Goal: Task Accomplishment & Management: Manage account settings

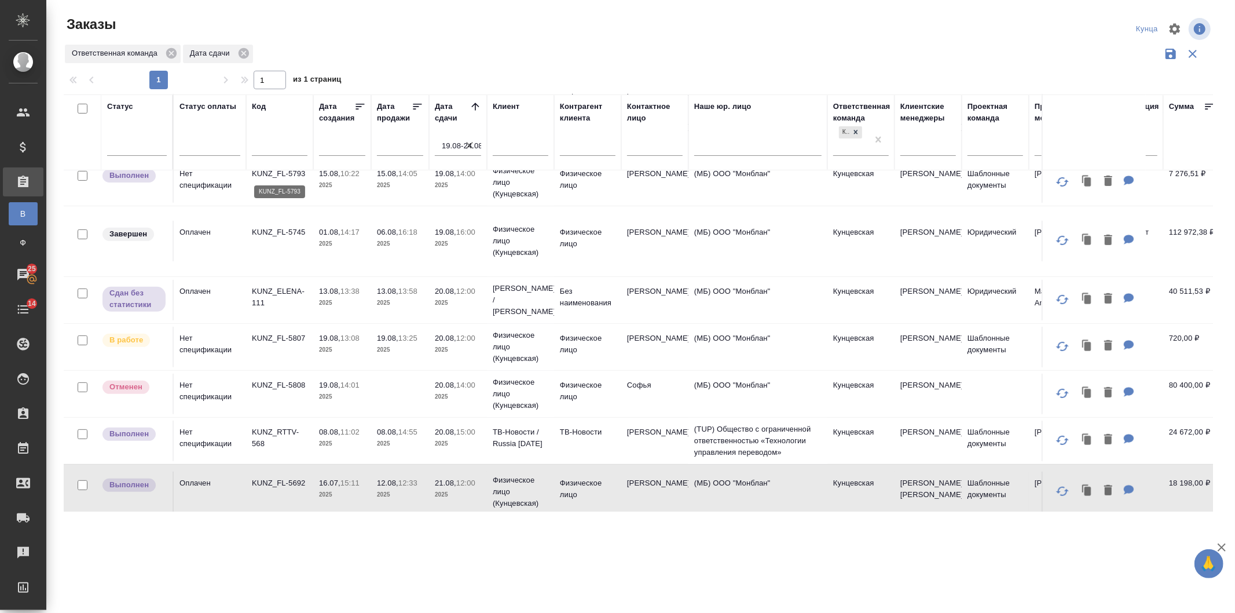
scroll to position [343, 0]
click at [1057, 295] on icon "button" at bounding box center [1063, 297] width 14 height 14
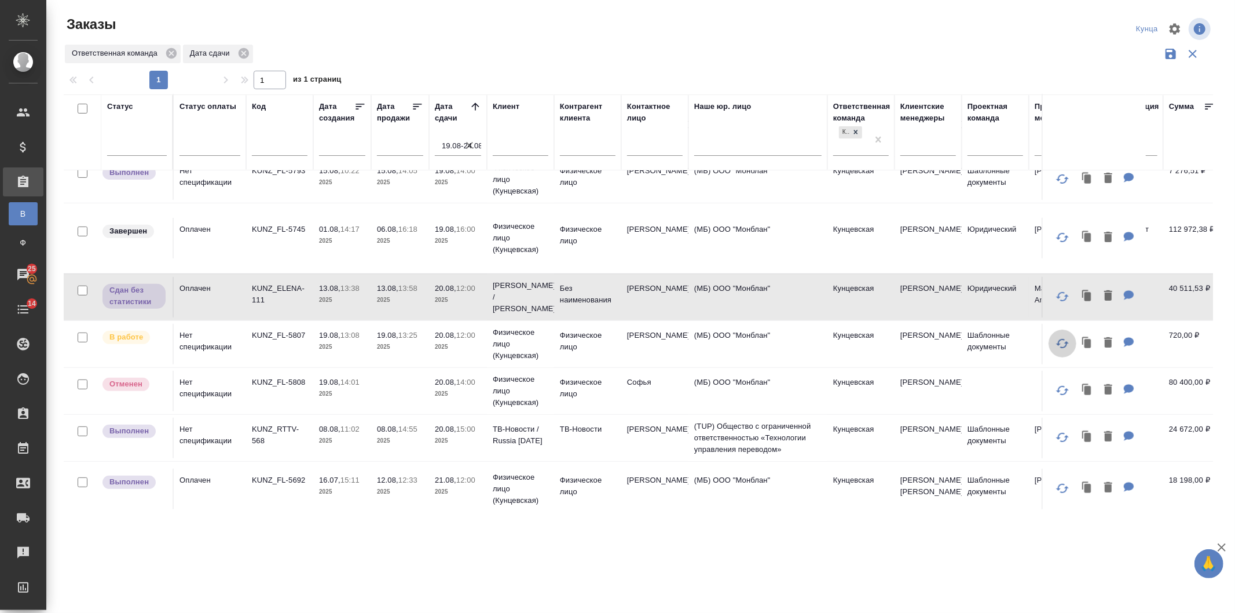
click at [1049, 330] on button "button" at bounding box center [1063, 343] width 28 height 28
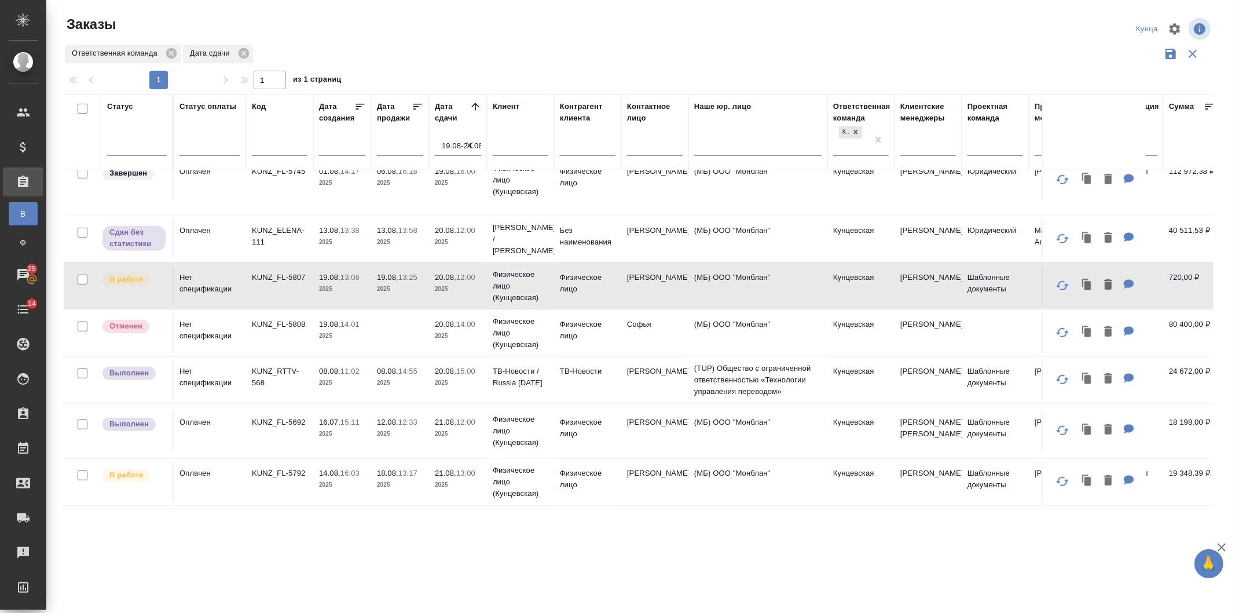
scroll to position [429, 0]
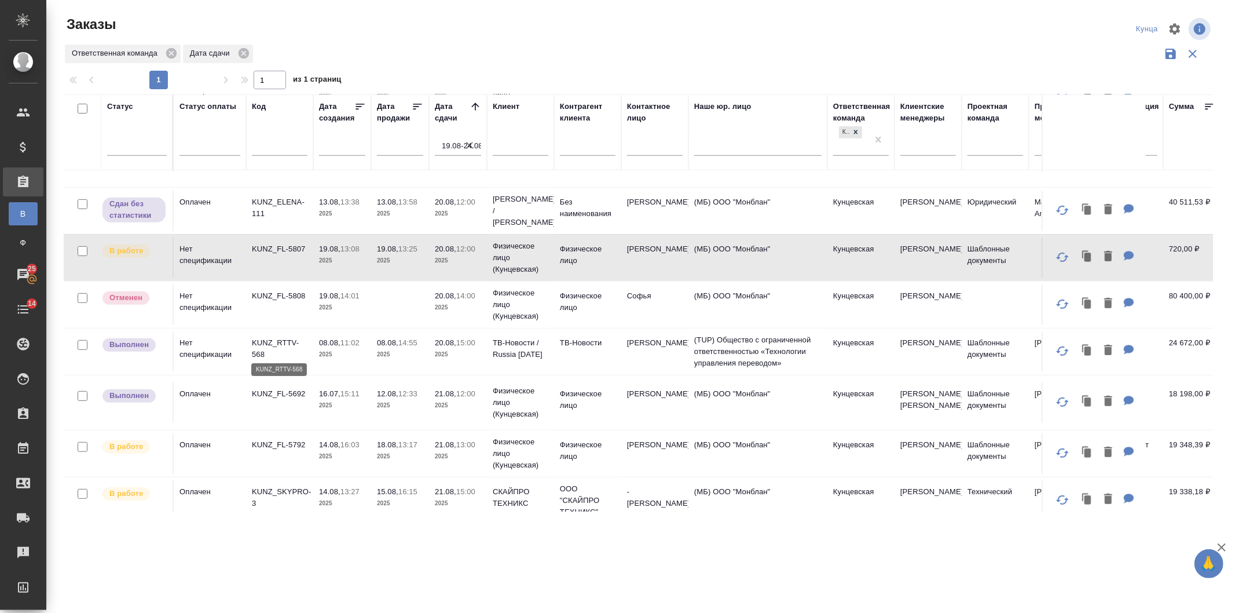
click at [270, 342] on p "KUNZ_RTTV-568" at bounding box center [280, 348] width 56 height 23
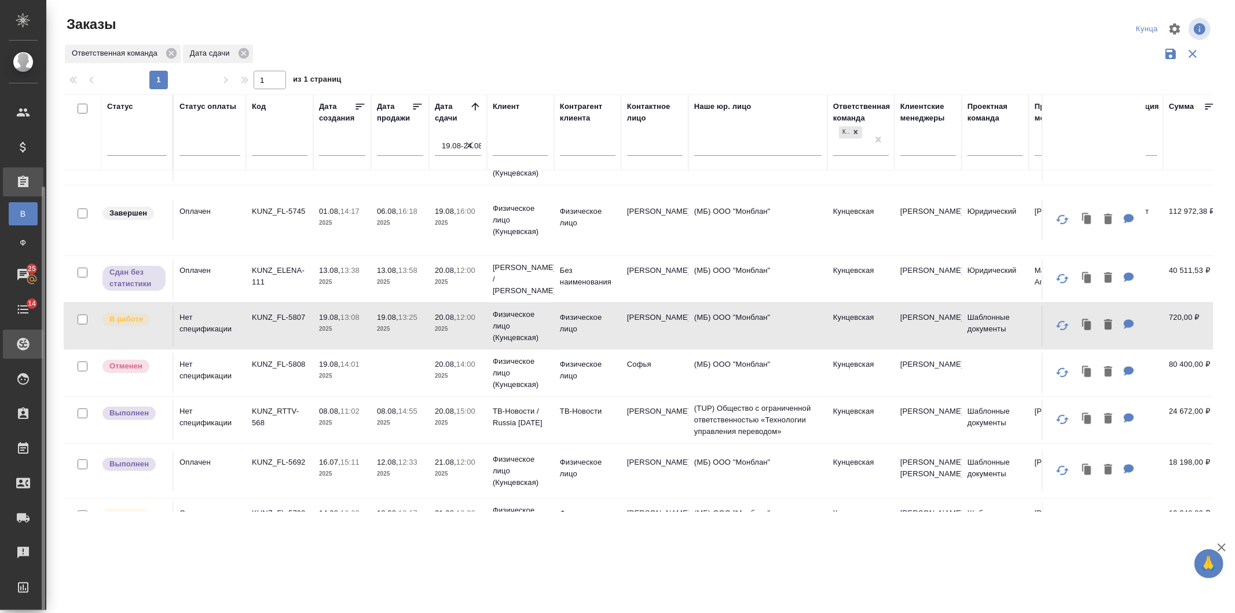
scroll to position [78, 0]
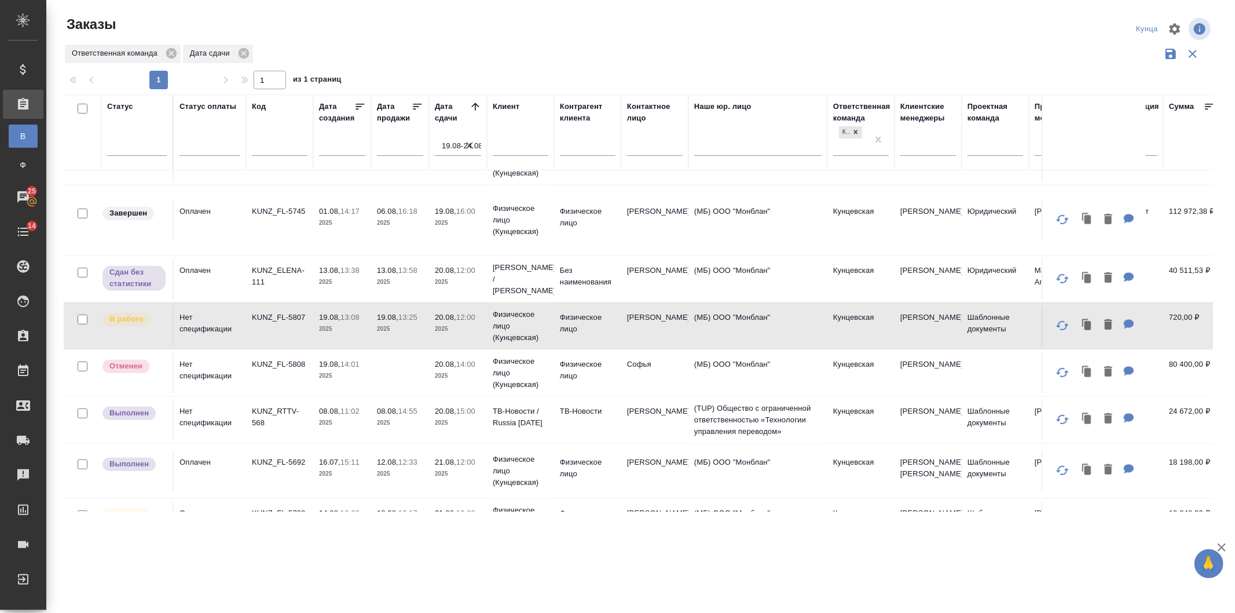
click at [936, 43] on div "Ответственная команда Дата сдачи" at bounding box center [638, 54] width 1149 height 22
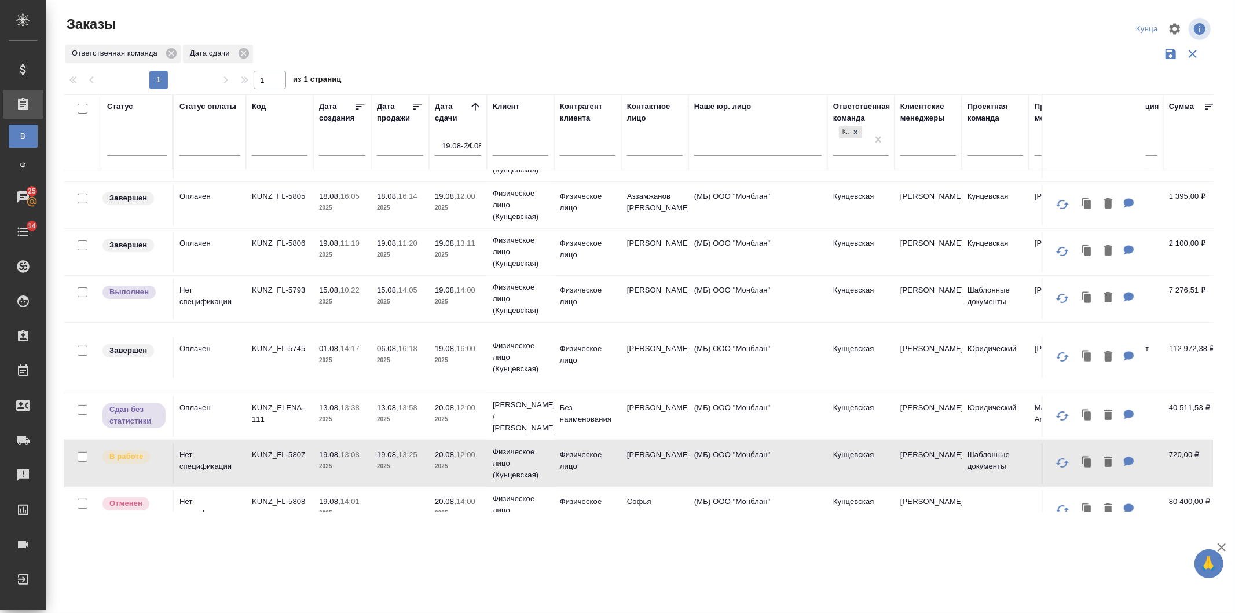
scroll to position [429, 0]
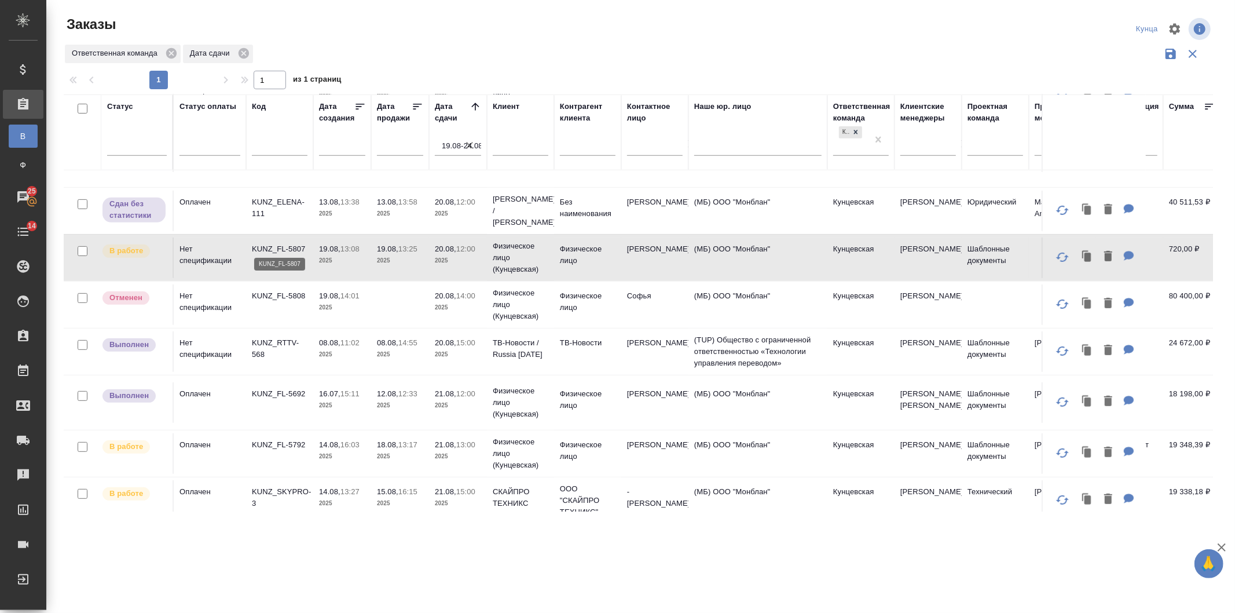
click at [271, 245] on p "KUNZ_FL-5807" at bounding box center [280, 249] width 56 height 12
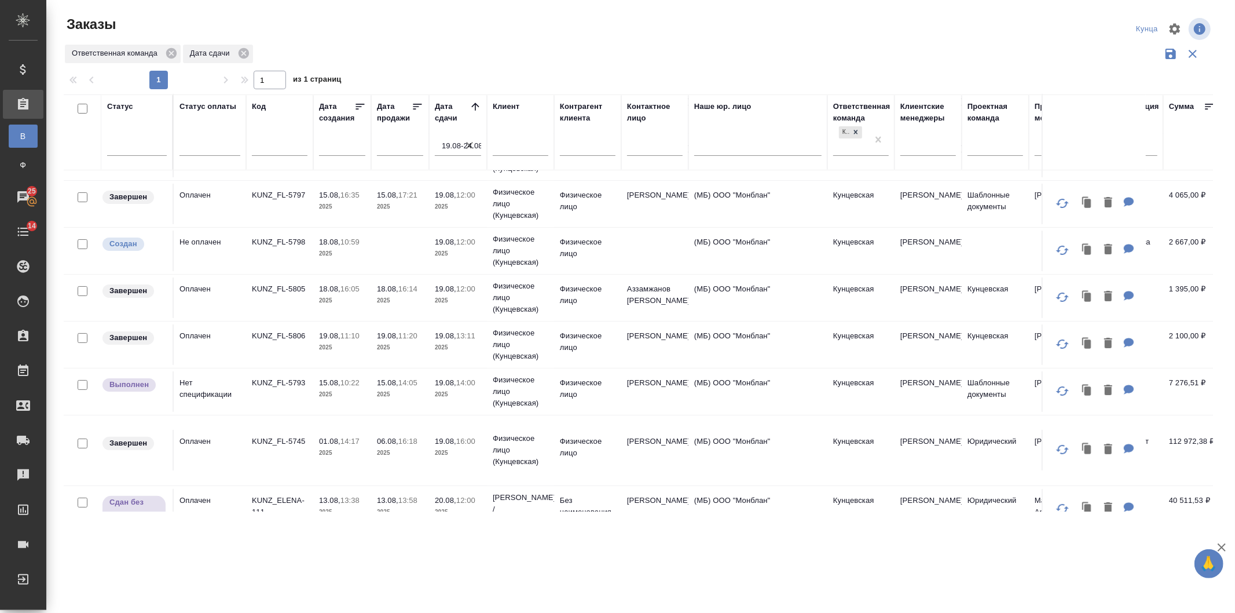
scroll to position [85, 0]
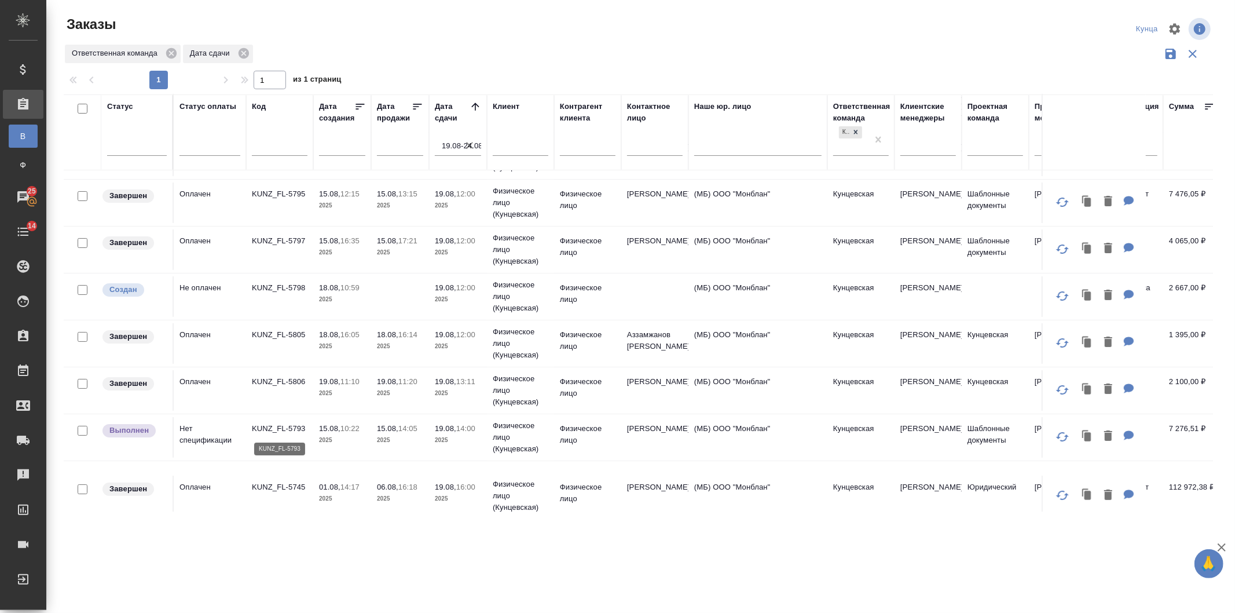
click at [294, 430] on p "KUNZ_FL-5793" at bounding box center [280, 429] width 56 height 12
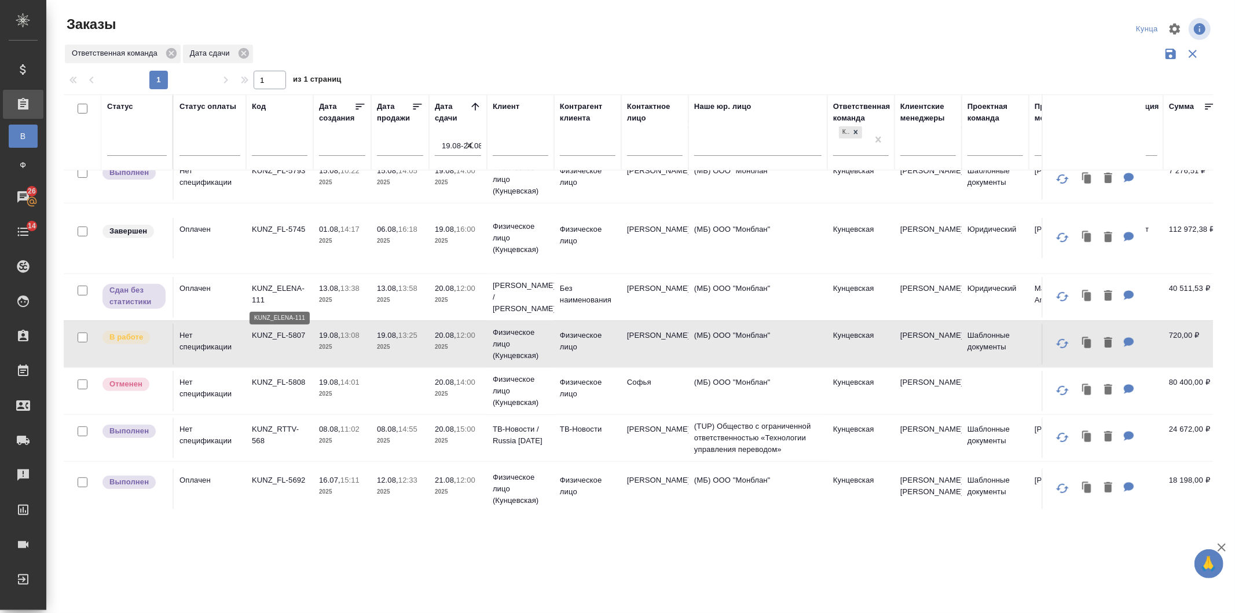
click at [276, 283] on p "KUNZ_ELENA-111" at bounding box center [280, 294] width 56 height 23
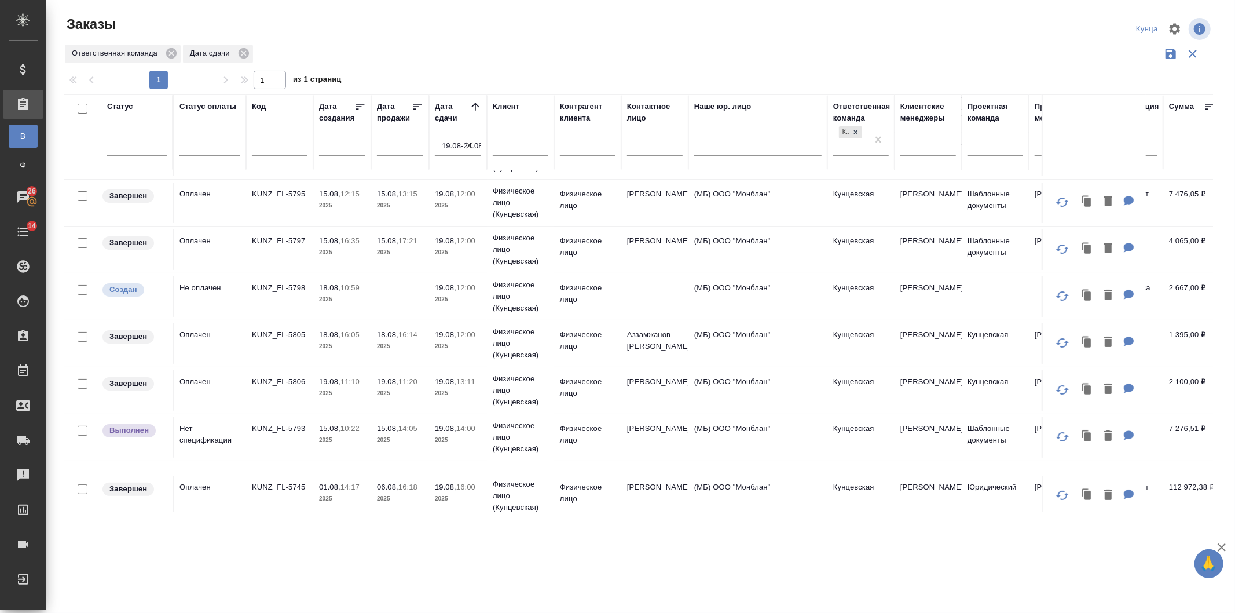
scroll to position [0, 0]
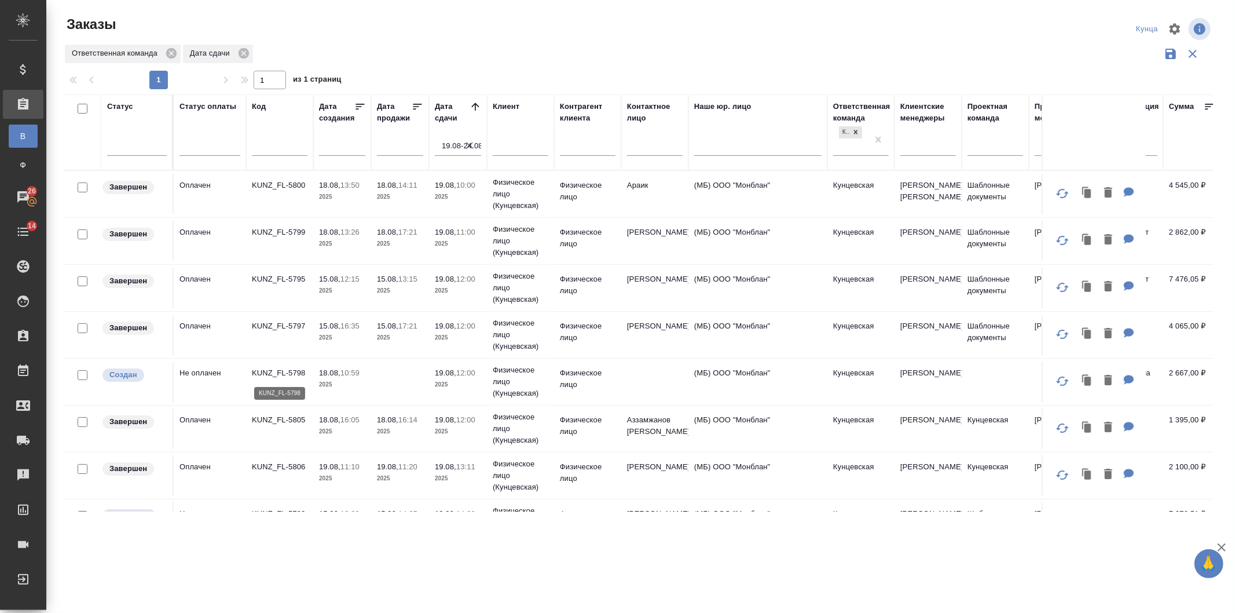
click at [265, 375] on p "KUNZ_FL-5798" at bounding box center [280, 373] width 56 height 12
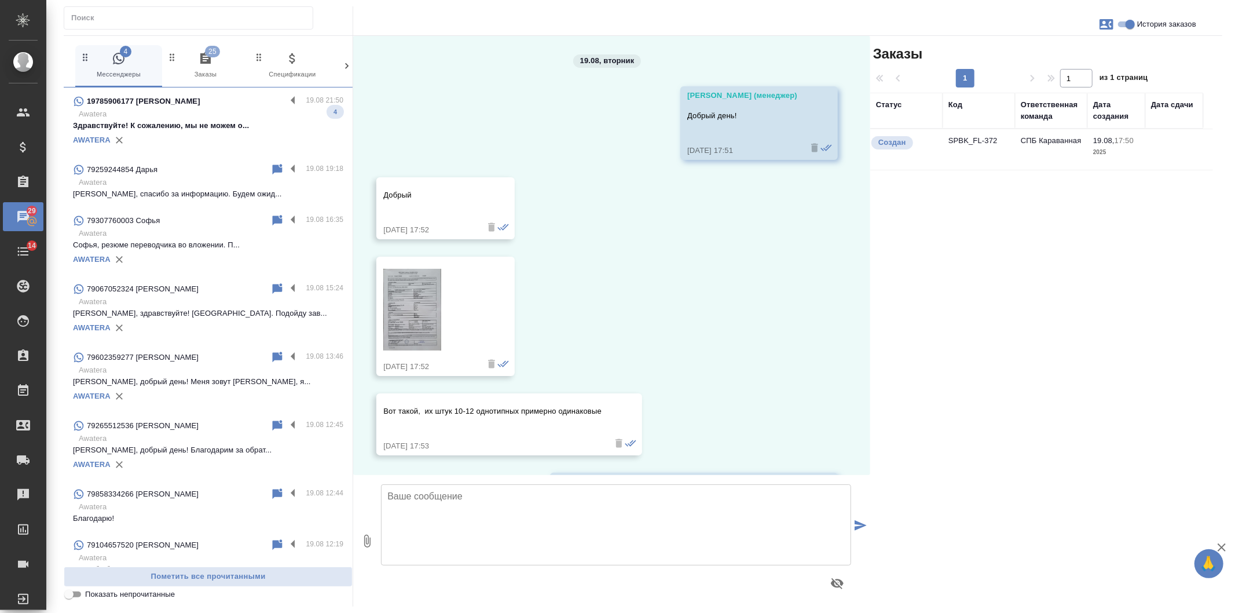
scroll to position [167, 0]
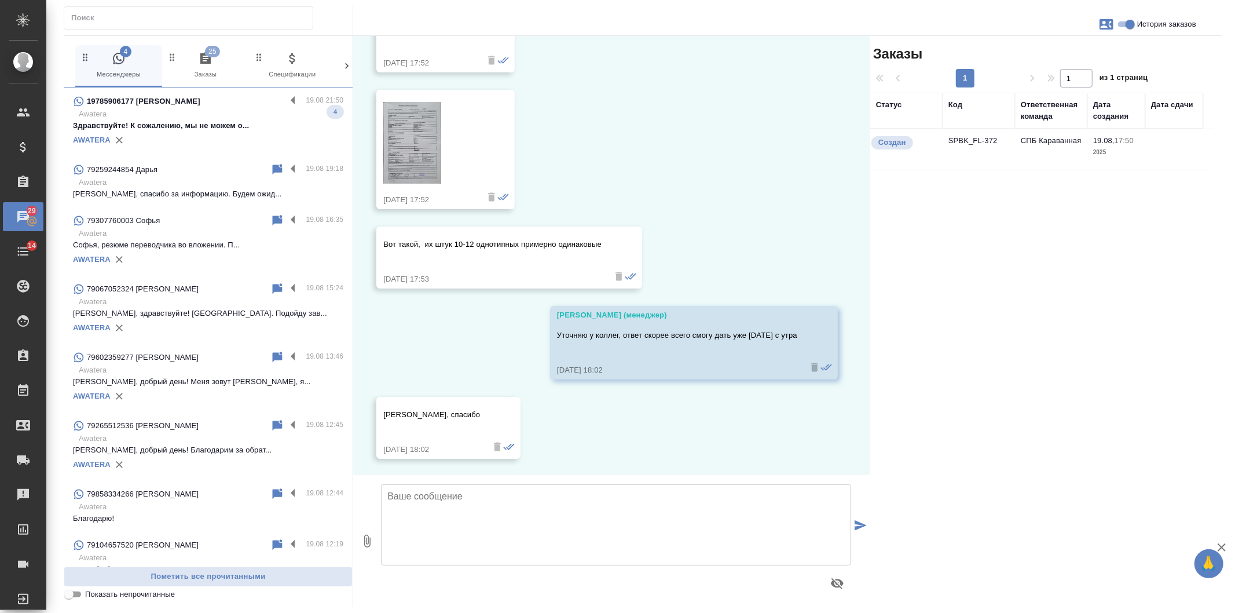
click at [199, 125] on p "Здравствуйте! К сожалению, мы не можем о..." at bounding box center [208, 126] width 270 height 12
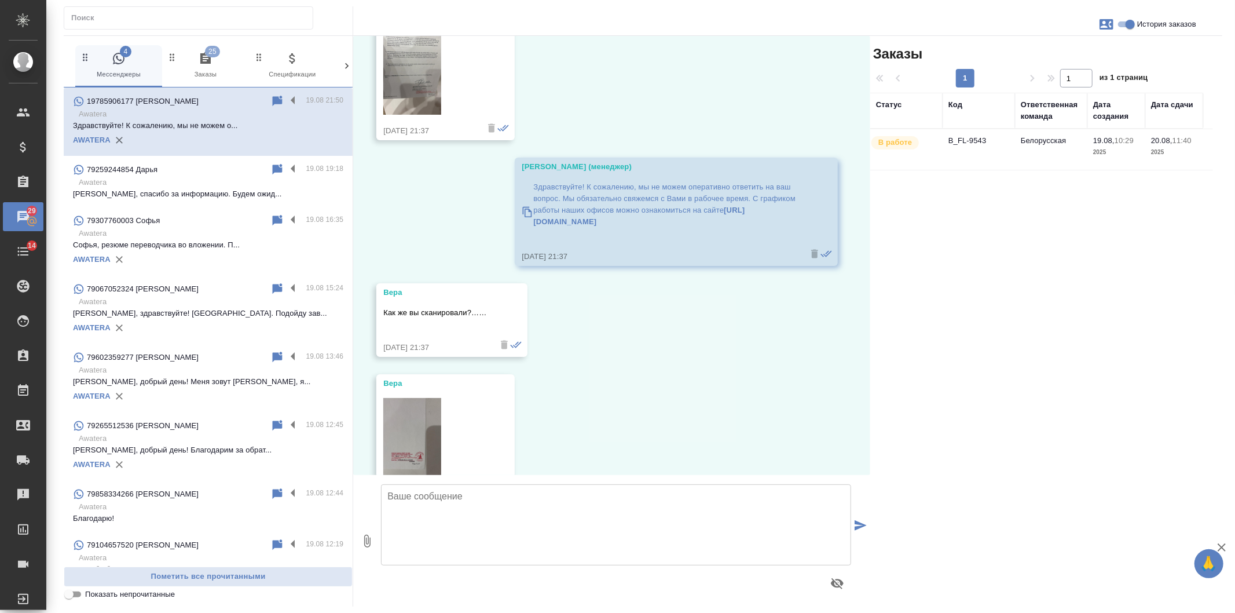
scroll to position [766, 0]
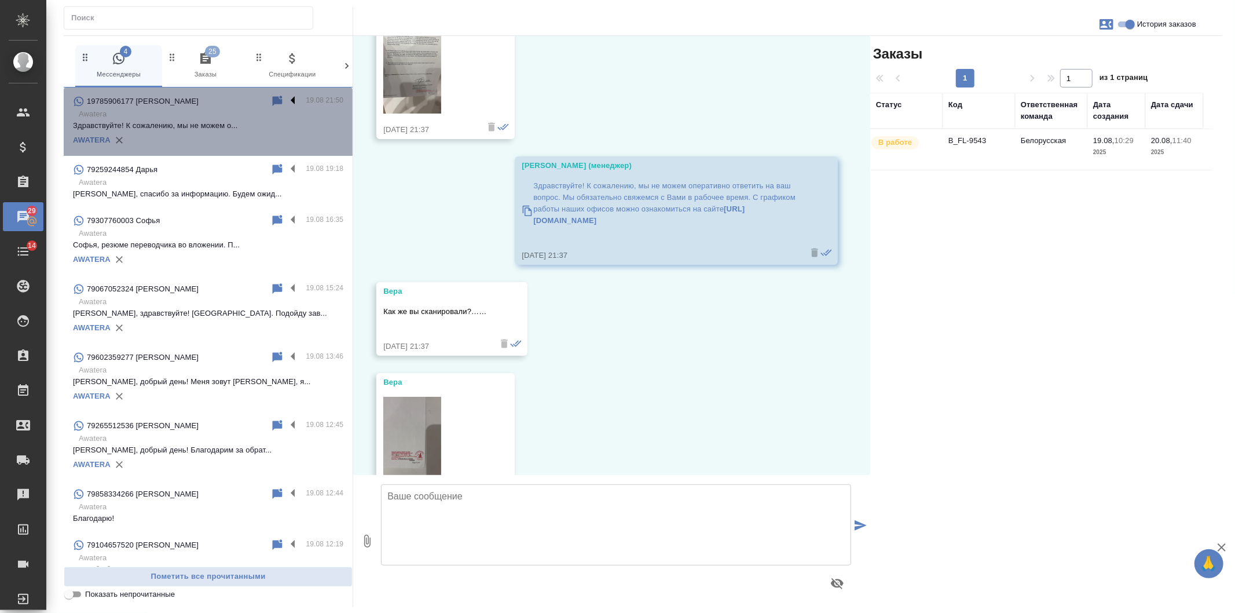
click at [286, 98] on label at bounding box center [296, 100] width 20 height 13
click at [0, 0] on input "checkbox" at bounding box center [0, 0] width 0 height 0
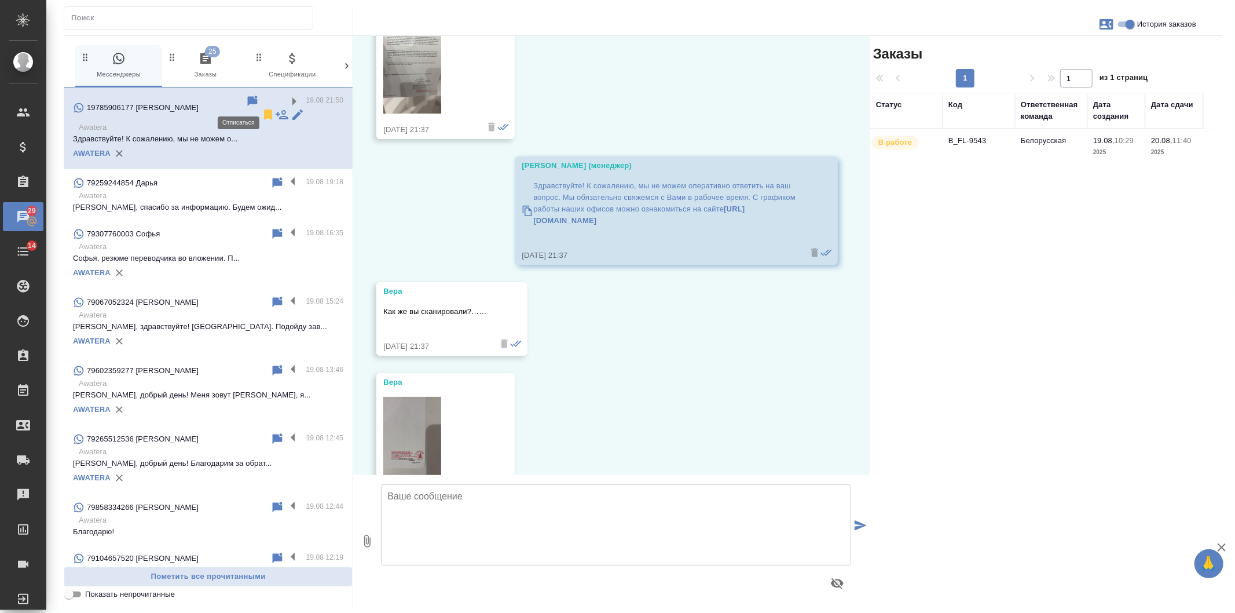
click at [264, 109] on icon at bounding box center [268, 114] width 8 height 10
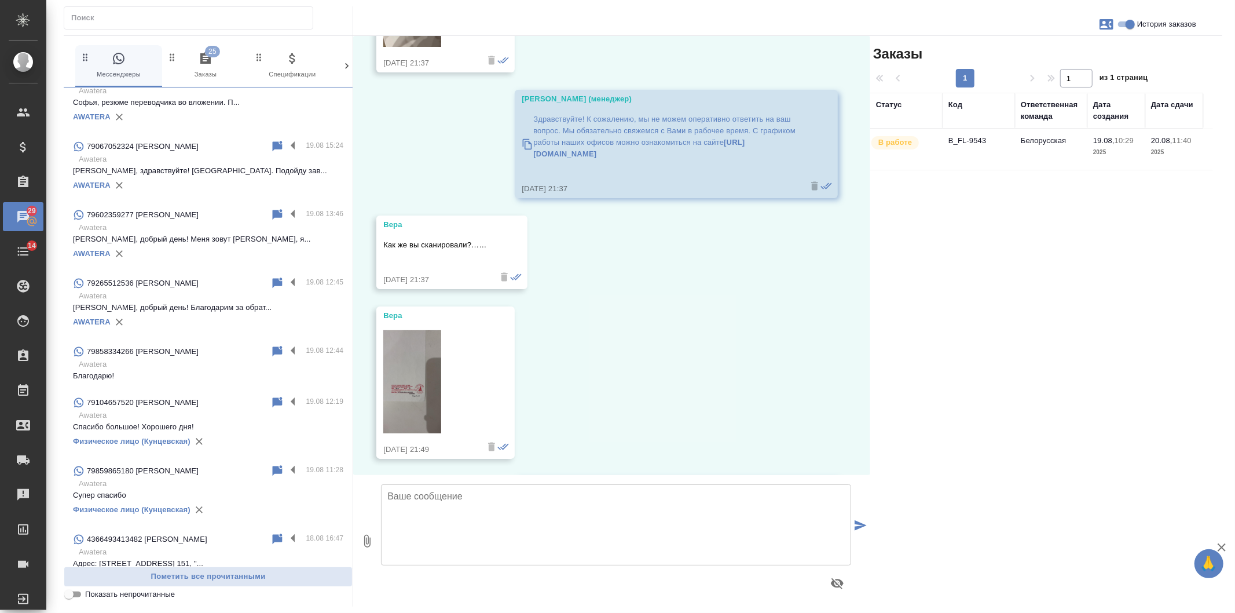
scroll to position [0, 0]
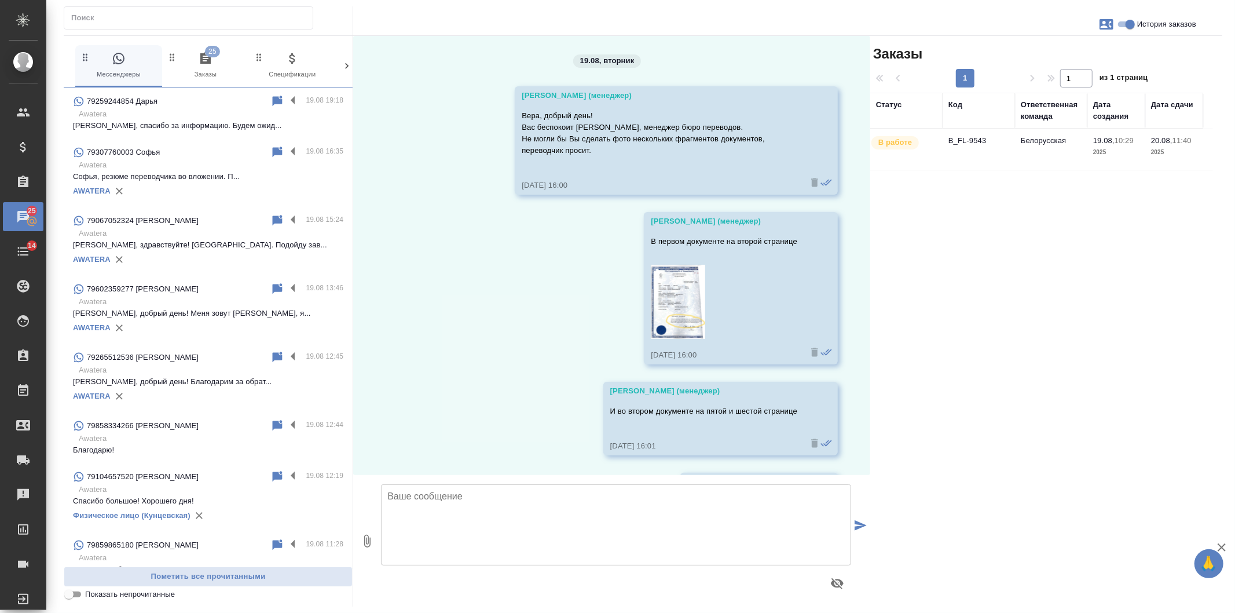
scroll to position [832, 0]
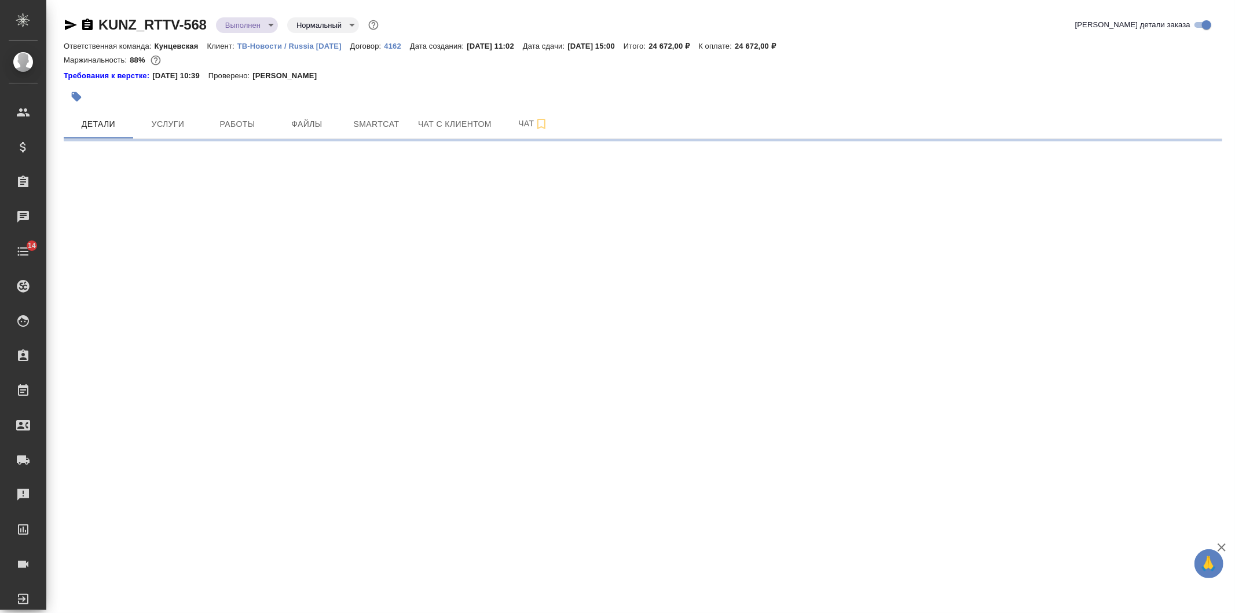
select select "RU"
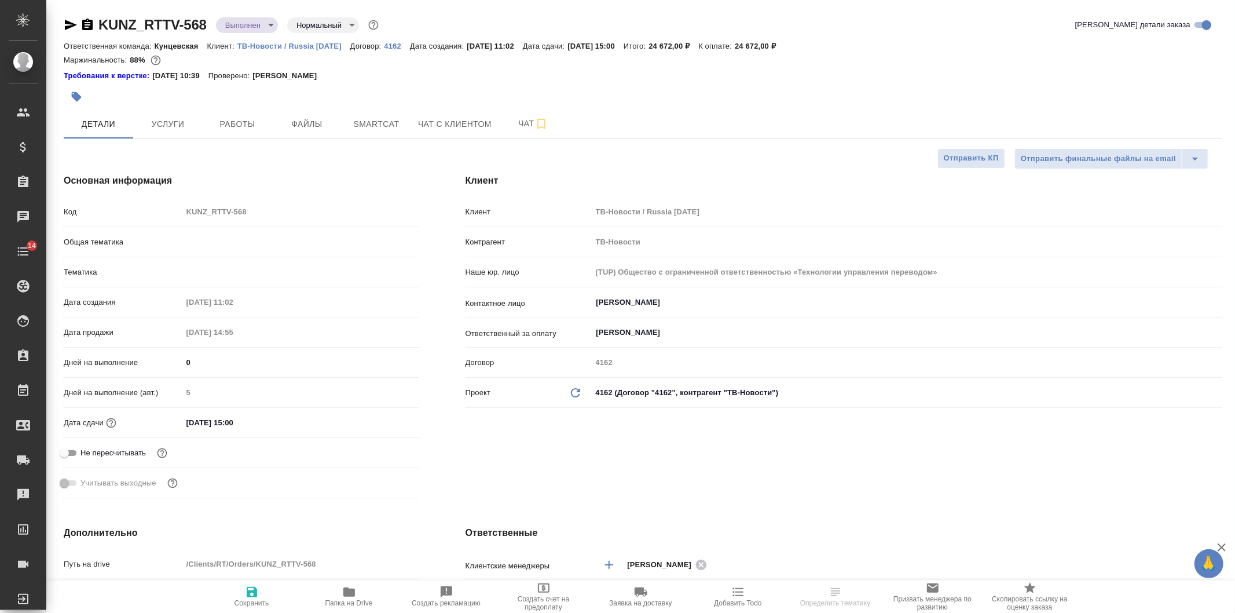
click at [89, 25] on icon "button" at bounding box center [87, 25] width 14 height 14
type textarea "x"
type input "[PERSON_NAME]"
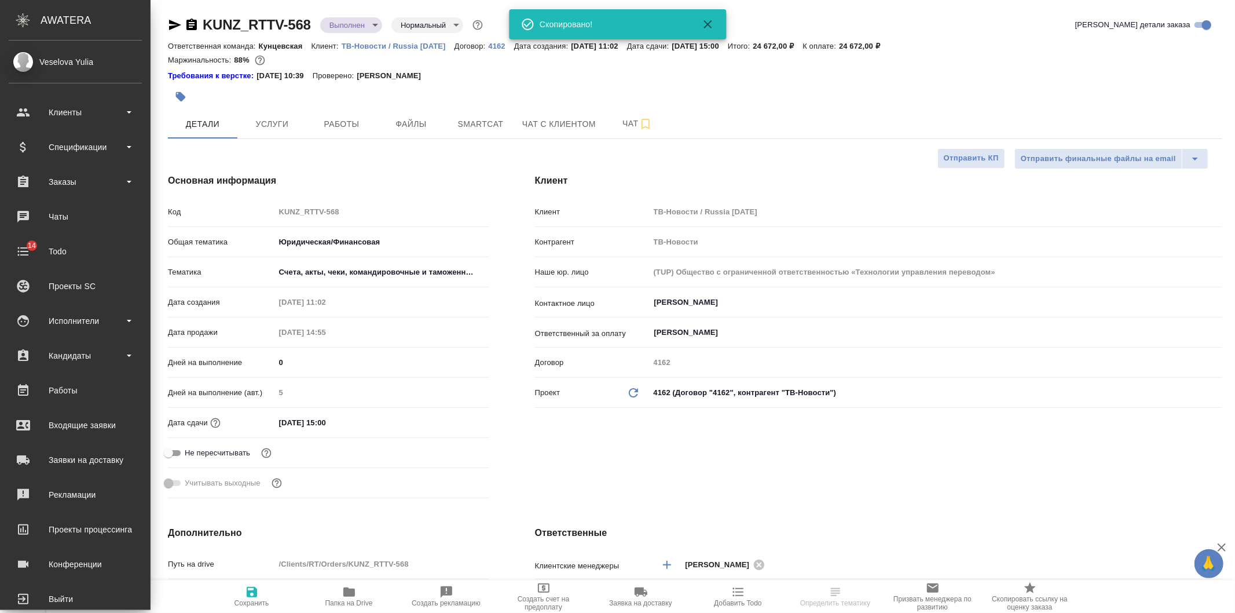
type textarea "x"
type input "Шаблонные документы"
type textarea "x"
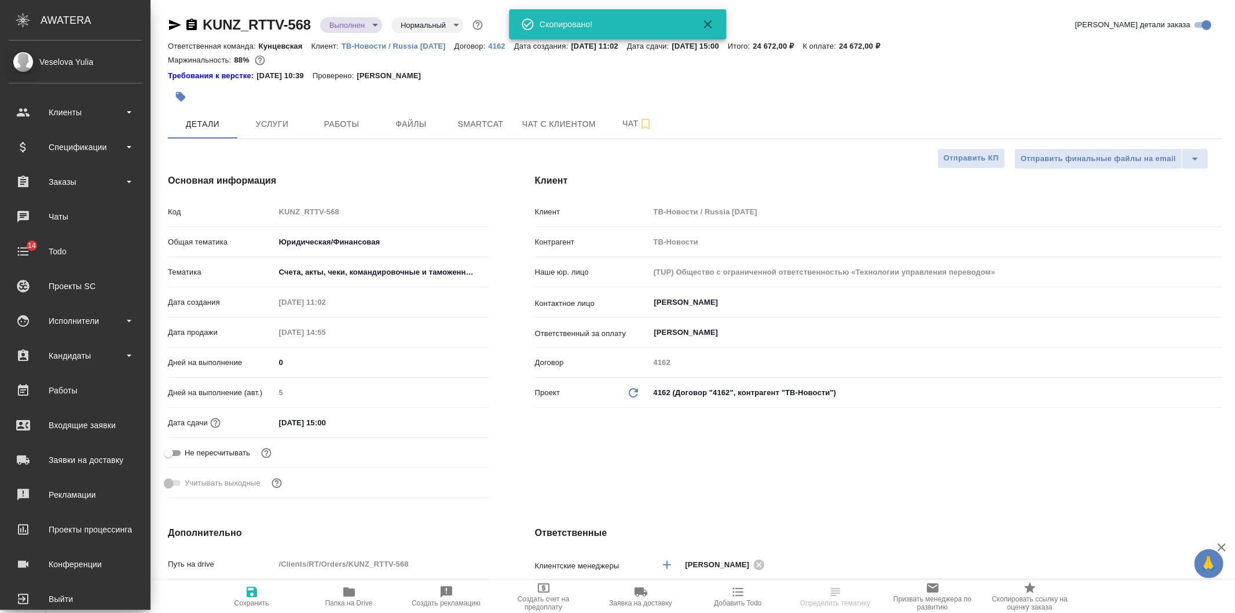
type textarea "x"
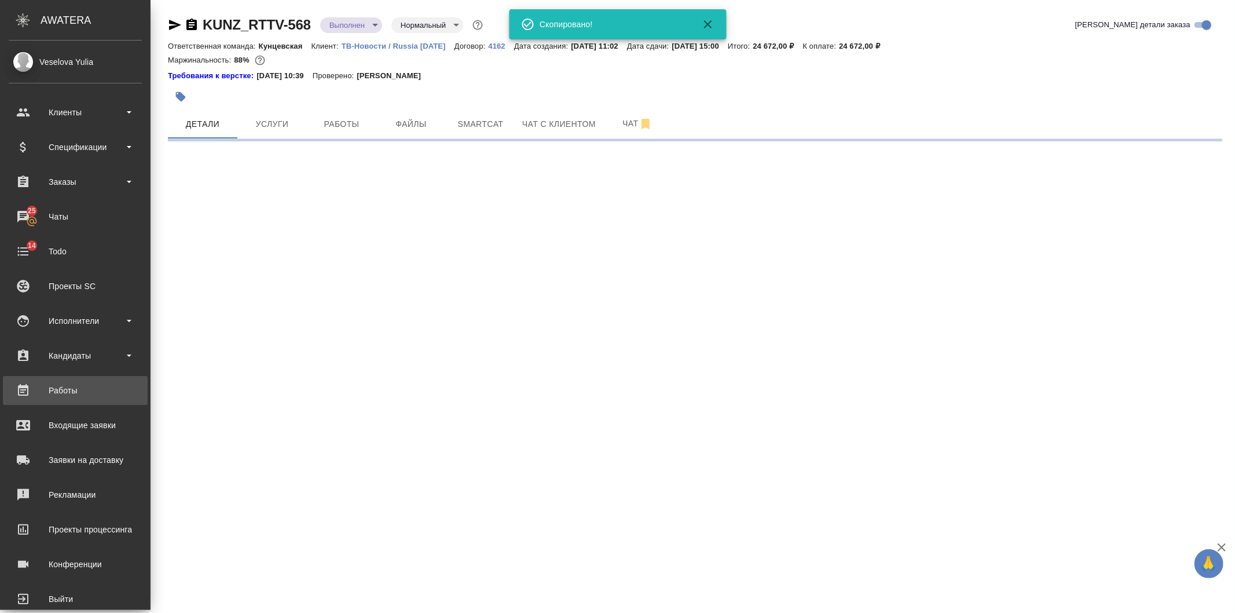
select select "RU"
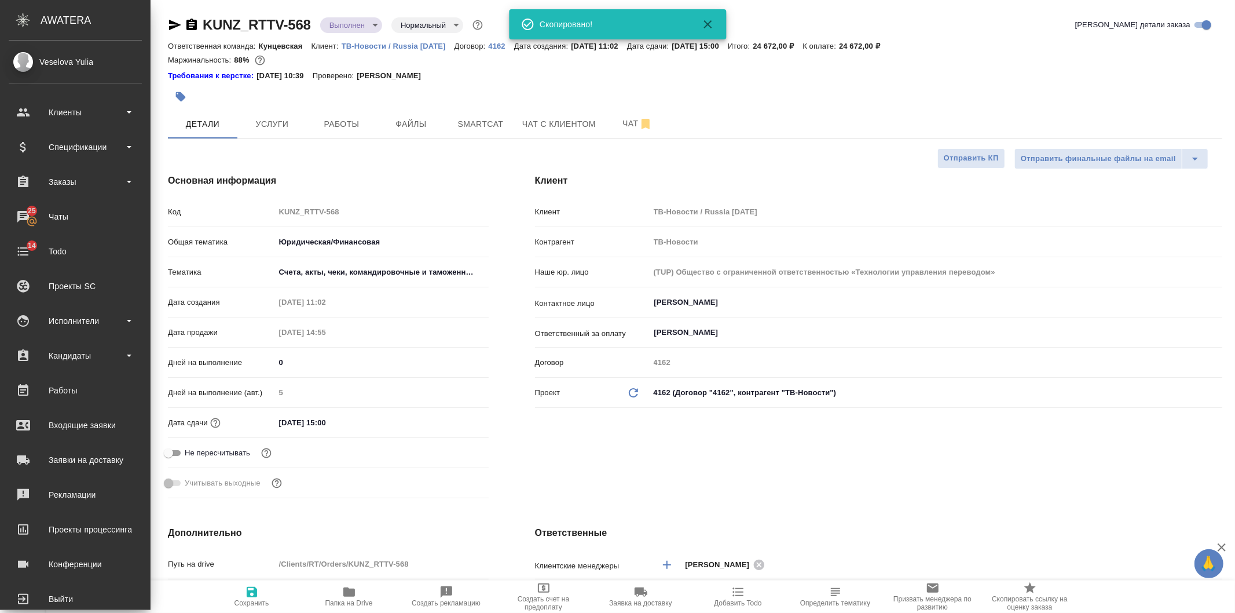
type textarea "x"
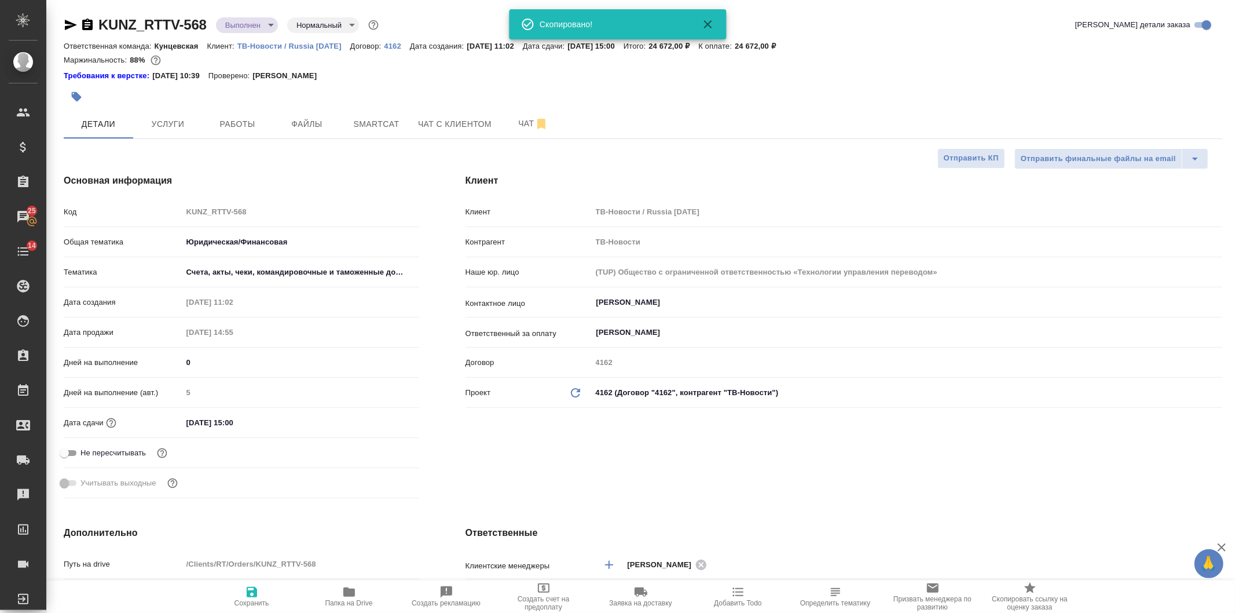
type textarea "x"
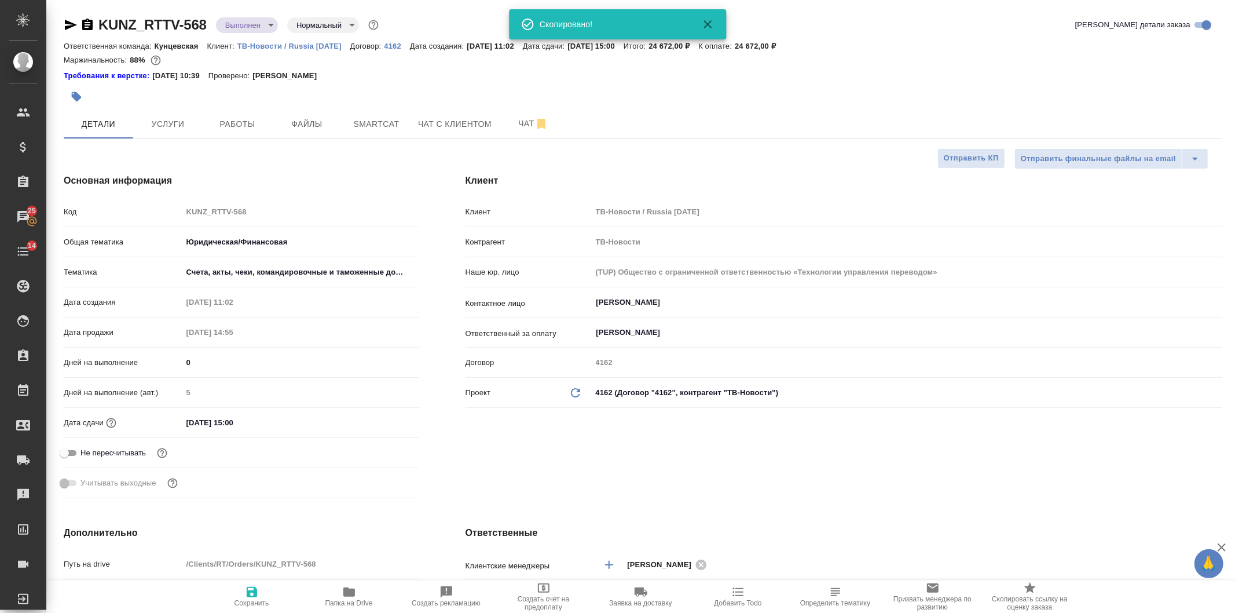
type textarea "x"
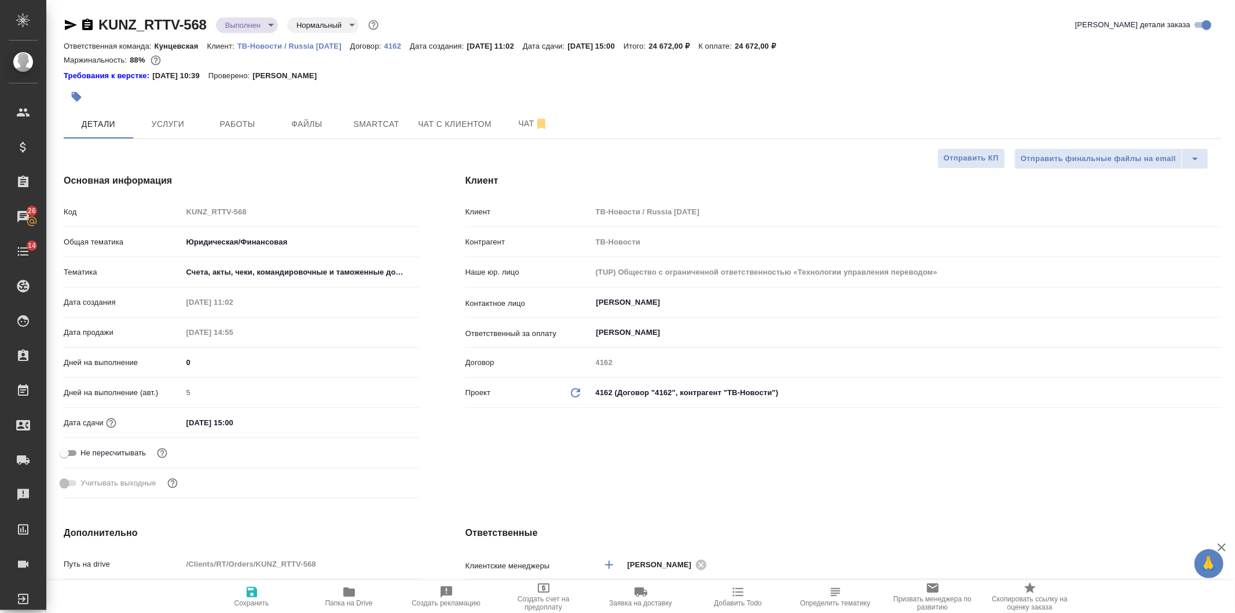
type textarea "x"
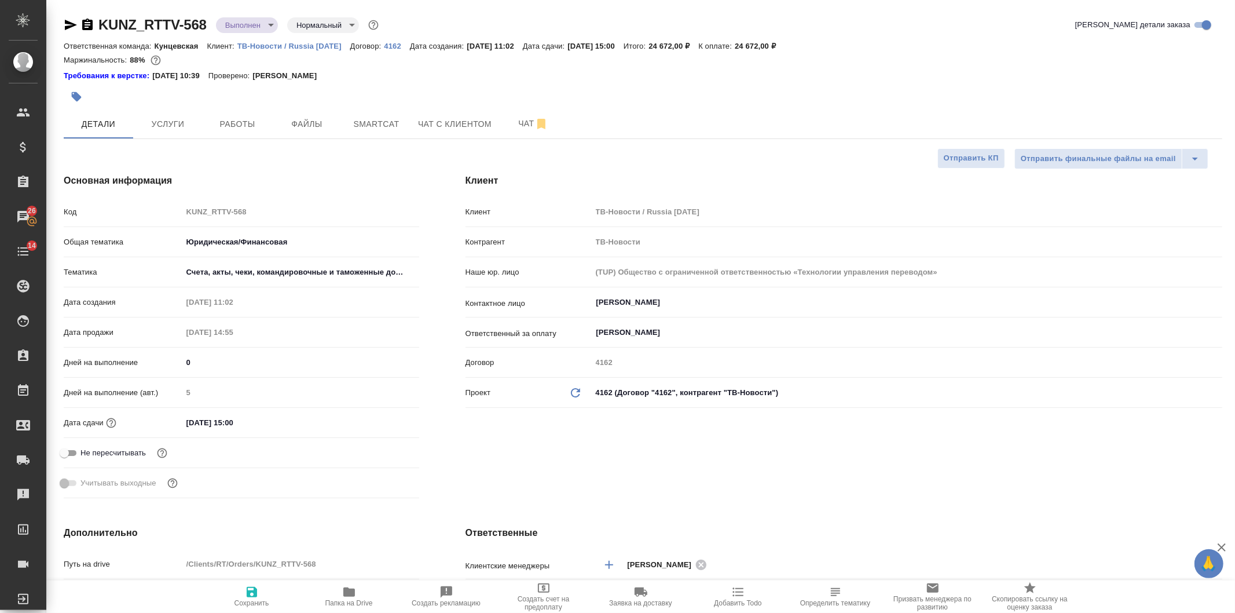
type textarea "x"
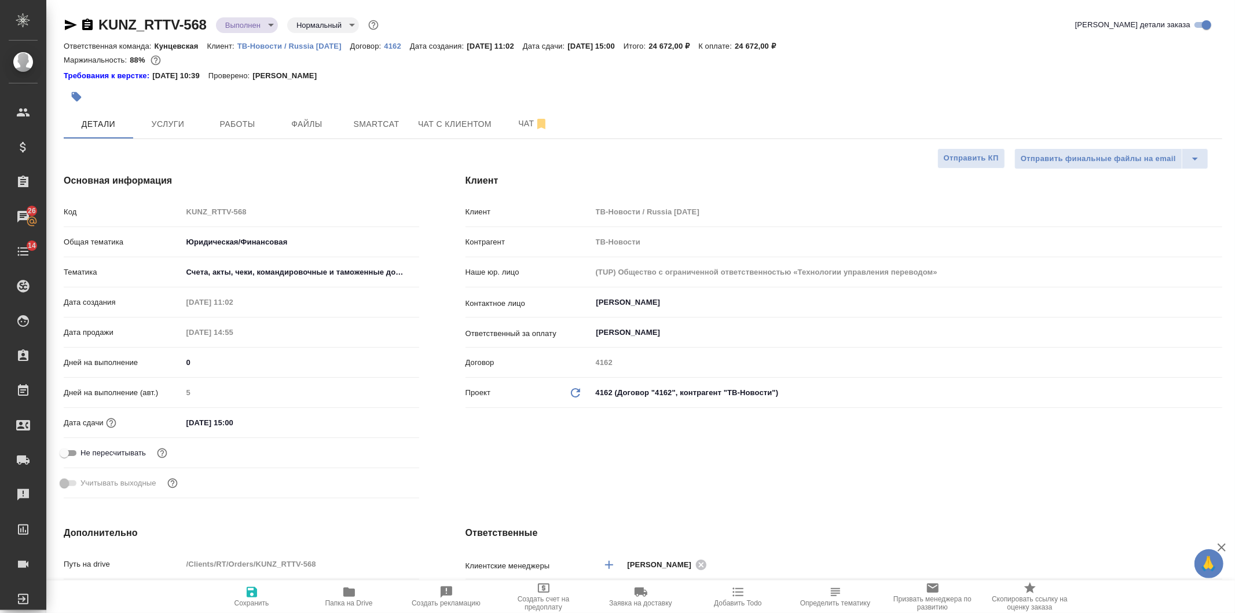
type textarea "x"
click at [416, 287] on div "Основная информация Код KUNZ_RTTV-568 Общая тематика Юридическая/Финансовая yr-…" at bounding box center [242, 338] width 402 height 375
type textarea "x"
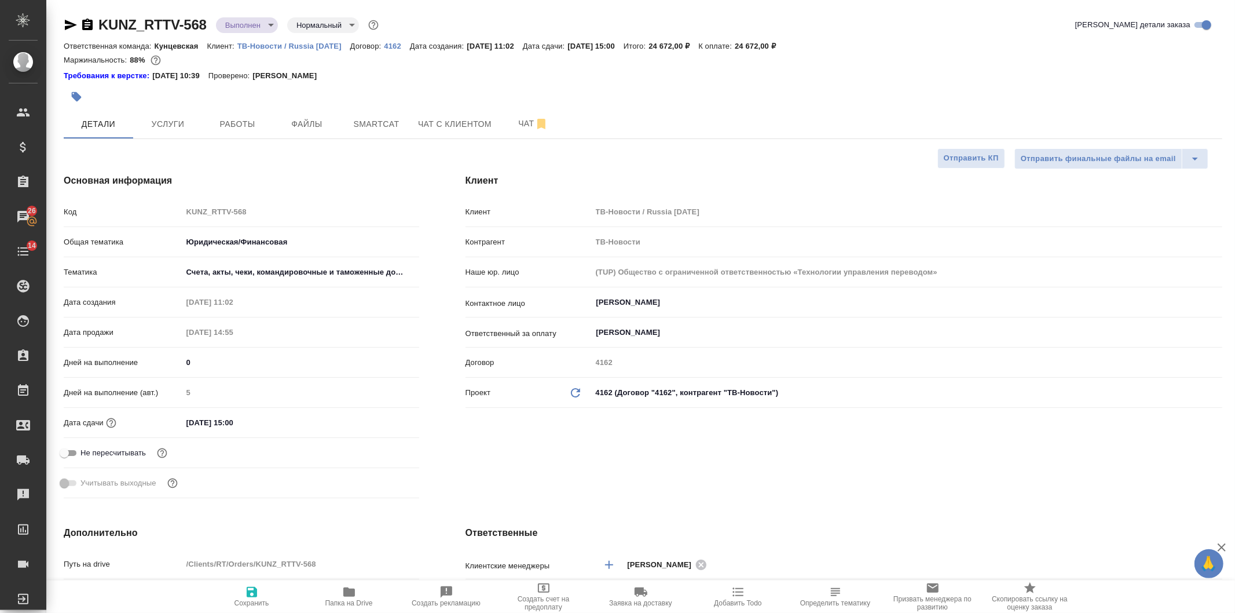
type textarea "x"
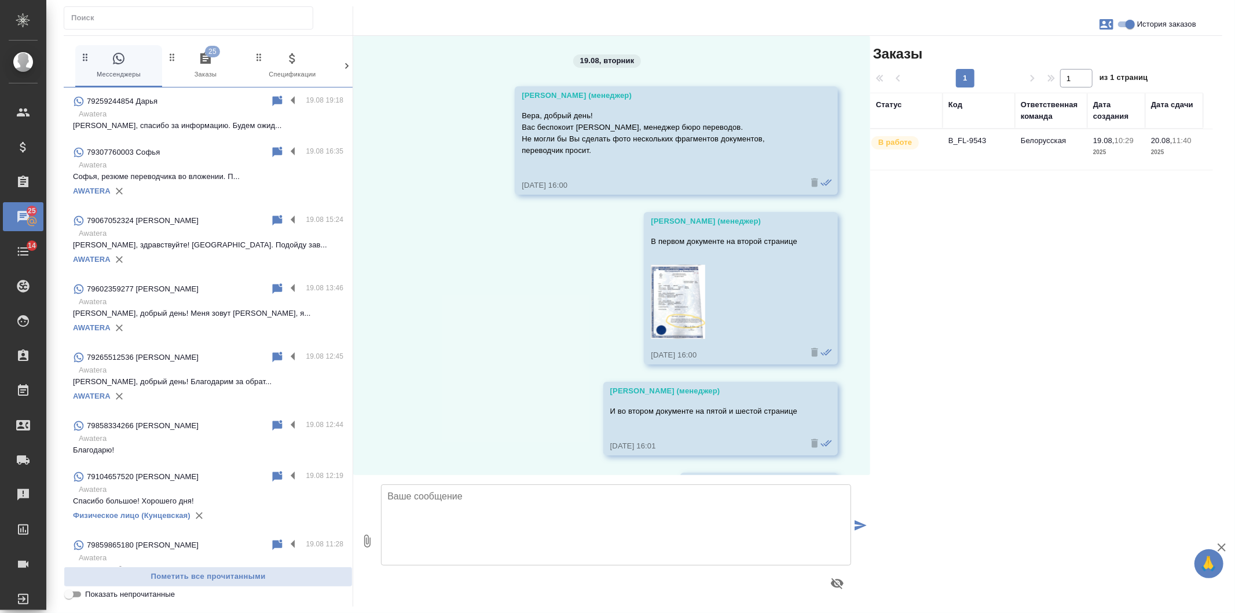
scroll to position [832, 0]
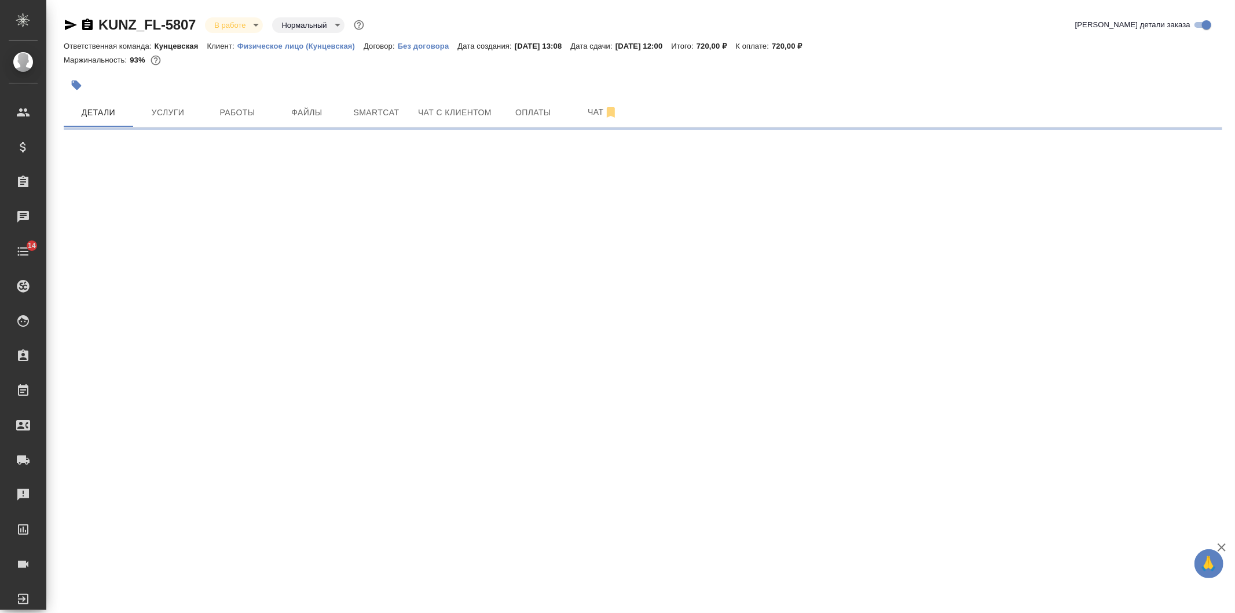
select select "RU"
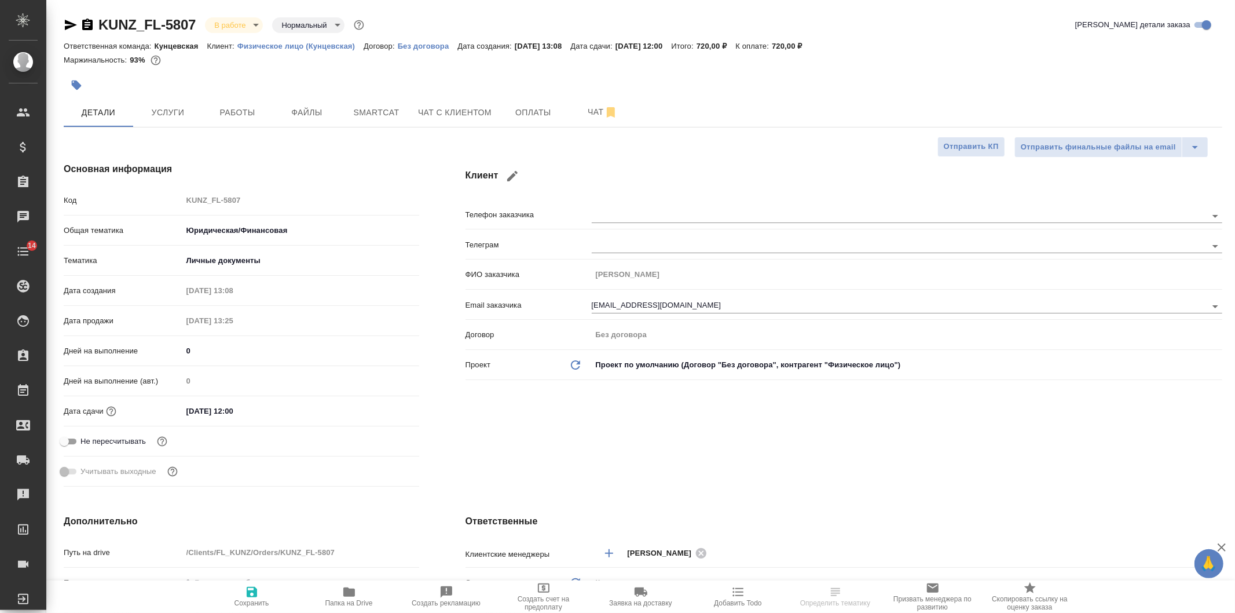
type textarea "x"
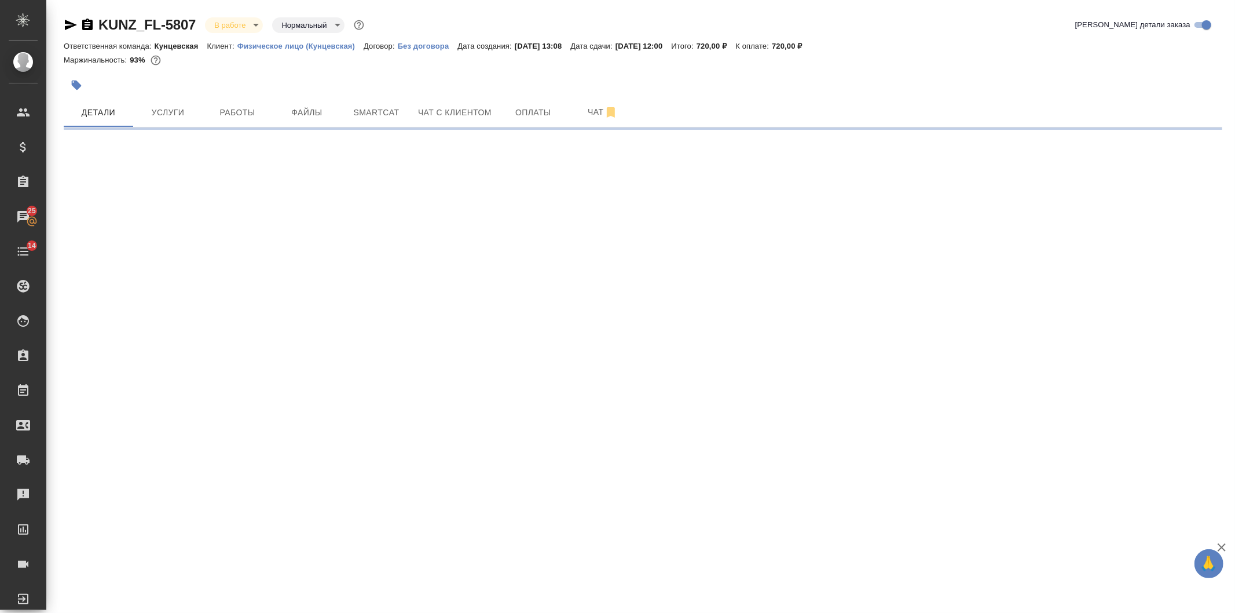
select select "RU"
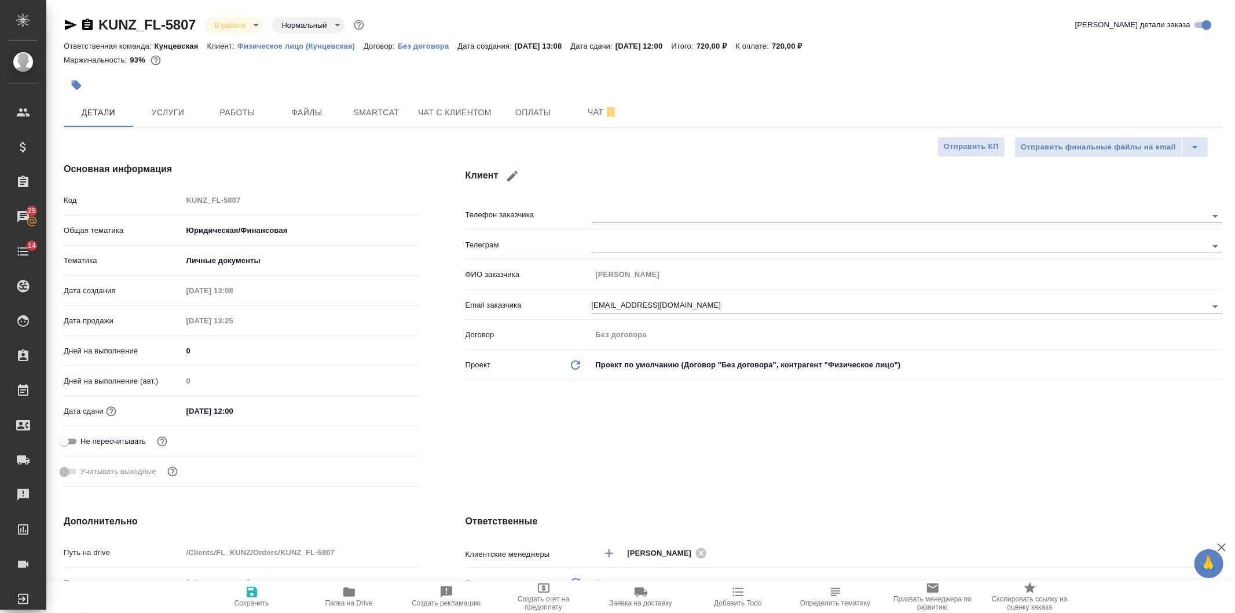
type textarea "x"
click at [519, 145] on div "Клиент Телефон заказчика Телеграм ФИО заказчика [PERSON_NAME] Email заказчика […" at bounding box center [843, 326] width 803 height 375
type textarea "x"
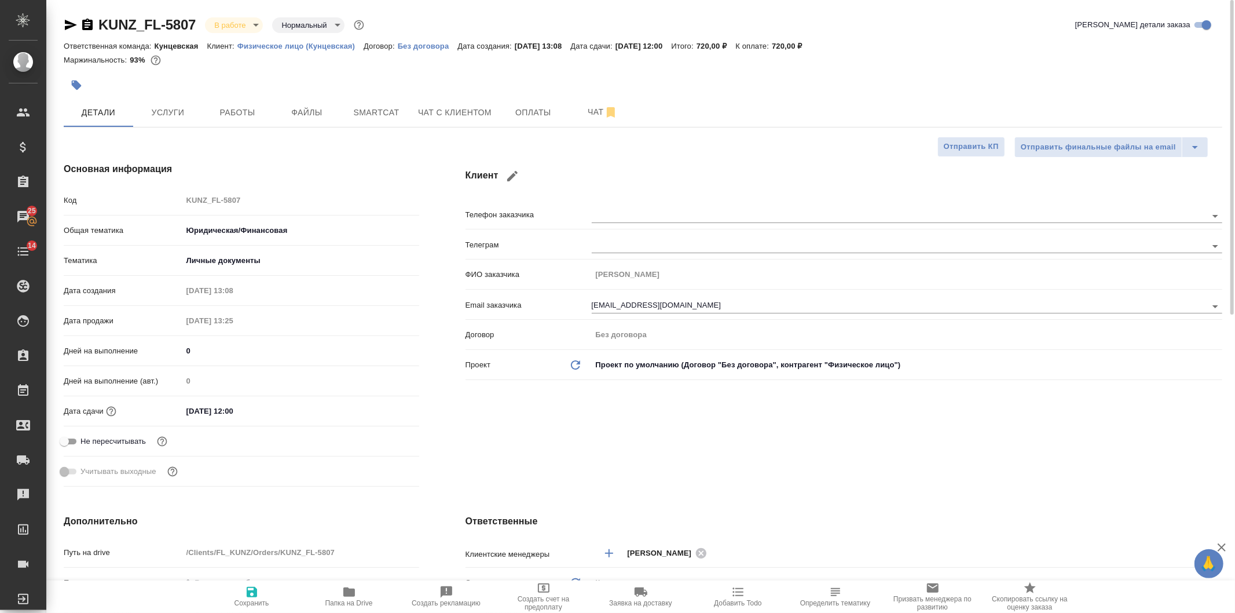
type textarea "x"
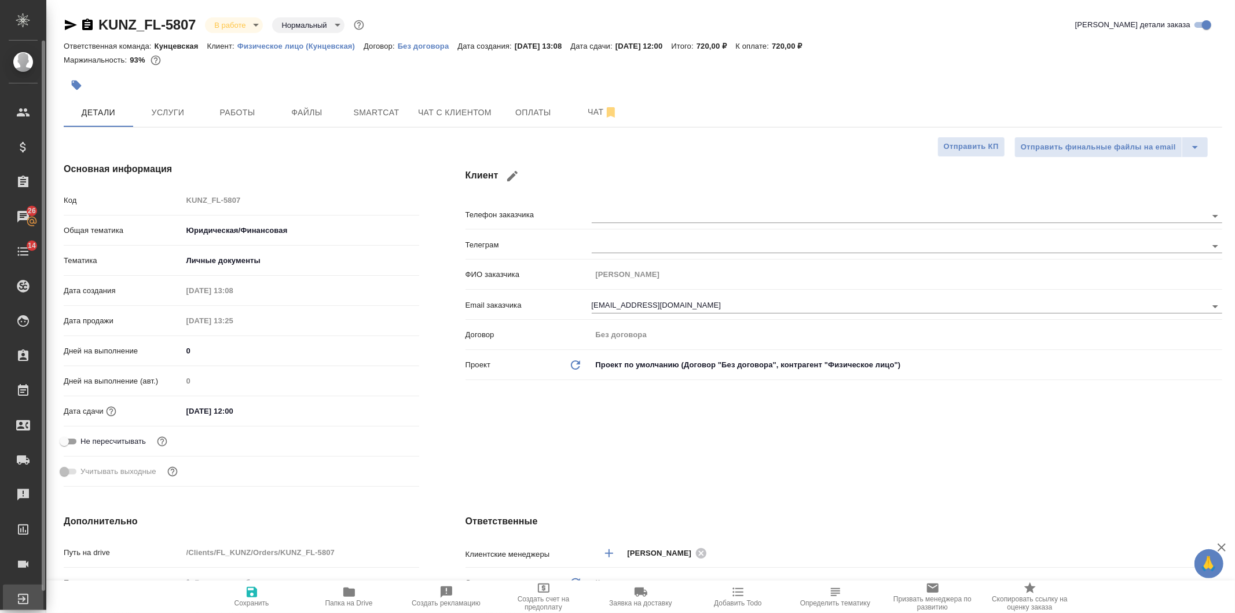
type textarea "x"
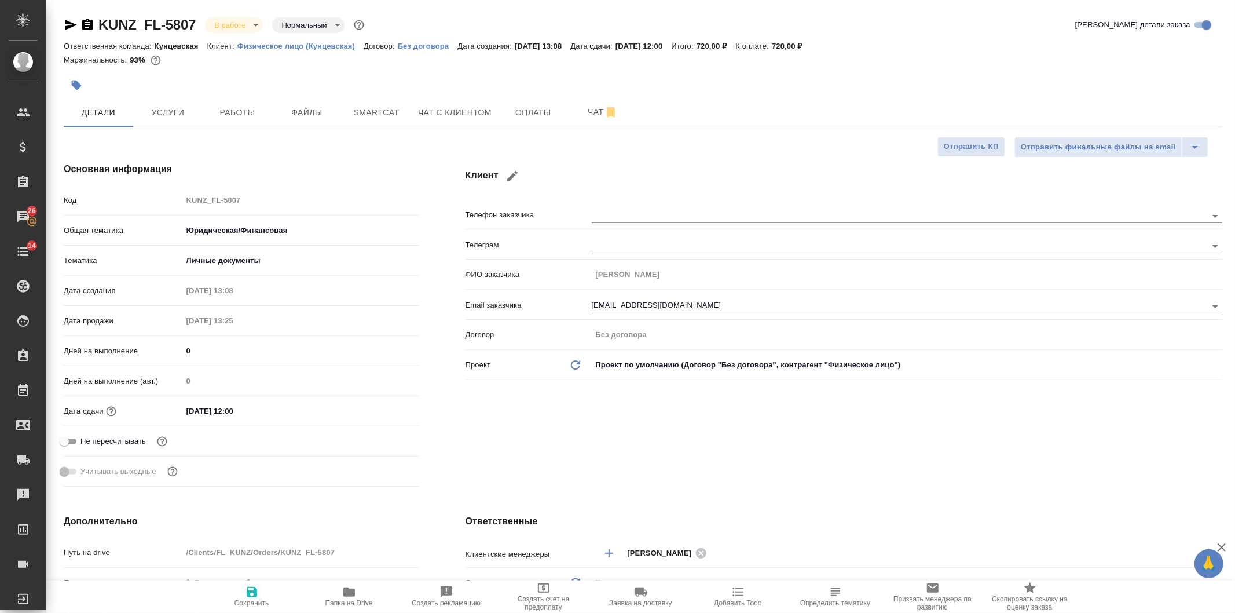
type textarea "x"
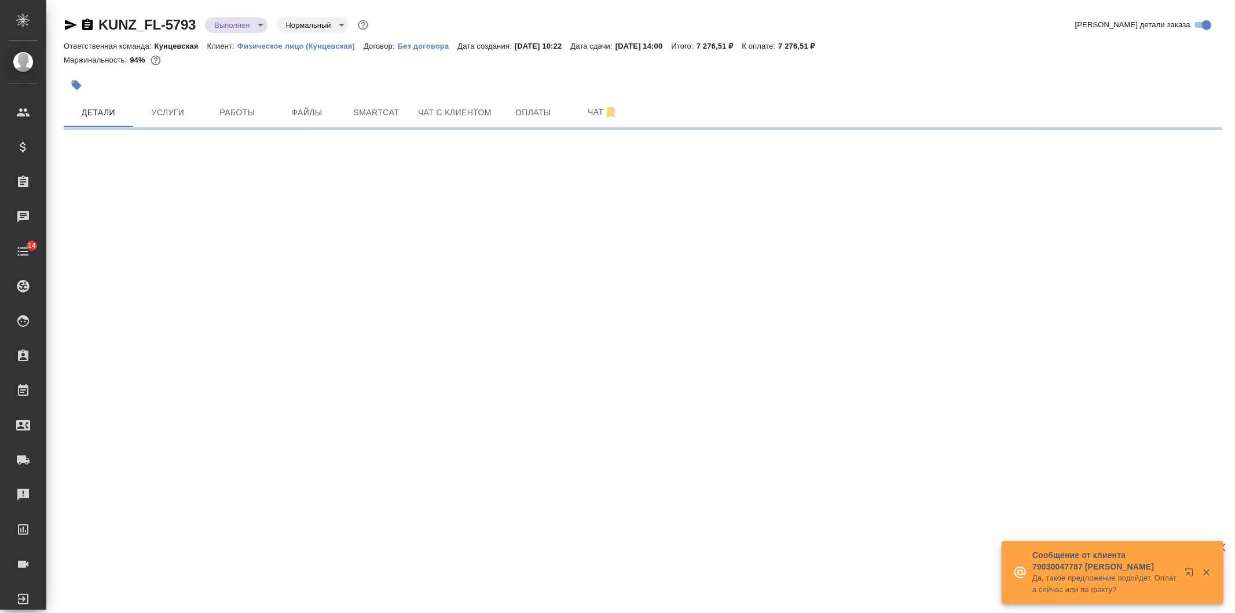
select select "RU"
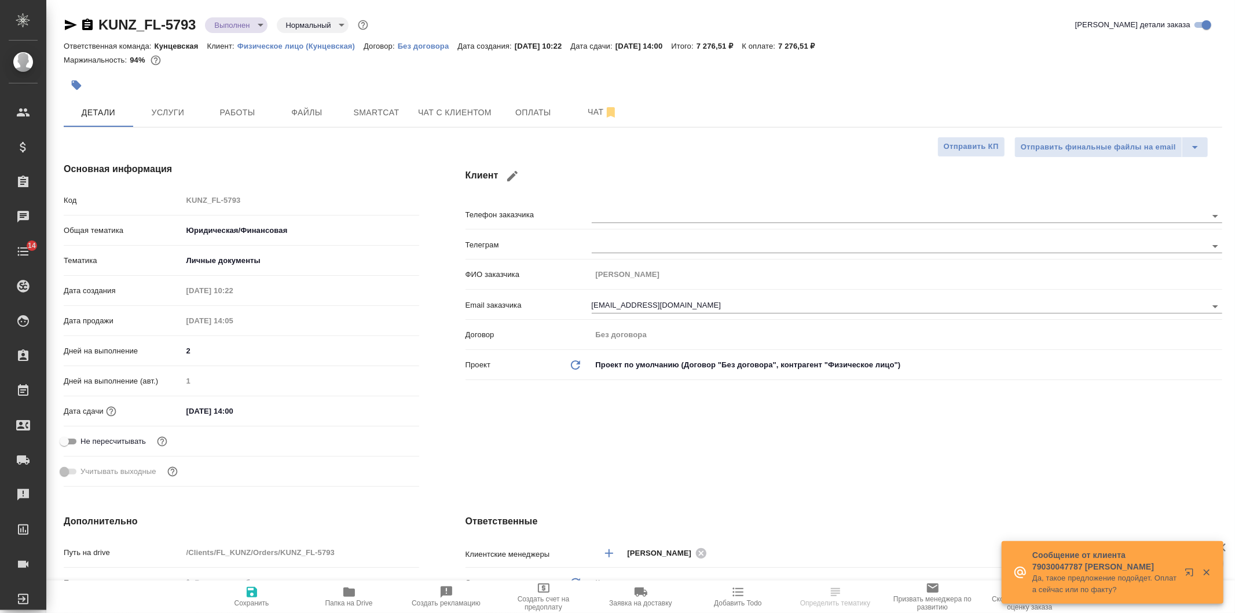
type textarea "x"
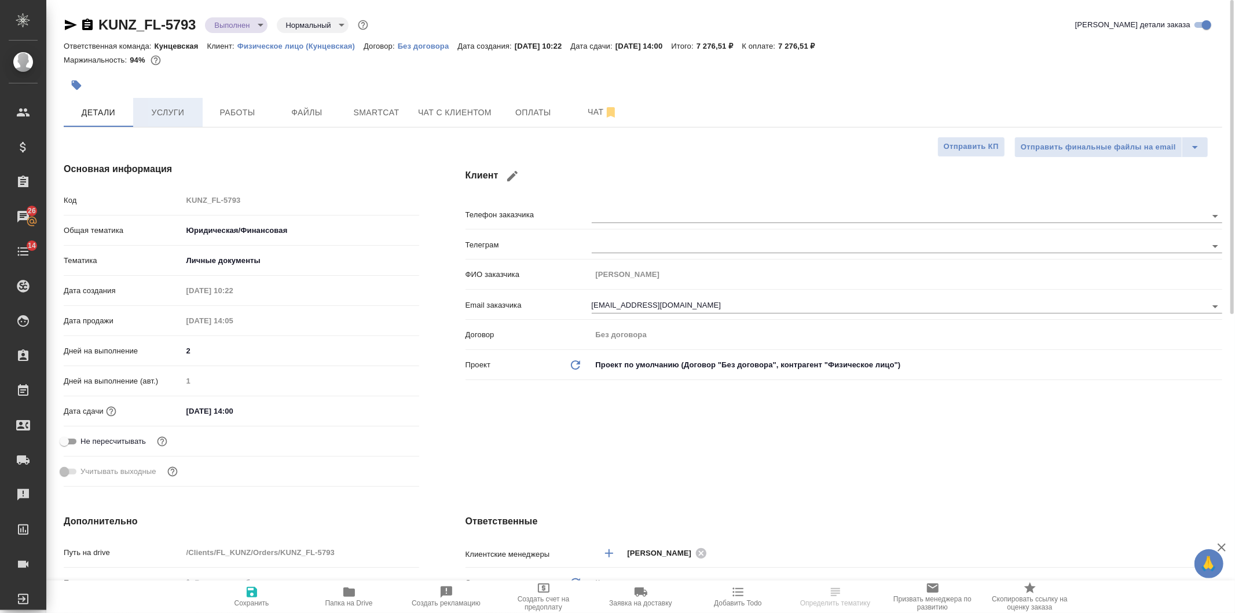
click at [183, 113] on span "Услуги" at bounding box center [168, 112] width 56 height 14
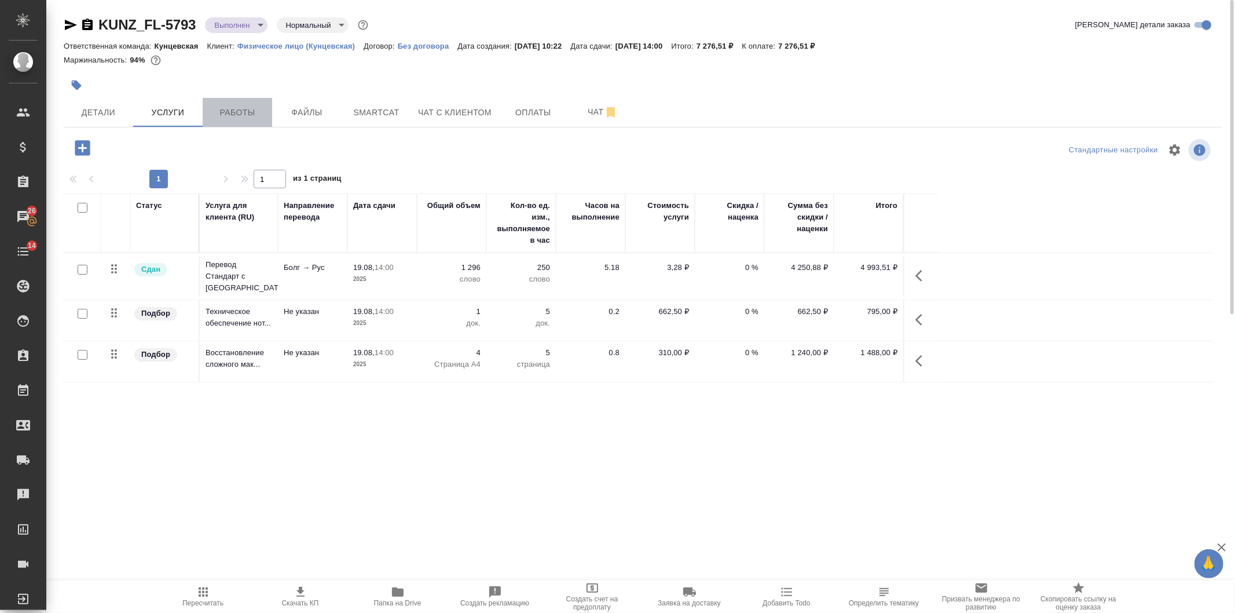
click at [215, 122] on button "Работы" at bounding box center [237, 112] width 69 height 29
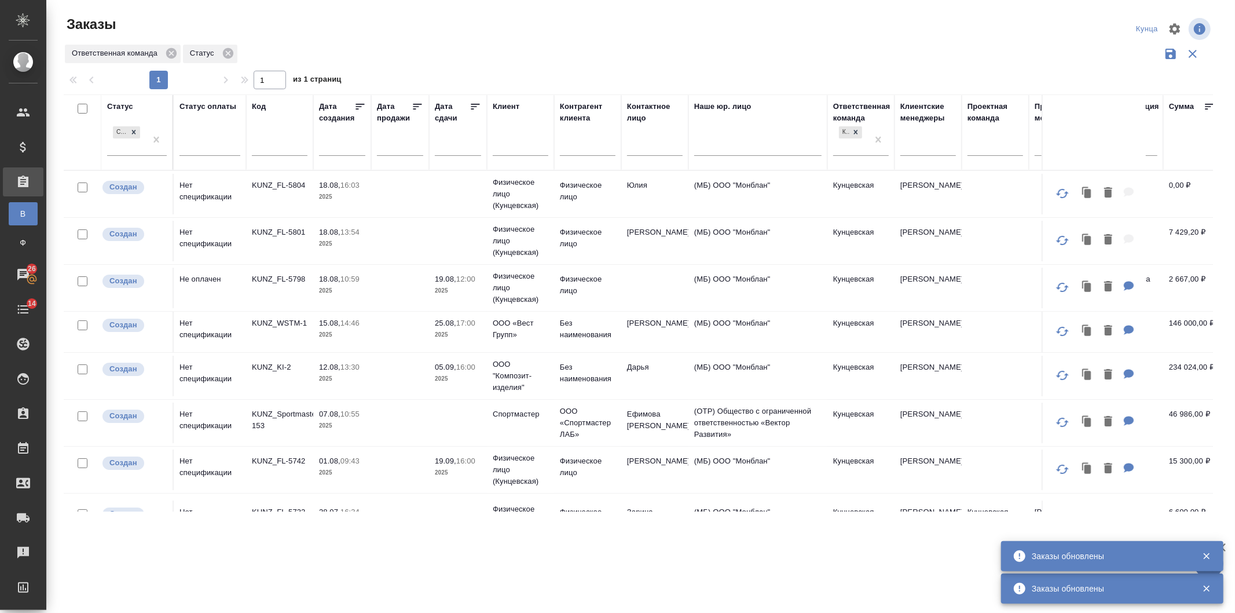
scroll to position [47, 0]
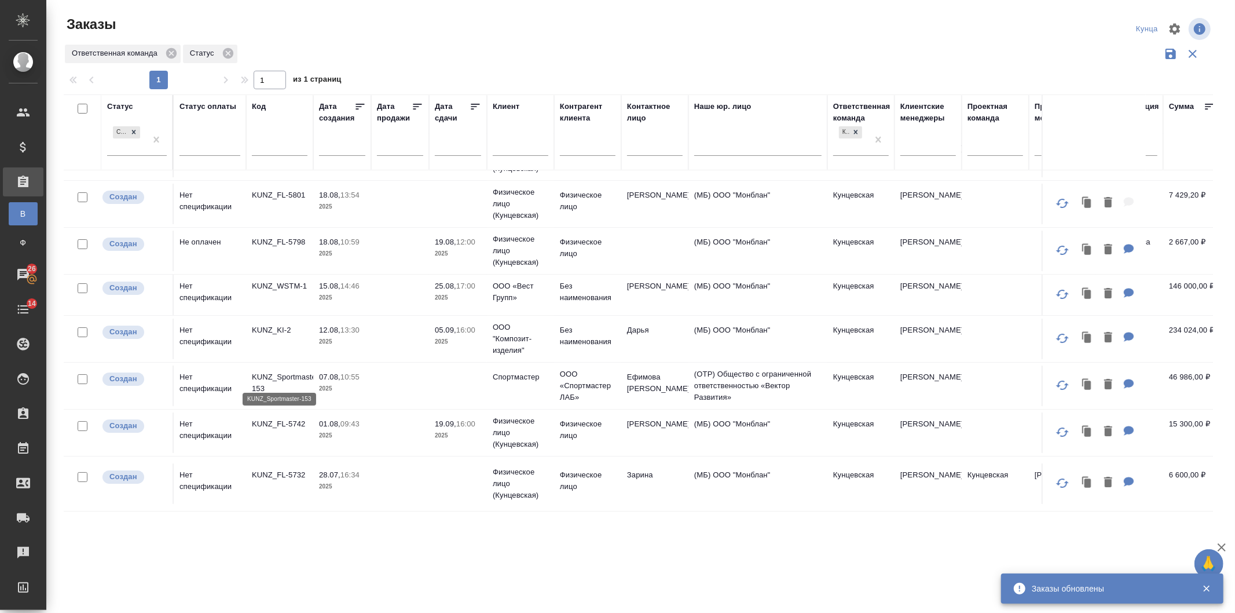
click at [303, 371] on p "KUNZ_Sportmaster-153" at bounding box center [280, 382] width 56 height 23
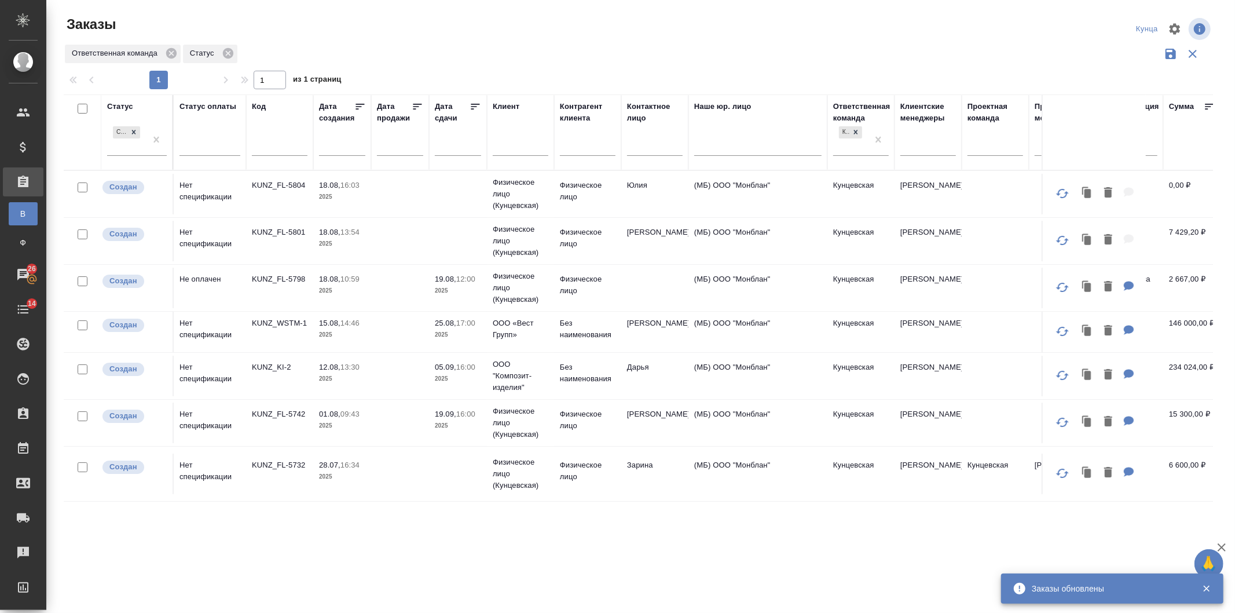
scroll to position [0, 0]
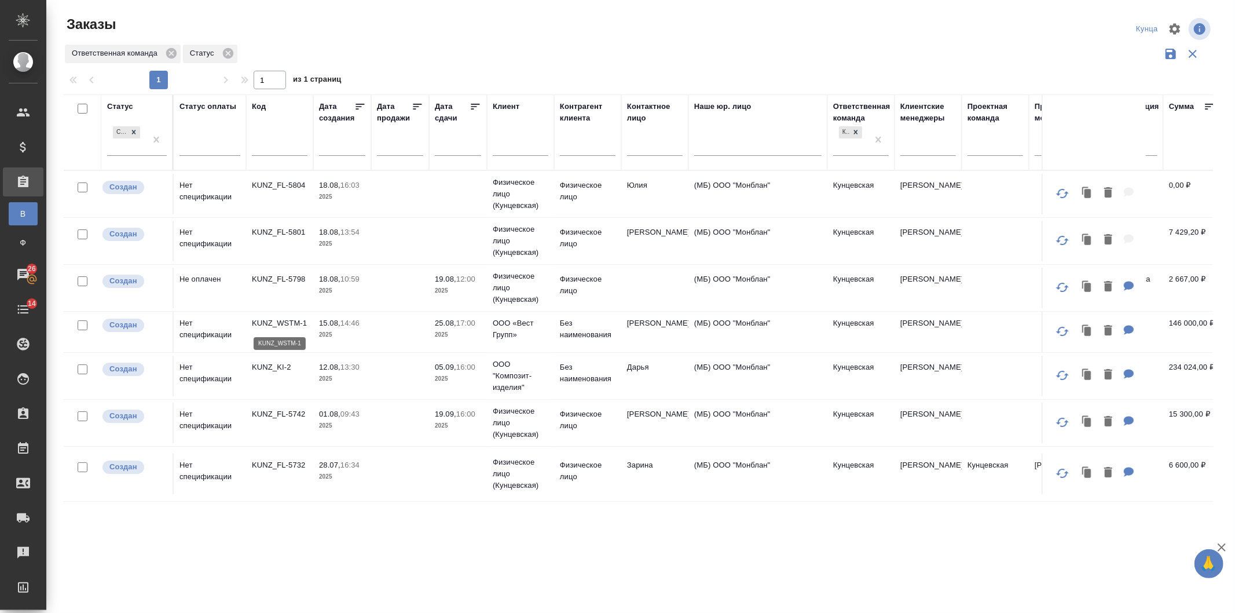
click at [291, 323] on p "KUNZ_WSTM-1" at bounding box center [280, 323] width 56 height 12
click at [273, 232] on p "KUNZ_FL-5801" at bounding box center [280, 232] width 56 height 12
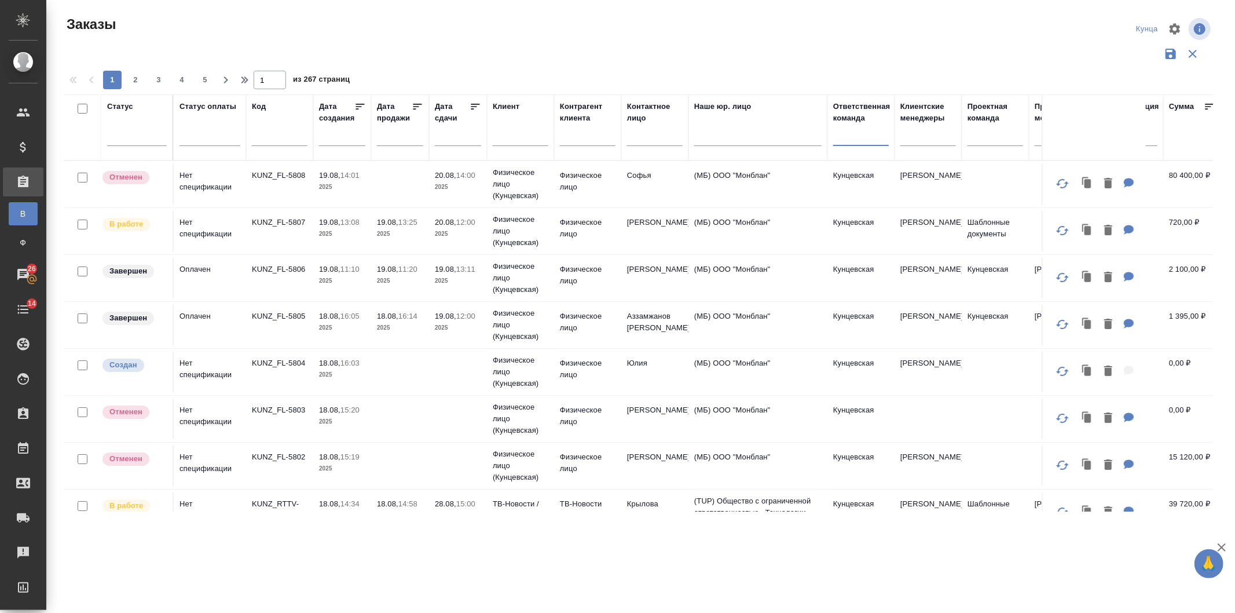
click at [865, 139] on div at bounding box center [861, 134] width 56 height 17
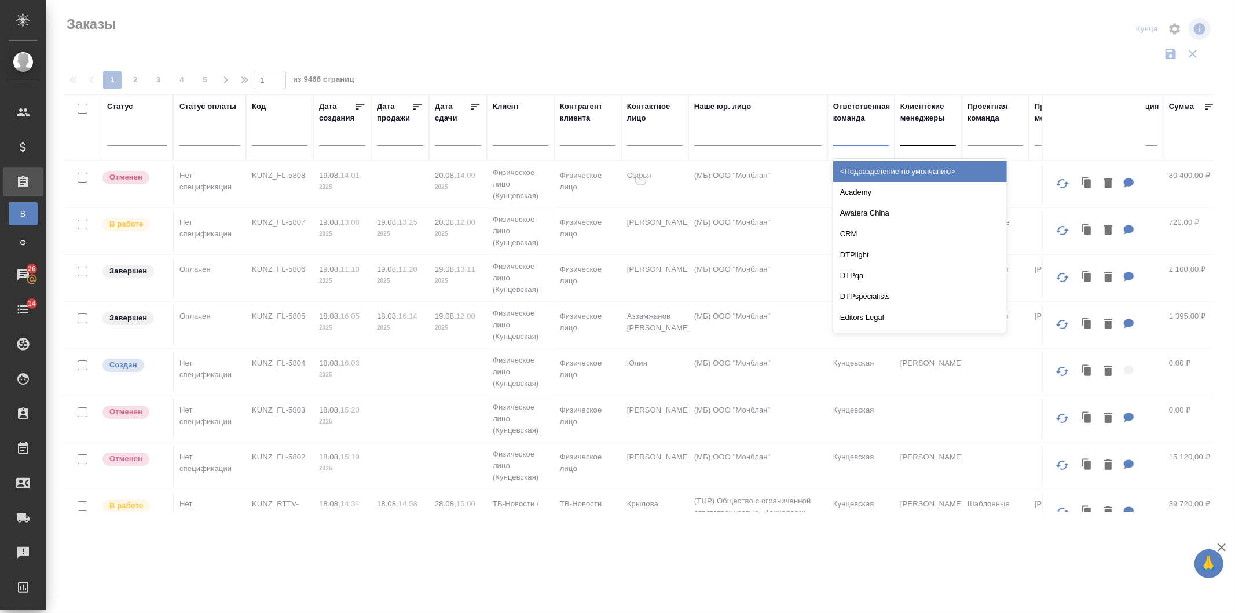
click at [941, 136] on div at bounding box center [928, 134] width 56 height 17
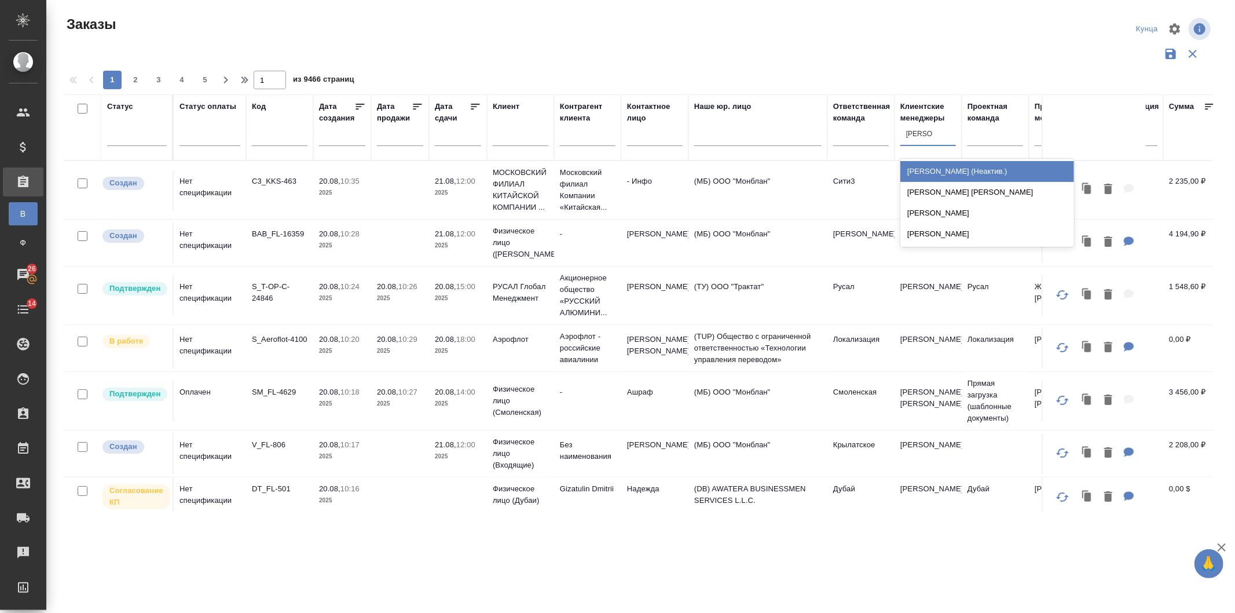
type input "никитина"
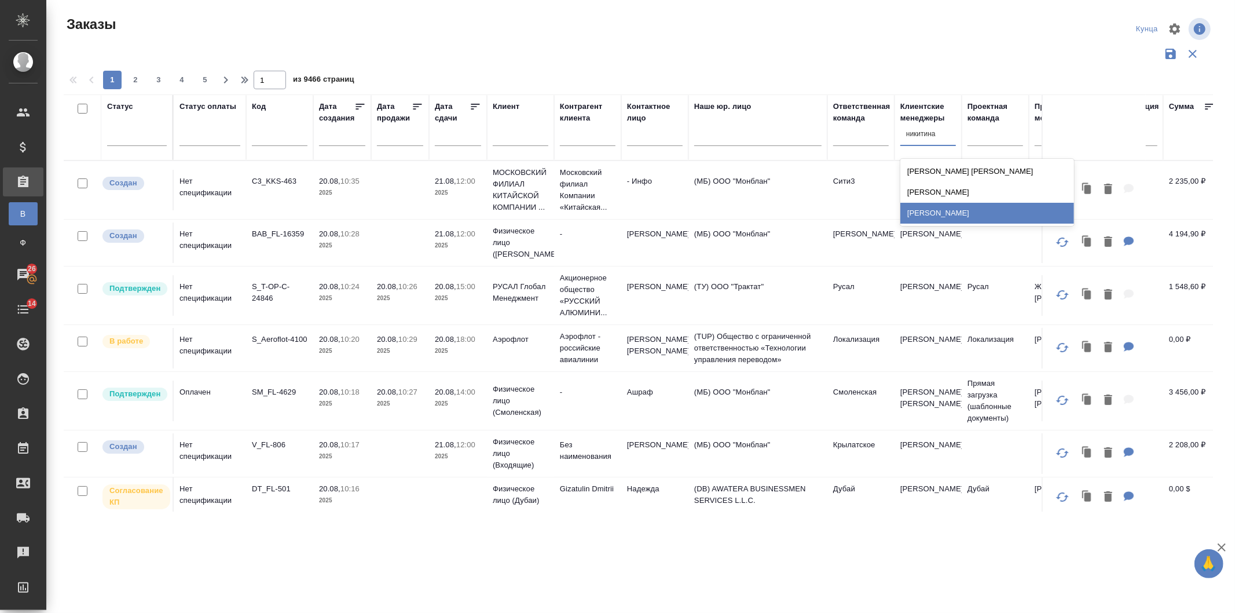
click at [969, 215] on div "Никитина Татьяна" at bounding box center [987, 213] width 174 height 21
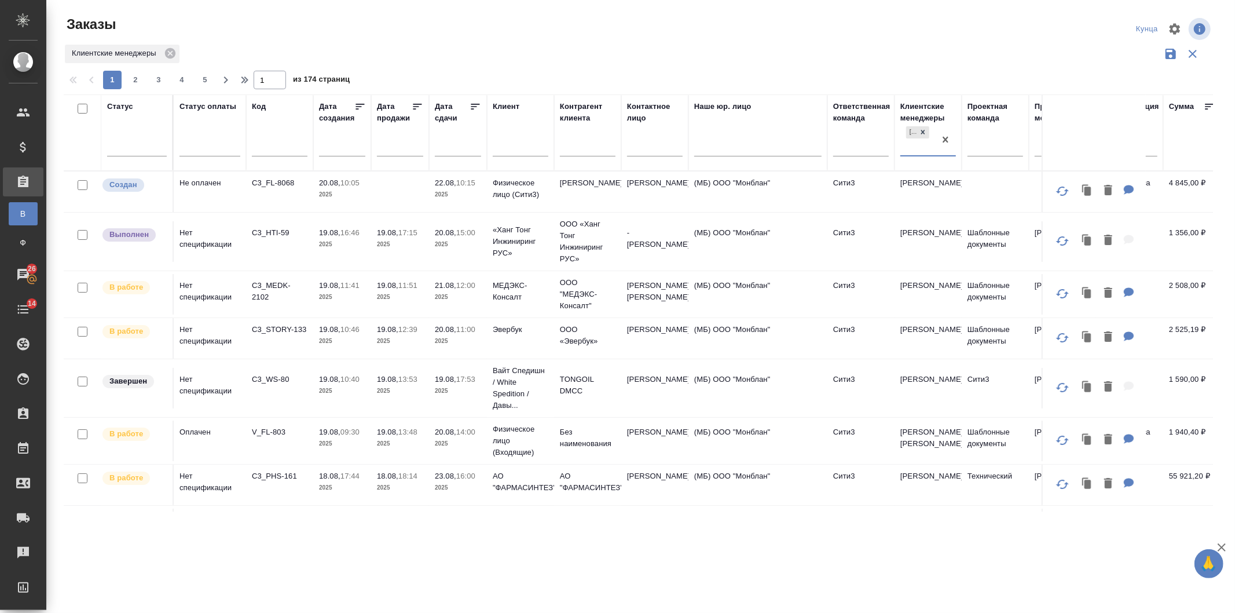
click at [472, 194] on p "2025" at bounding box center [458, 195] width 46 height 12
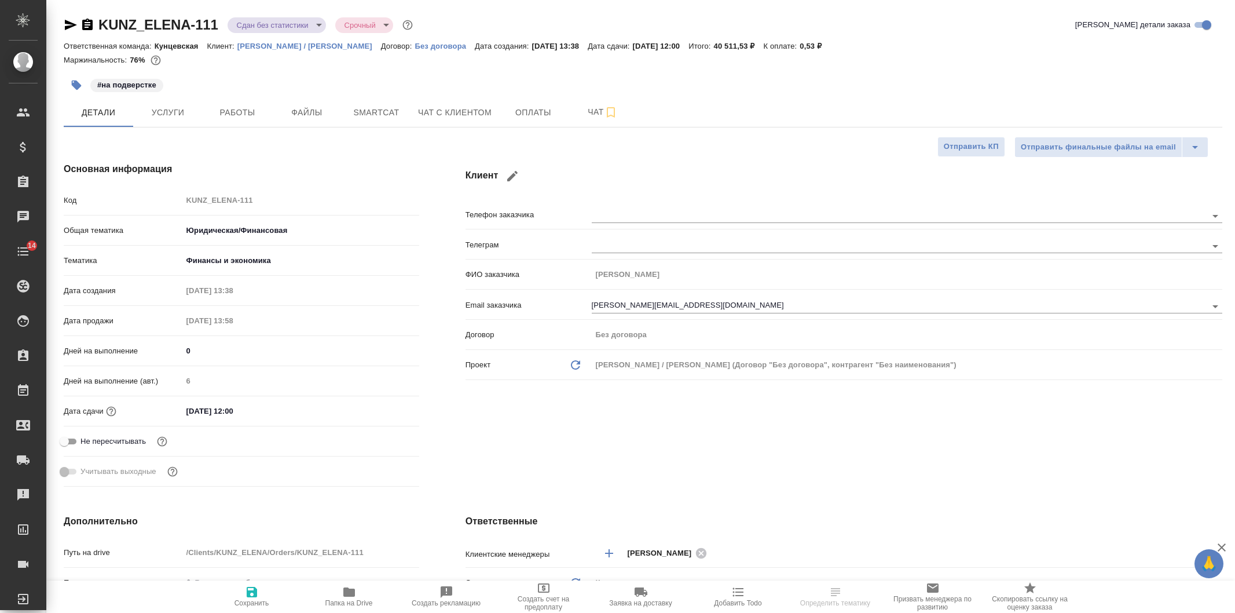
select select "RU"
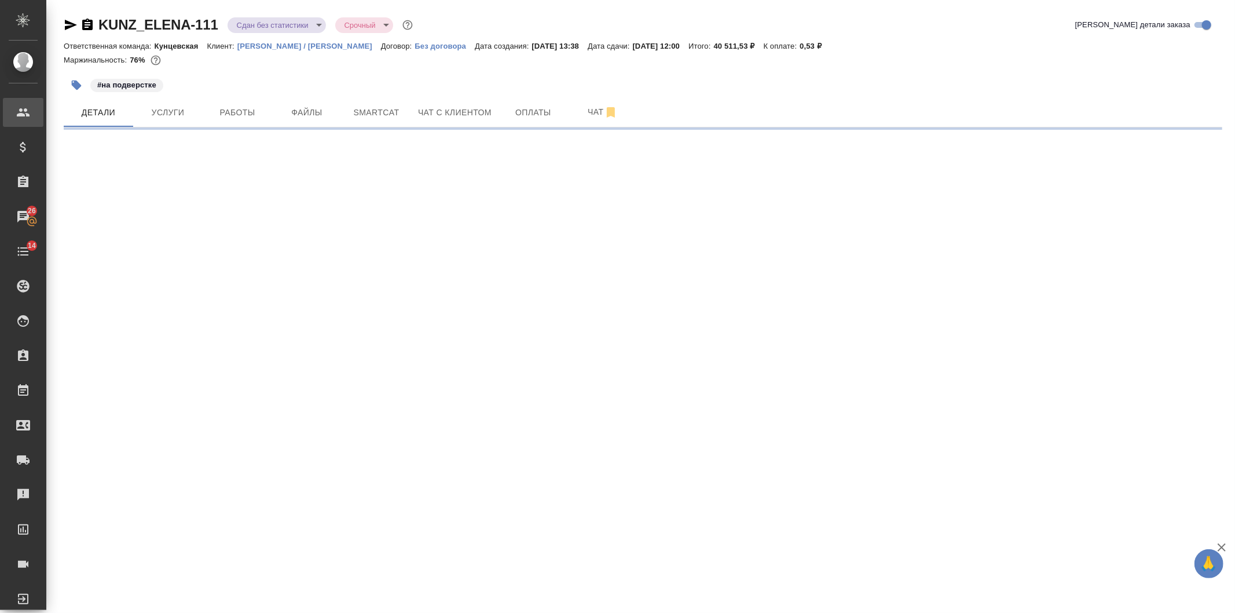
select select "RU"
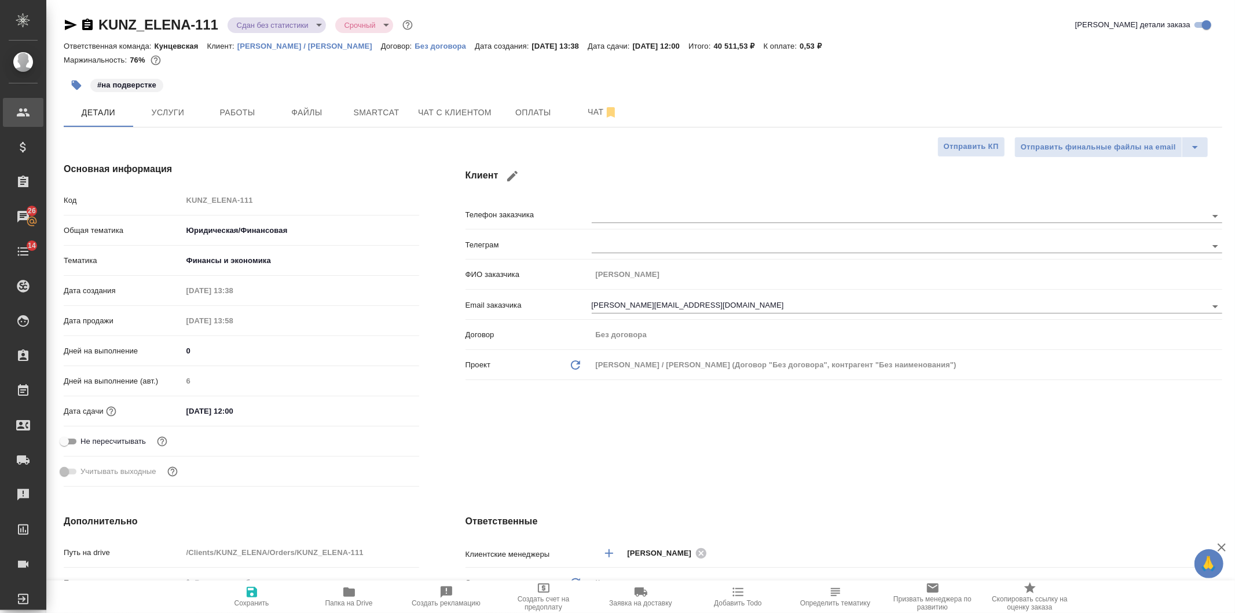
type textarea "x"
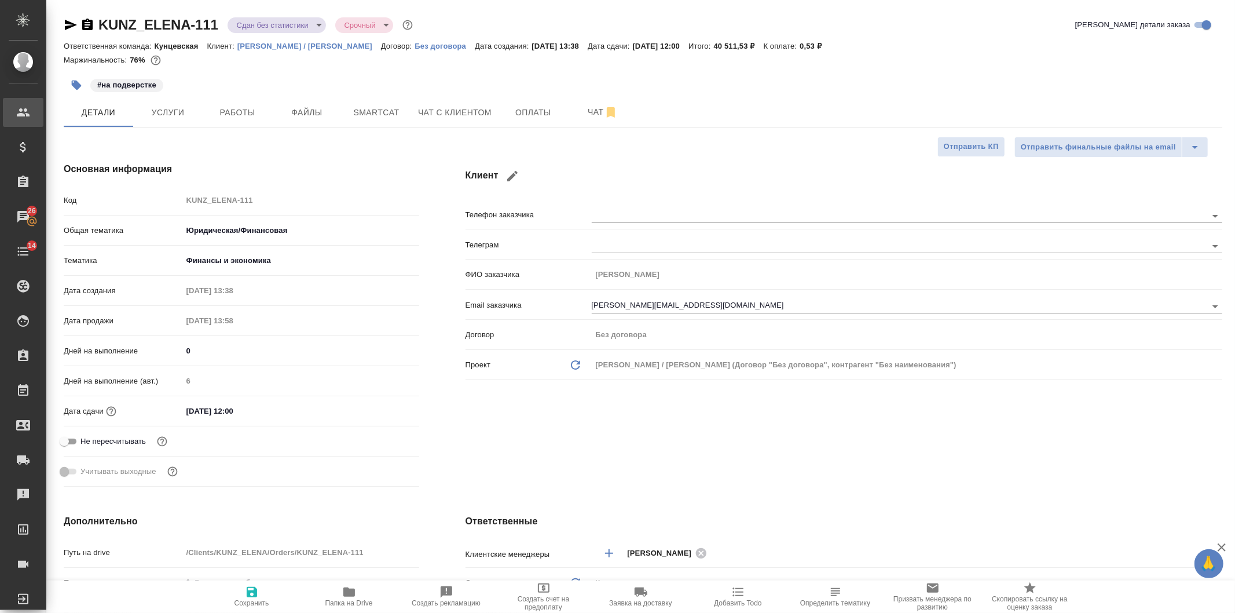
type textarea "x"
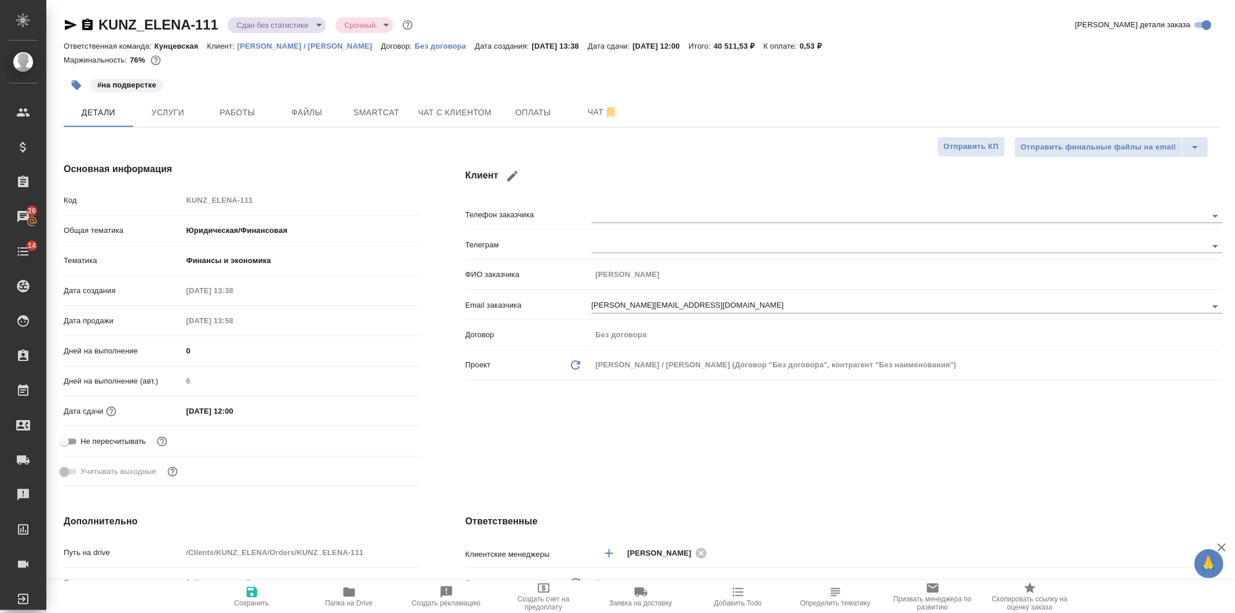
type textarea "x"
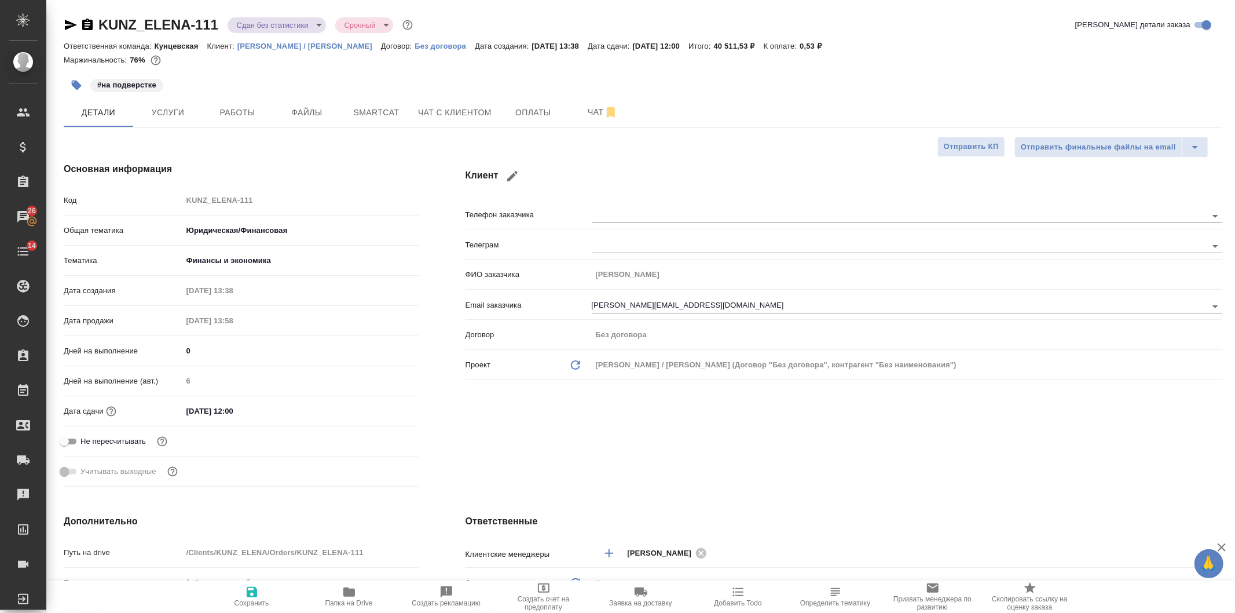
type textarea "x"
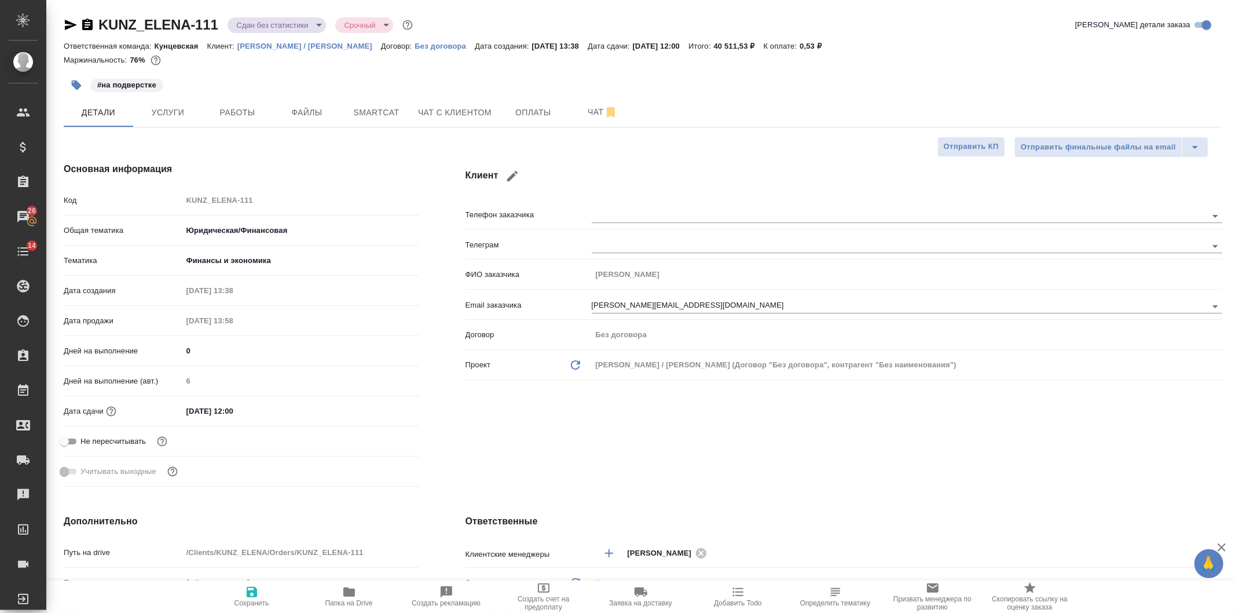
type textarea "x"
click at [61, 24] on div "KUNZ_ELENA-111 Сдан без статистики distributed Срочный urgent Кратко детали зак…" at bounding box center [642, 623] width 1171 height 1247
click at [74, 24] on icon "button" at bounding box center [71, 25] width 12 height 10
click at [240, 104] on button "Работы" at bounding box center [237, 112] width 69 height 29
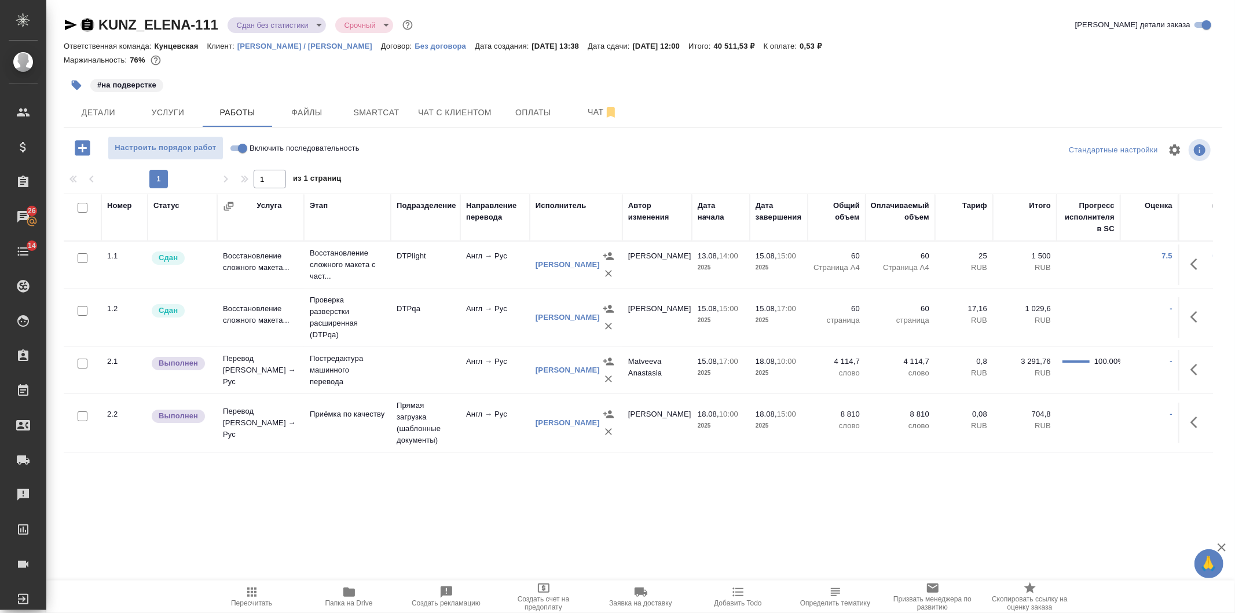
click at [90, 26] on icon "button" at bounding box center [87, 25] width 10 height 12
click at [360, 603] on span "Папка на Drive" at bounding box center [348, 603] width 47 height 8
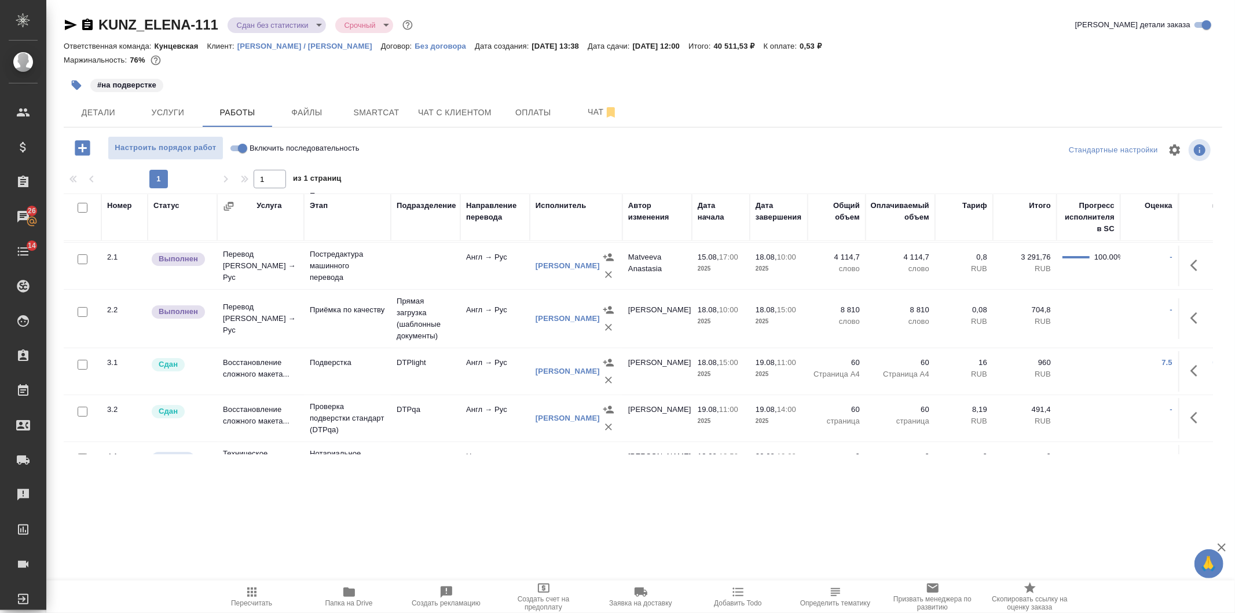
scroll to position [149, 0]
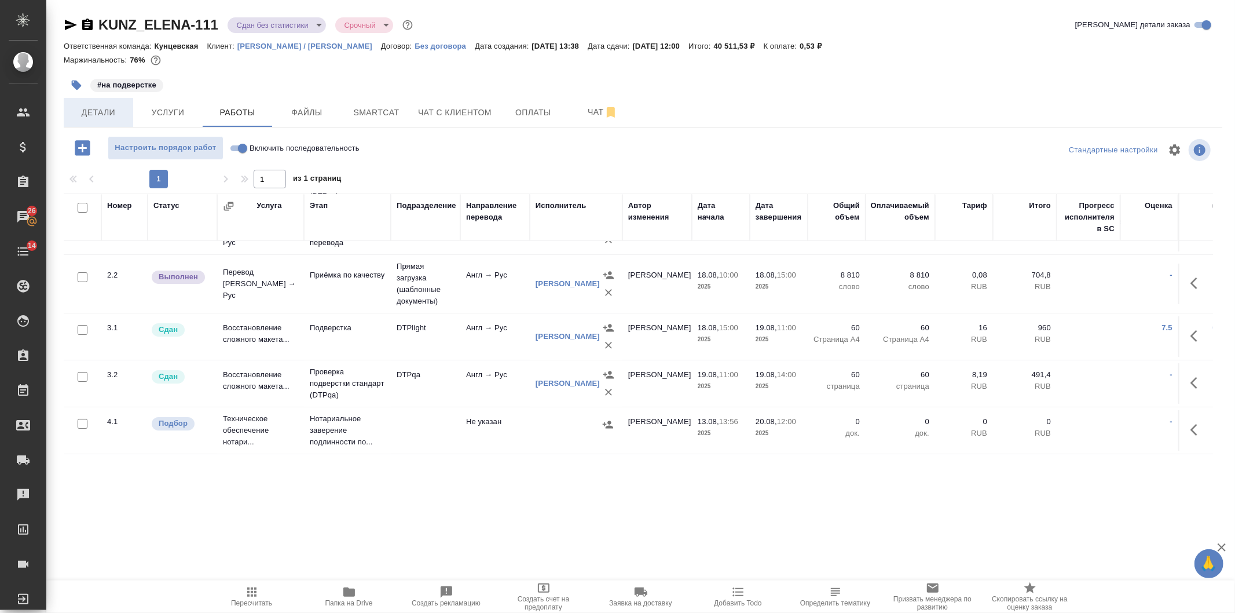
click at [108, 119] on button "Детали" at bounding box center [98, 112] width 69 height 29
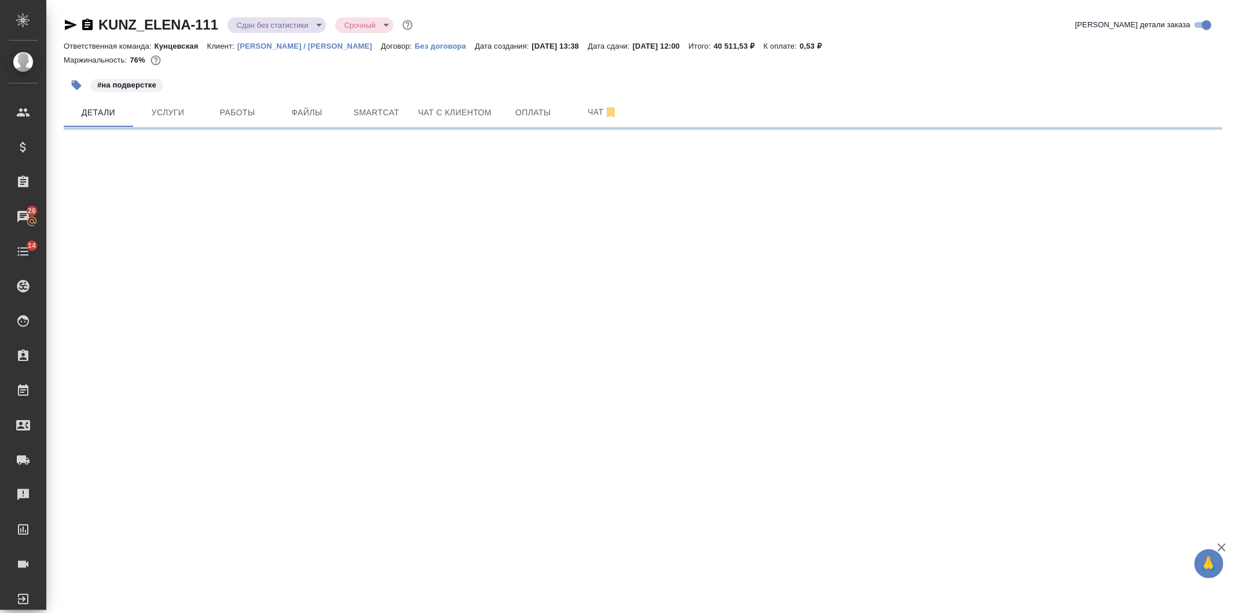
select select "RU"
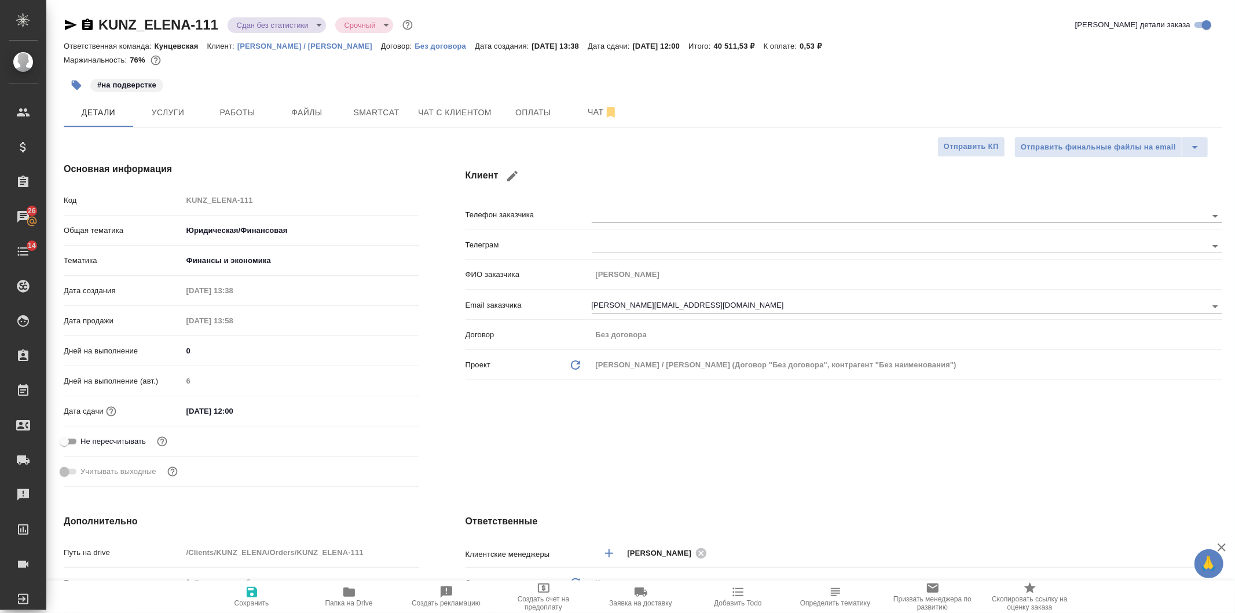
type textarea "x"
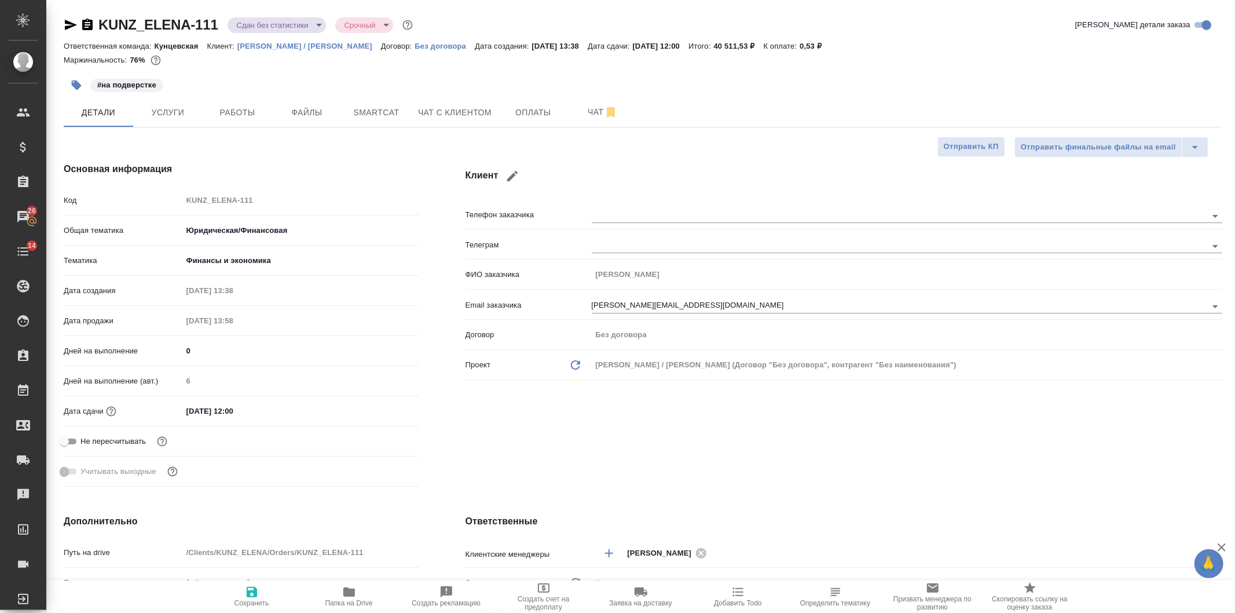
type textarea "x"
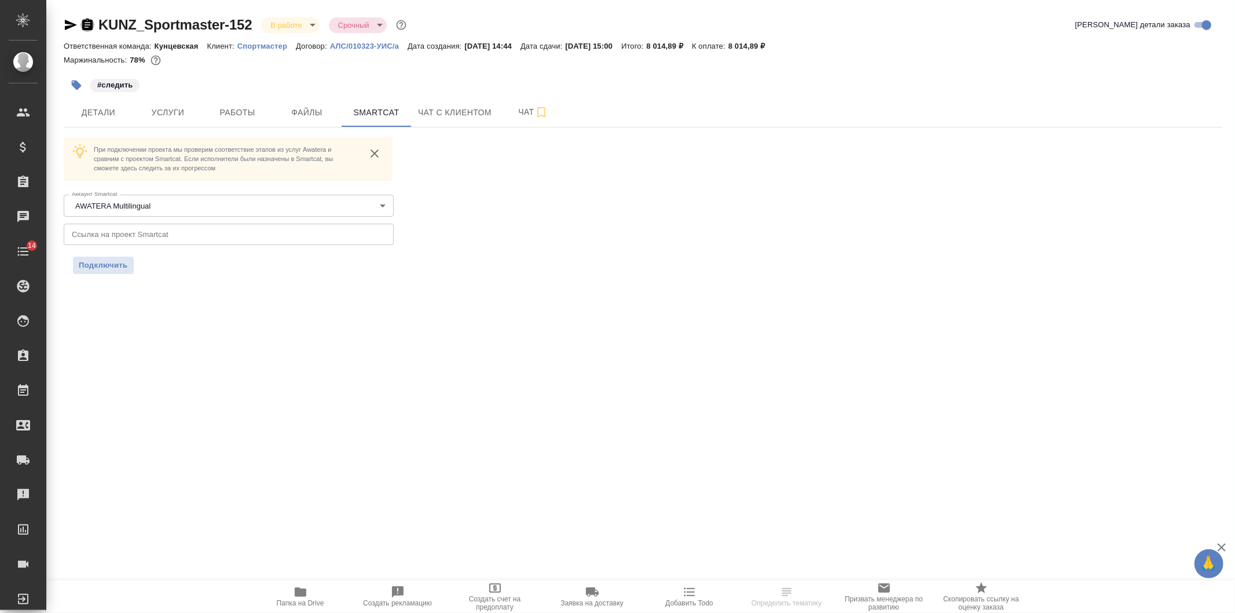
click at [85, 27] on icon "button" at bounding box center [87, 25] width 14 height 14
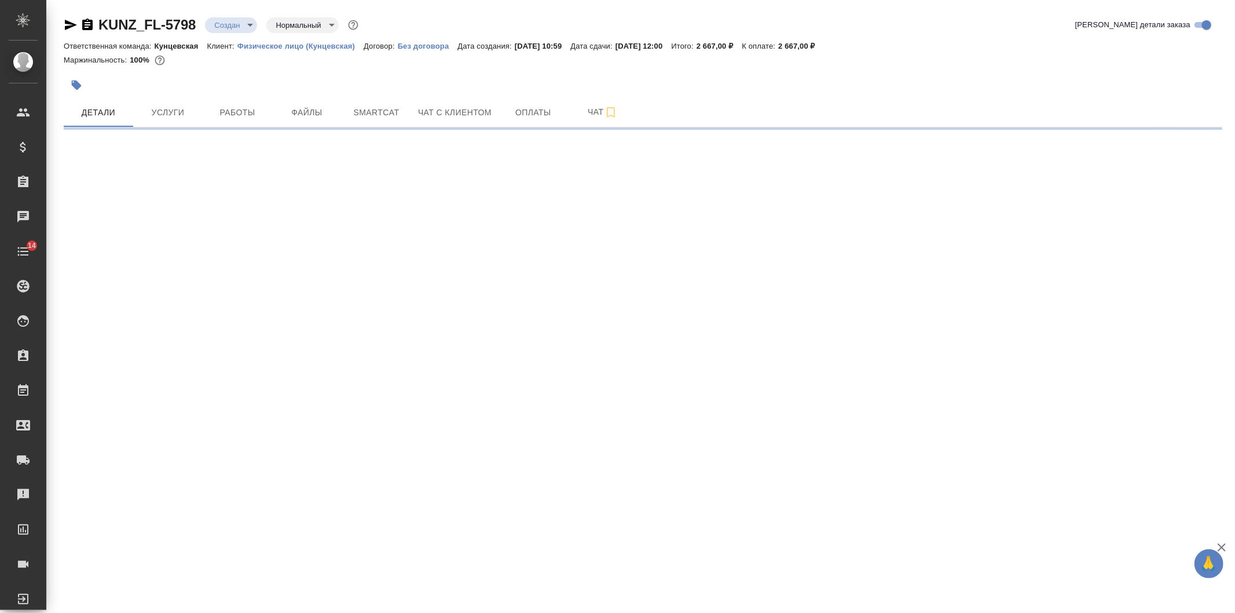
click at [246, 21] on body "🙏 .cls-1 fill:#fff; AWATERA [PERSON_NAME] Клиенты Спецификации Заказы Чаты 14 T…" at bounding box center [617, 306] width 1235 height 613
select select "RU"
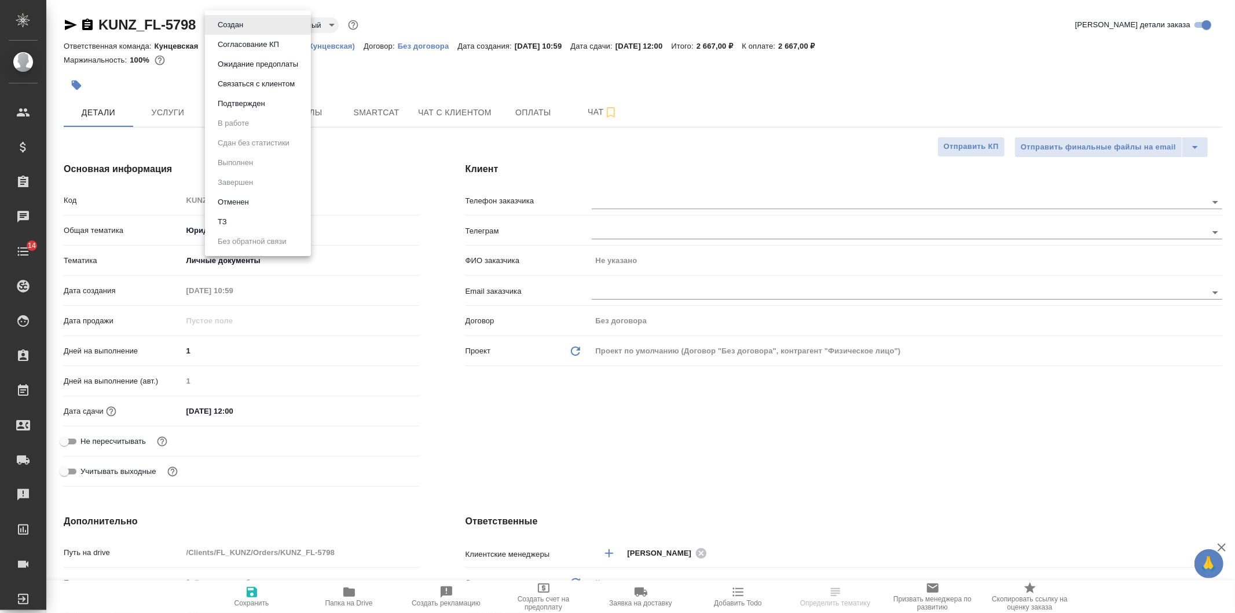
type textarea "x"
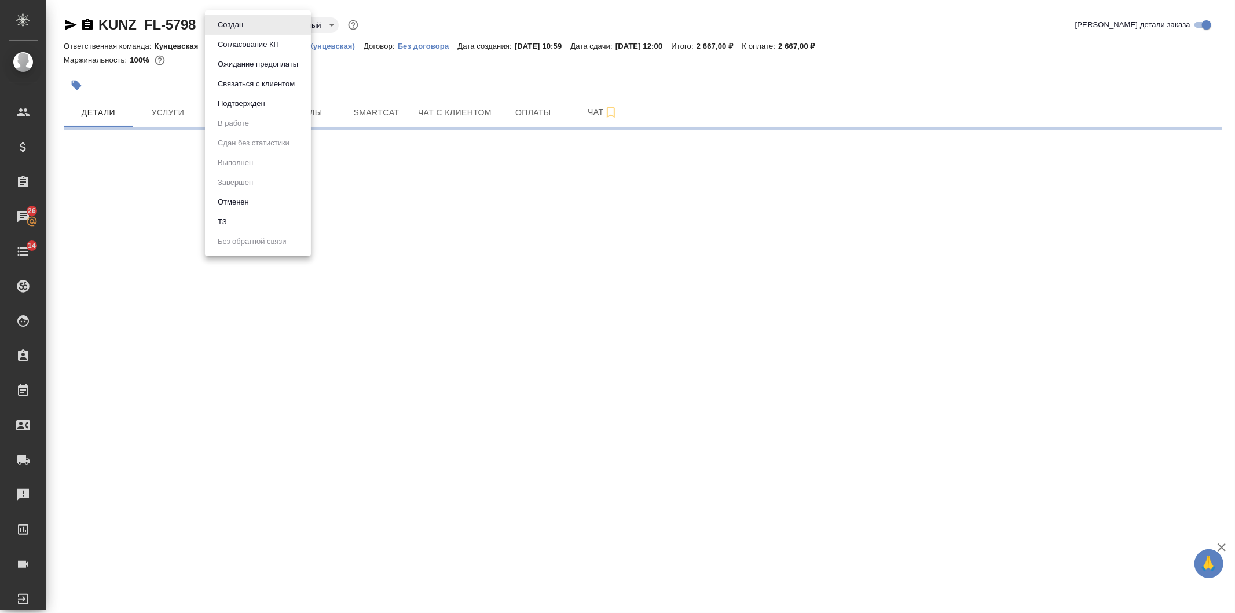
select select "RU"
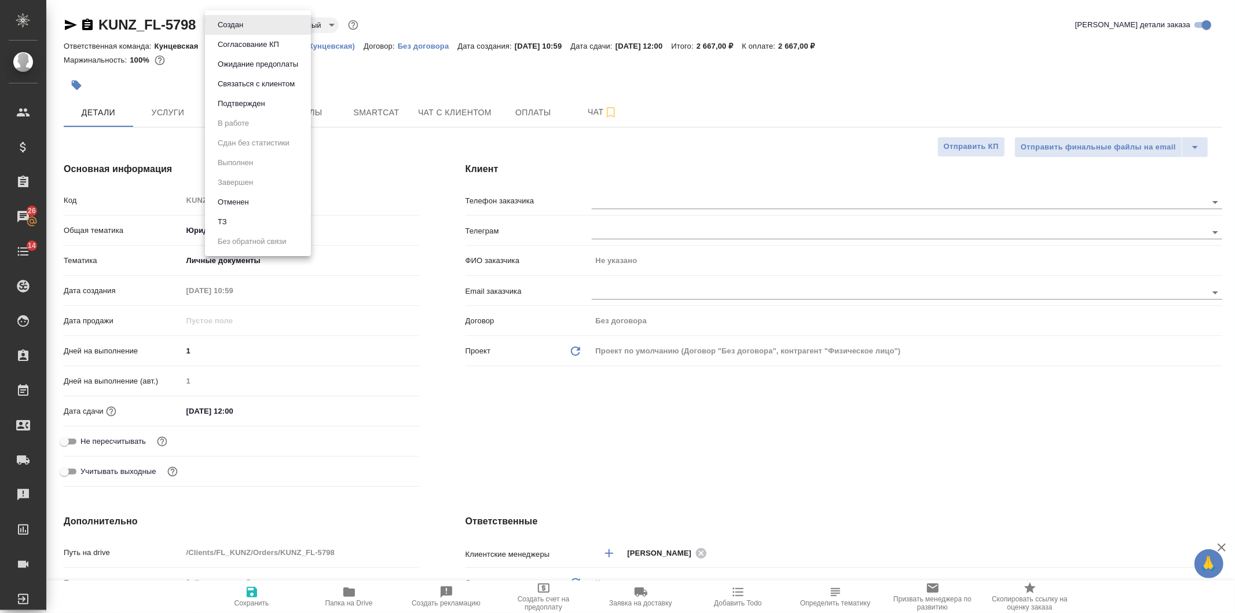
type textarea "x"
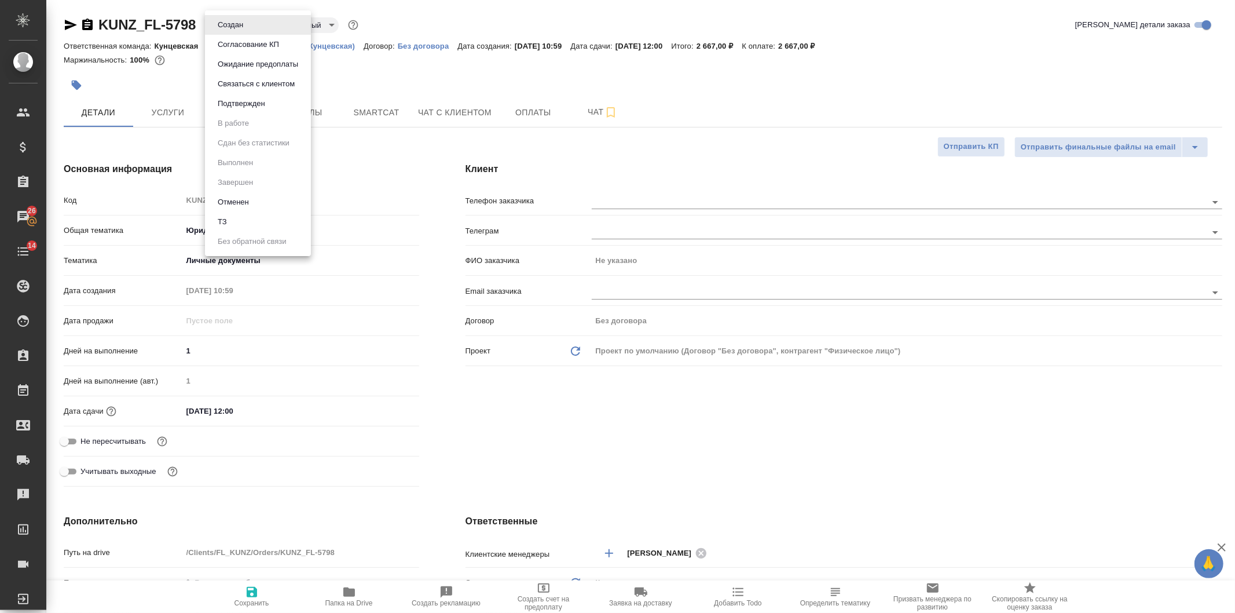
type textarea "x"
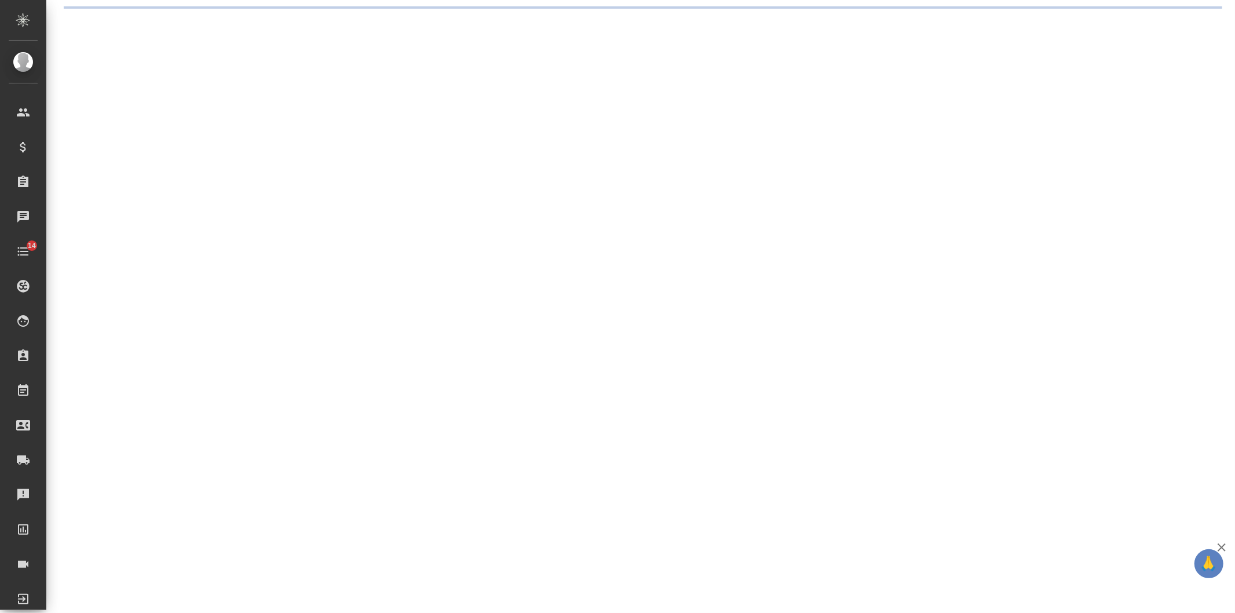
select select "RU"
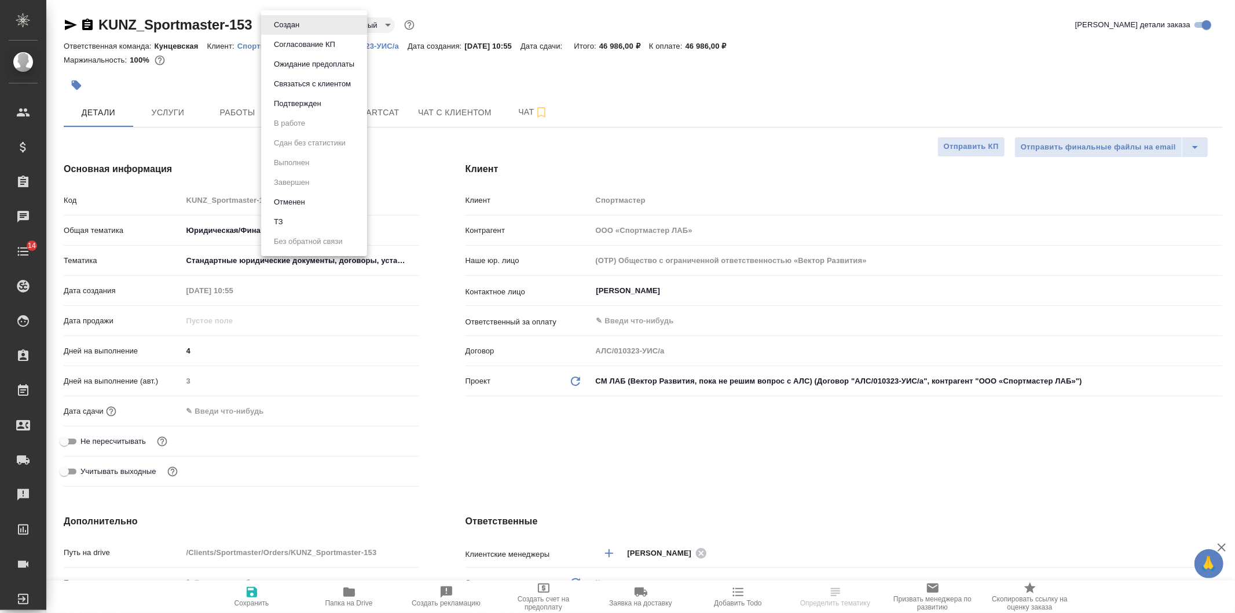
click at [282, 20] on body "🙏 .cls-1 fill:#fff; AWATERA [PERSON_NAME] Спецификации Заказы Чаты 14 Todo Прое…" at bounding box center [617, 306] width 1235 height 613
type textarea "x"
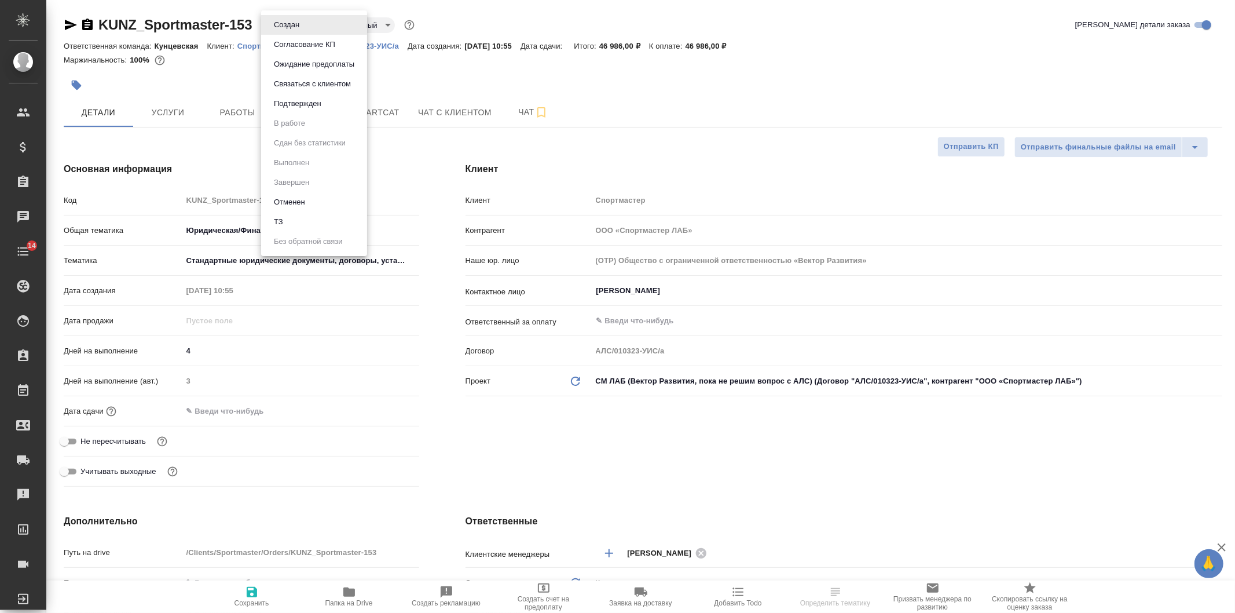
type textarea "x"
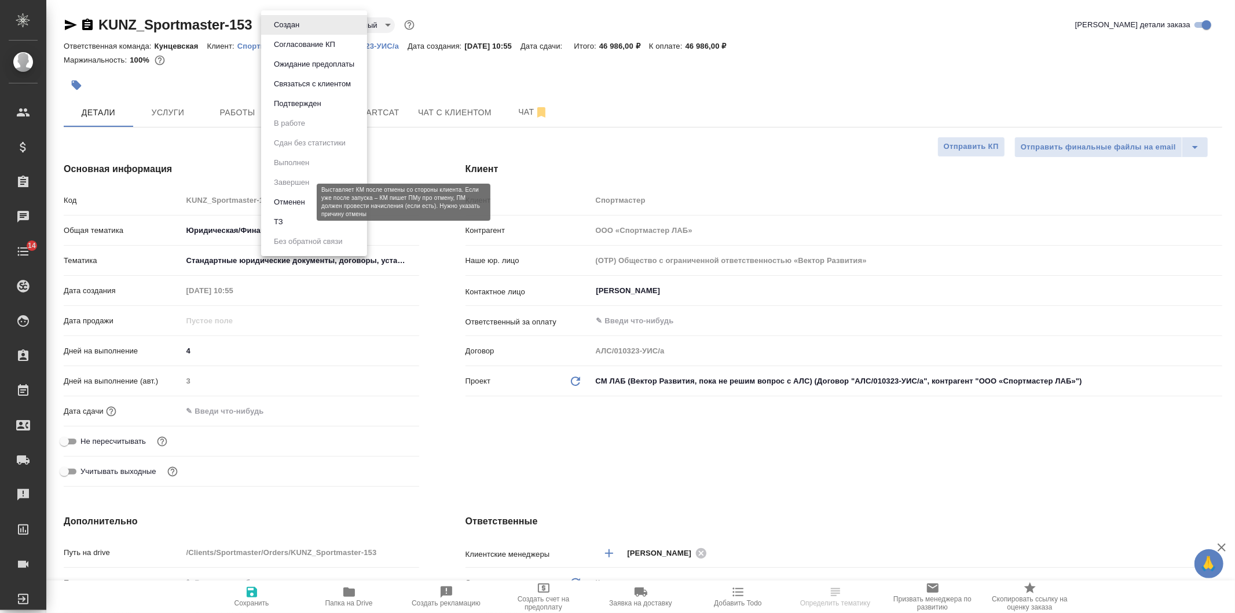
click at [306, 197] on button "Отменен" at bounding box center [289, 202] width 38 height 13
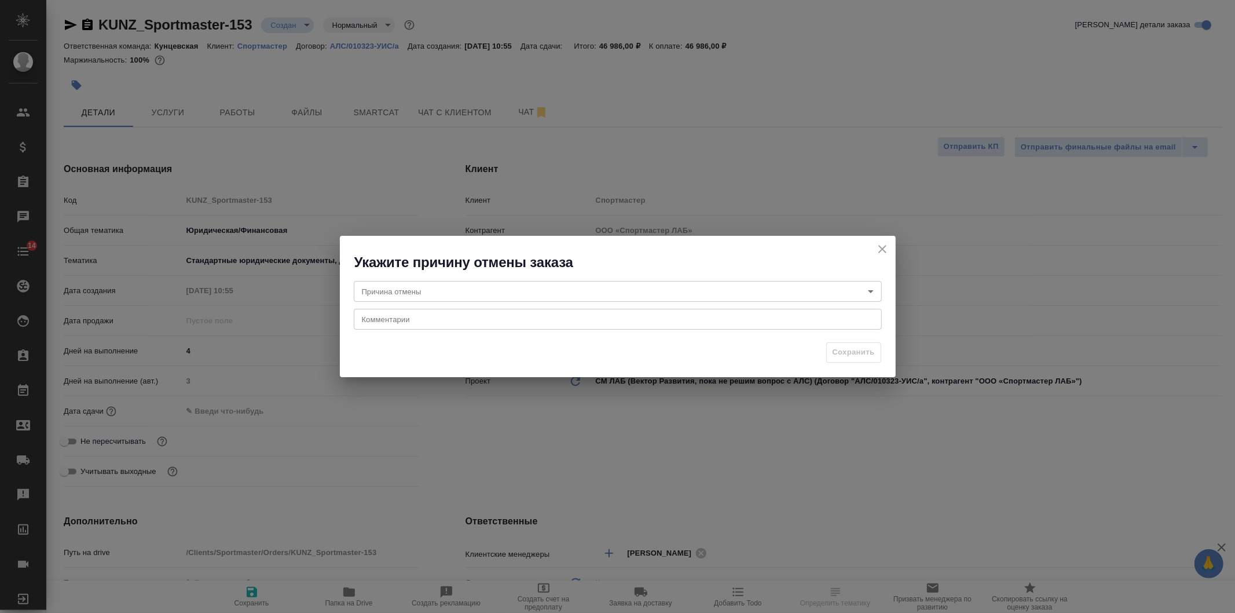
click at [433, 298] on body "🙏 .cls-1 fill:#fff; AWATERA Veselova Yulia Клиенты Спецификации Заказы Чаты 14 …" at bounding box center [617, 306] width 1235 height 613
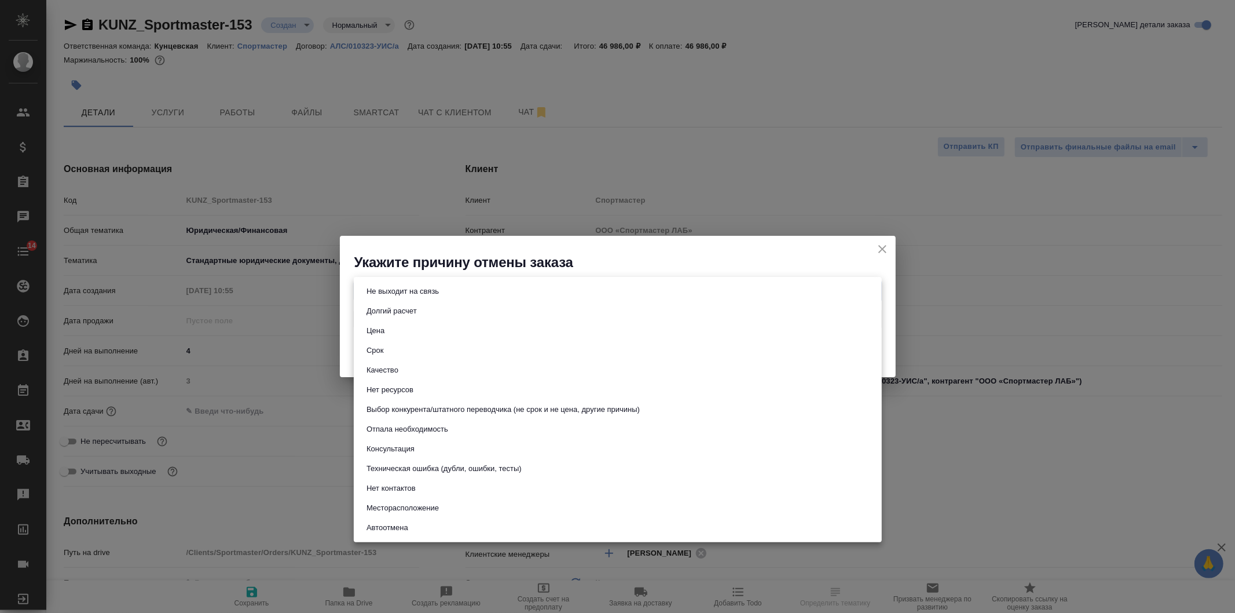
click at [410, 453] on button "Консультация" at bounding box center [390, 448] width 55 height 13
type input "consultation"
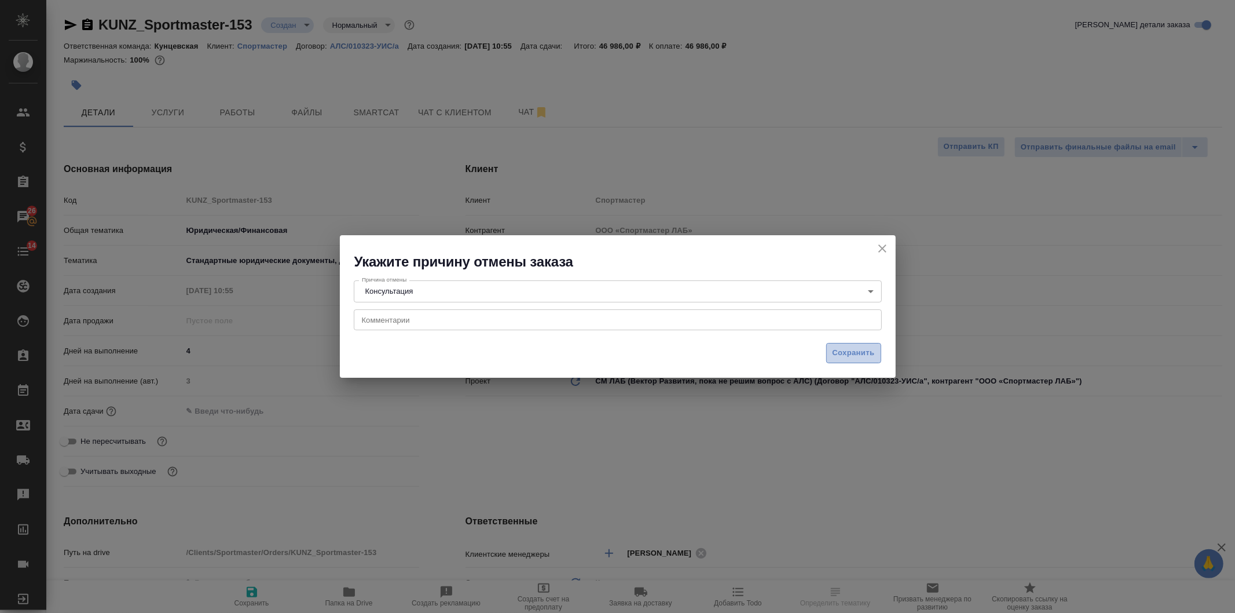
click at [866, 346] on span "Сохранить" at bounding box center [854, 352] width 42 height 13
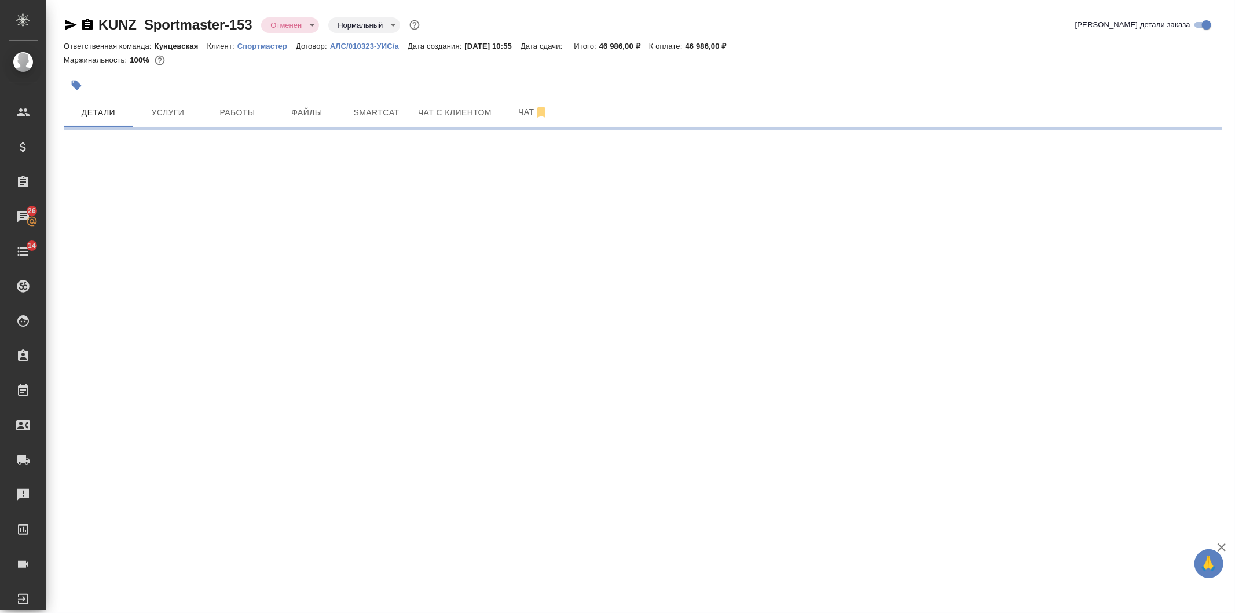
select select "RU"
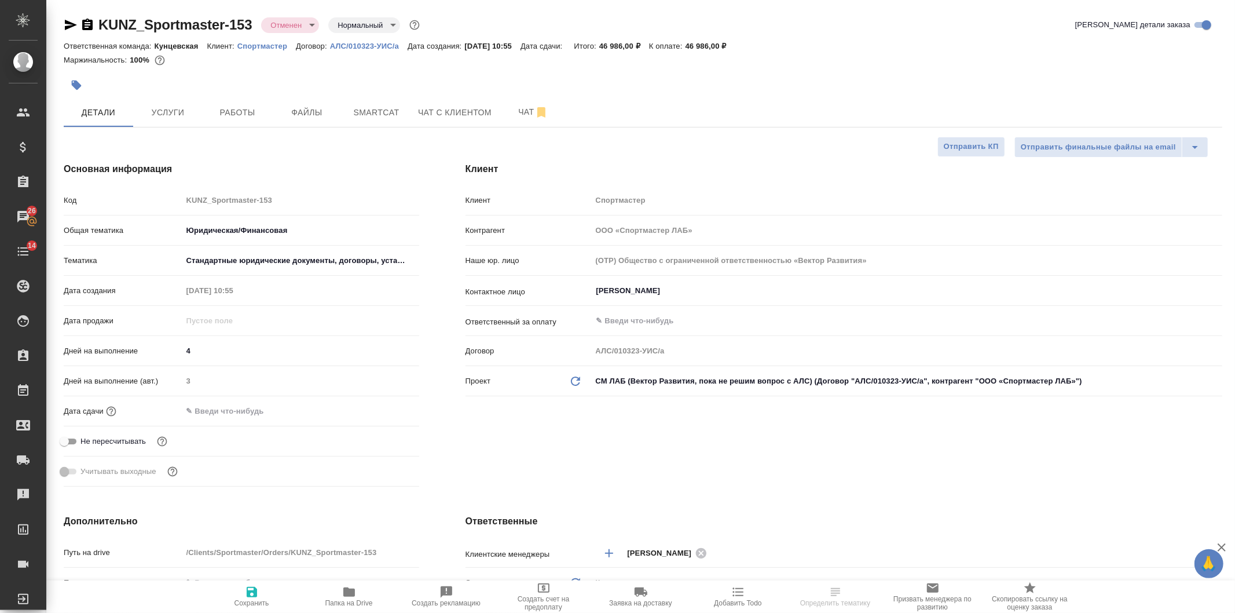
type textarea "x"
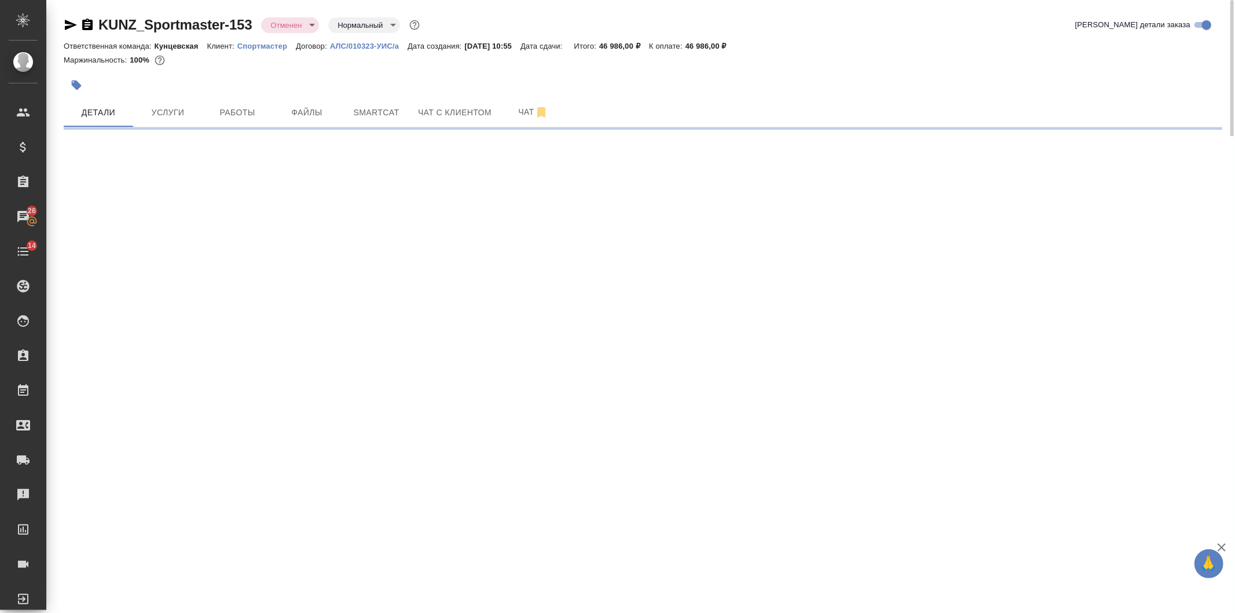
select select "RU"
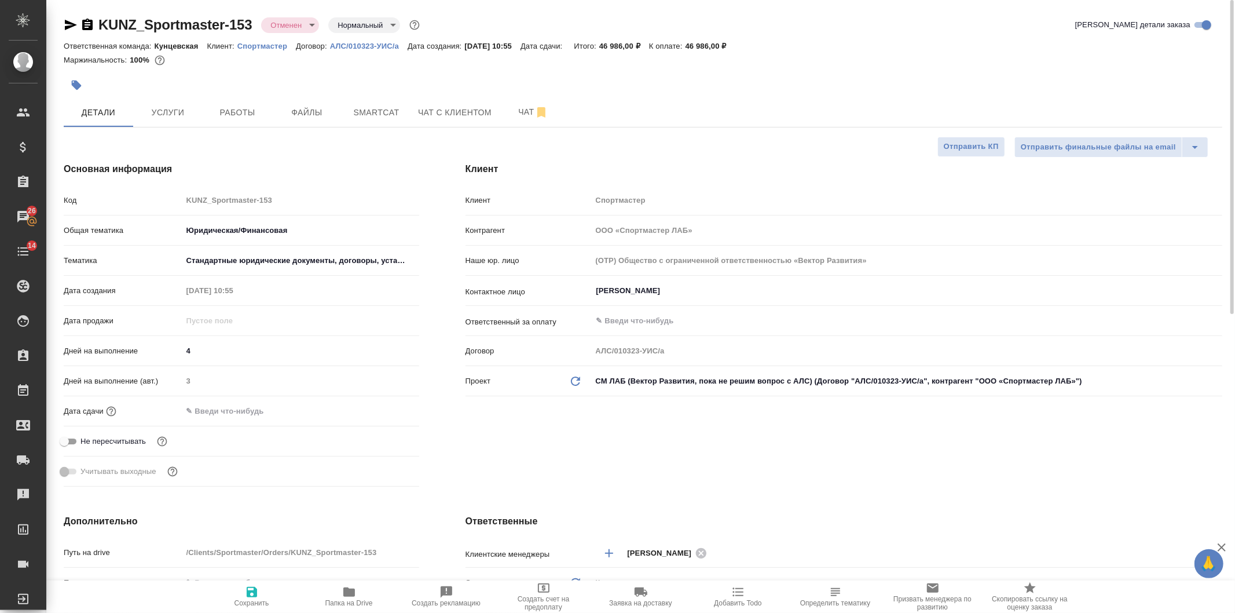
type textarea "x"
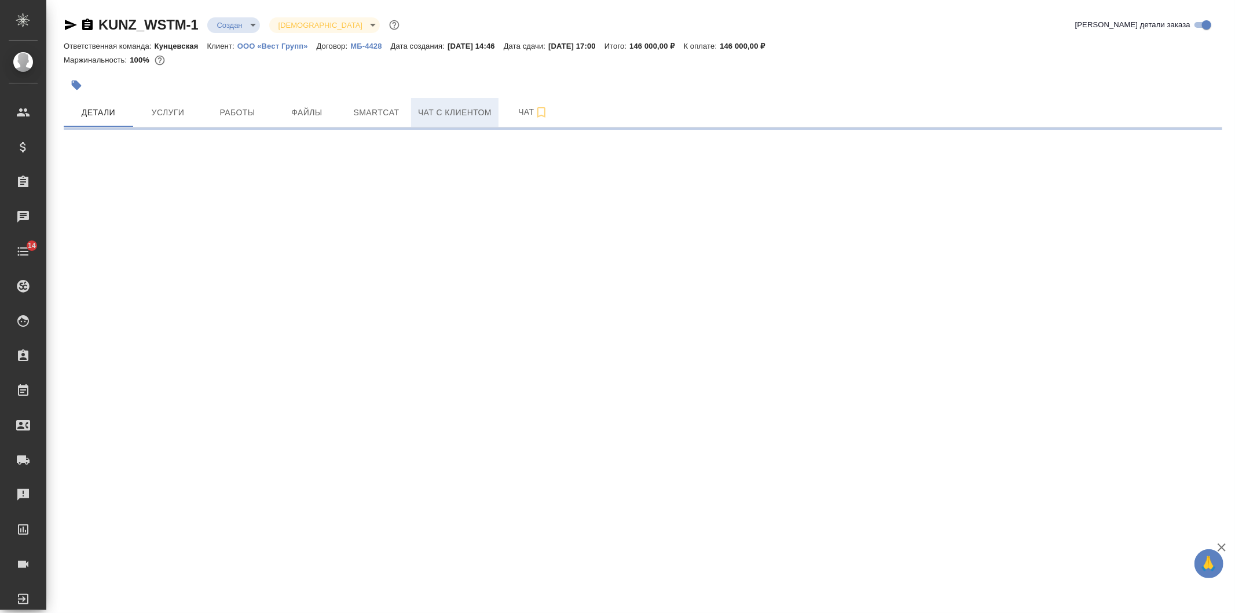
select select "RU"
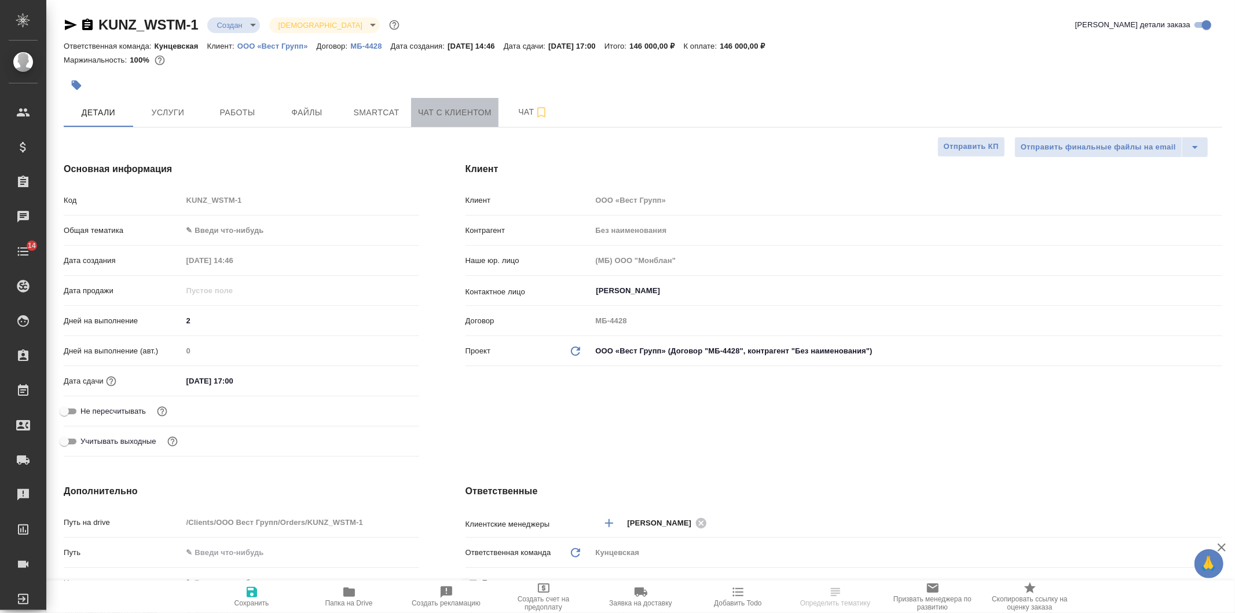
click at [454, 112] on span "Чат с клиентом" at bounding box center [455, 112] width 74 height 14
type textarea "x"
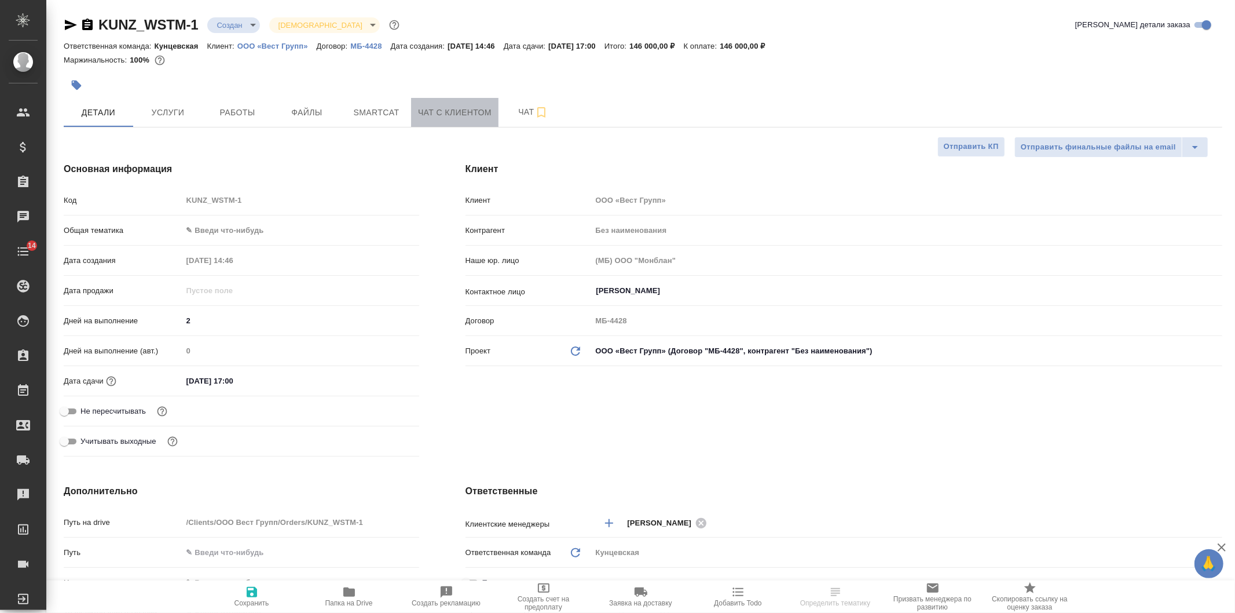
type textarea "x"
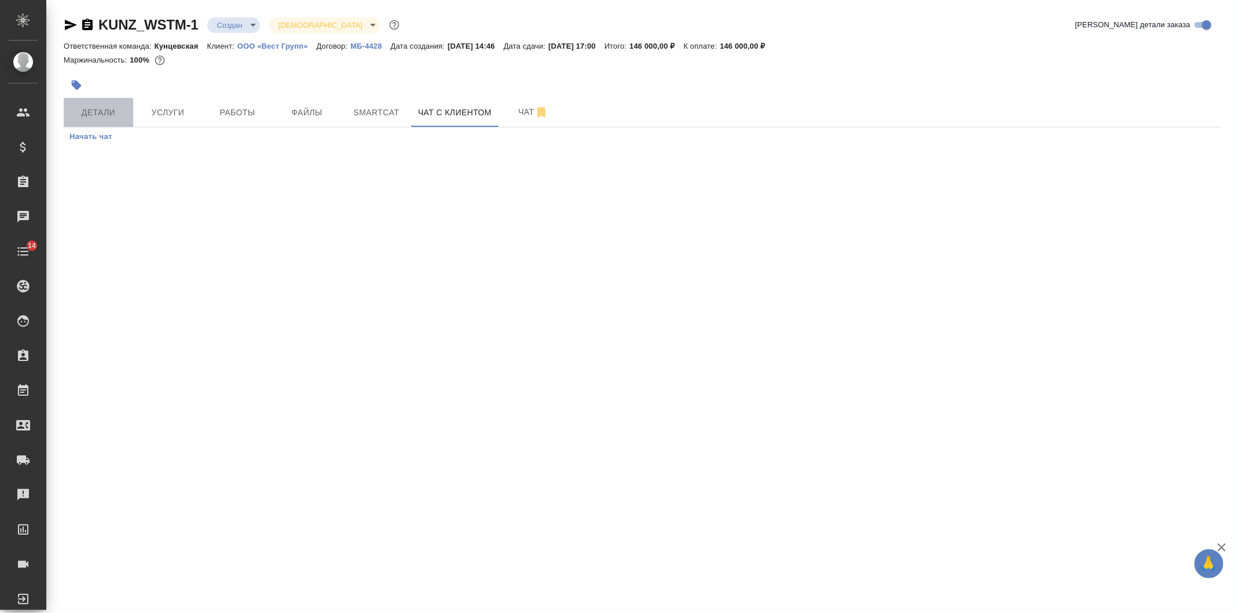
click at [131, 108] on button "Детали" at bounding box center [98, 112] width 69 height 29
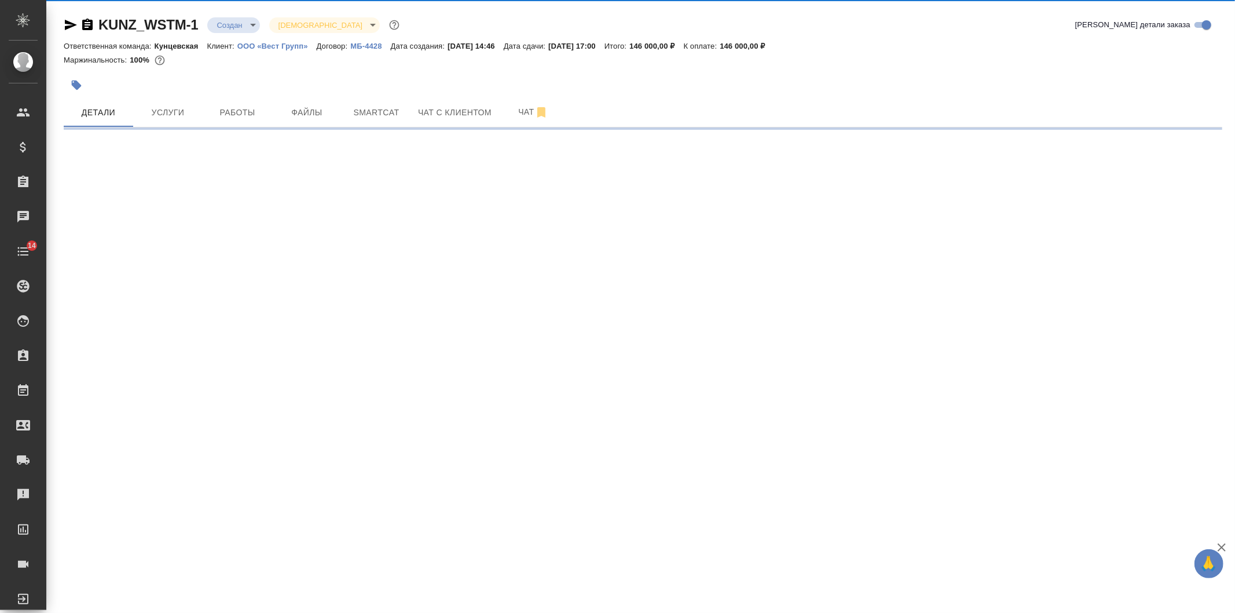
select select "RU"
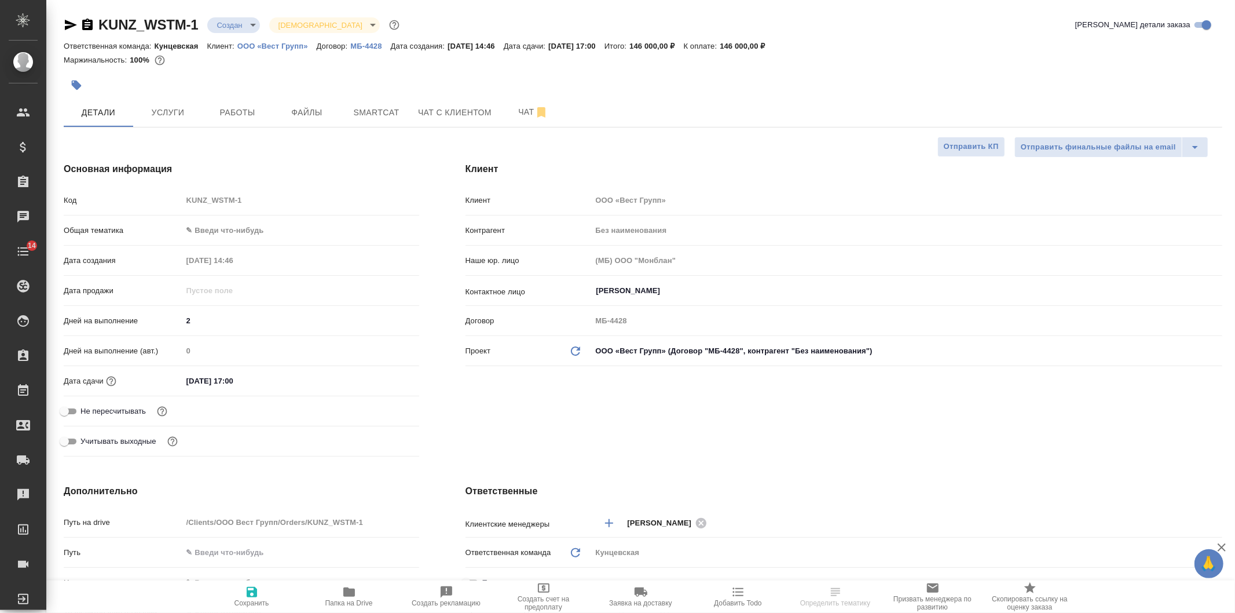
type textarea "x"
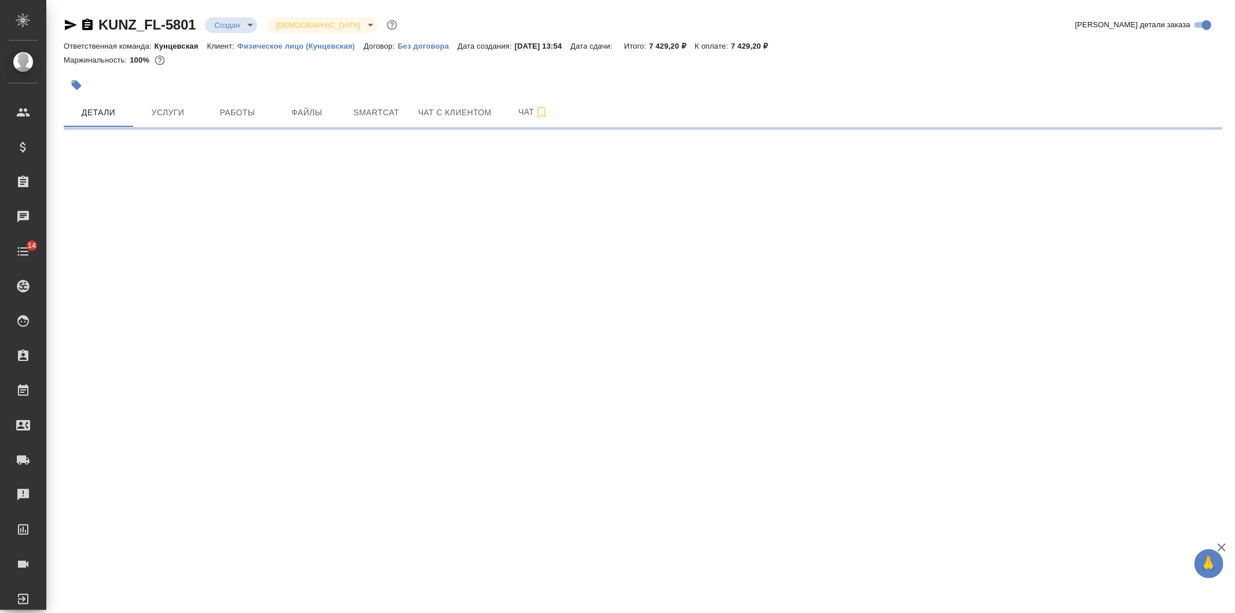
select select "RU"
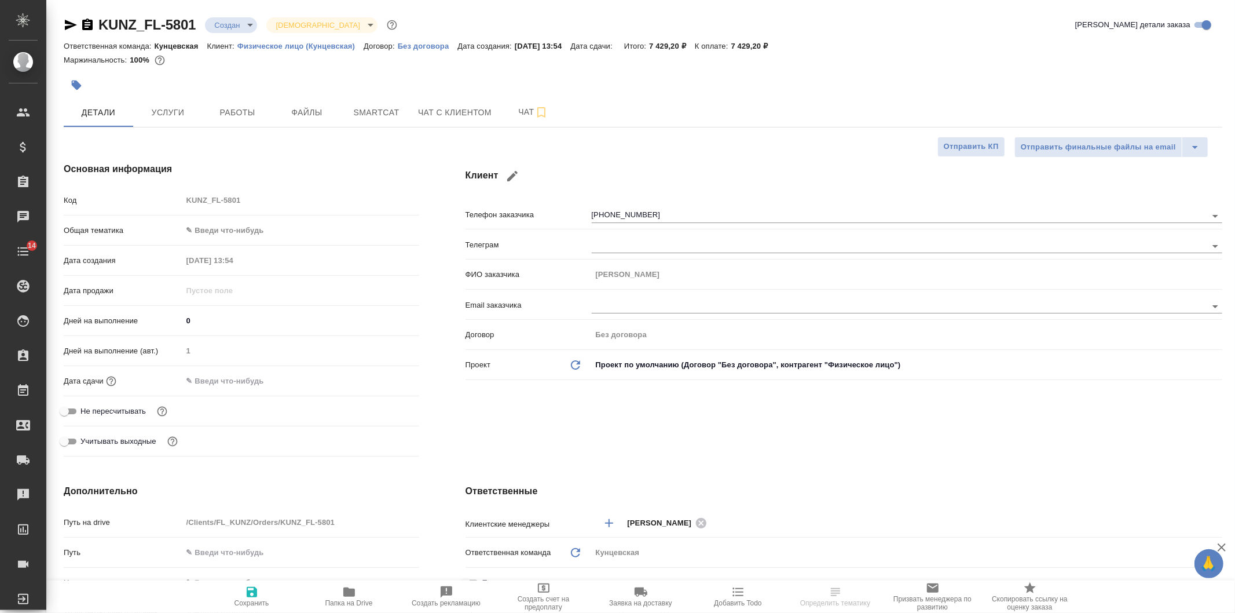
type textarea "x"
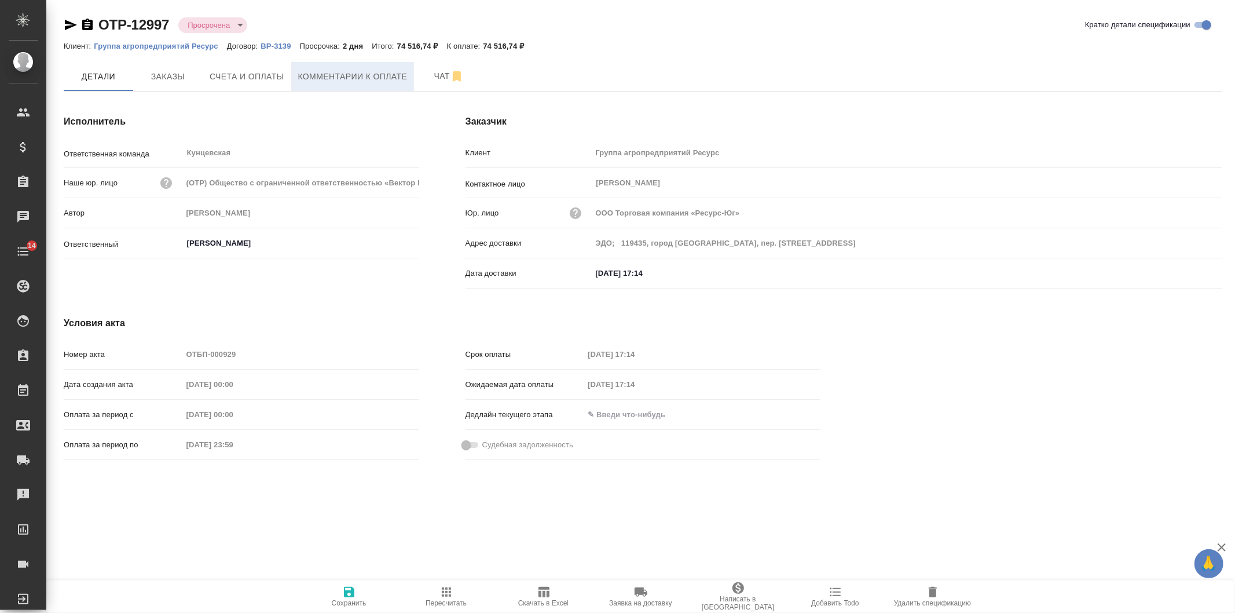
click at [321, 76] on span "Комментарии к оплате" at bounding box center [352, 76] width 109 height 14
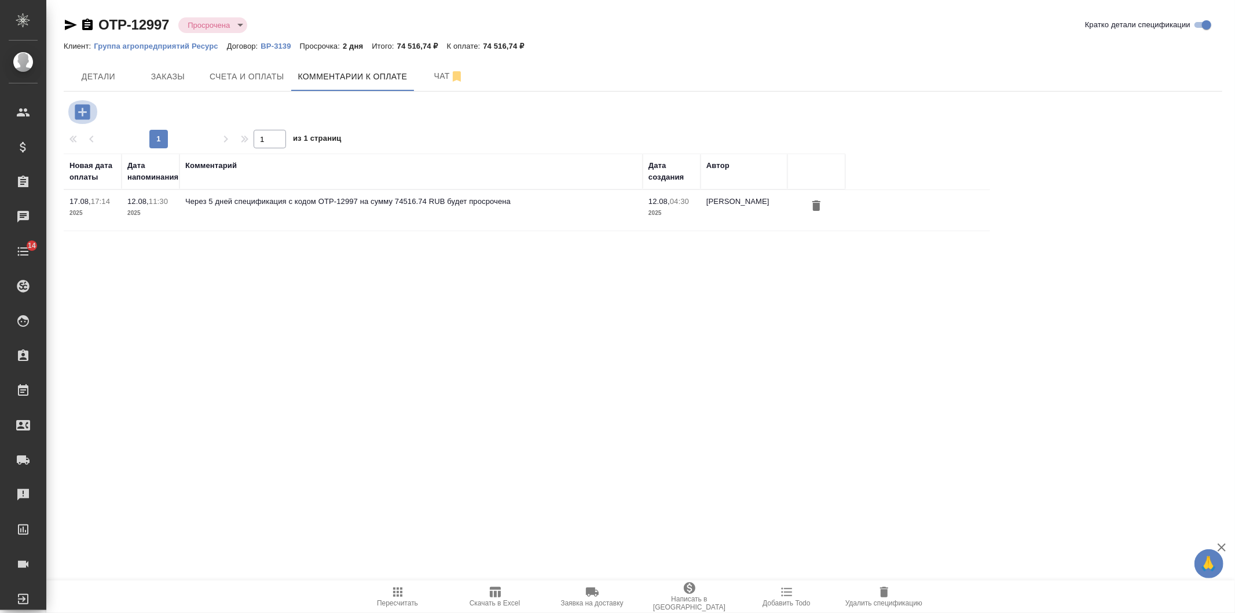
click at [78, 107] on icon "button" at bounding box center [82, 111] width 15 height 15
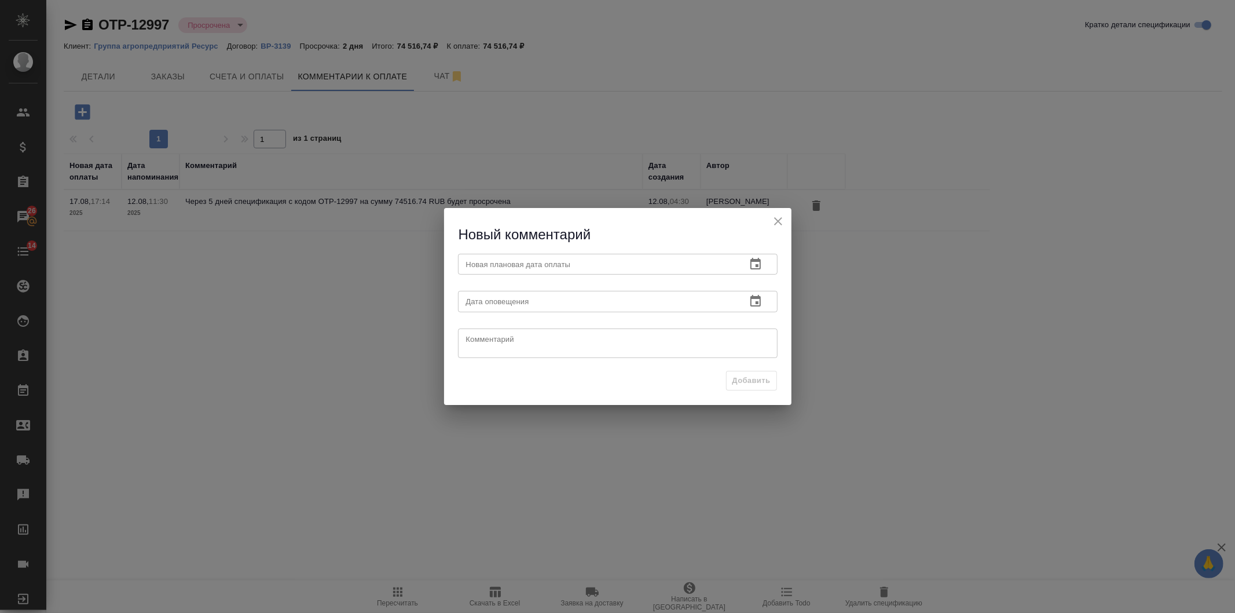
click at [755, 270] on icon "button" at bounding box center [756, 264] width 14 height 14
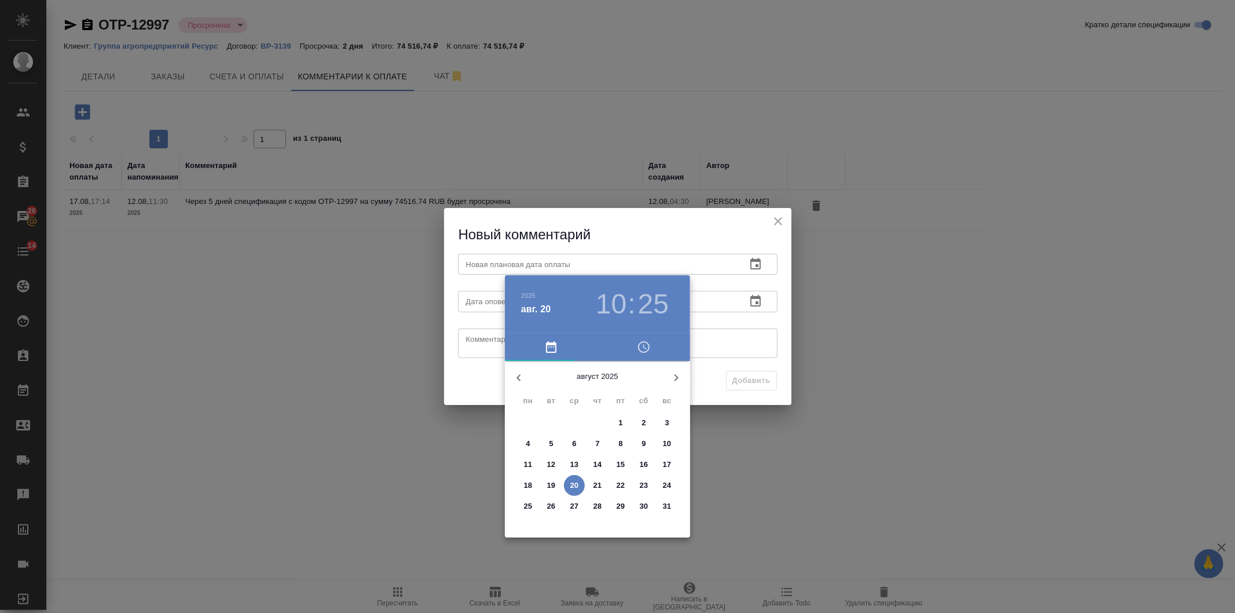
click at [620, 510] on p "29" at bounding box center [621, 506] width 9 height 12
type input "[DATE] 10:25"
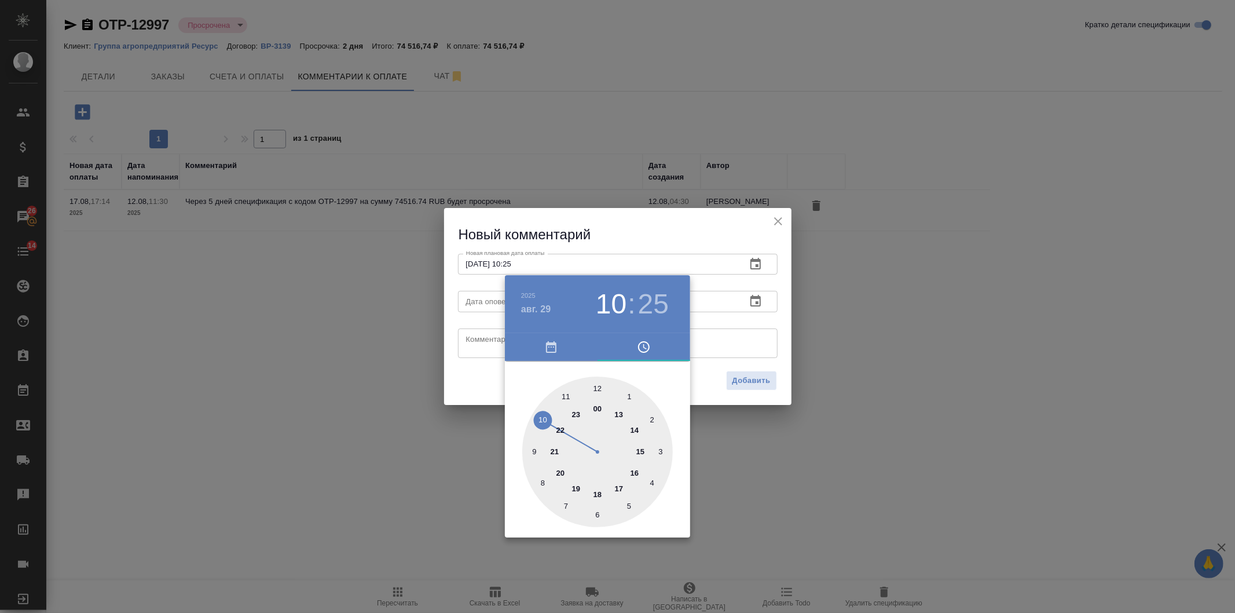
click at [730, 356] on div at bounding box center [617, 306] width 1235 height 613
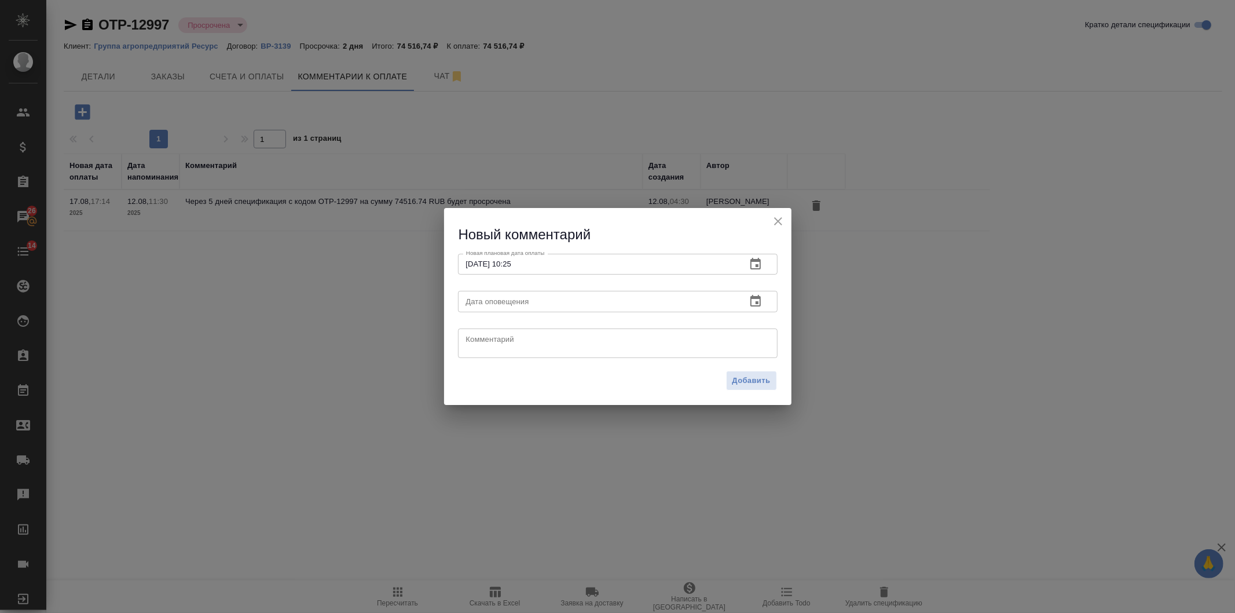
click at [621, 342] on textarea at bounding box center [617, 342] width 303 height 17
click at [541, 340] on textarea "нет ответа от клиента, потыкала" at bounding box center [617, 342] width 303 height 17
click at [673, 342] on textarea "нет ответа от клиента на почте, потыкала" at bounding box center [617, 342] width 303 height 17
drag, startPoint x: 720, startPoint y: 335, endPoint x: 623, endPoint y: 325, distance: 97.8
click at [623, 325] on div "Комментарий нет ответа от клиента на почте, потыкала их. обычно не задерживают …" at bounding box center [617, 342] width 329 height 46
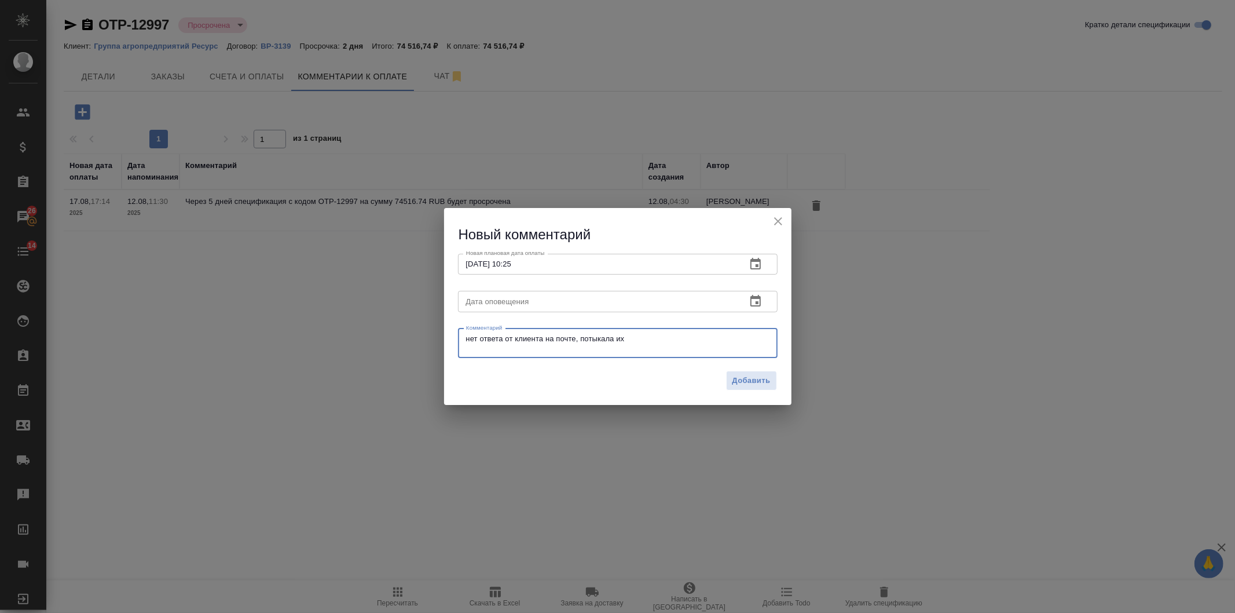
click at [667, 350] on textarea "нет ответа от клиента на почте, потыкала их" at bounding box center [617, 342] width 303 height 17
click at [664, 342] on textarea "нет ответа от клиента на почте, потыкала их, как будет инфо - обновлю" at bounding box center [617, 342] width 303 height 17
drag, startPoint x: 763, startPoint y: 336, endPoint x: 347, endPoint y: 346, distance: 415.9
click at [347, 346] on div "Новый комментарий Новая плановая дата оплаты 29.08.2025 10:25 Новая плановая да…" at bounding box center [617, 306] width 1235 height 613
type textarea "нет ответа от клиента на почте, потыкала их, как будет точная инфо - обновлю"
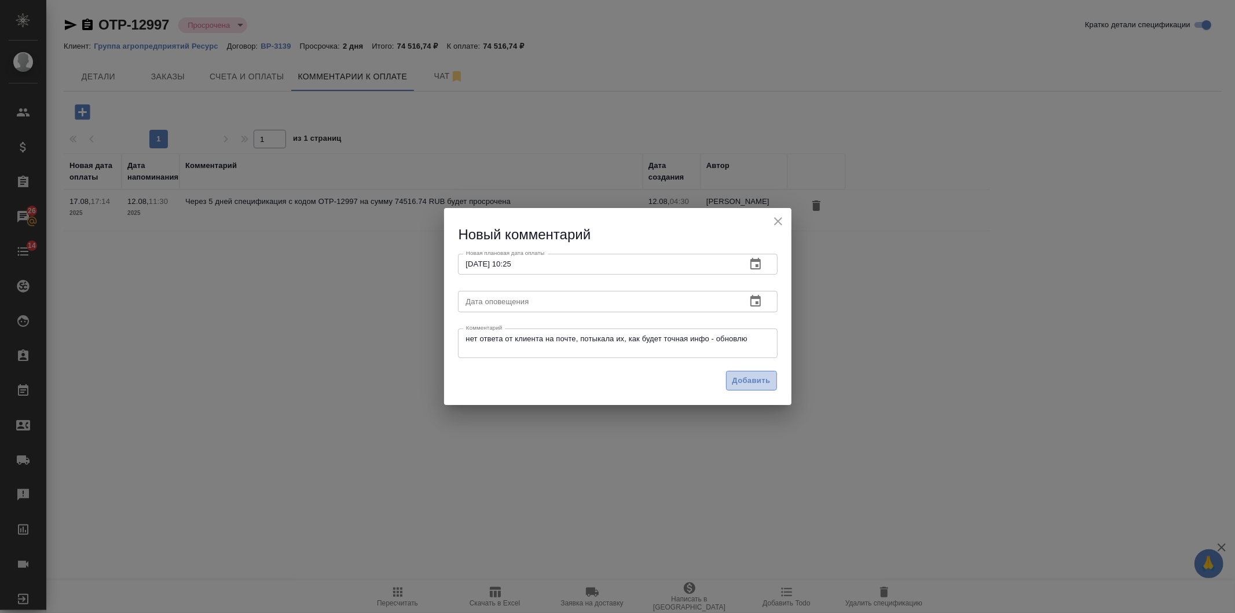
click at [755, 381] on span "Добавить" at bounding box center [752, 380] width 38 height 13
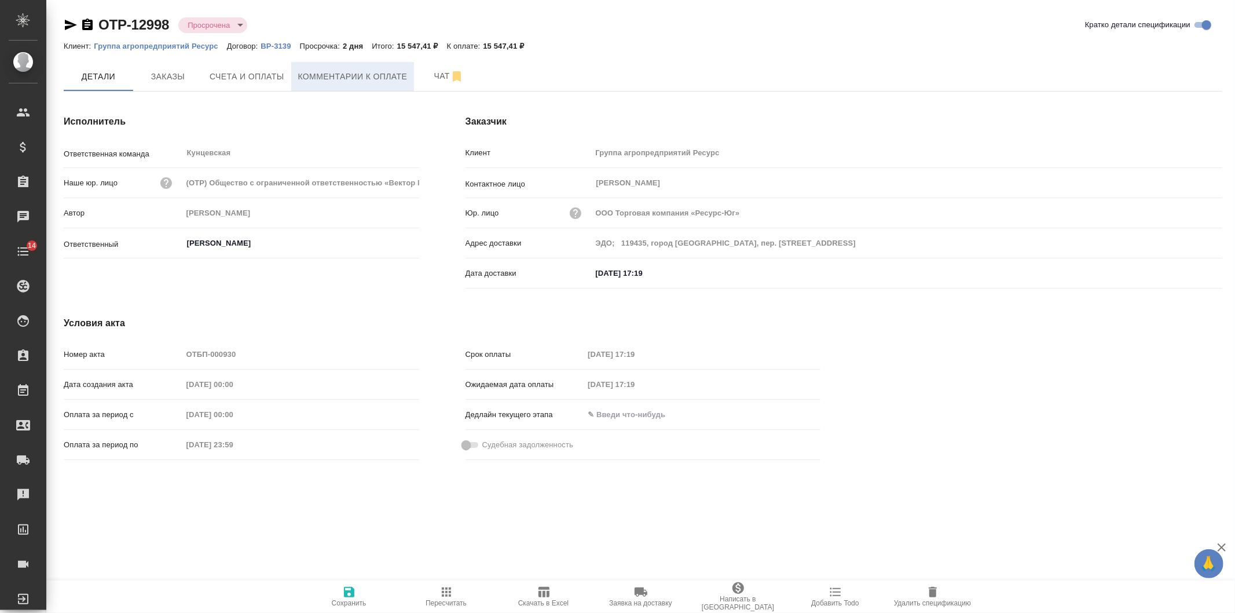
click at [349, 74] on span "Комментарии к оплате" at bounding box center [352, 76] width 109 height 14
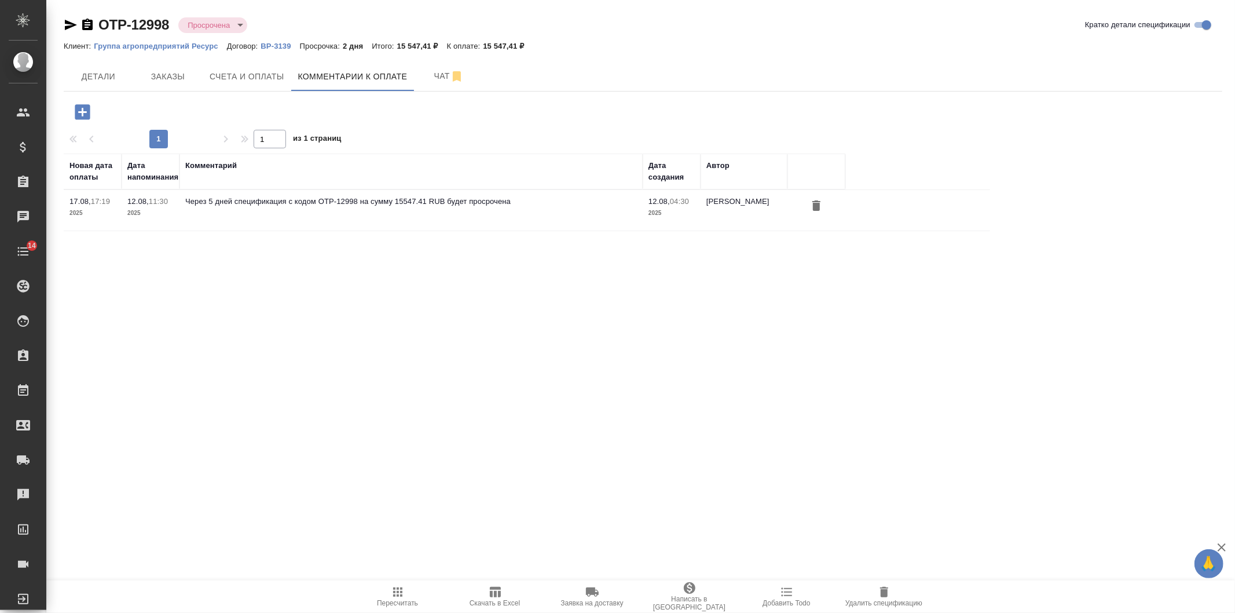
click at [81, 115] on icon "button" at bounding box center [82, 111] width 15 height 15
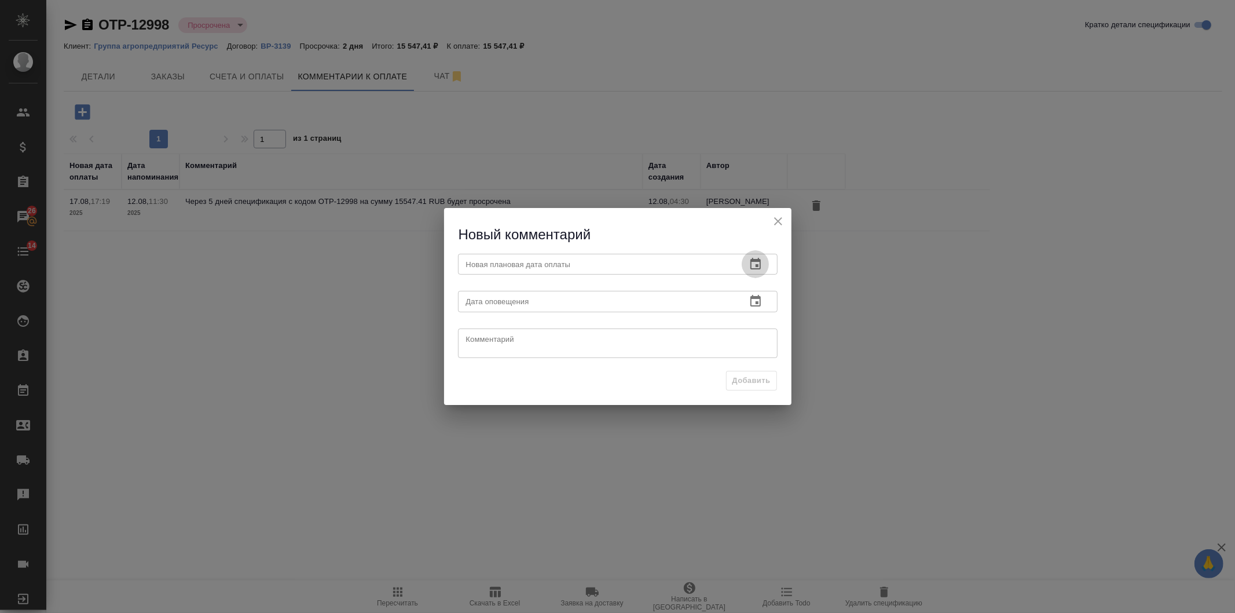
click at [756, 263] on icon "button" at bounding box center [756, 264] width 14 height 14
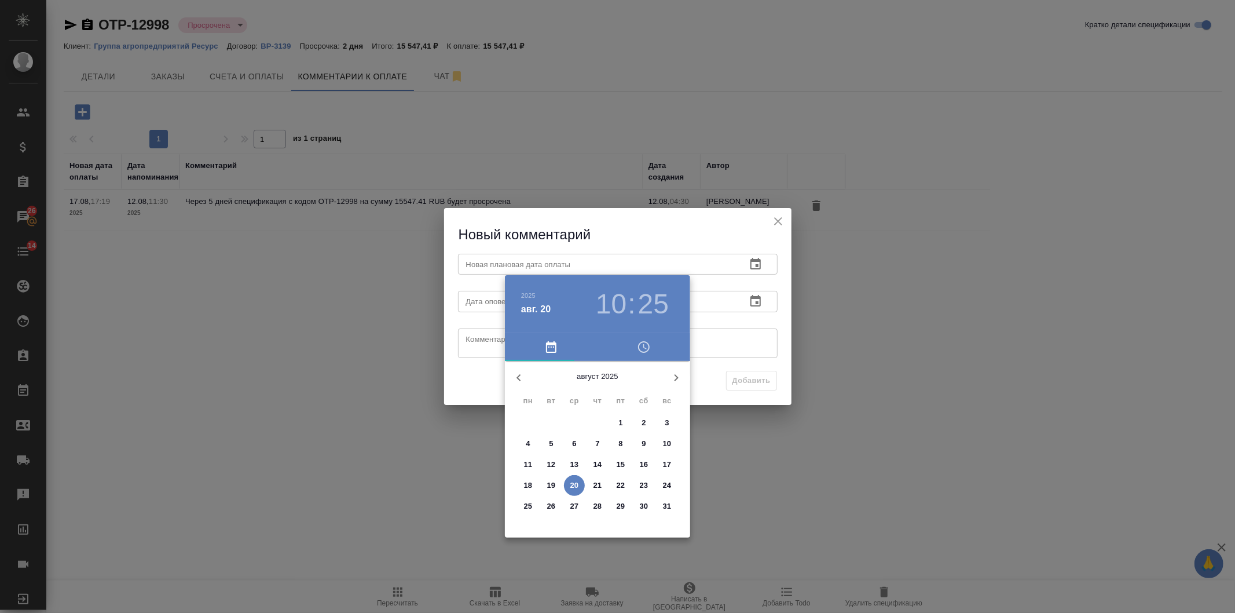
click at [622, 508] on p "29" at bounding box center [621, 506] width 9 height 12
type input "29.08.2025 10:25"
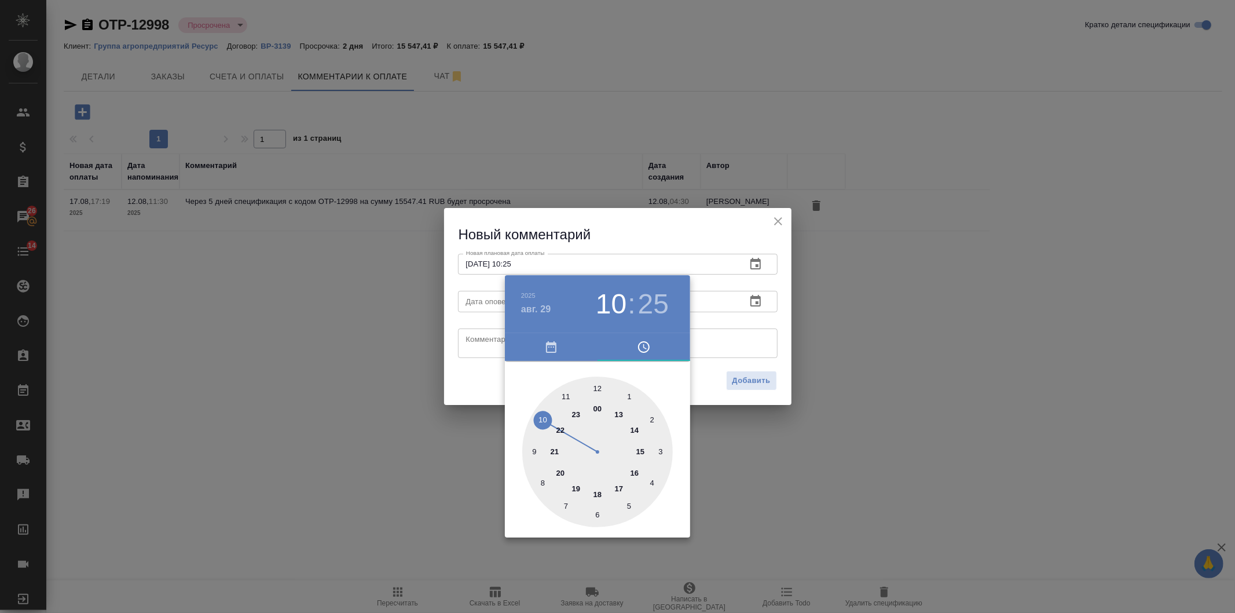
click at [733, 355] on div at bounding box center [617, 306] width 1235 height 613
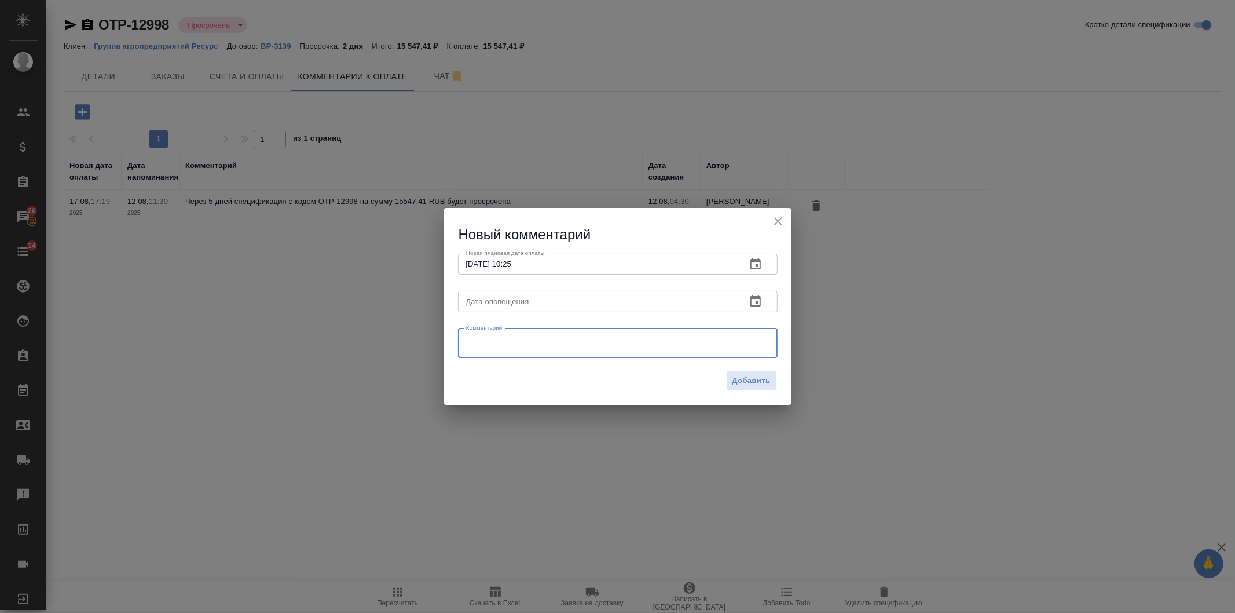
click at [732, 347] on textarea at bounding box center [617, 342] width 303 height 17
paste textarea "нет ответа от клиента на почте, потыкала их, как будет точная инфо - обновлю"
type textarea "нет ответа от клиента на почте, потыкала их, как будет точная инфо - обновлю"
click at [739, 378] on span "Добавить" at bounding box center [752, 380] width 38 height 13
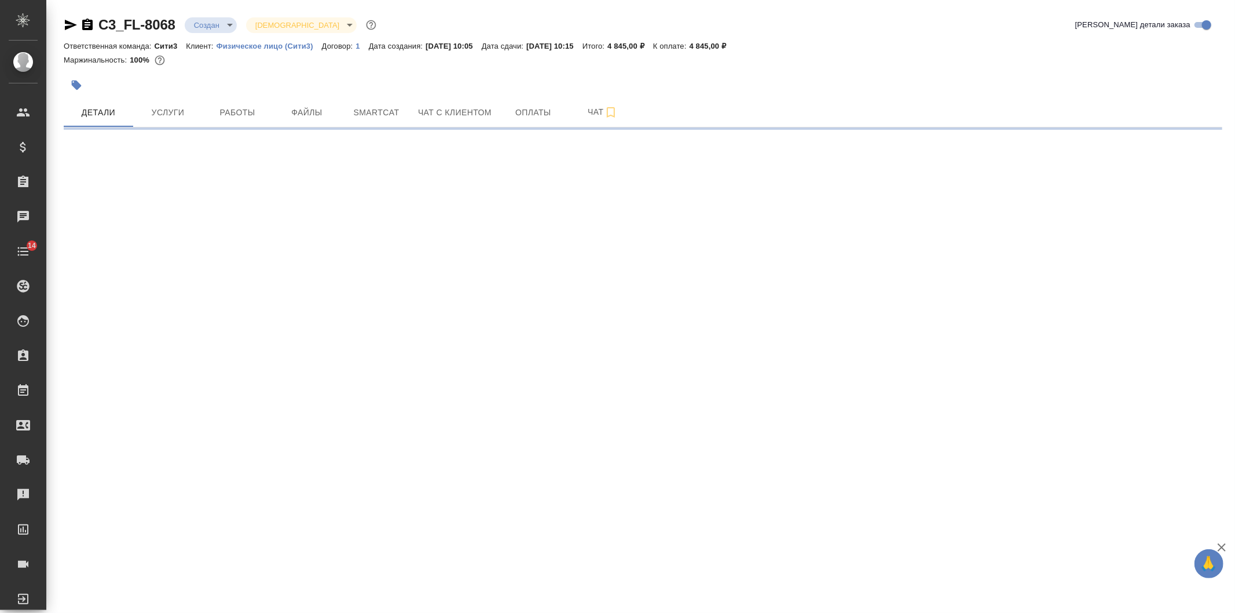
select select "RU"
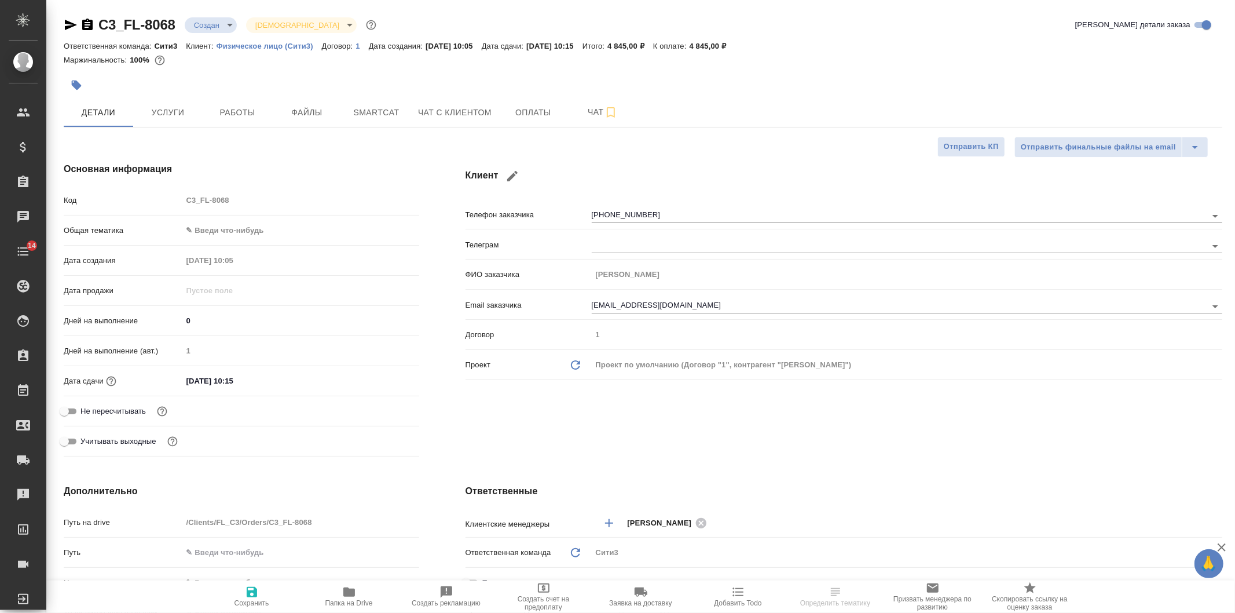
type textarea "x"
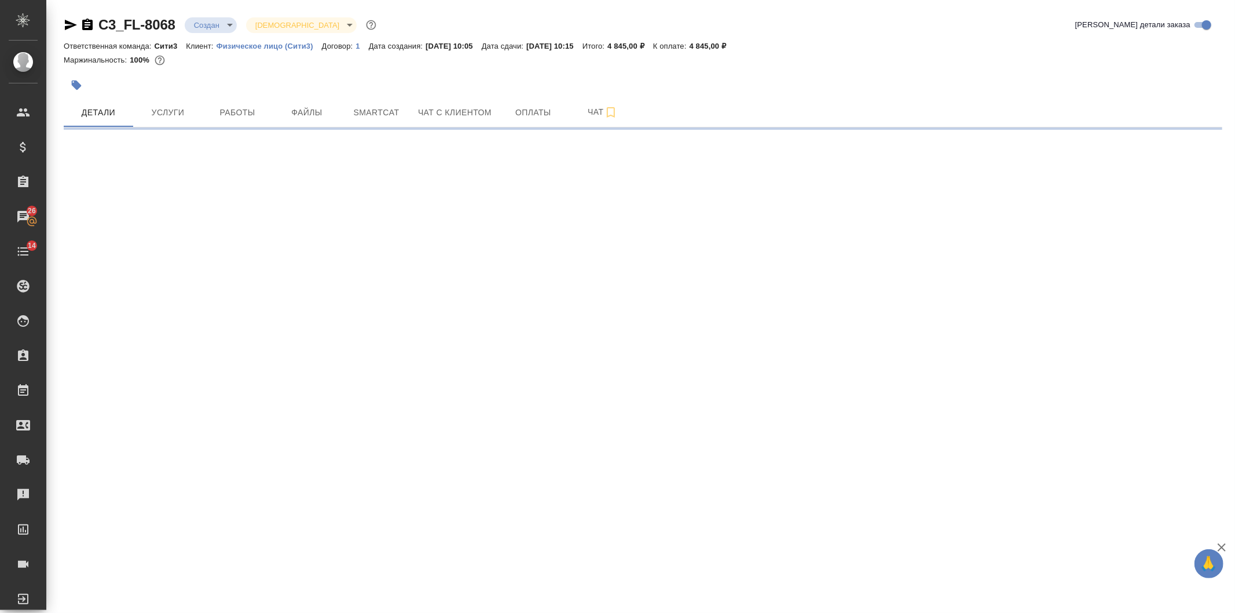
select select "RU"
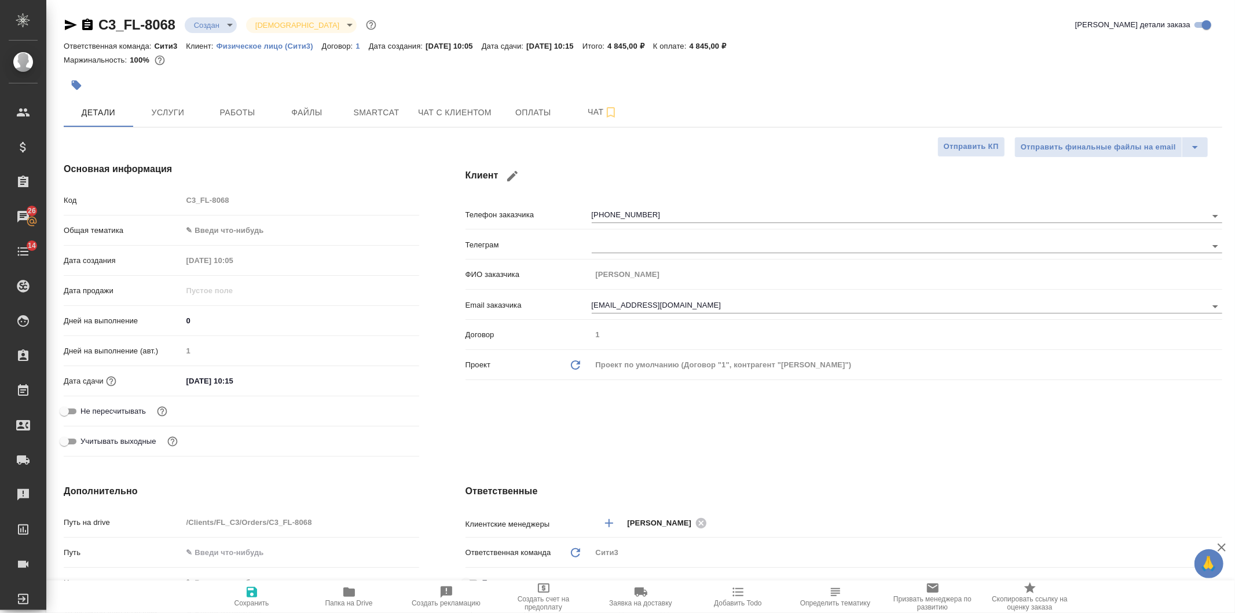
type textarea "x"
click at [175, 110] on span "Услуги" at bounding box center [168, 112] width 56 height 14
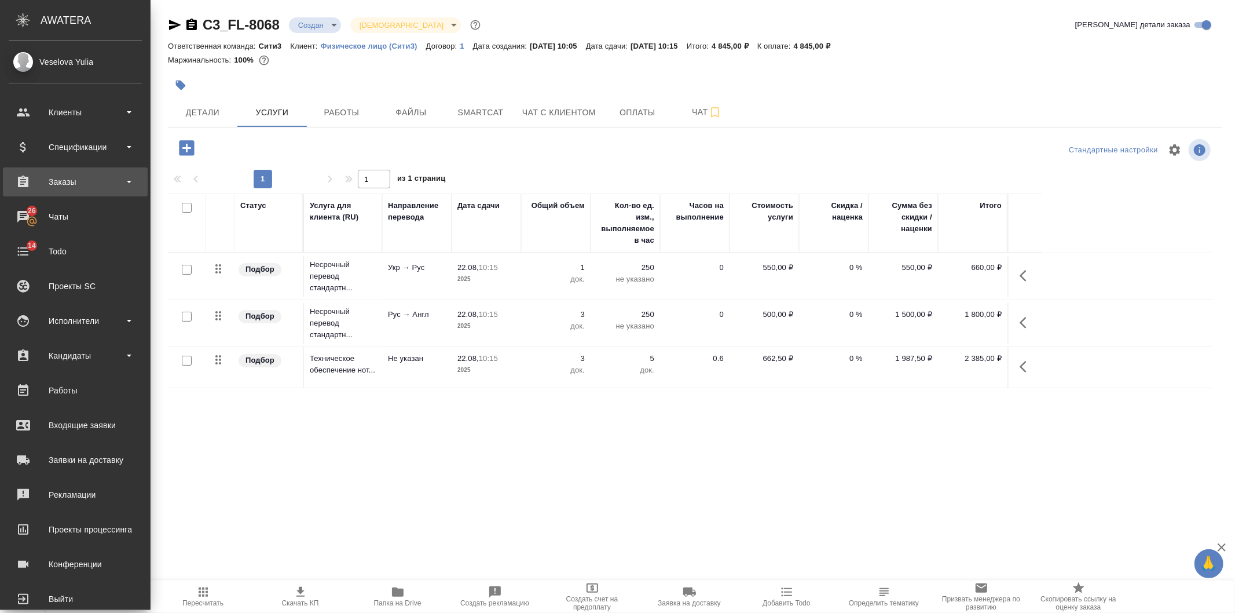
click at [47, 174] on div "Заказы" at bounding box center [75, 181] width 133 height 17
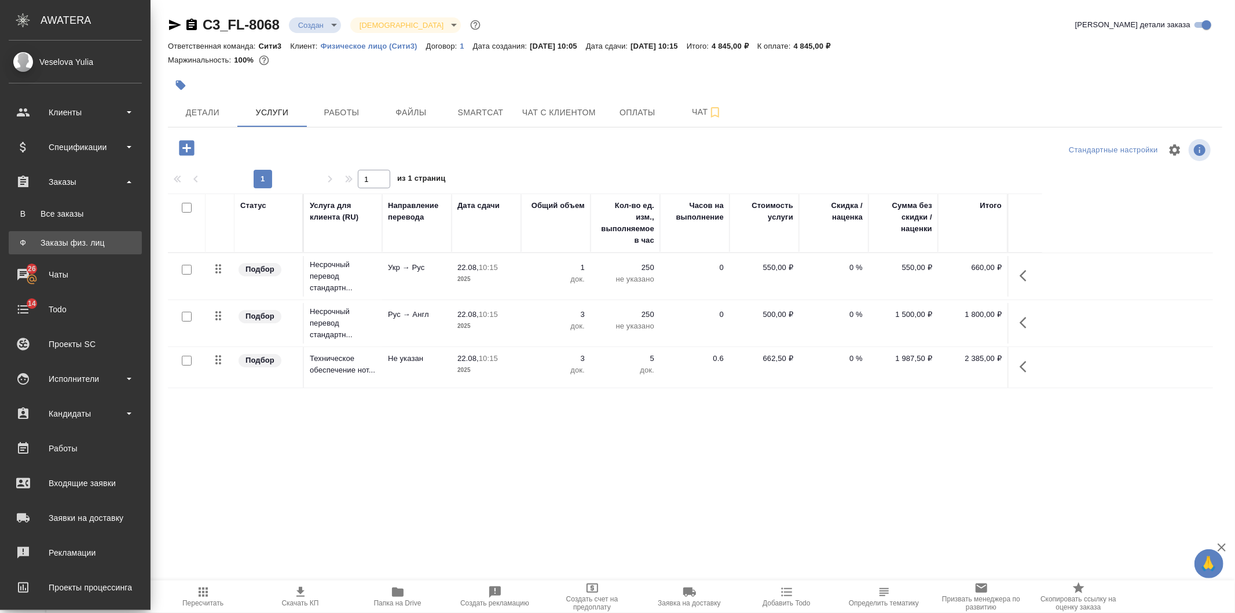
click at [52, 241] on div "Заказы физ. лиц" at bounding box center [75, 243] width 122 height 12
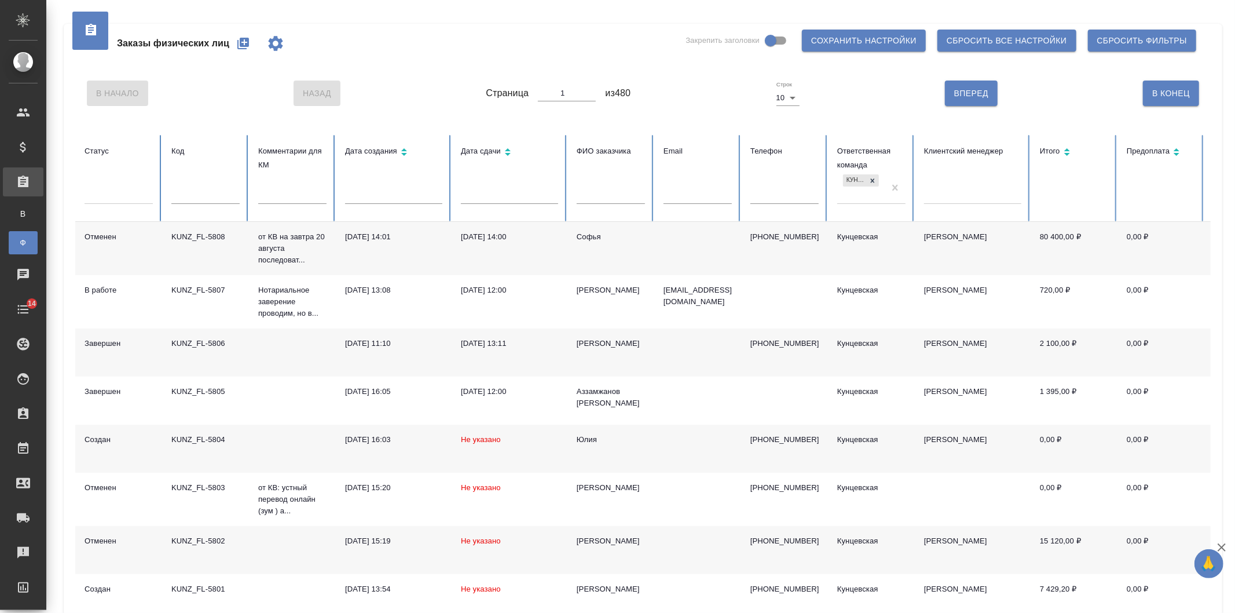
click at [136, 192] on div at bounding box center [119, 192] width 68 height 17
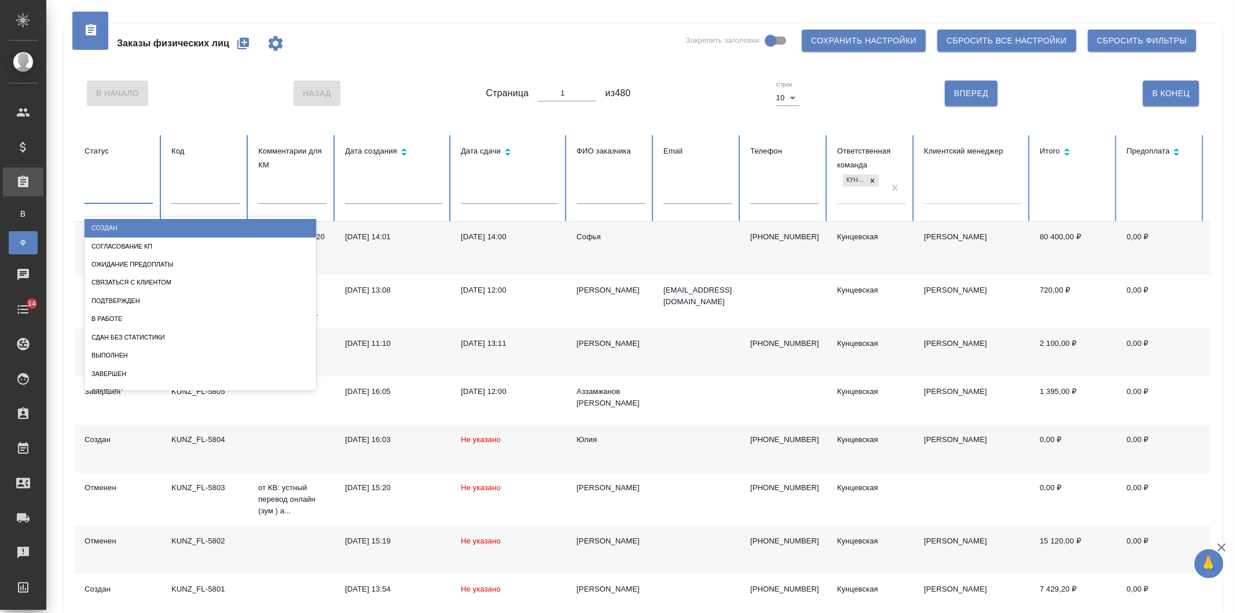
click at [137, 224] on div "Создан" at bounding box center [201, 228] width 232 height 18
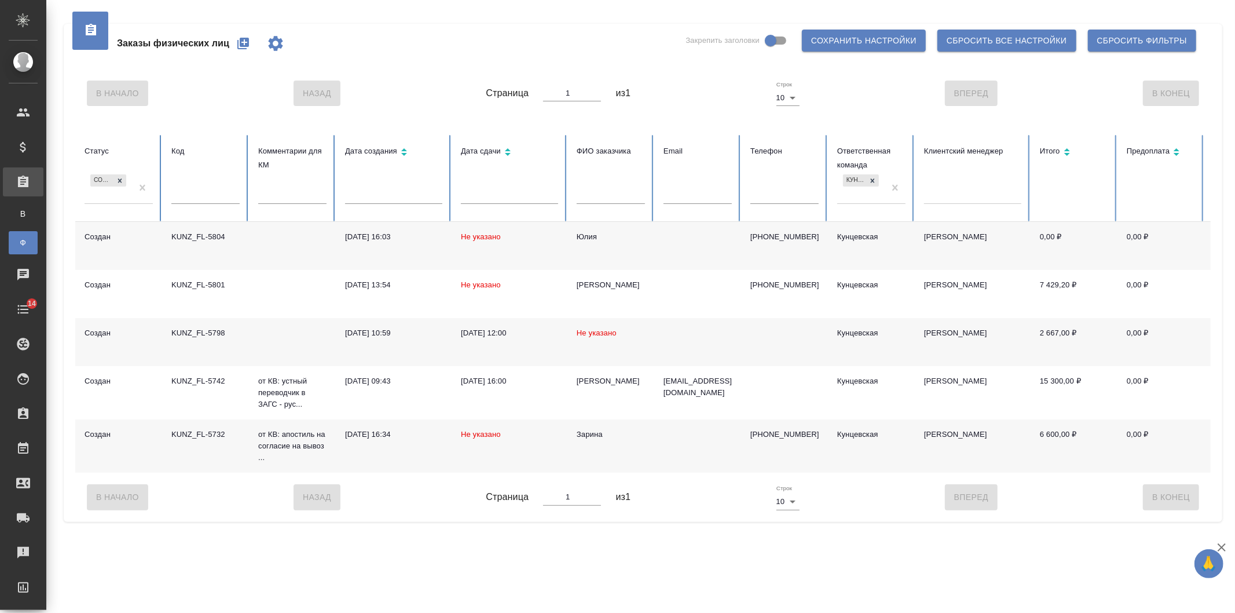
click at [488, 334] on div "19.08.2025, 12:00" at bounding box center [509, 333] width 97 height 12
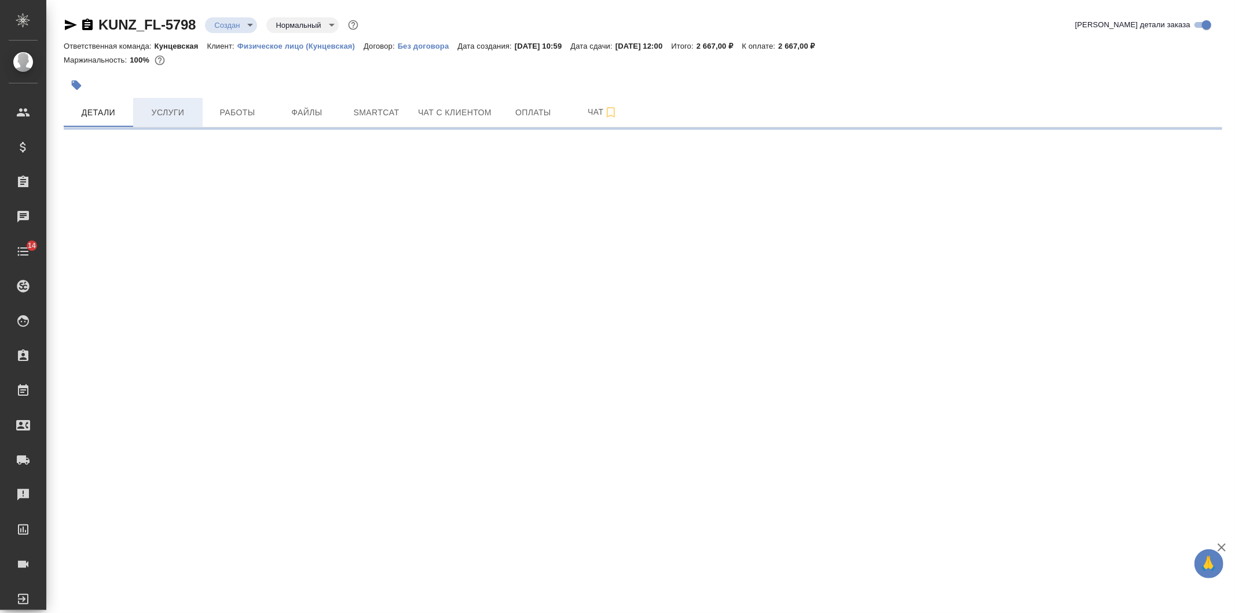
select select "RU"
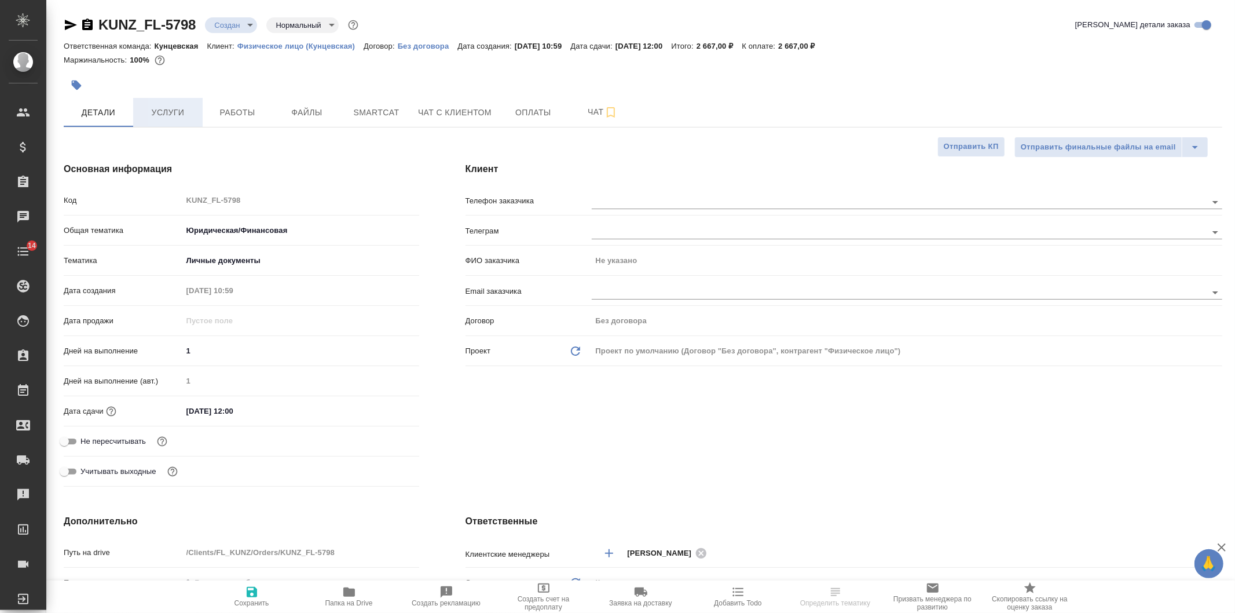
type textarea "x"
click at [174, 114] on span "Услуги" at bounding box center [168, 112] width 56 height 14
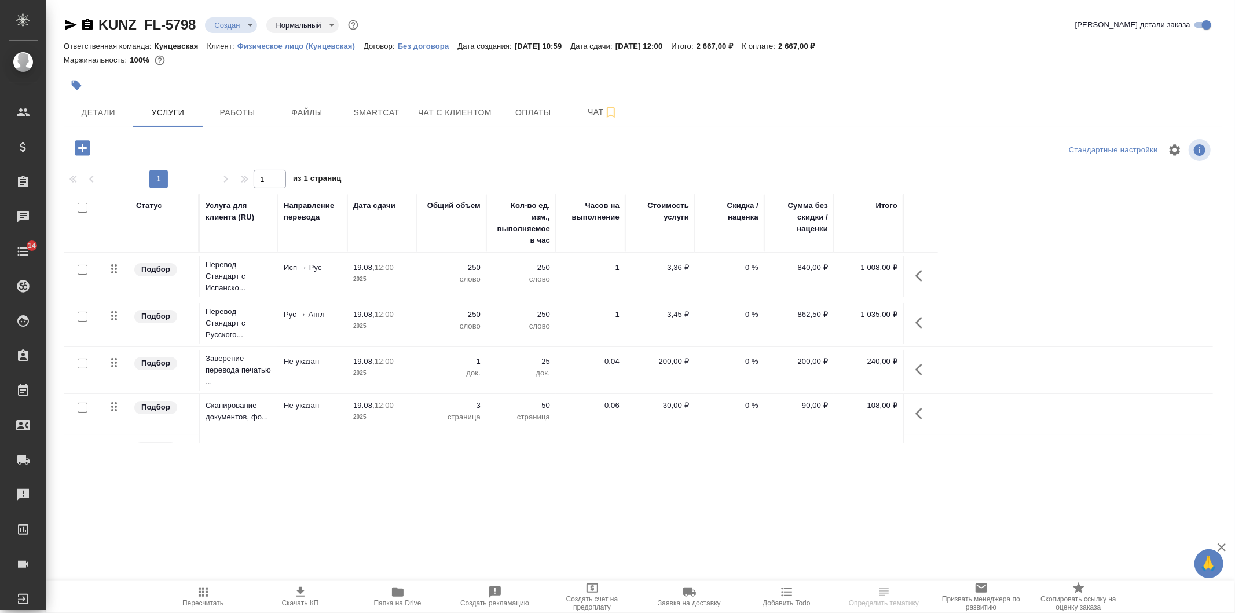
click at [82, 204] on input "checkbox" at bounding box center [83, 208] width 10 height 10
checkbox input "true"
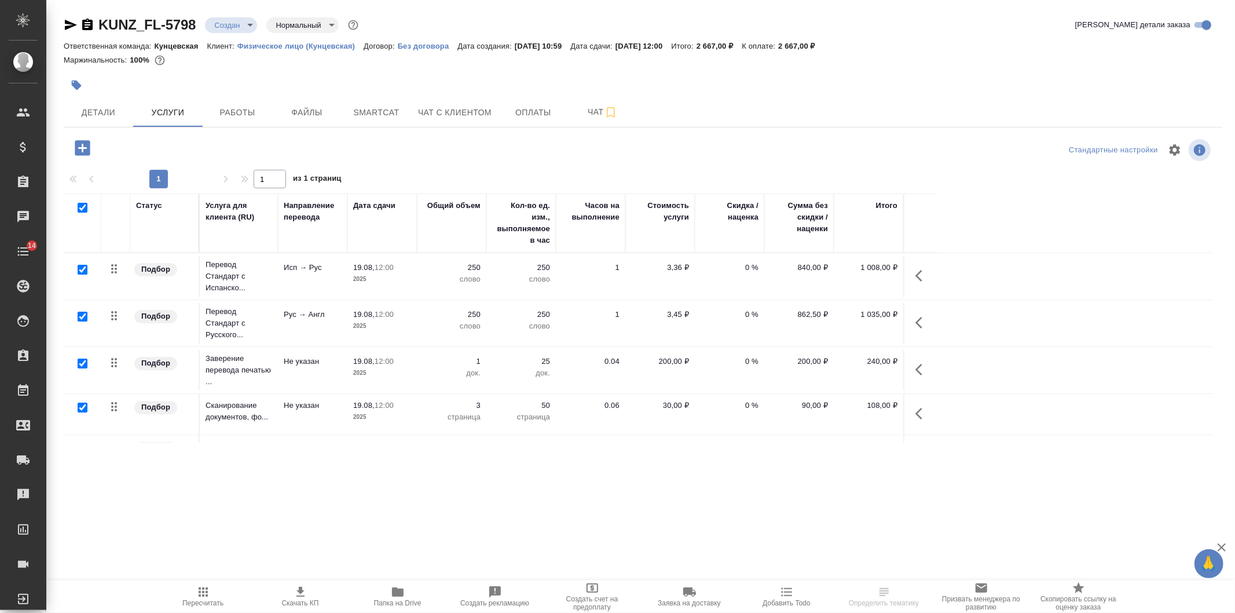
checkbox input "true"
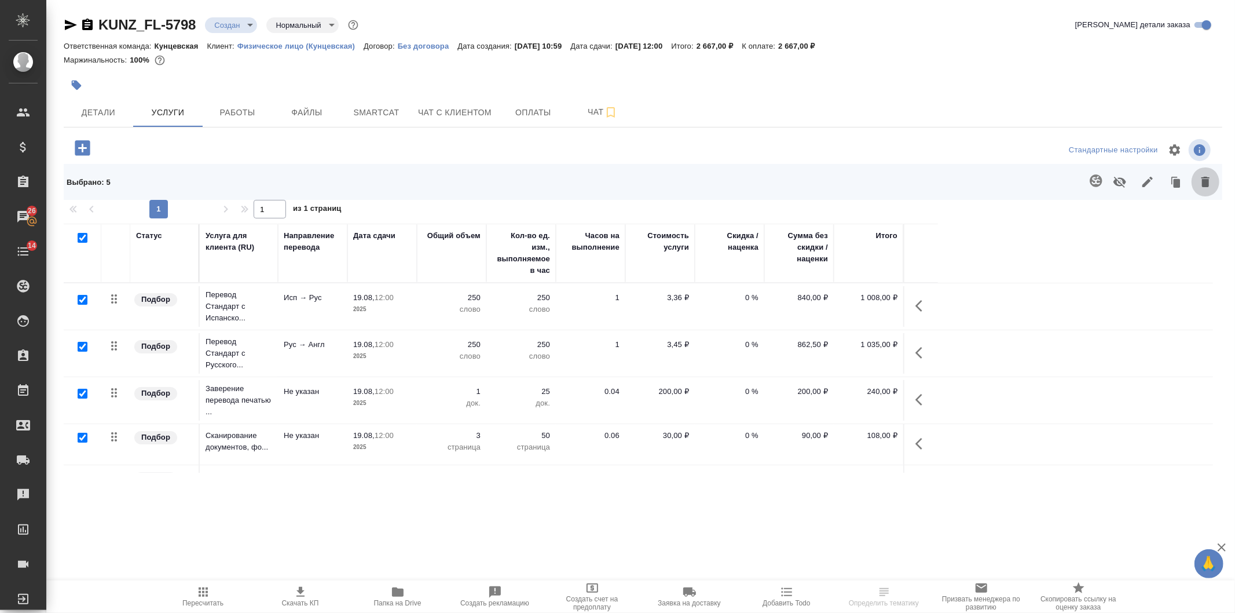
click at [1196, 184] on button "button" at bounding box center [1206, 182] width 28 height 30
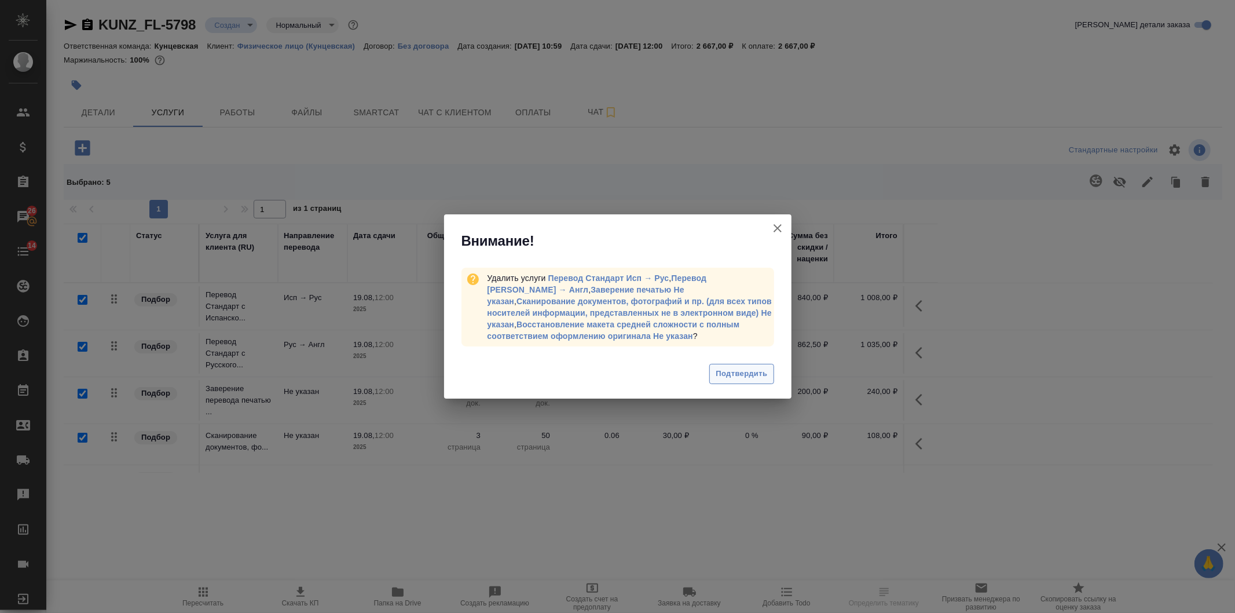
click at [717, 379] on span "Подтвердить" at bounding box center [742, 373] width 52 height 13
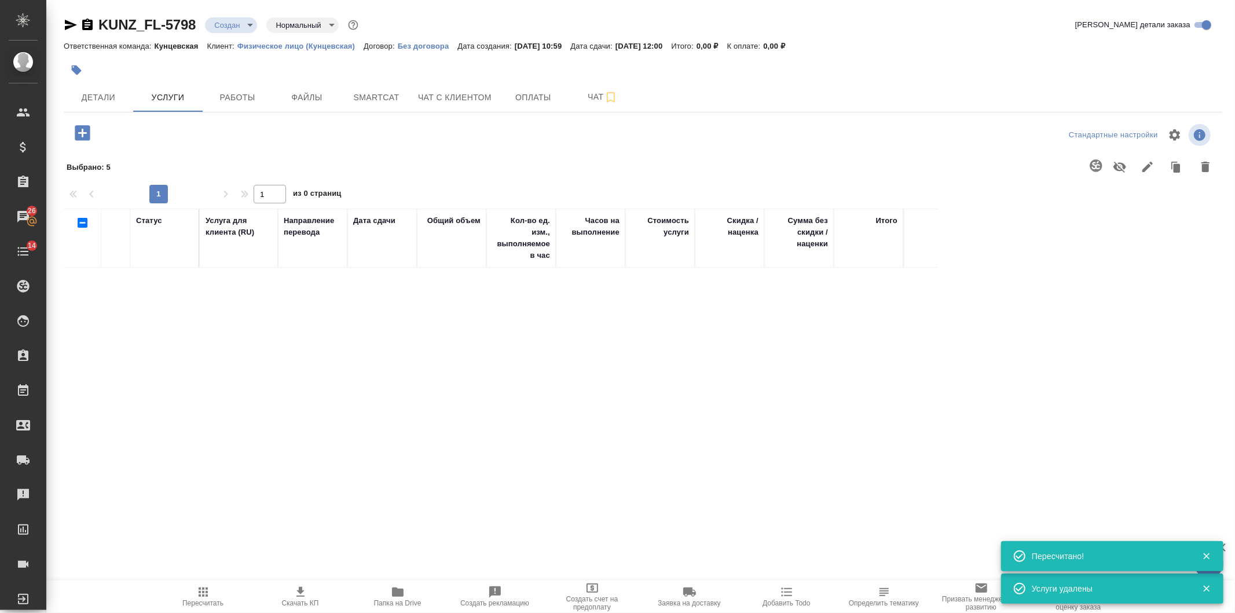
click at [85, 132] on icon "button" at bounding box center [82, 133] width 20 height 20
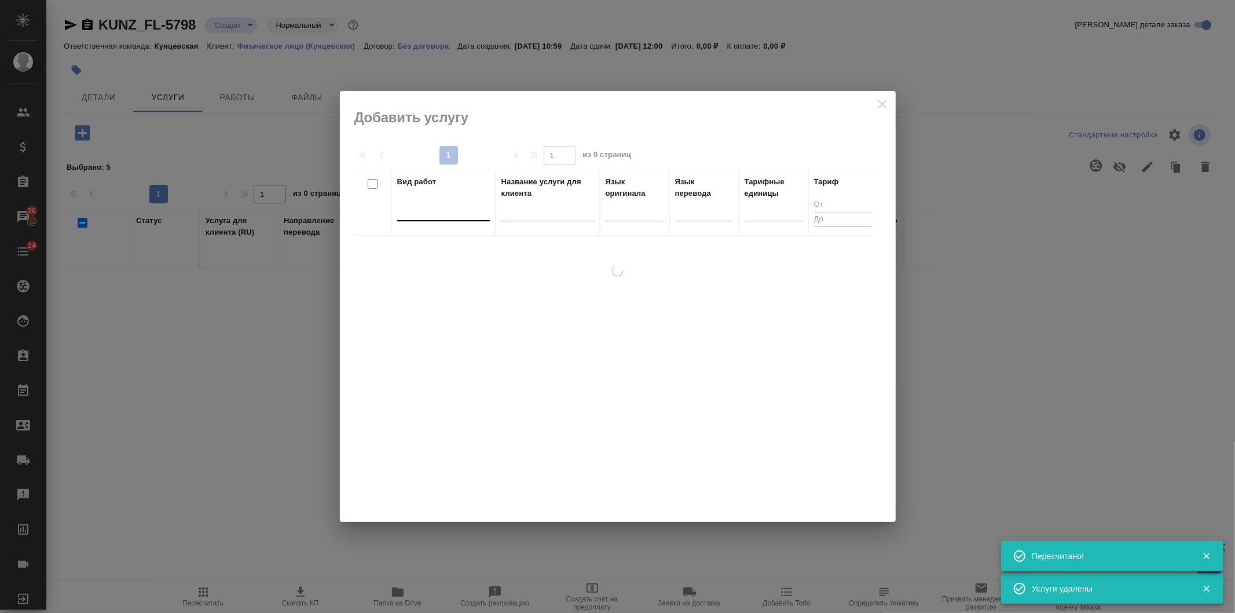
click at [463, 216] on div at bounding box center [443, 209] width 93 height 17
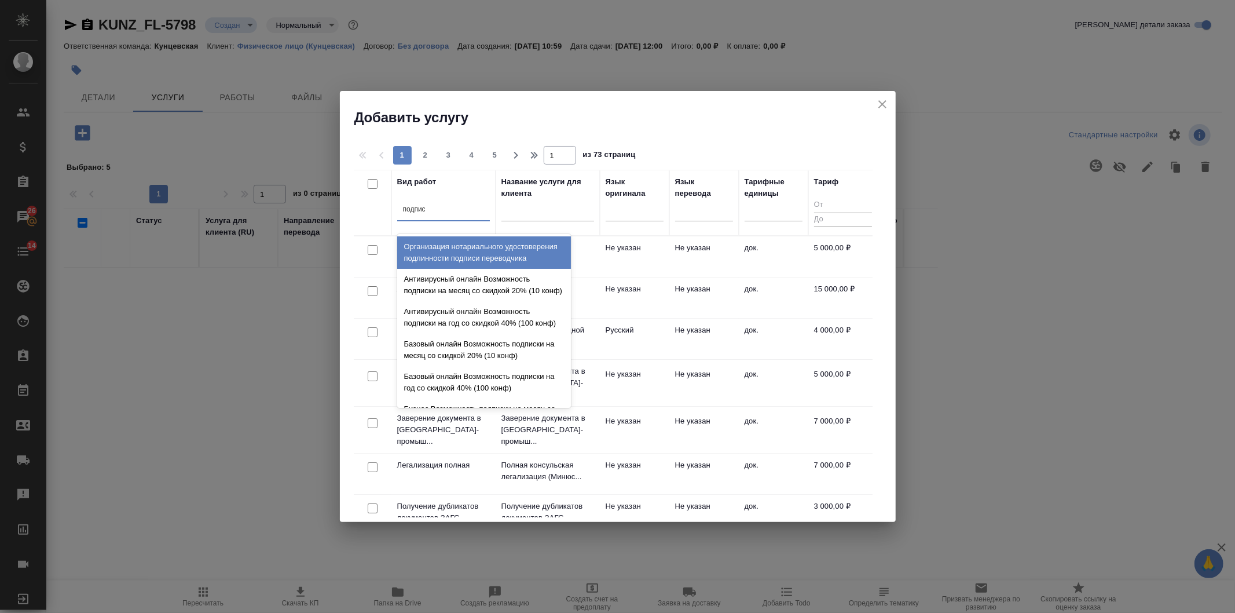
type input "подписи"
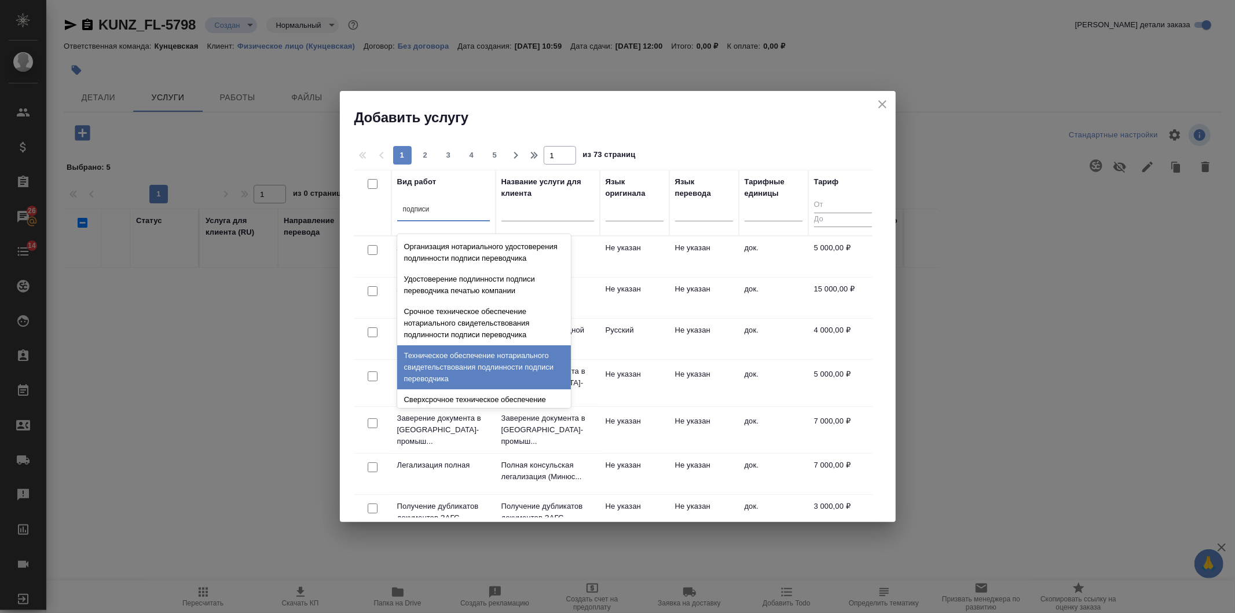
click at [465, 371] on div "Техническое обеспечение нотариального свидетельствования подлинности подписи пе…" at bounding box center [484, 367] width 174 height 44
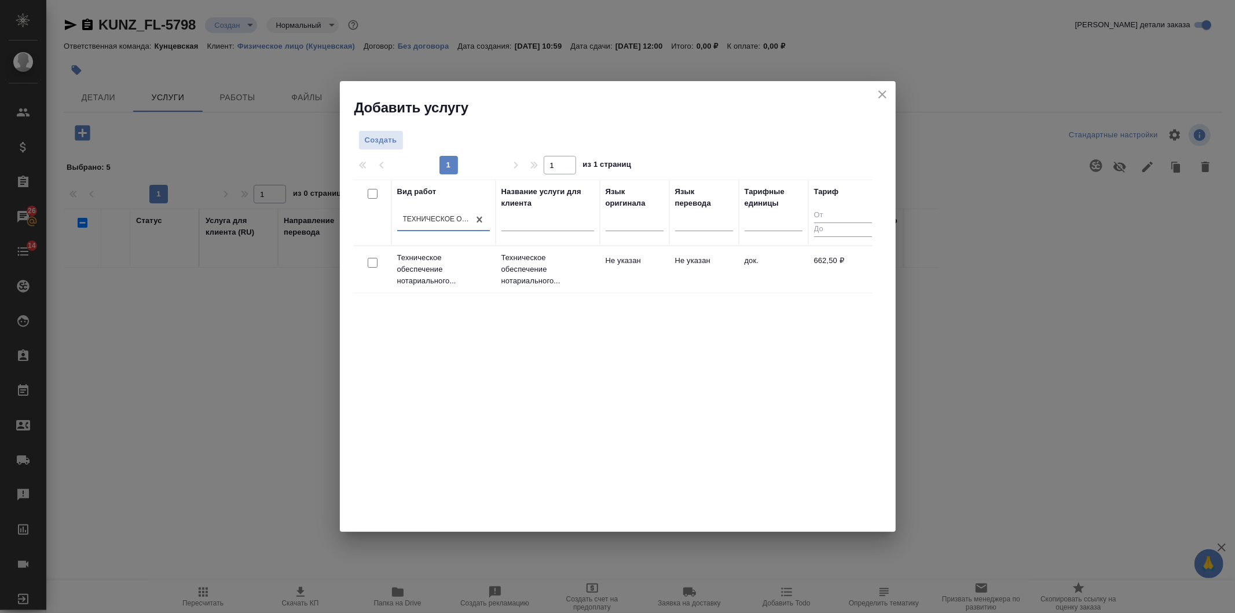
click at [493, 284] on td "Техническое обеспечение нотариального..." at bounding box center [443, 269] width 104 height 46
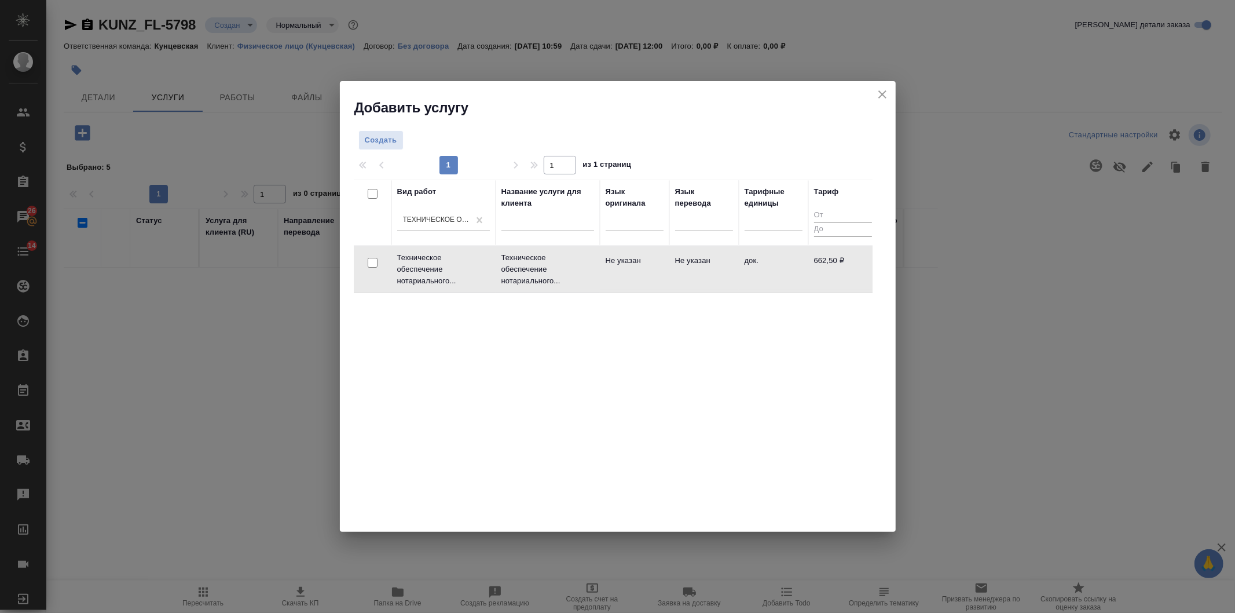
click at [493, 284] on td "Техническое обеспечение нотариального..." at bounding box center [443, 269] width 104 height 46
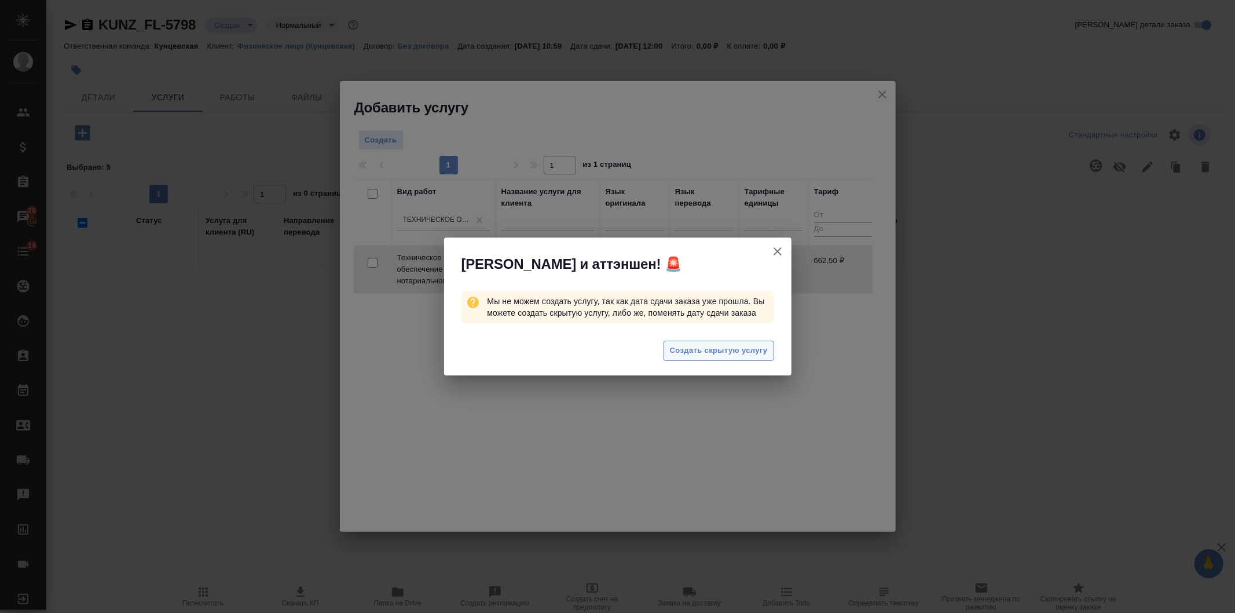
click at [733, 352] on span "Создать скрытую услугу" at bounding box center [719, 350] width 98 height 13
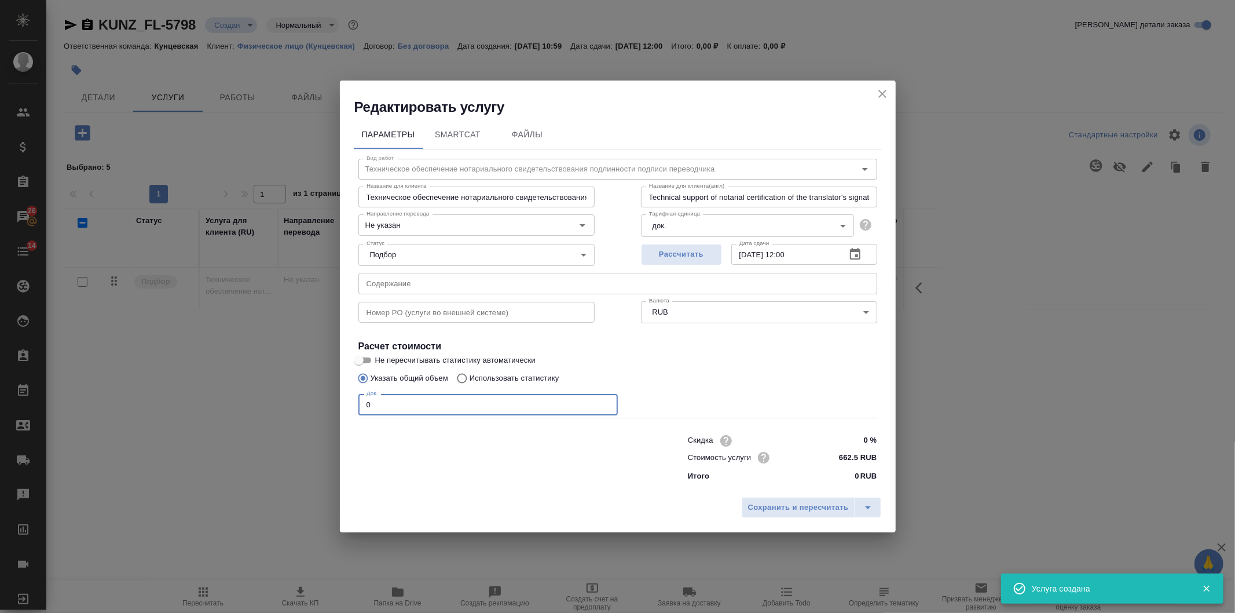
drag, startPoint x: 377, startPoint y: 403, endPoint x: 348, endPoint y: 403, distance: 29.0
click at [348, 403] on div "Параметры SmartCat Файлы Вид работ Техническое обеспечение нотариального свидет…" at bounding box center [618, 303] width 556 height 375
type input "1"
click at [806, 504] on span "Сохранить и пересчитать" at bounding box center [798, 507] width 101 height 13
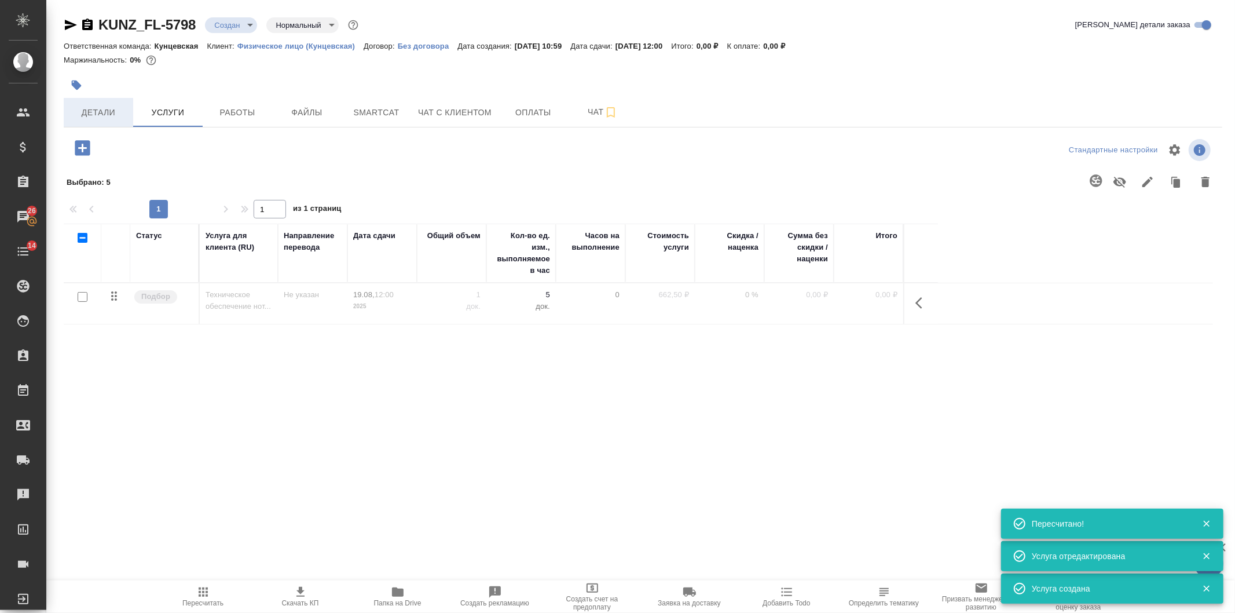
click at [91, 98] on button "Детали" at bounding box center [98, 112] width 69 height 29
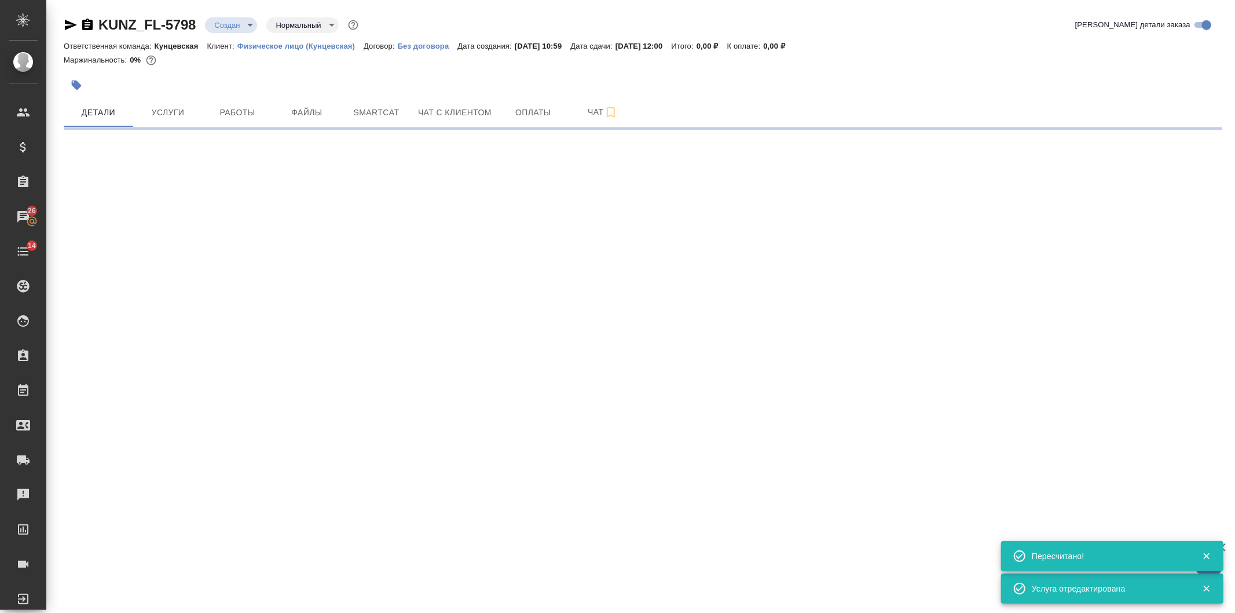
select select "RU"
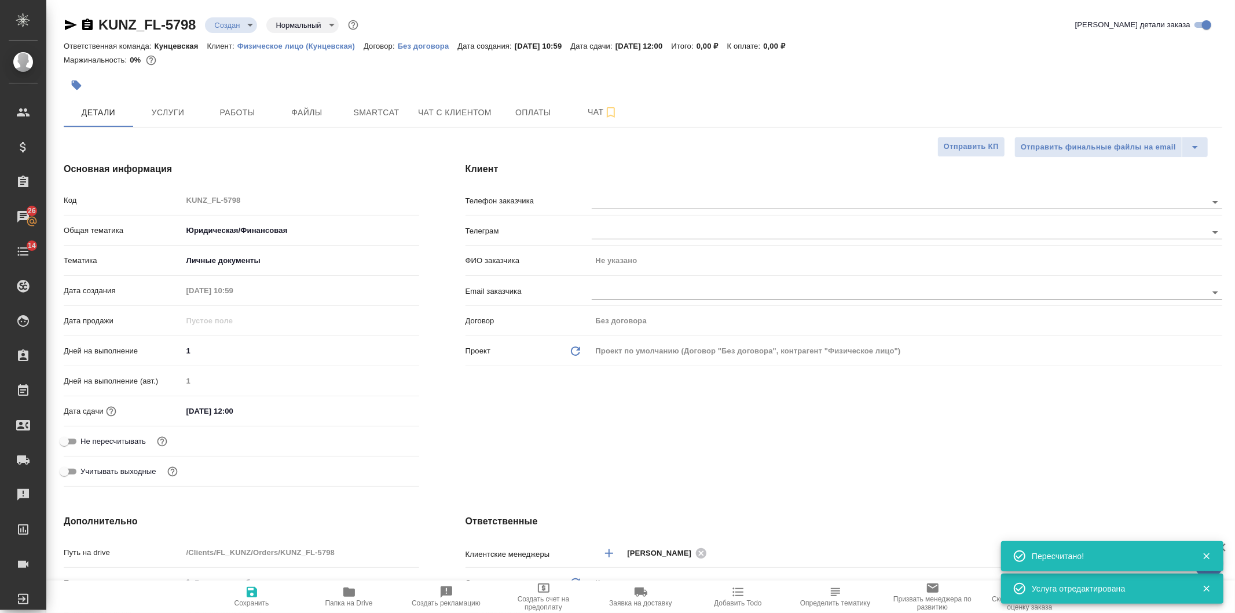
type textarea "x"
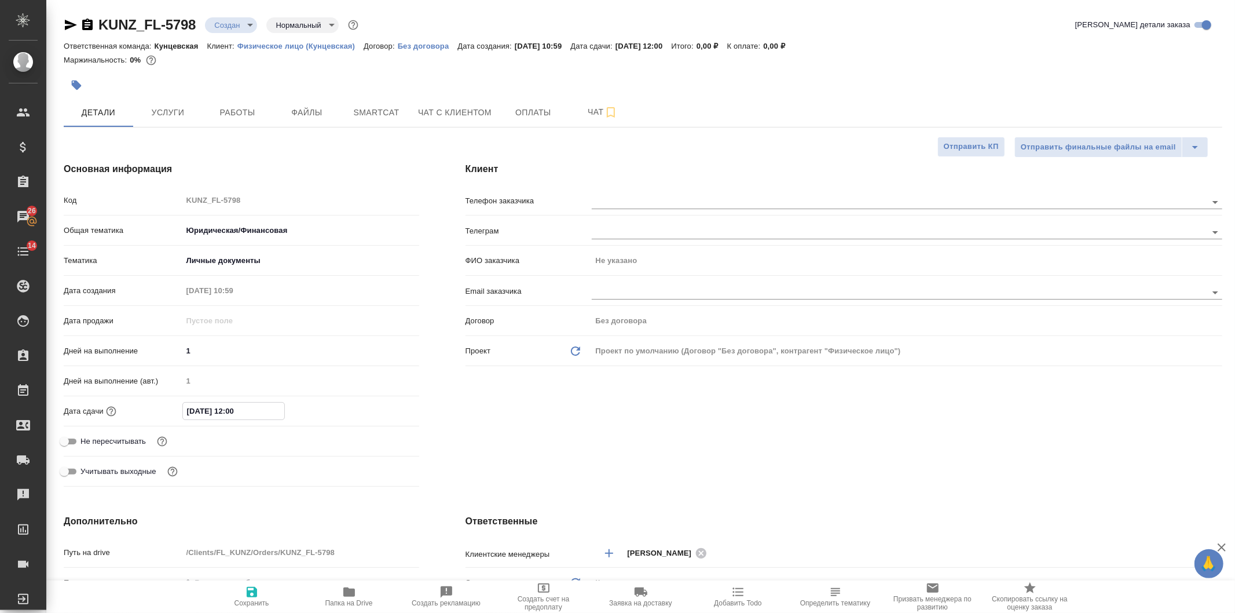
click at [276, 406] on input "19.08.2025 12:00" at bounding box center [233, 410] width 101 height 17
click at [380, 415] on icon "button" at bounding box center [386, 410] width 14 height 14
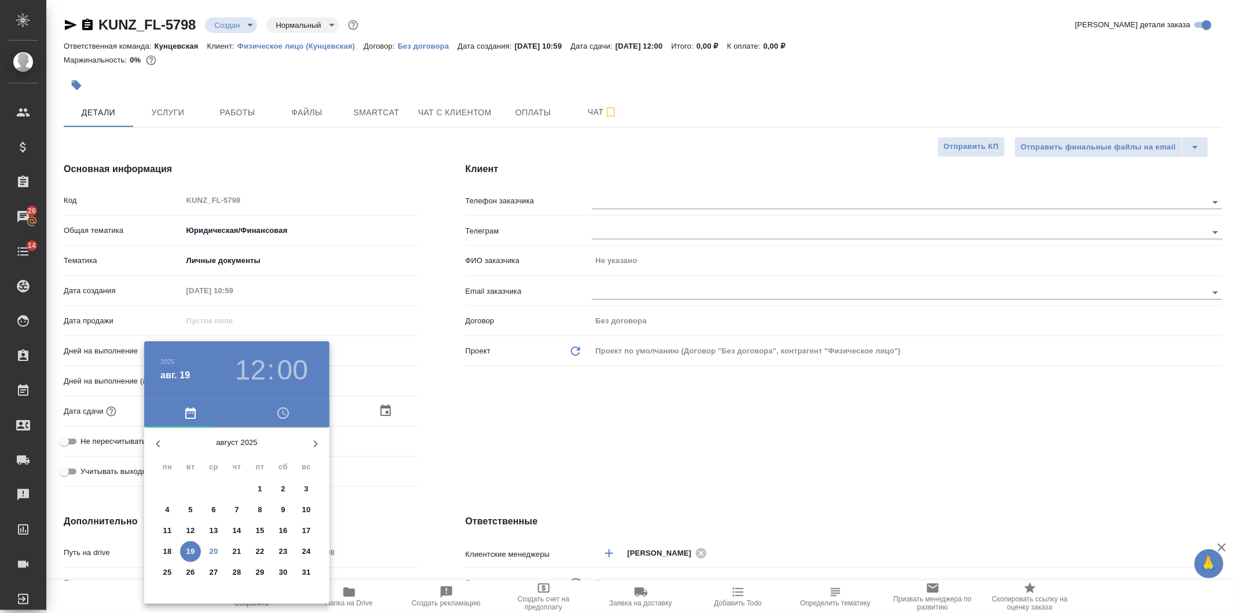
click at [281, 550] on p "23" at bounding box center [283, 551] width 9 height 12
type input "23.08.2025 12:00"
type textarea "x"
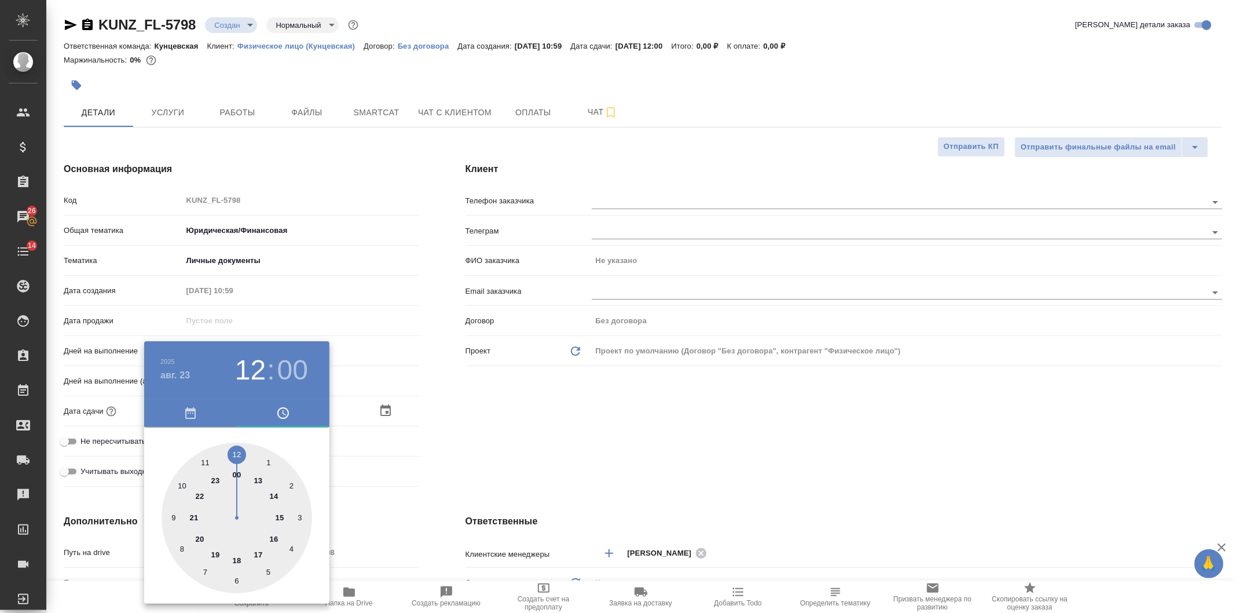
click at [417, 477] on div at bounding box center [617, 306] width 1235 height 613
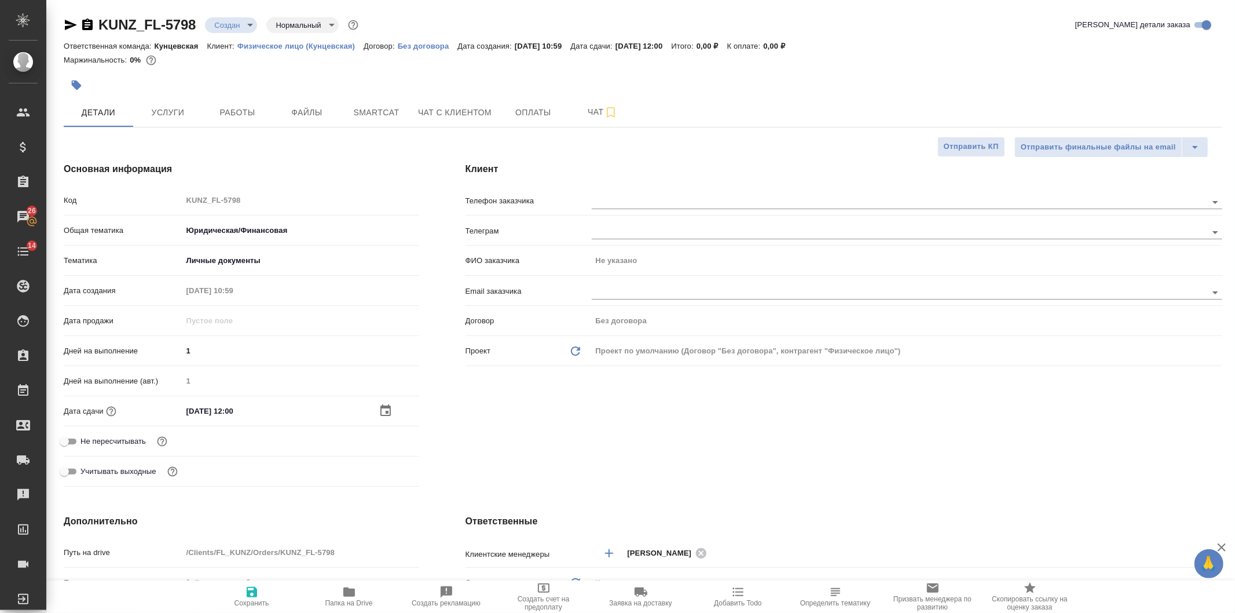
click at [262, 592] on span "Сохранить" at bounding box center [251, 596] width 83 height 22
type textarea "x"
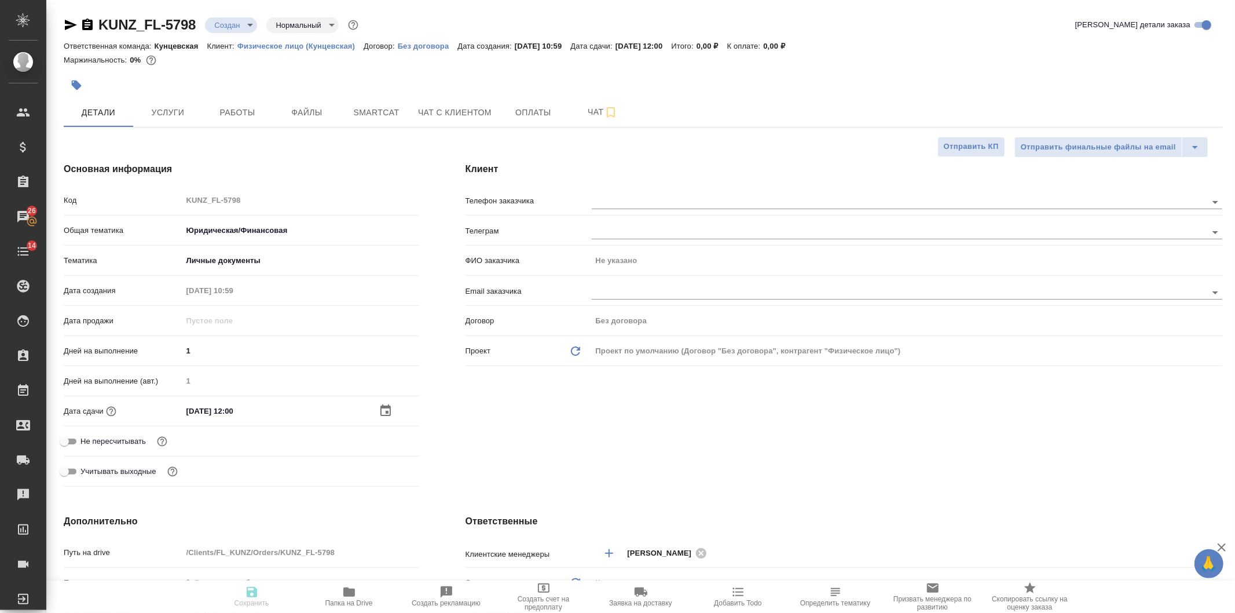
type textarea "x"
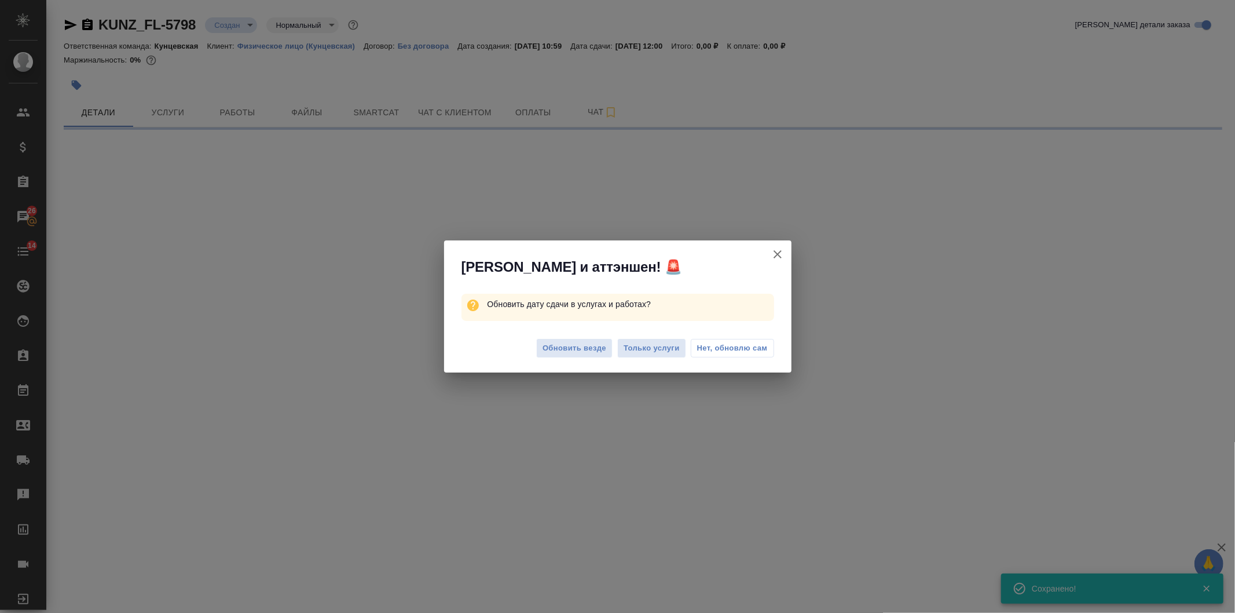
select select "RU"
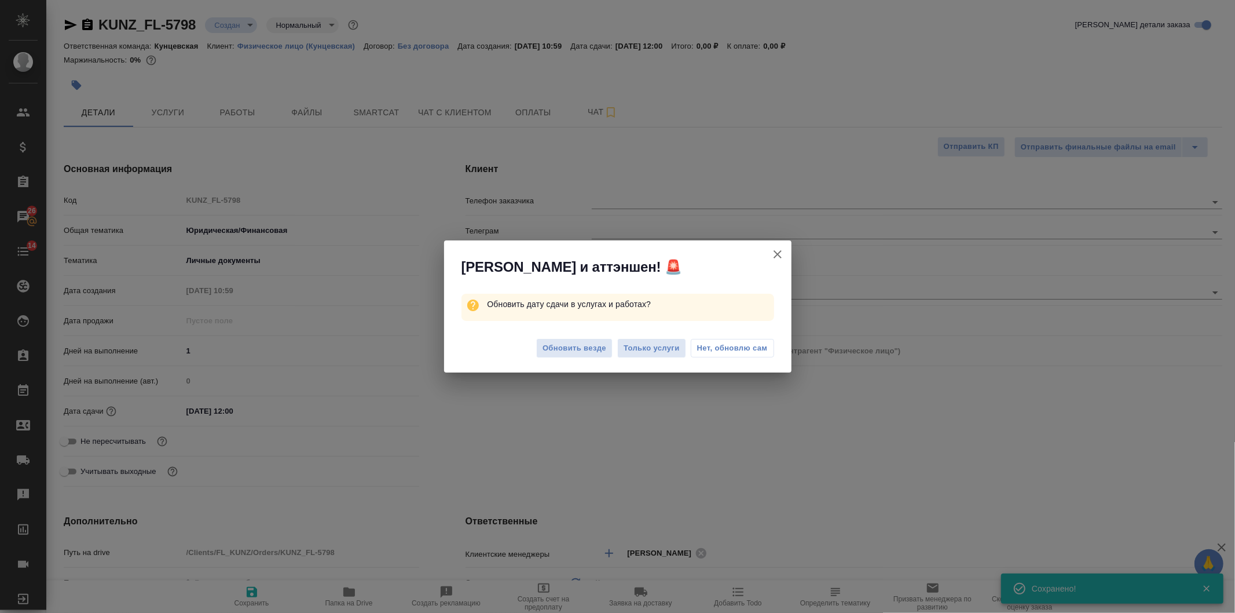
type textarea "x"
click at [570, 355] on button "Обновить везде" at bounding box center [574, 348] width 76 height 20
type textarea "x"
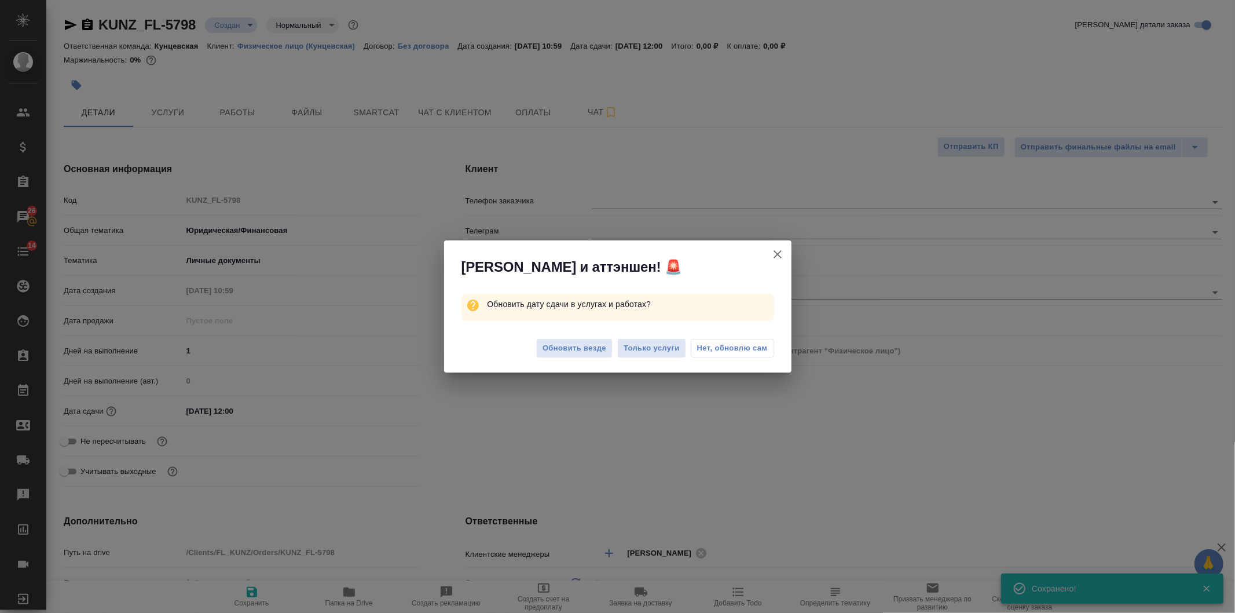
type textarea "x"
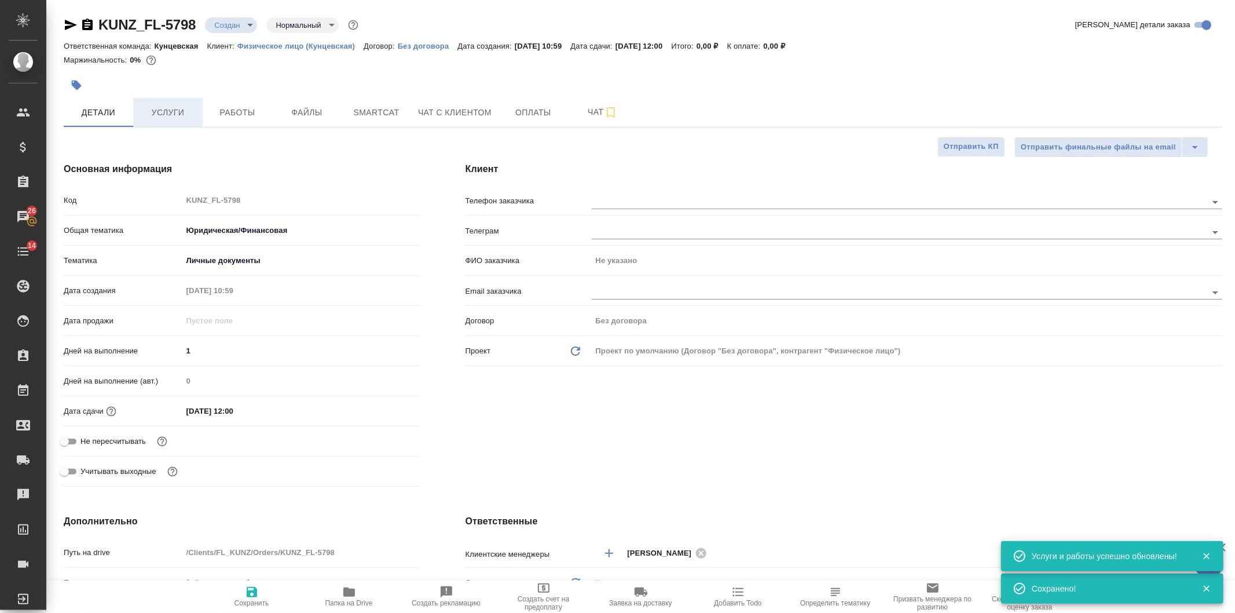
click at [141, 114] on span "Услуги" at bounding box center [168, 112] width 56 height 14
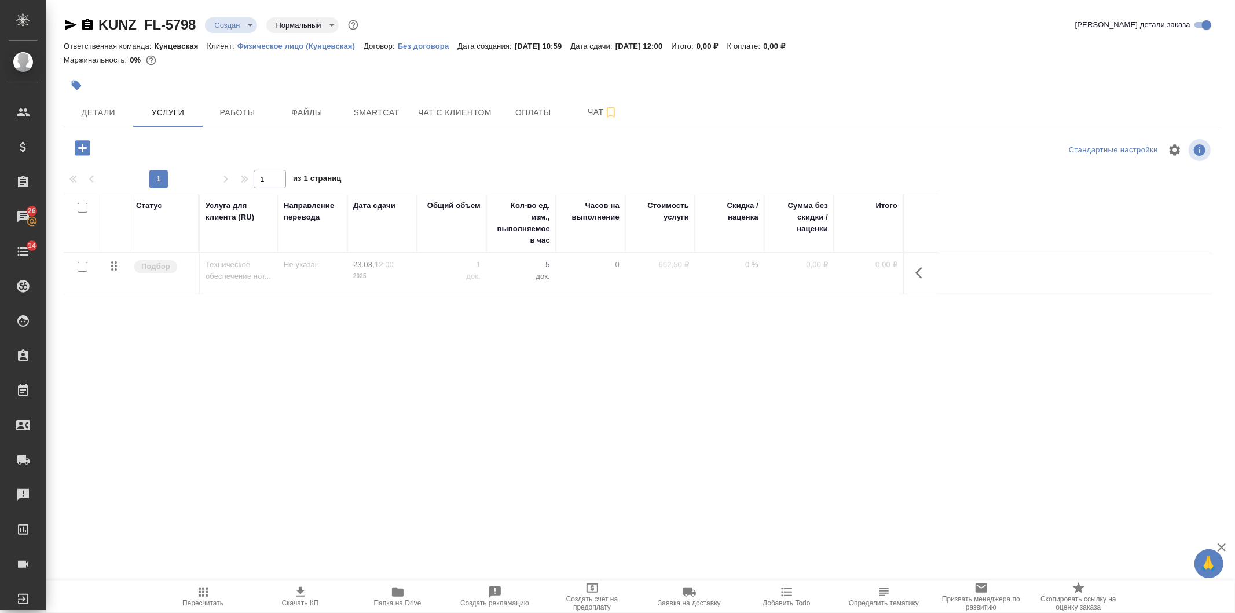
click at [920, 270] on icon "button" at bounding box center [919, 273] width 7 height 12
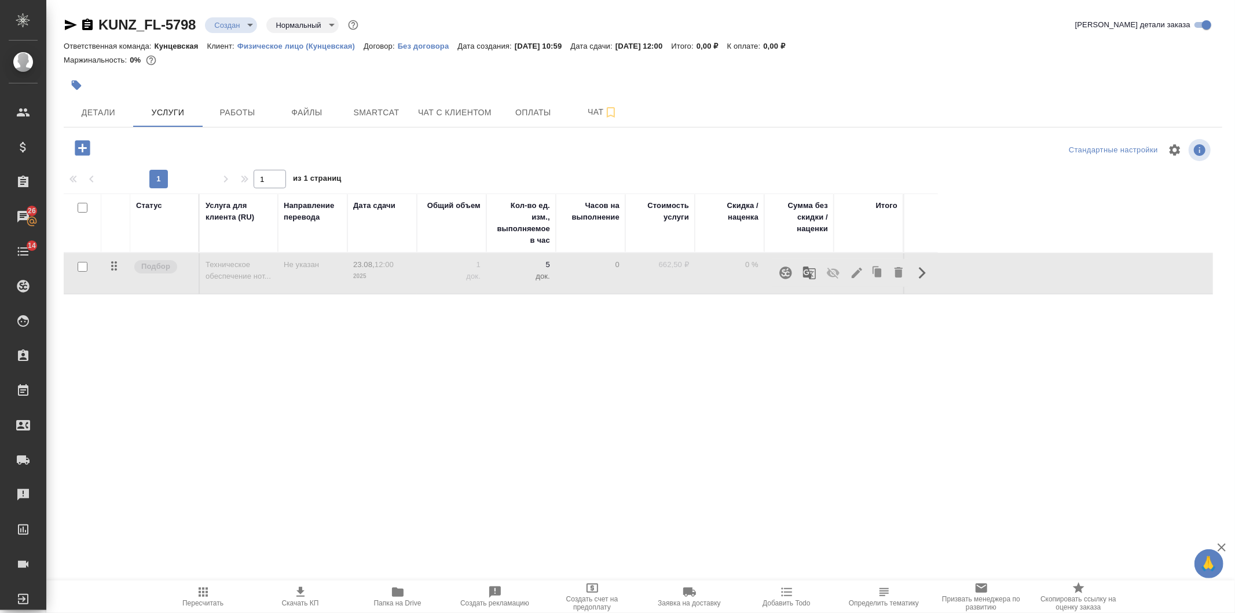
click at [832, 271] on icon "button" at bounding box center [833, 273] width 14 height 14
click at [200, 595] on icon "button" at bounding box center [203, 591] width 9 height 9
click at [86, 147] on icon "button" at bounding box center [82, 147] width 15 height 15
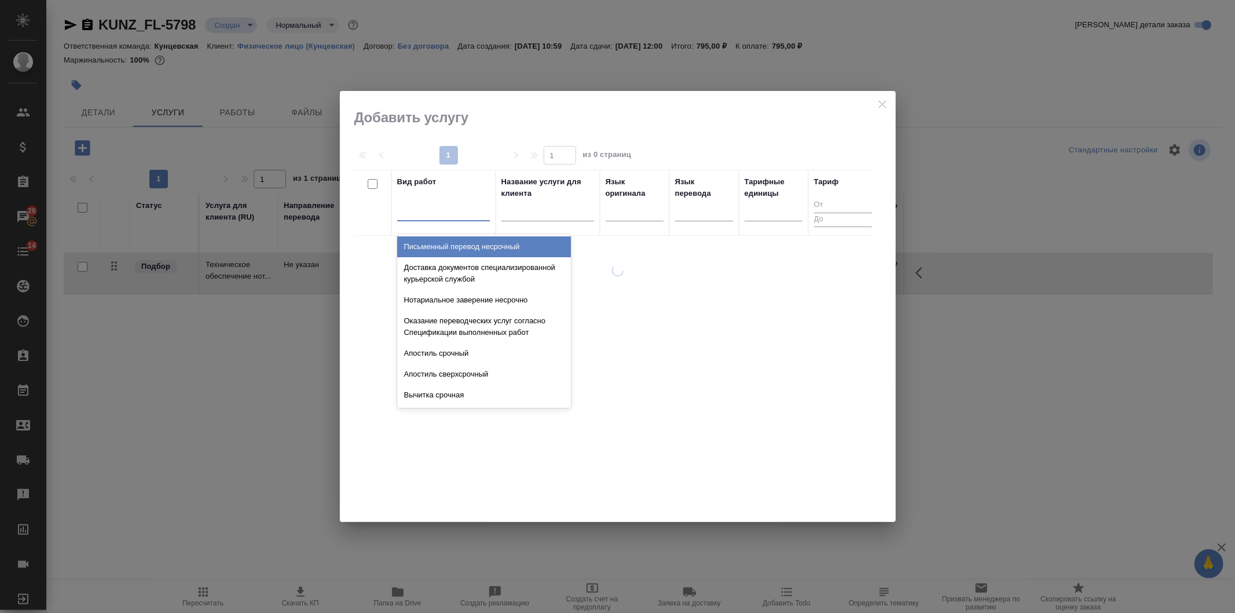
click at [442, 211] on div at bounding box center [443, 209] width 93 height 17
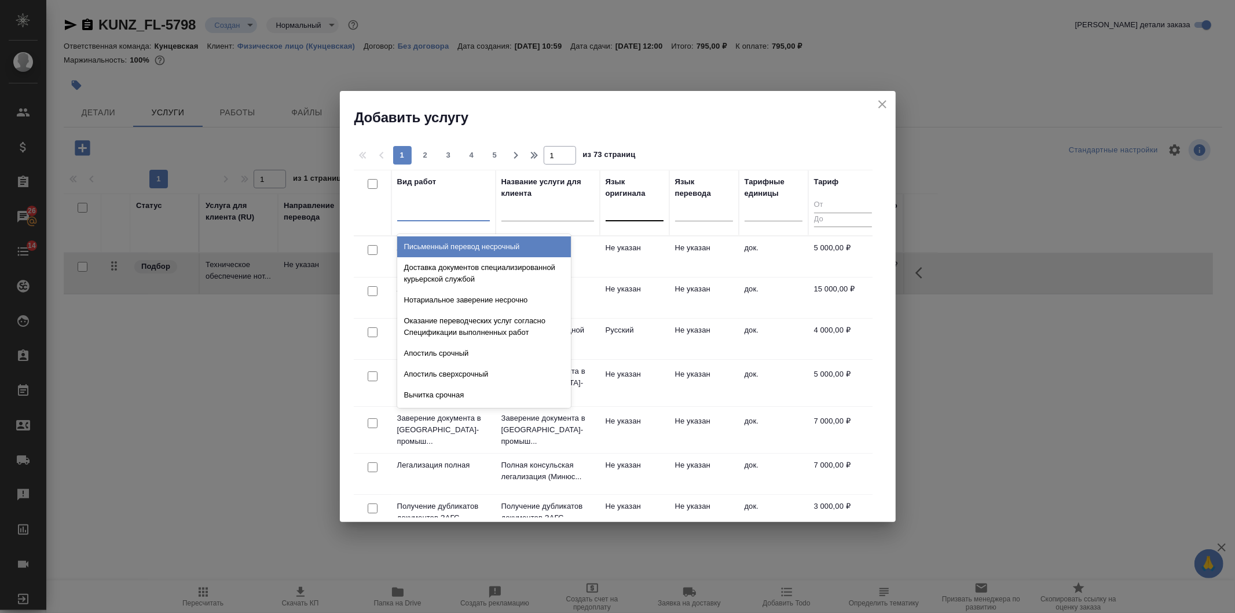
click at [612, 214] on div at bounding box center [612, 209] width 1 height 10
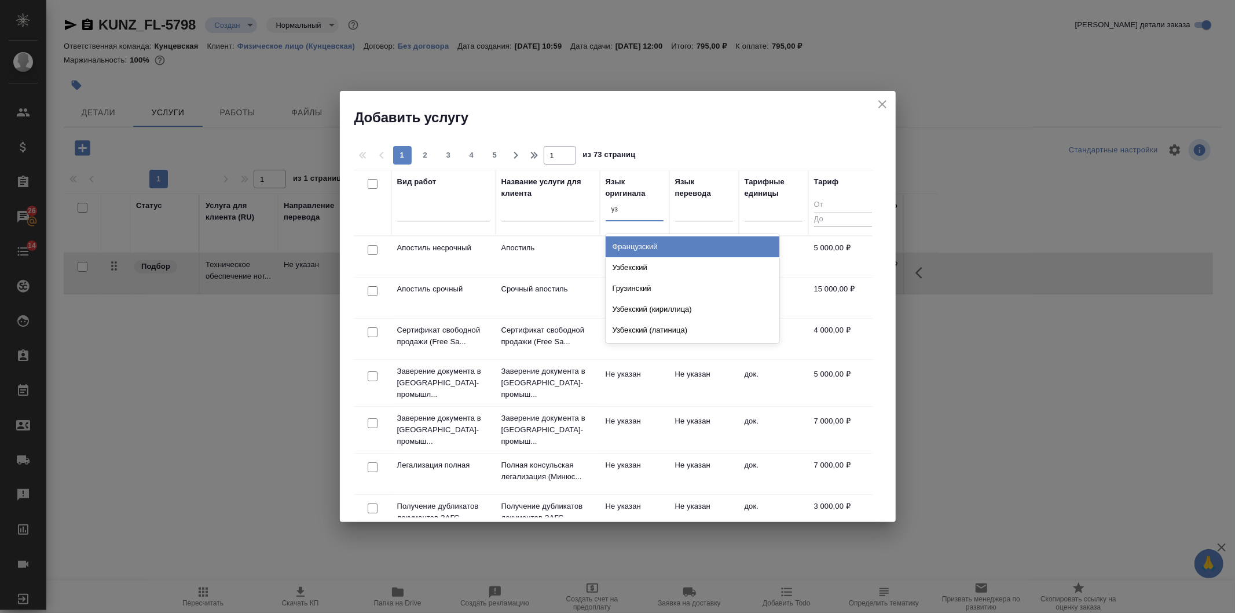
type input "узб"
click at [629, 241] on div "Узбекский" at bounding box center [693, 246] width 174 height 21
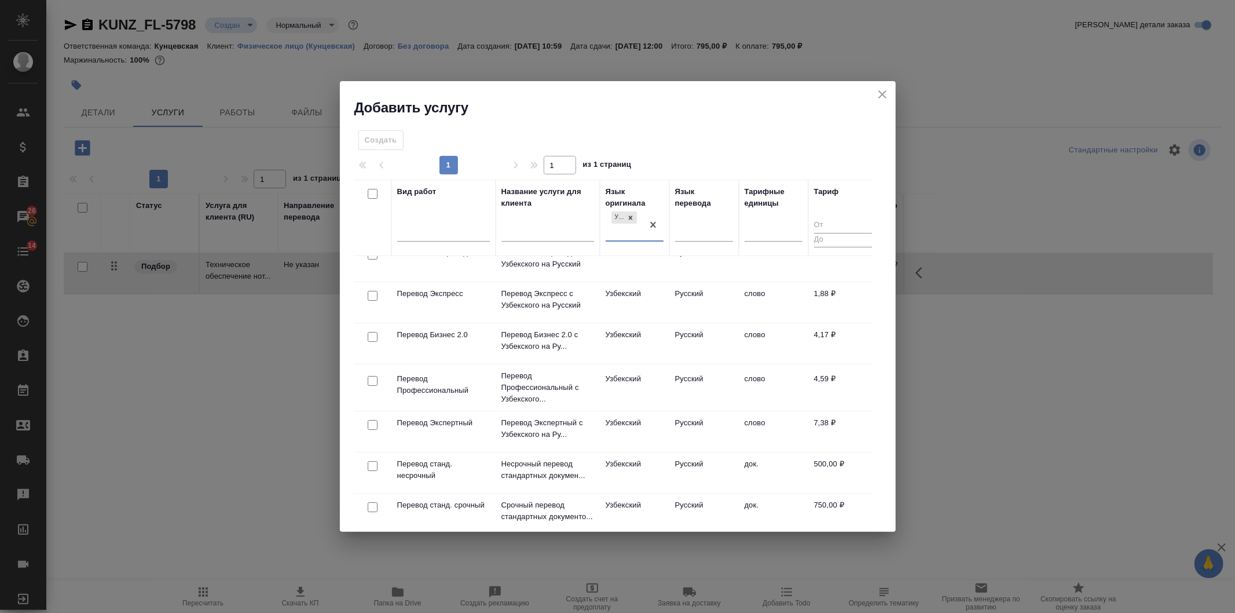
scroll to position [85, 0]
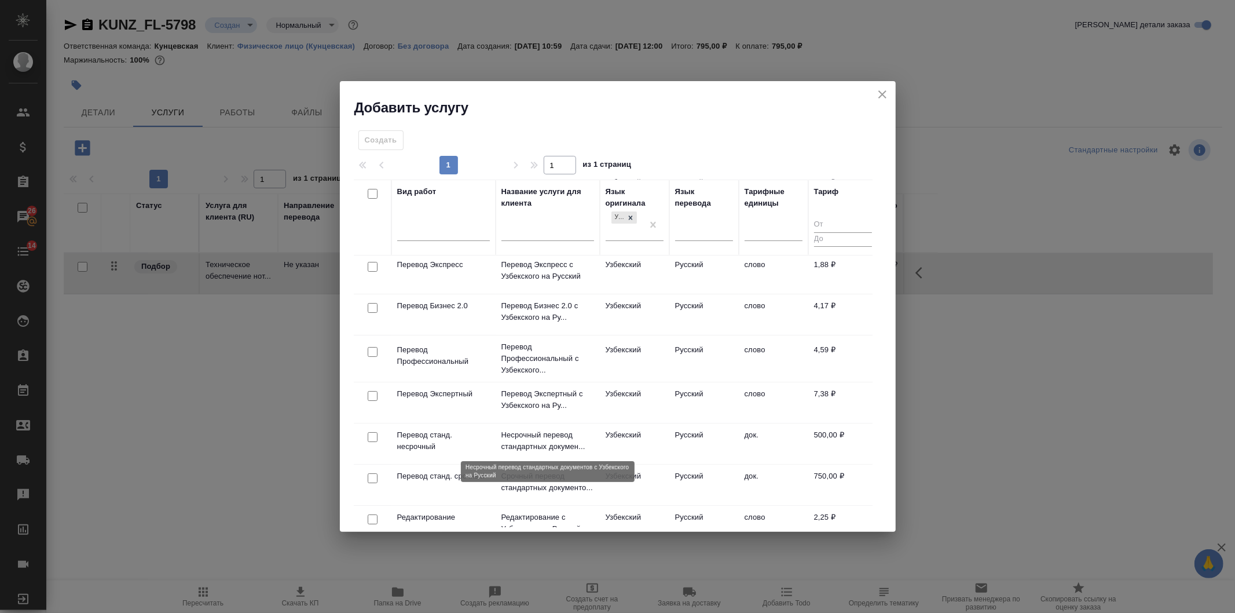
click at [548, 437] on p "Несрочный перевод стандартных докумен..." at bounding box center [547, 440] width 93 height 23
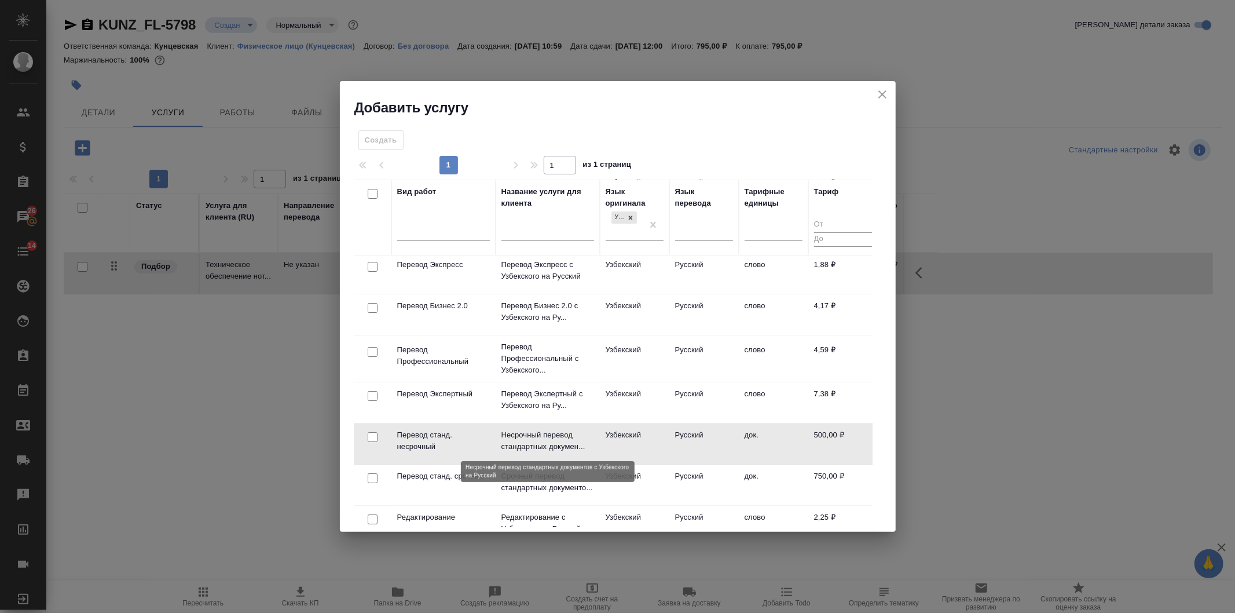
click at [548, 437] on p "Несрочный перевод стандартных докумен..." at bounding box center [547, 440] width 93 height 23
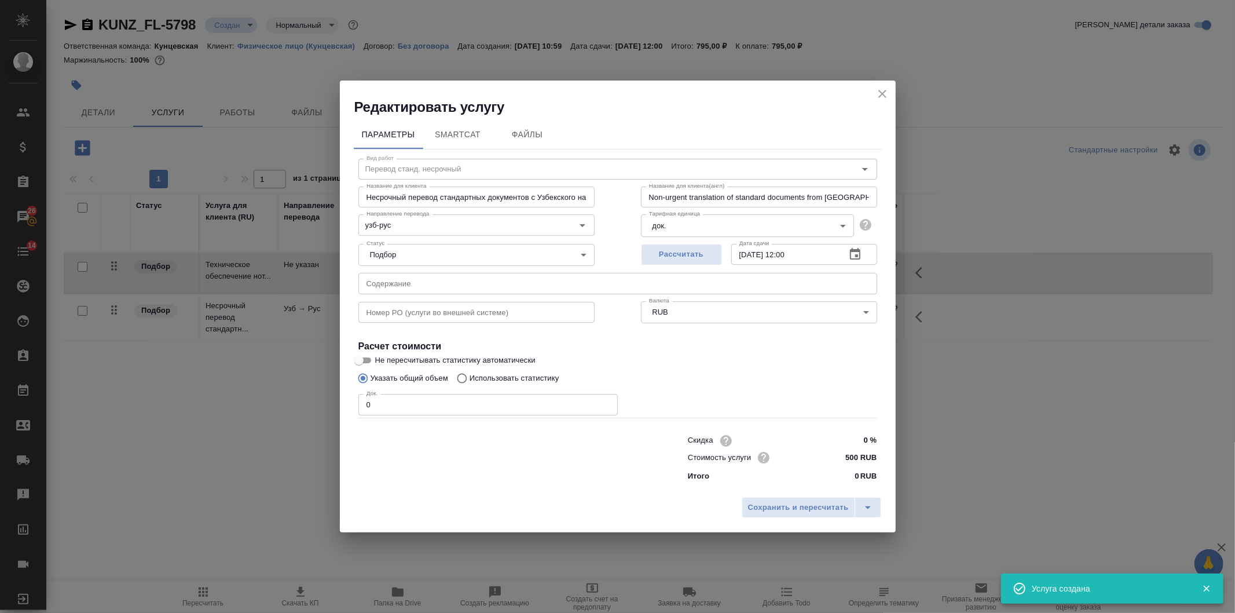
click at [325, 404] on div "Редактировать услугу Параметры SmartCat Файлы Вид работ Перевод станд. несрочны…" at bounding box center [617, 306] width 1235 height 613
type input "1"
click at [766, 499] on button "Сохранить и пересчитать" at bounding box center [799, 507] width 114 height 21
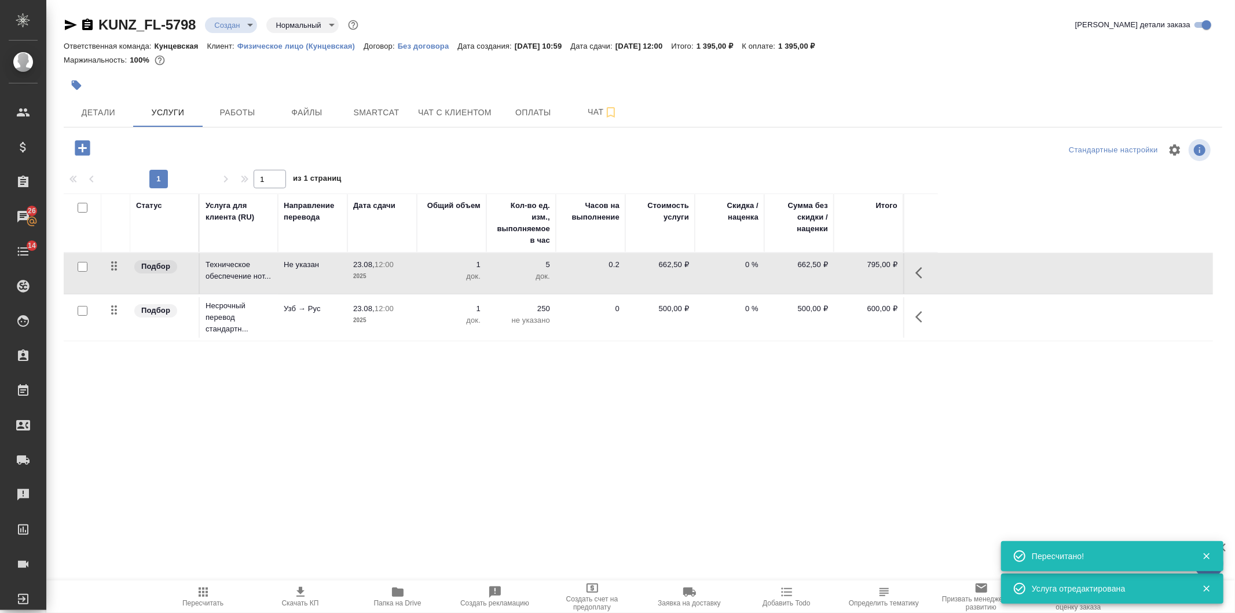
click at [338, 46] on p "Физическое лицо (Кунцевская)" at bounding box center [300, 46] width 126 height 9
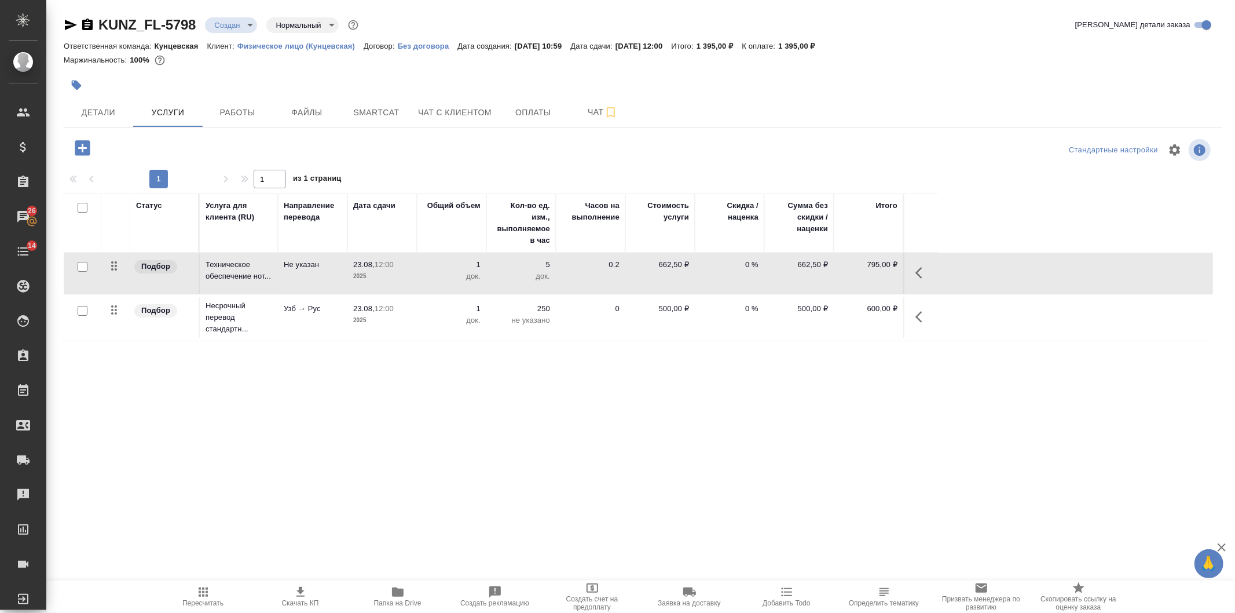
click at [917, 314] on icon "button" at bounding box center [923, 317] width 14 height 14
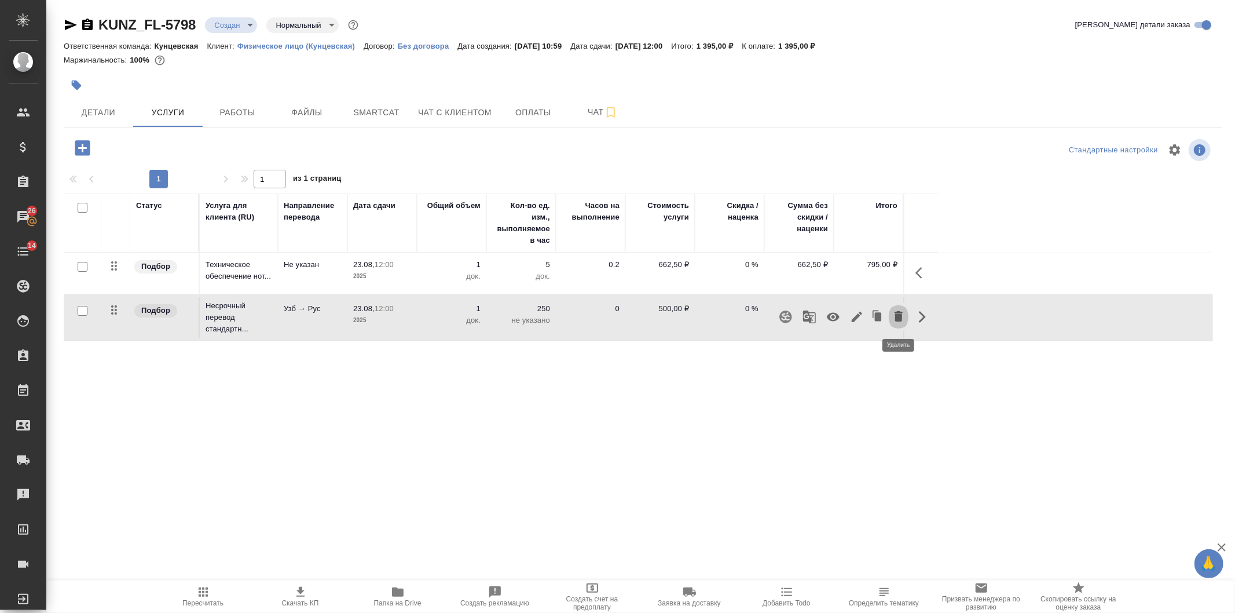
click at [901, 314] on icon "button" at bounding box center [899, 316] width 8 height 10
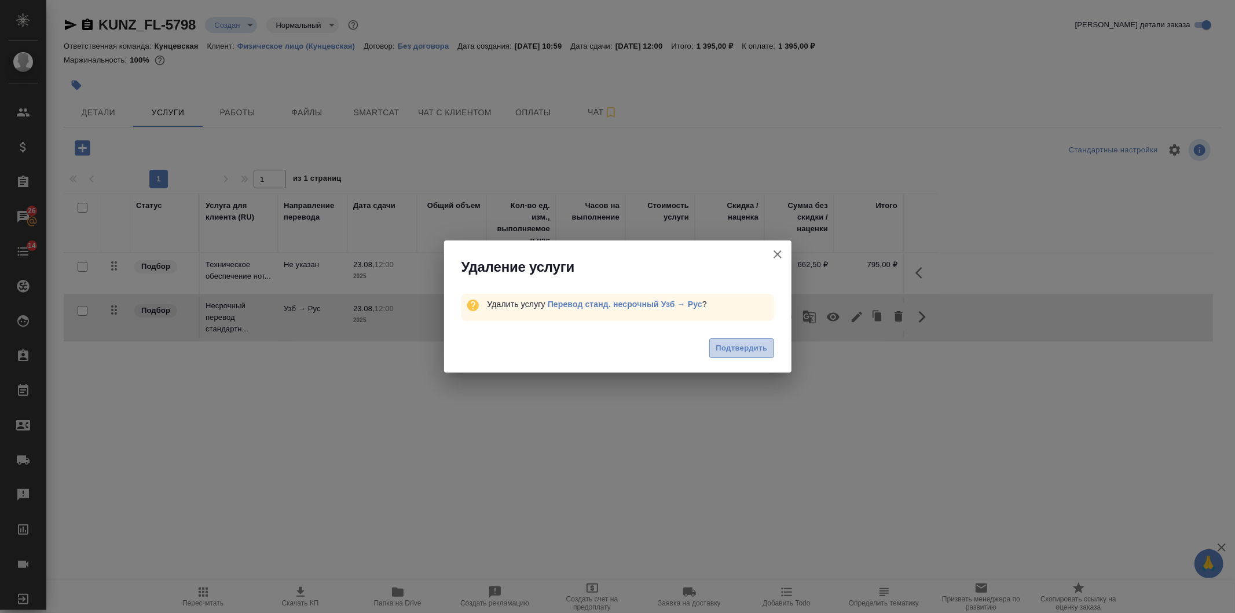
click at [773, 346] on button "Подтвердить" at bounding box center [741, 348] width 64 height 20
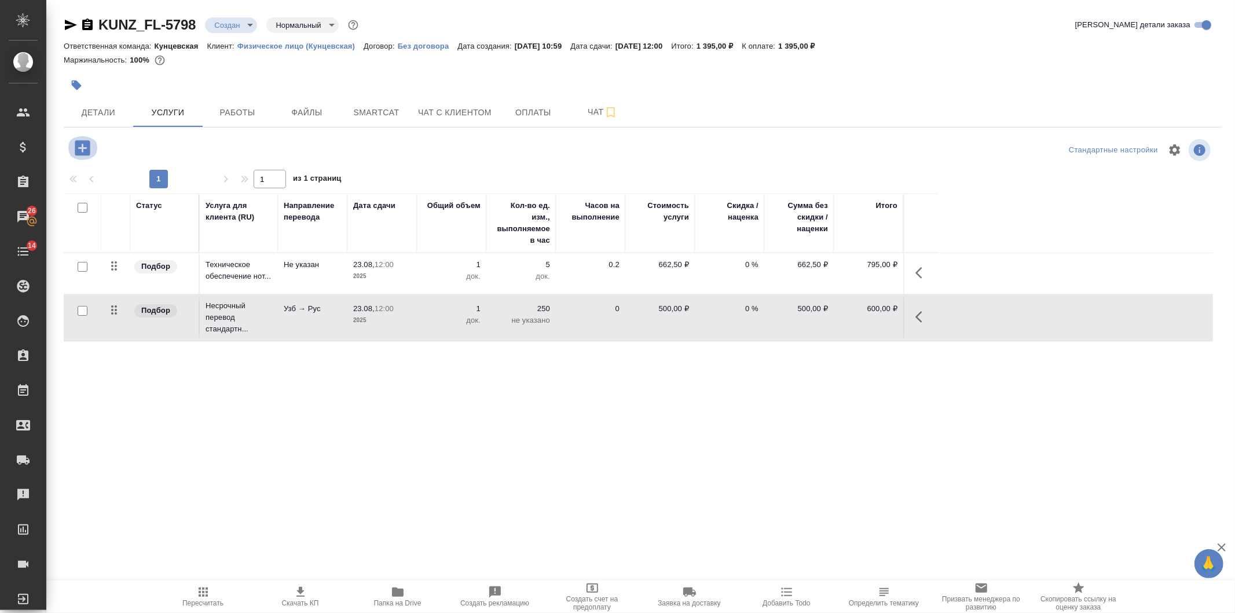
click at [87, 147] on icon "button" at bounding box center [82, 147] width 15 height 15
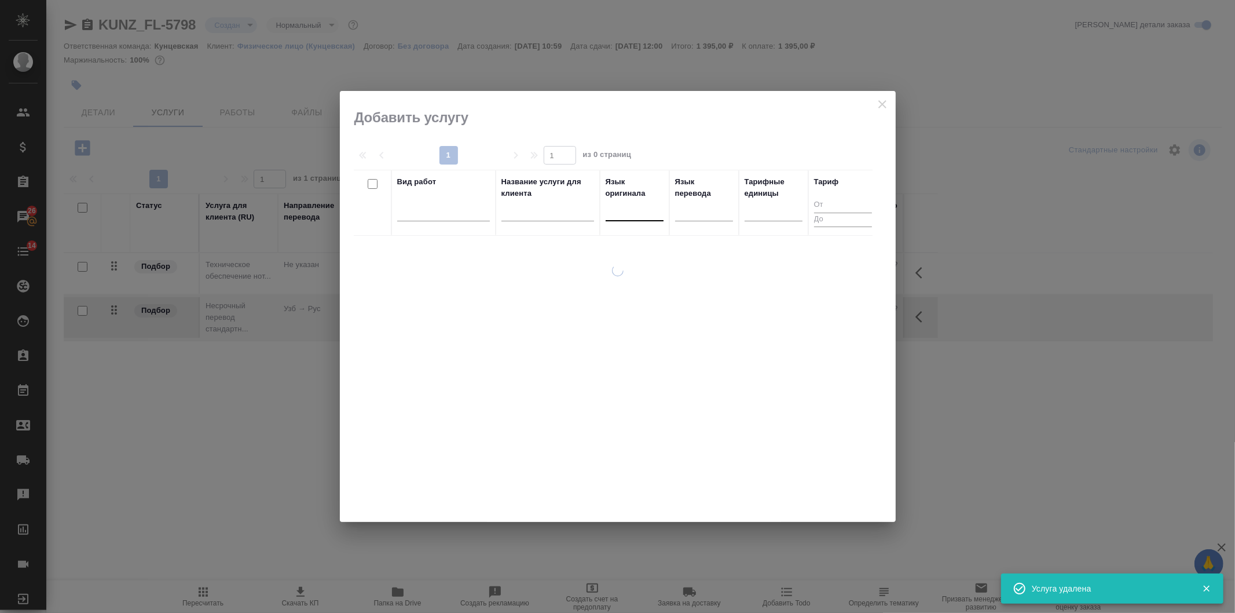
click at [617, 215] on div at bounding box center [635, 209] width 58 height 17
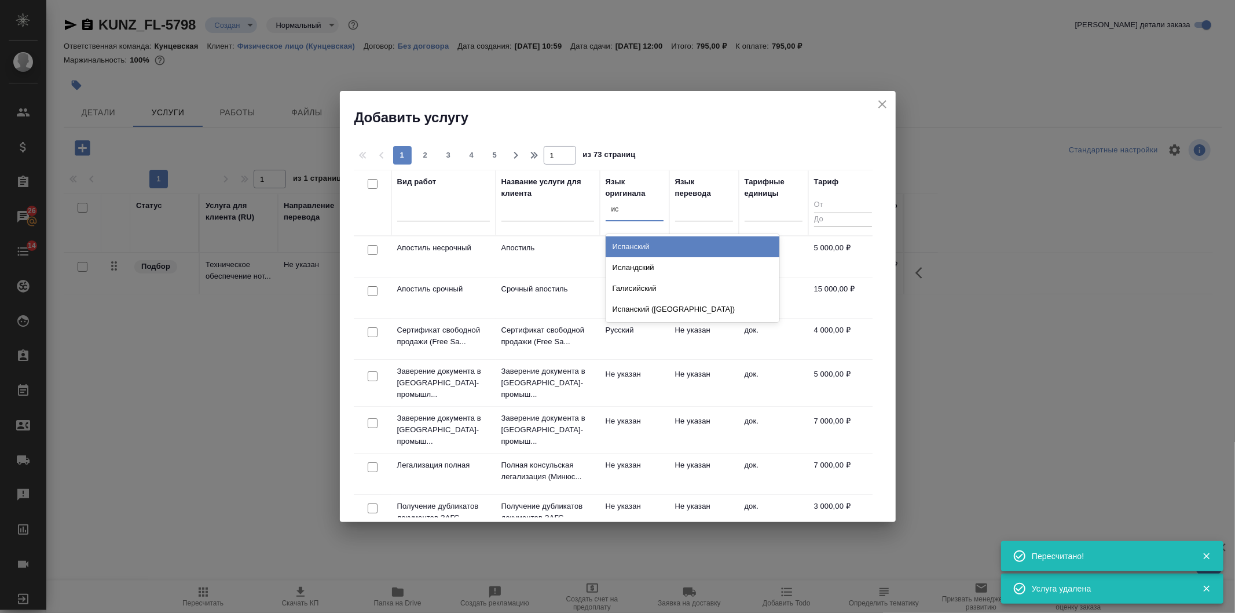
type input "исп"
click at [643, 249] on div "Испанский" at bounding box center [693, 246] width 174 height 21
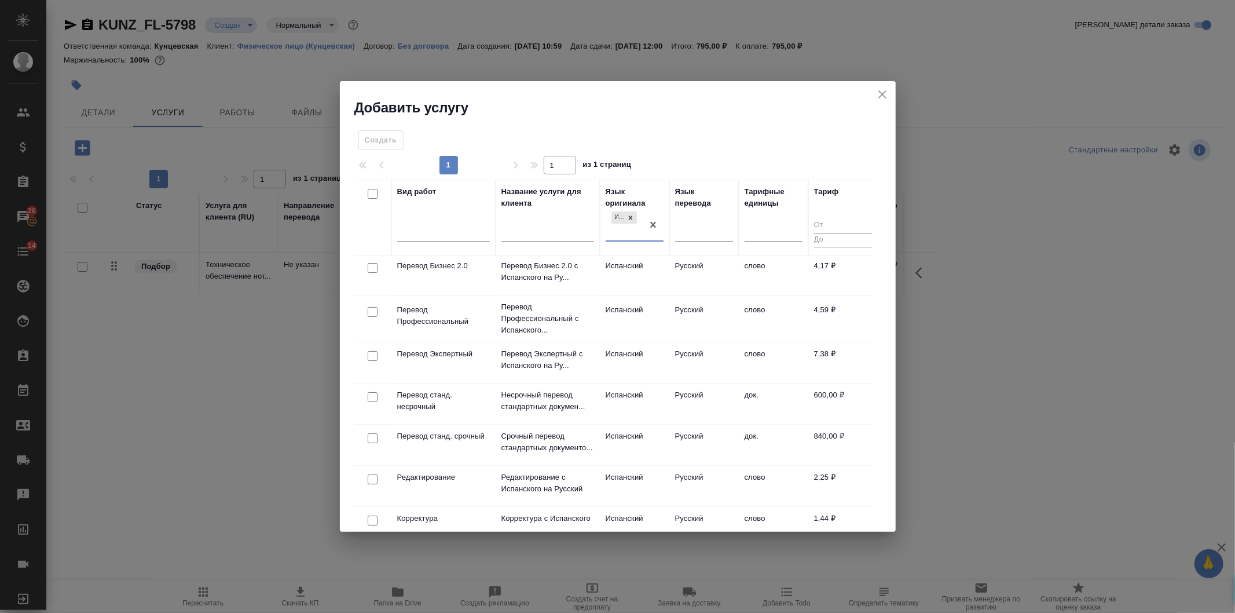
scroll to position [171, 0]
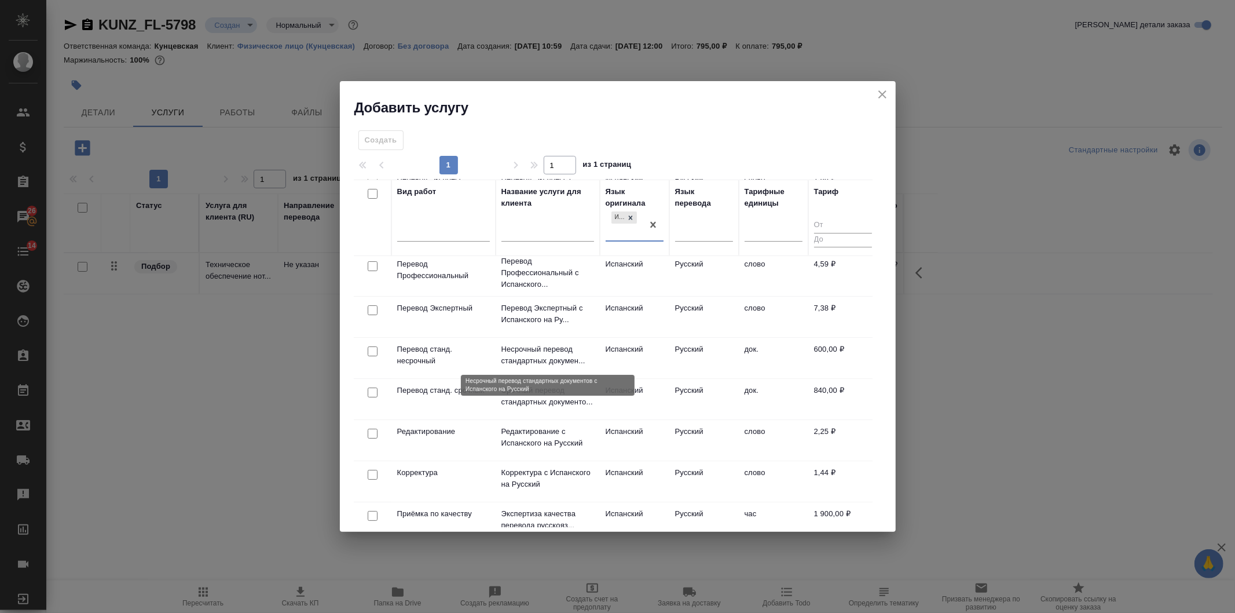
click at [545, 349] on p "Несрочный перевод стандартных докумен..." at bounding box center [547, 354] width 93 height 23
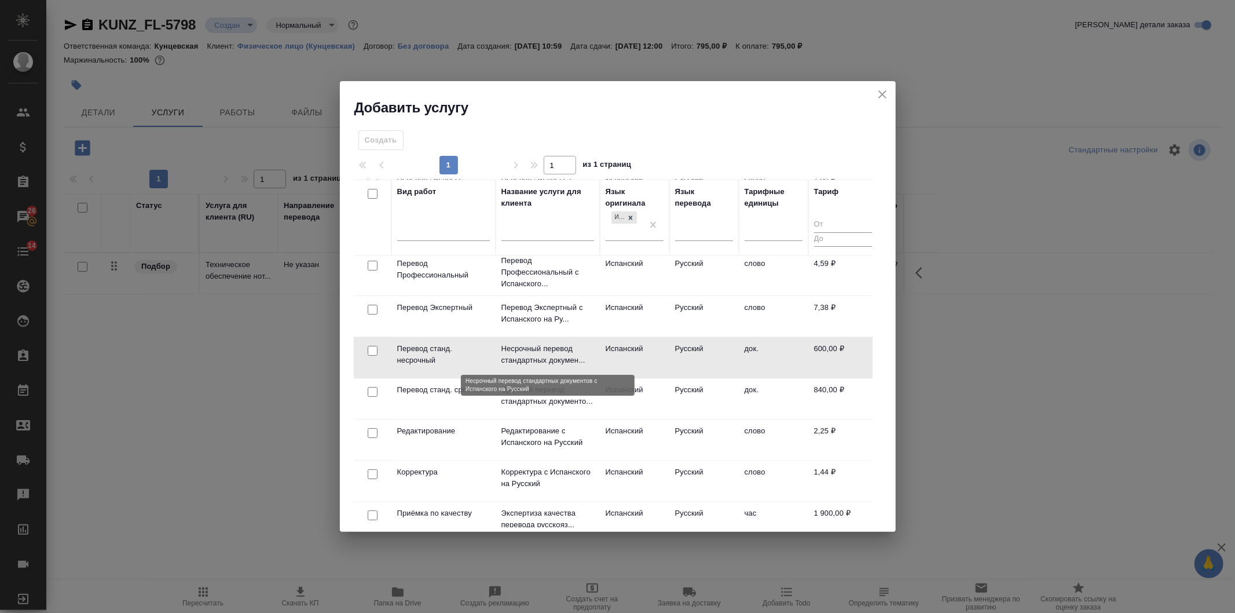
click at [545, 349] on p "Несрочный перевод стандартных докумен..." at bounding box center [547, 354] width 93 height 23
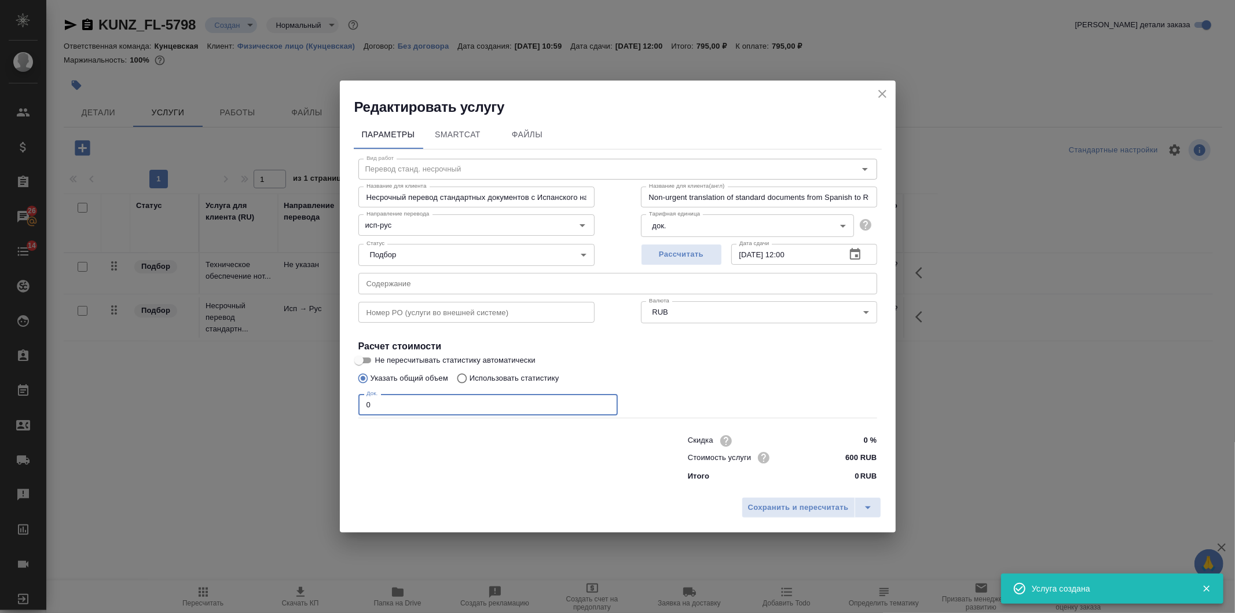
drag, startPoint x: 462, startPoint y: 404, endPoint x: 318, endPoint y: 409, distance: 143.7
click at [318, 409] on div "Редактировать услугу Параметры SmartCat Файлы Вид работ Перевод станд. несрочны…" at bounding box center [617, 306] width 1235 height 613
type input "1"
click at [750, 513] on span "Сохранить и пересчитать" at bounding box center [798, 507] width 101 height 13
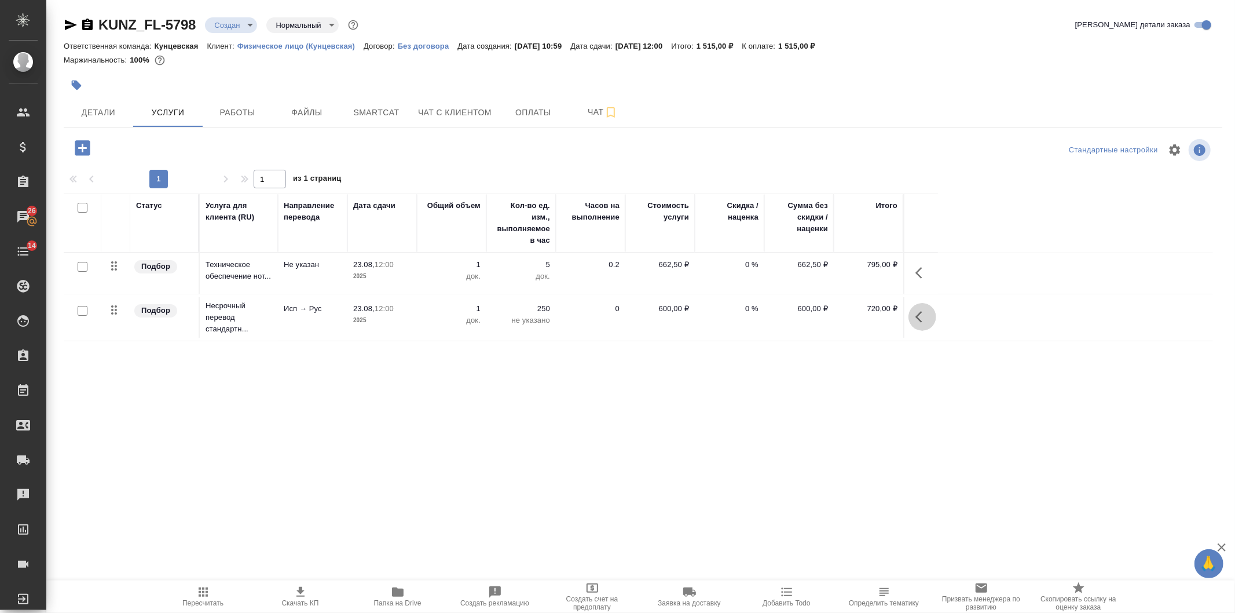
click at [929, 306] on button "button" at bounding box center [923, 317] width 28 height 28
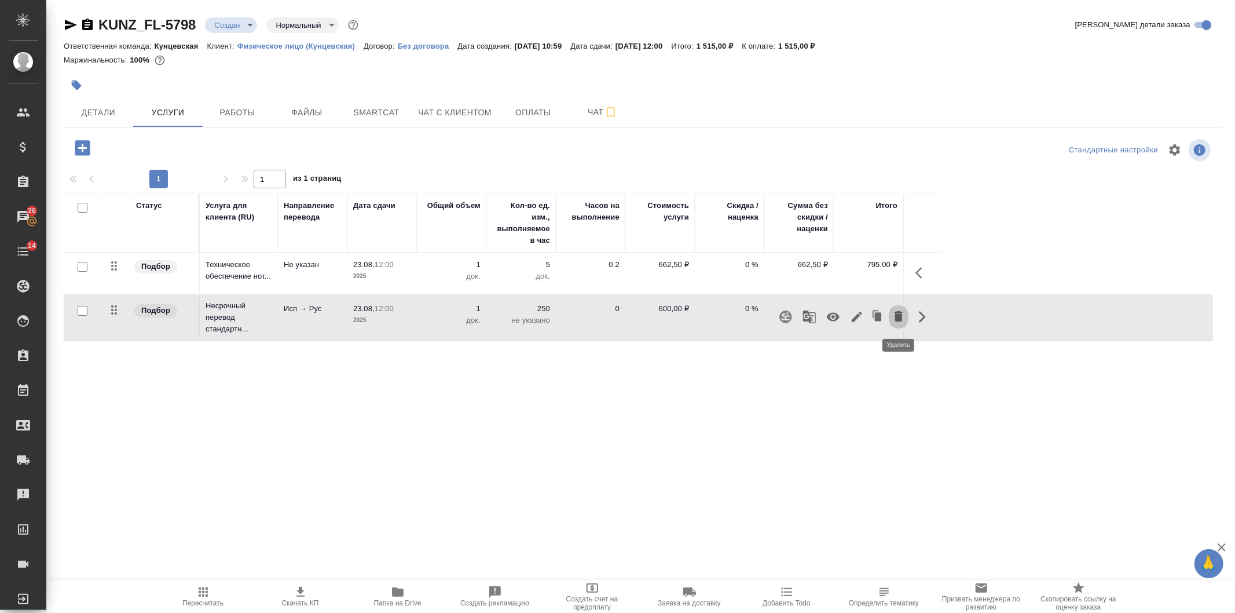
click at [896, 309] on icon "button" at bounding box center [899, 316] width 14 height 14
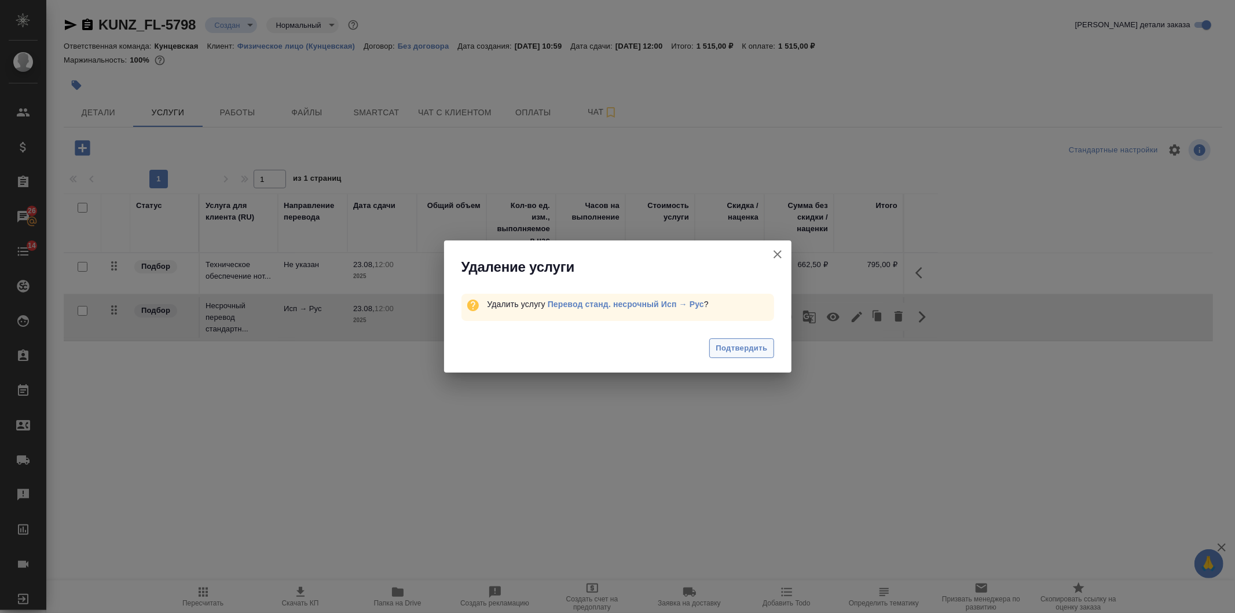
click at [724, 343] on span "Подтвердить" at bounding box center [742, 348] width 52 height 13
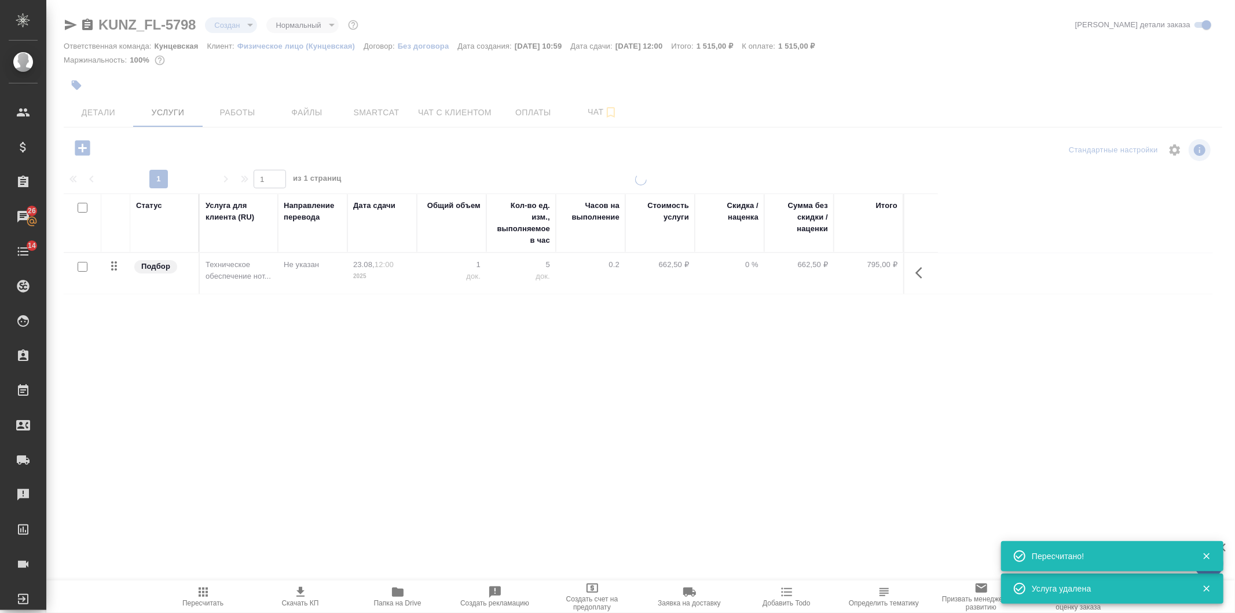
click at [81, 149] on div at bounding box center [640, 236] width 1189 height 472
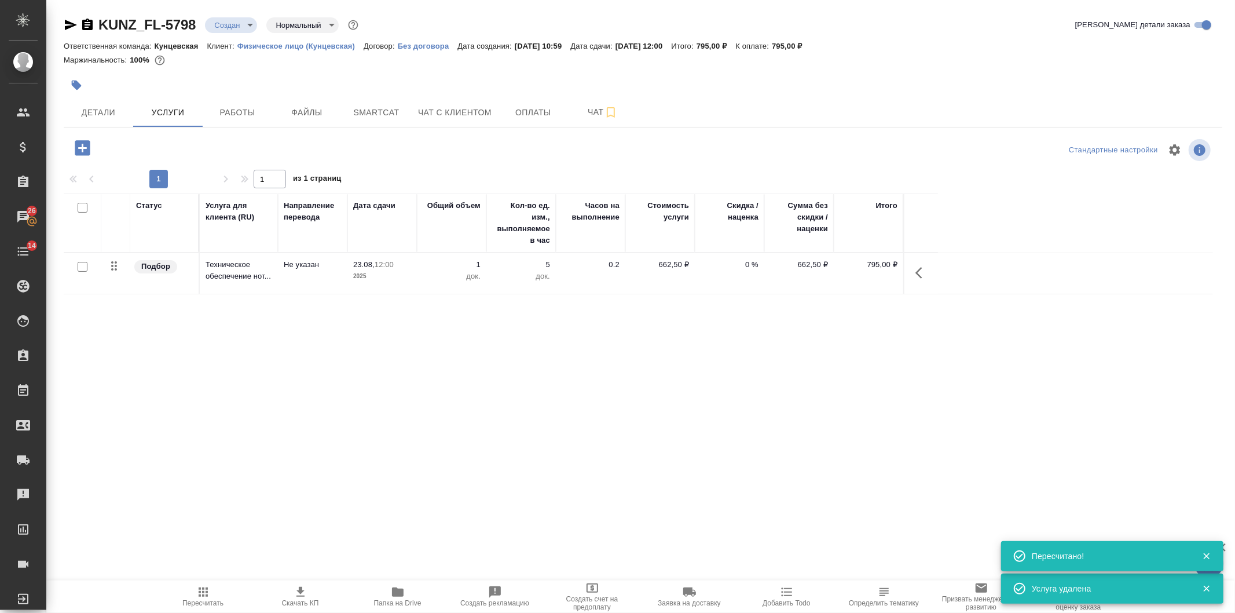
drag, startPoint x: 68, startPoint y: 154, endPoint x: 81, endPoint y: 149, distance: 13.8
click at [81, 149] on icon "button" at bounding box center [82, 147] width 15 height 15
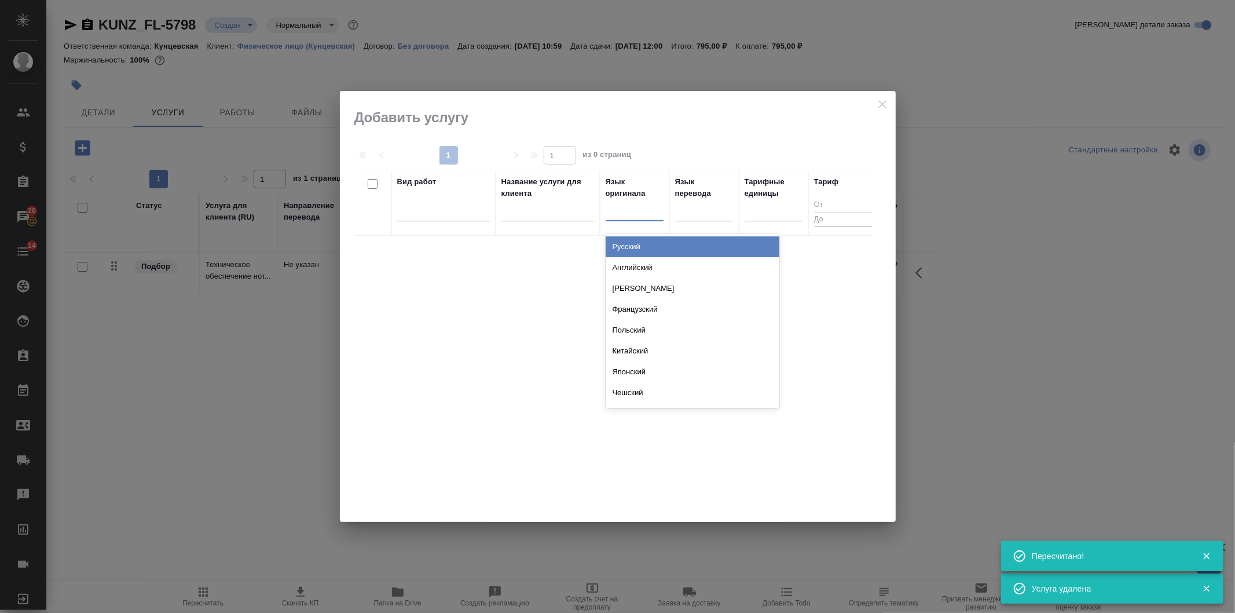
click at [650, 216] on div at bounding box center [635, 209] width 58 height 17
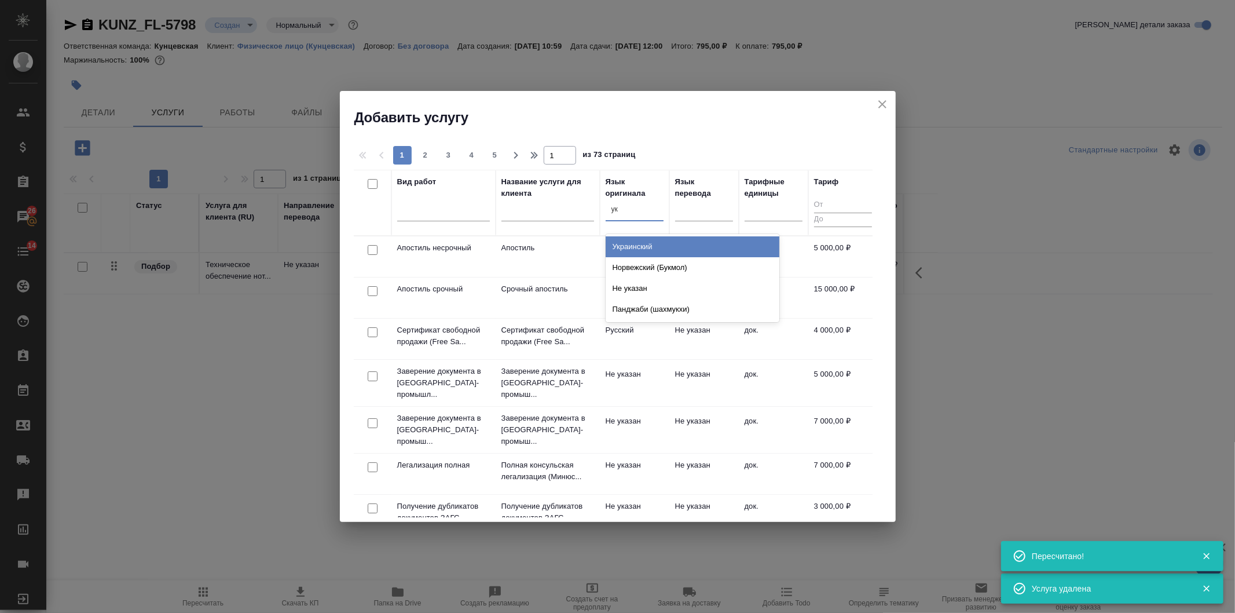
type input "укр"
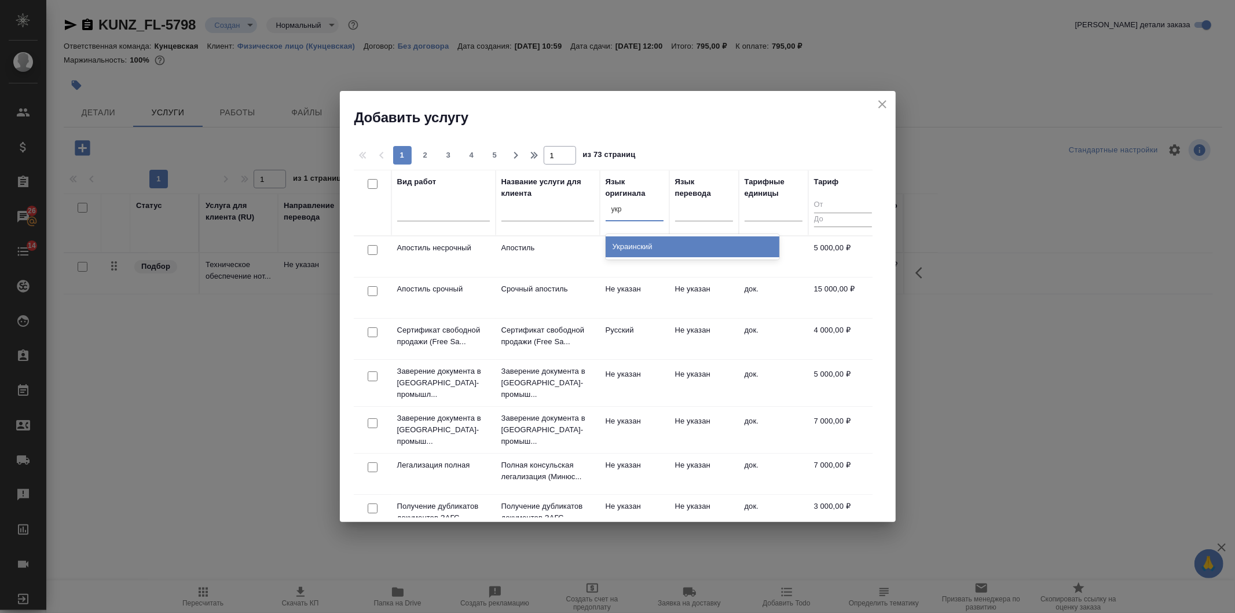
click at [675, 242] on div "Украинский" at bounding box center [693, 246] width 174 height 21
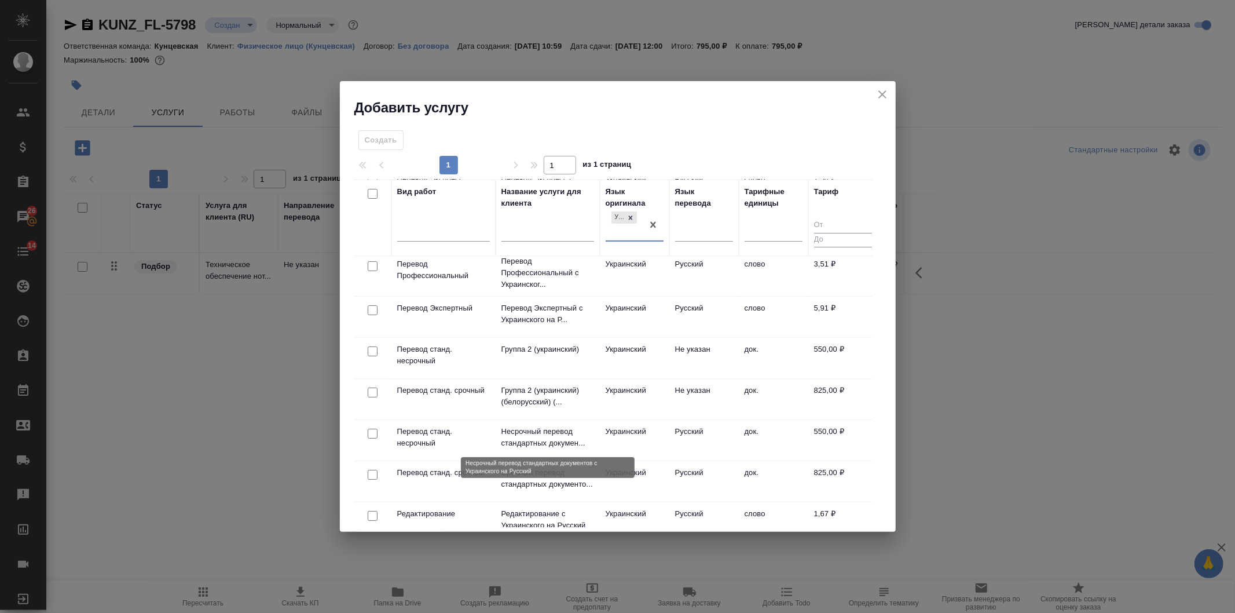
click at [516, 433] on p "Несрочный перевод стандартных докумен..." at bounding box center [547, 437] width 93 height 23
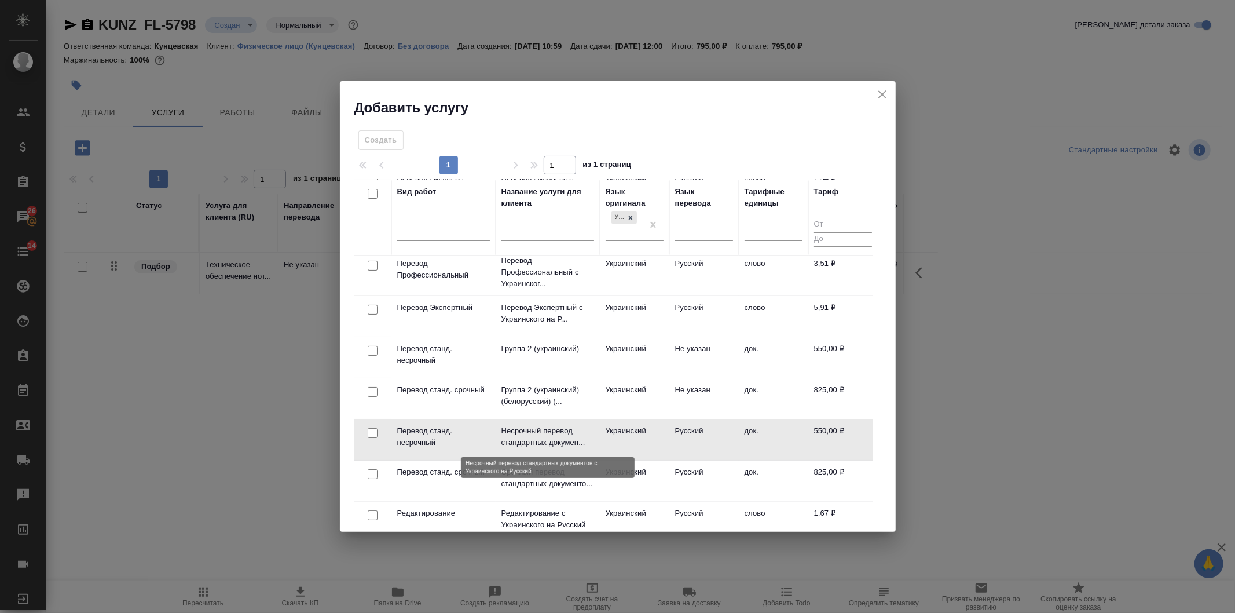
click at [516, 433] on p "Несрочный перевод стандартных докумен..." at bounding box center [547, 436] width 93 height 23
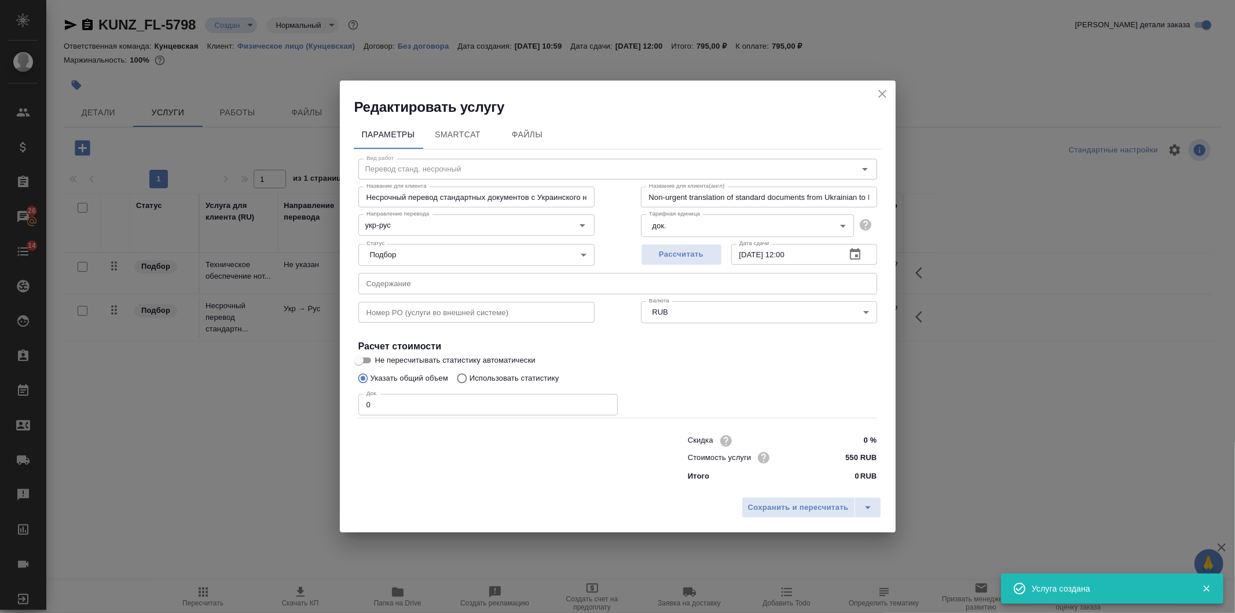
drag, startPoint x: 431, startPoint y: 416, endPoint x: 263, endPoint y: 416, distance: 167.9
click at [263, 416] on div "Редактировать услугу Параметры SmartCat Файлы Вид работ Перевод станд. несрочны…" at bounding box center [617, 306] width 1235 height 613
drag, startPoint x: 412, startPoint y: 407, endPoint x: 205, endPoint y: 415, distance: 207.5
click at [205, 415] on div "Редактировать услугу Параметры SmartCat Файлы Вид работ Перевод станд. несрочны…" at bounding box center [617, 306] width 1235 height 613
type input "1"
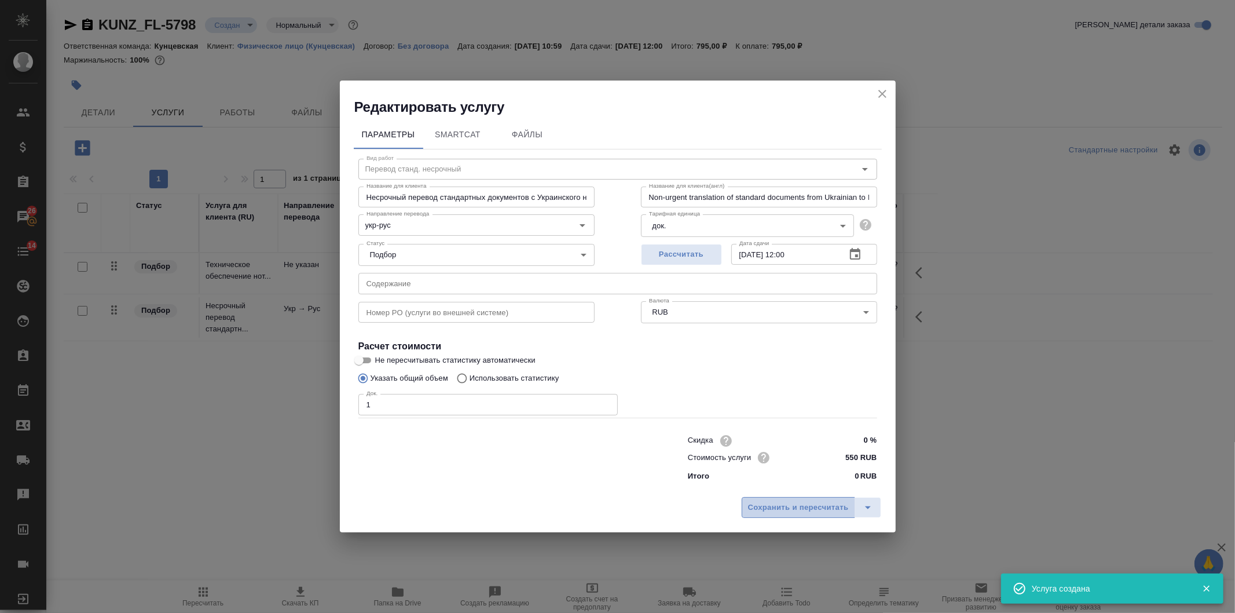
click at [775, 501] on span "Сохранить и пересчитать" at bounding box center [798, 507] width 101 height 13
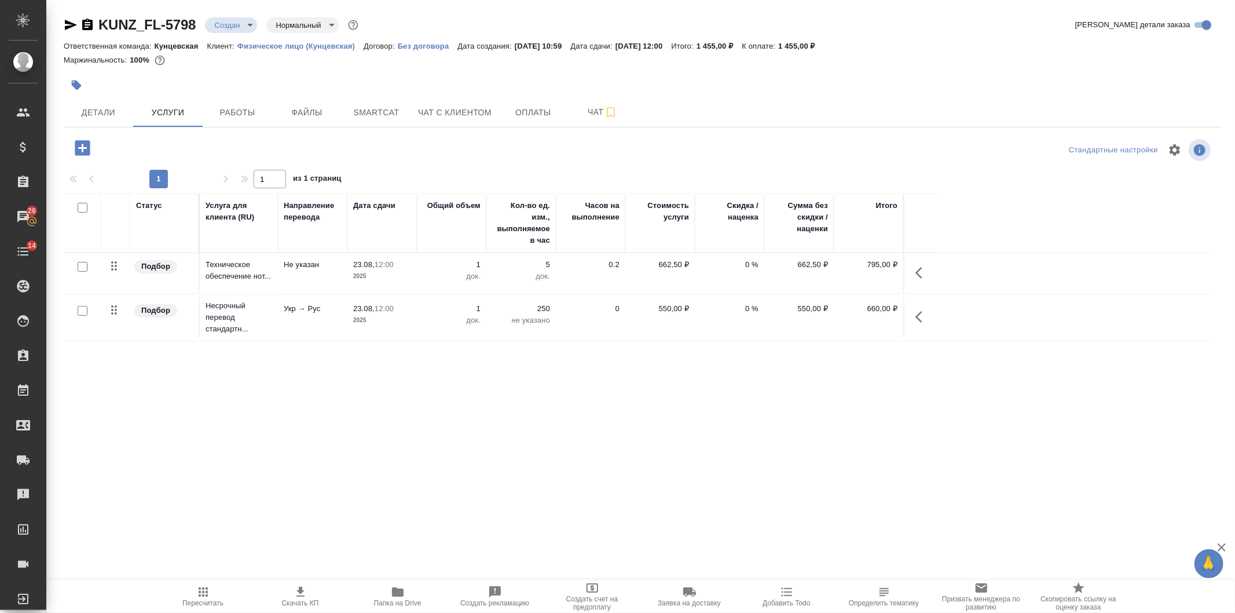
click at [920, 313] on icon "button" at bounding box center [919, 317] width 7 height 12
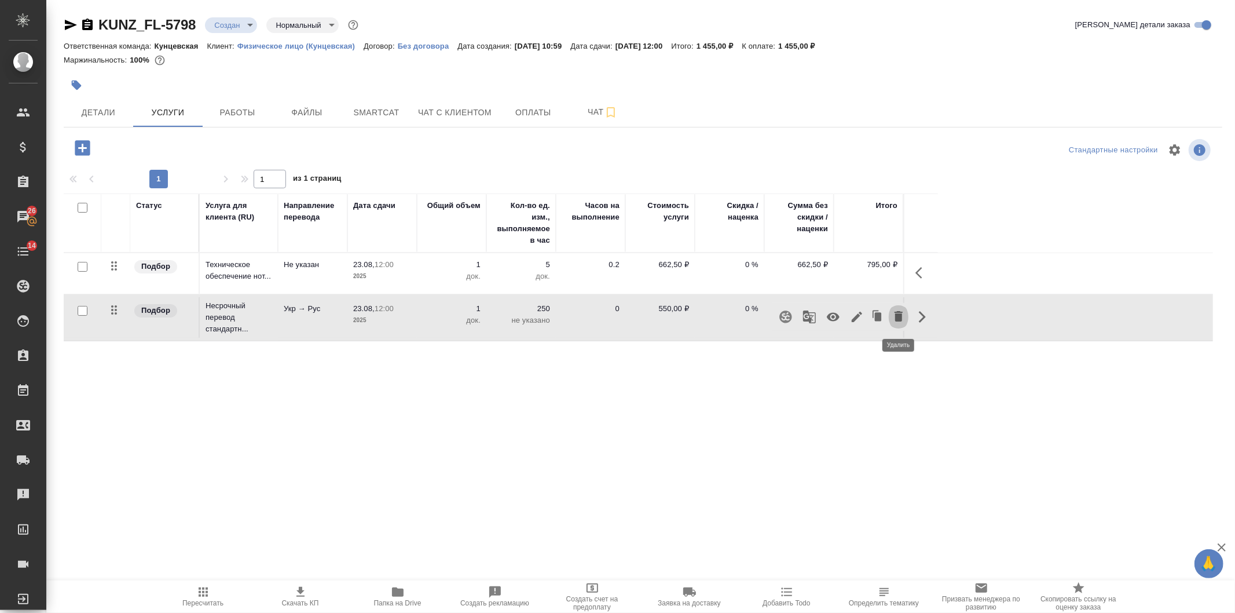
click at [903, 317] on icon "button" at bounding box center [899, 316] width 14 height 14
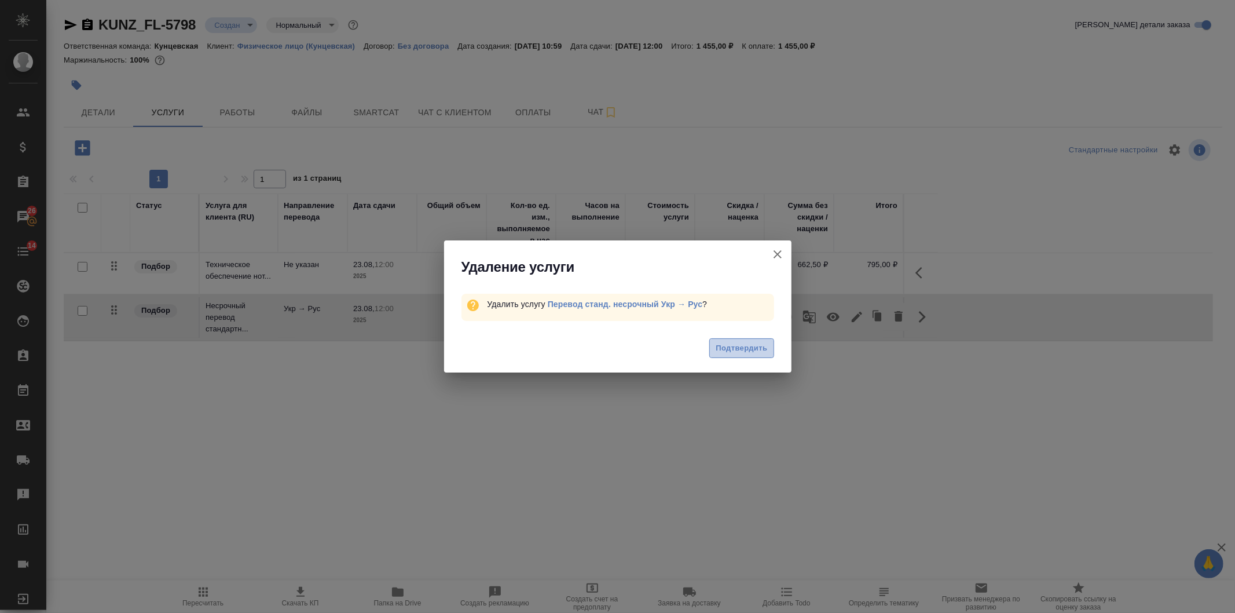
click at [756, 346] on span "Подтвердить" at bounding box center [742, 348] width 52 height 13
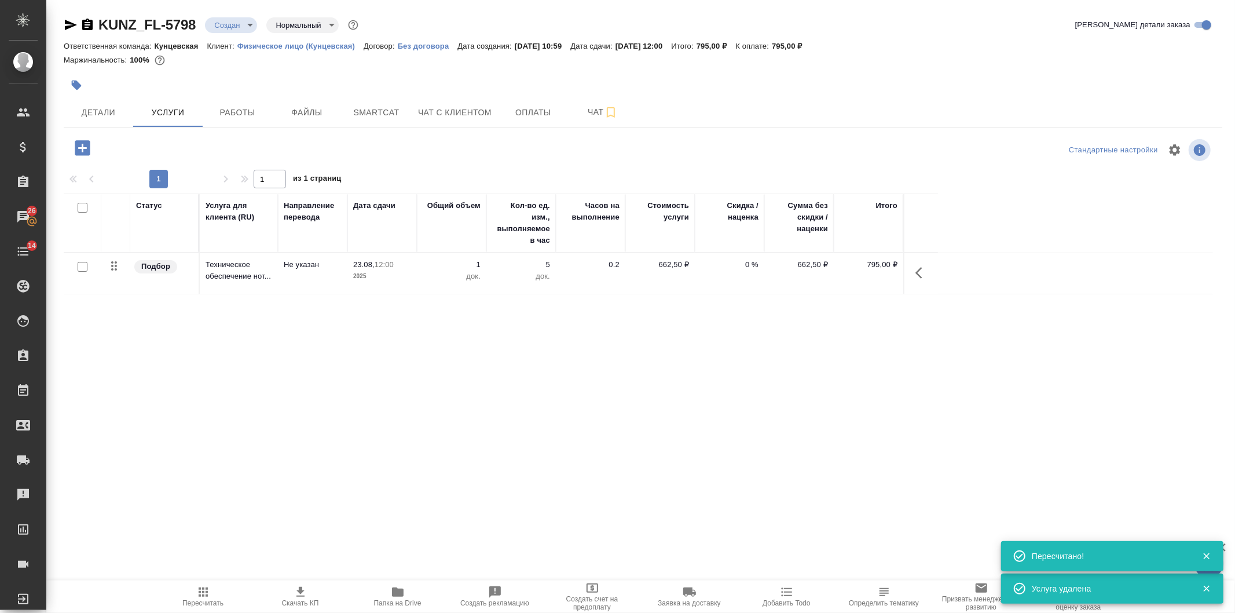
click at [85, 148] on icon "button" at bounding box center [82, 148] width 20 height 20
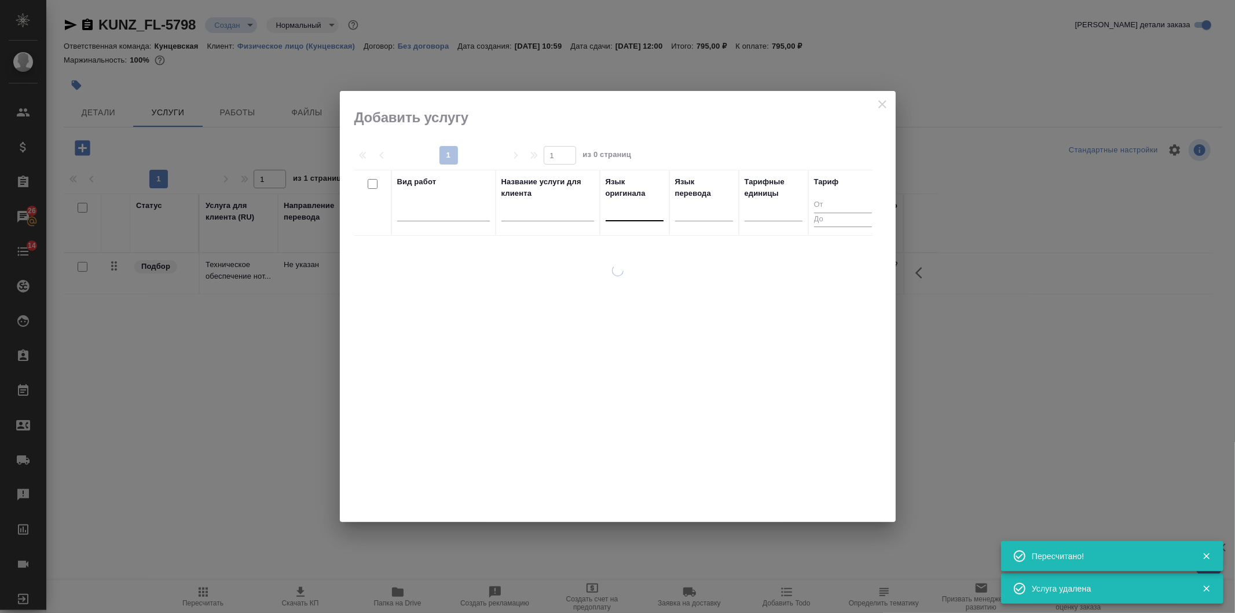
click at [634, 215] on div at bounding box center [635, 209] width 58 height 17
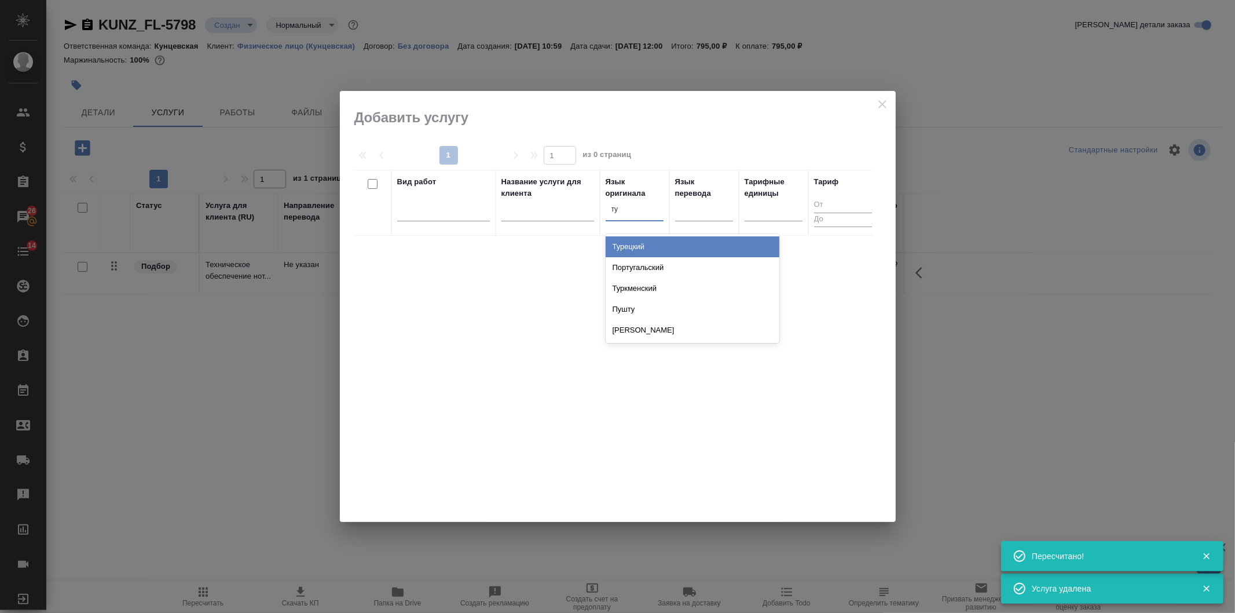
type input "тур"
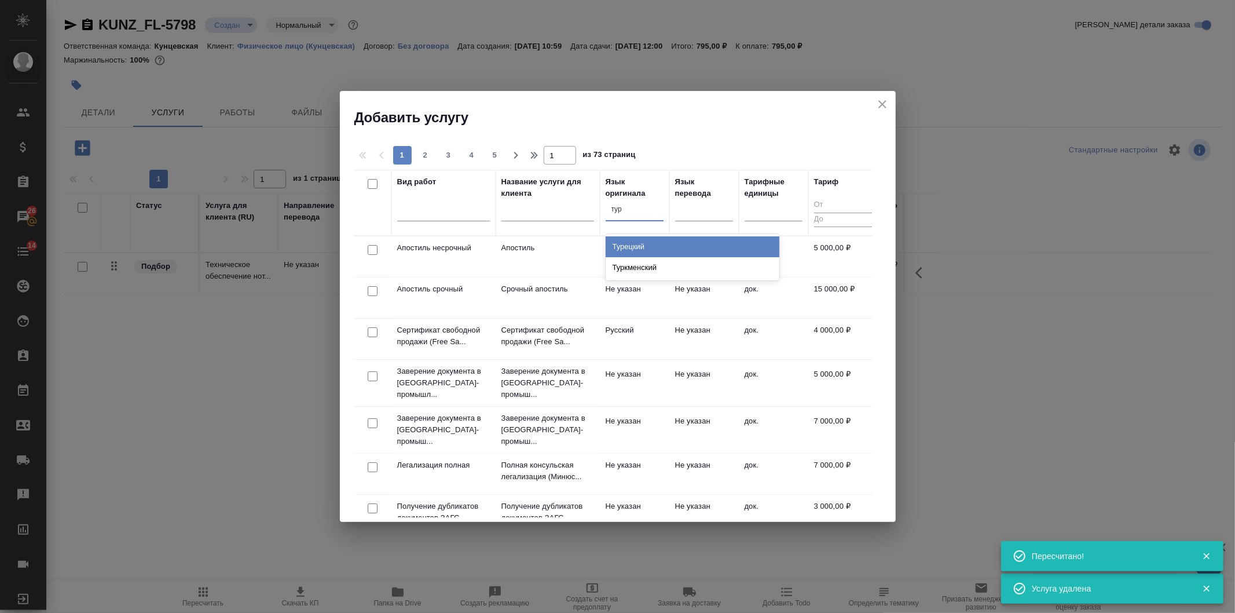
click at [637, 246] on div "Турецкий" at bounding box center [693, 246] width 174 height 21
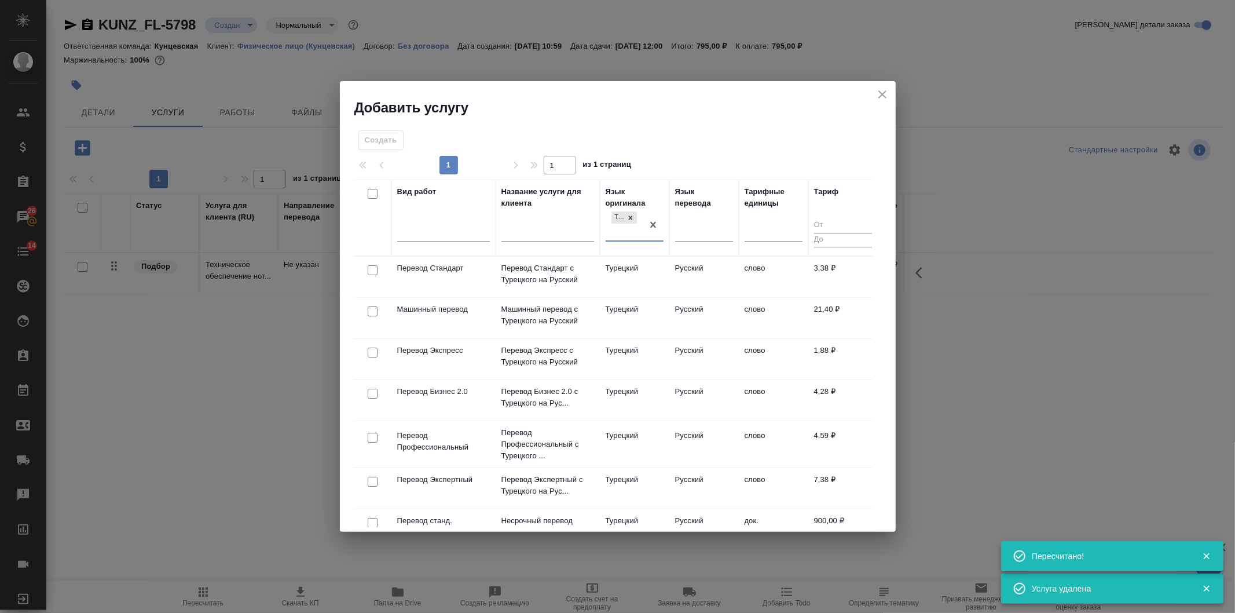
click at [628, 273] on td "Турецкий" at bounding box center [634, 277] width 69 height 41
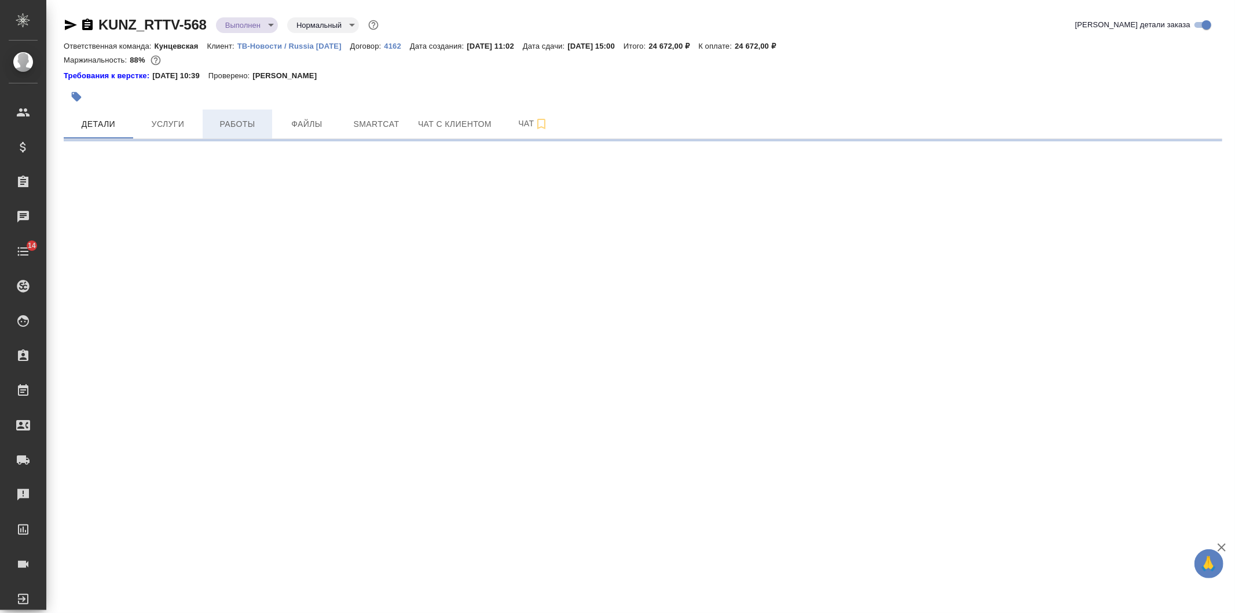
select select "RU"
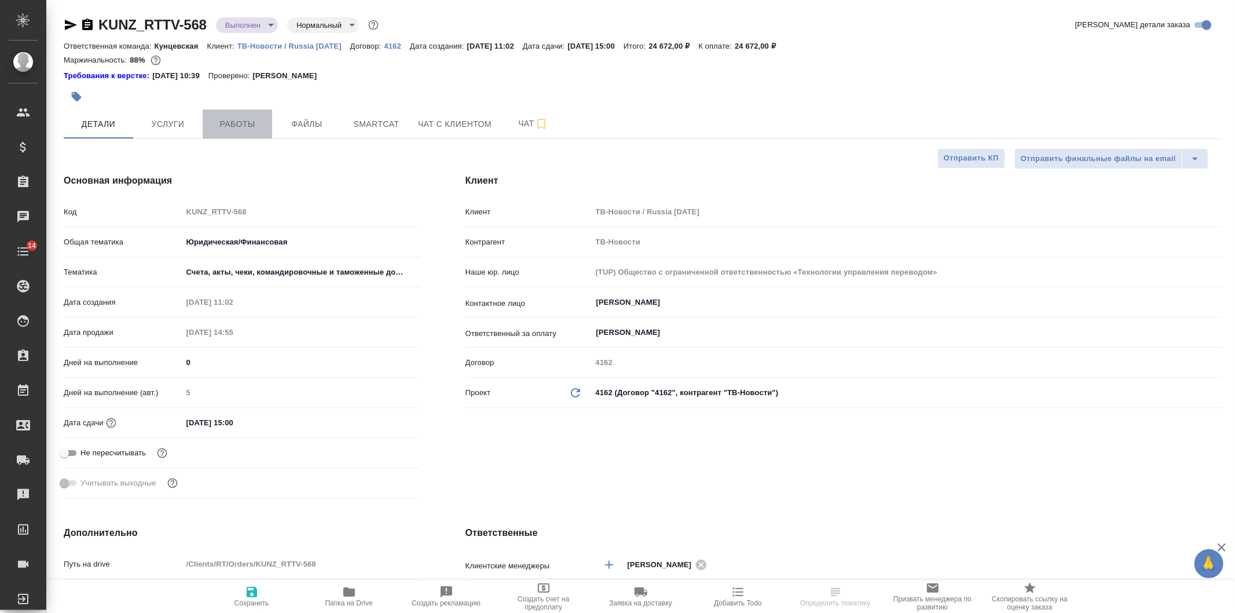
type textarea "x"
click at [257, 116] on button "Работы" at bounding box center [237, 123] width 69 height 29
type textarea "x"
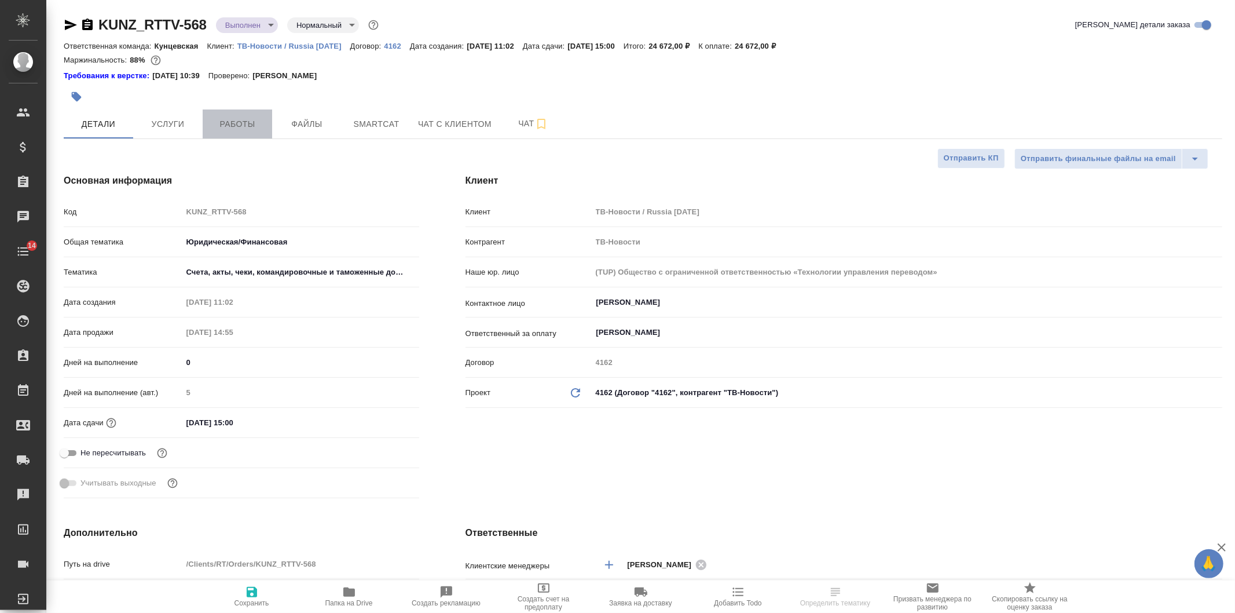
type textarea "x"
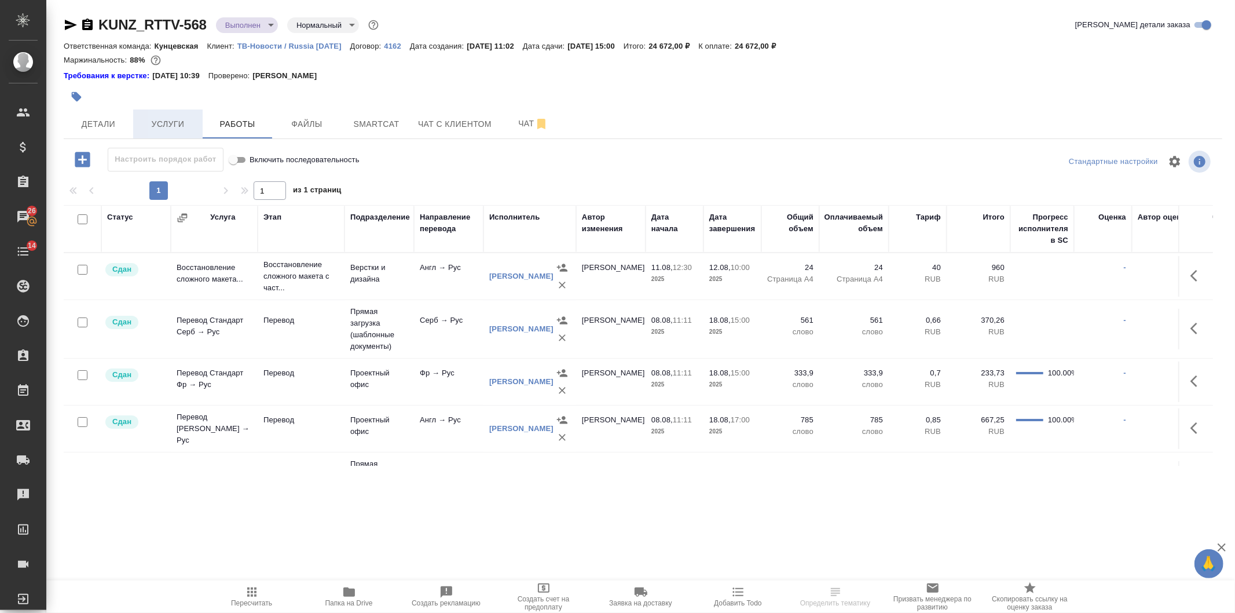
click at [142, 117] on span "Услуги" at bounding box center [168, 124] width 56 height 14
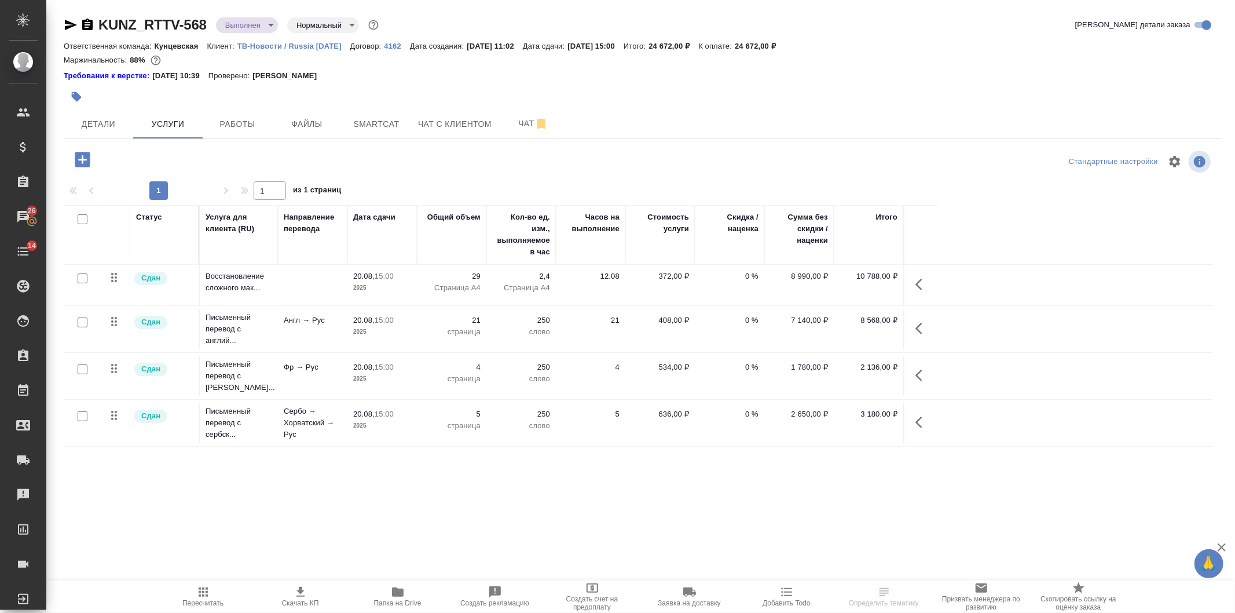
click at [83, 217] on input "checkbox" at bounding box center [83, 219] width 10 height 10
checkbox input "true"
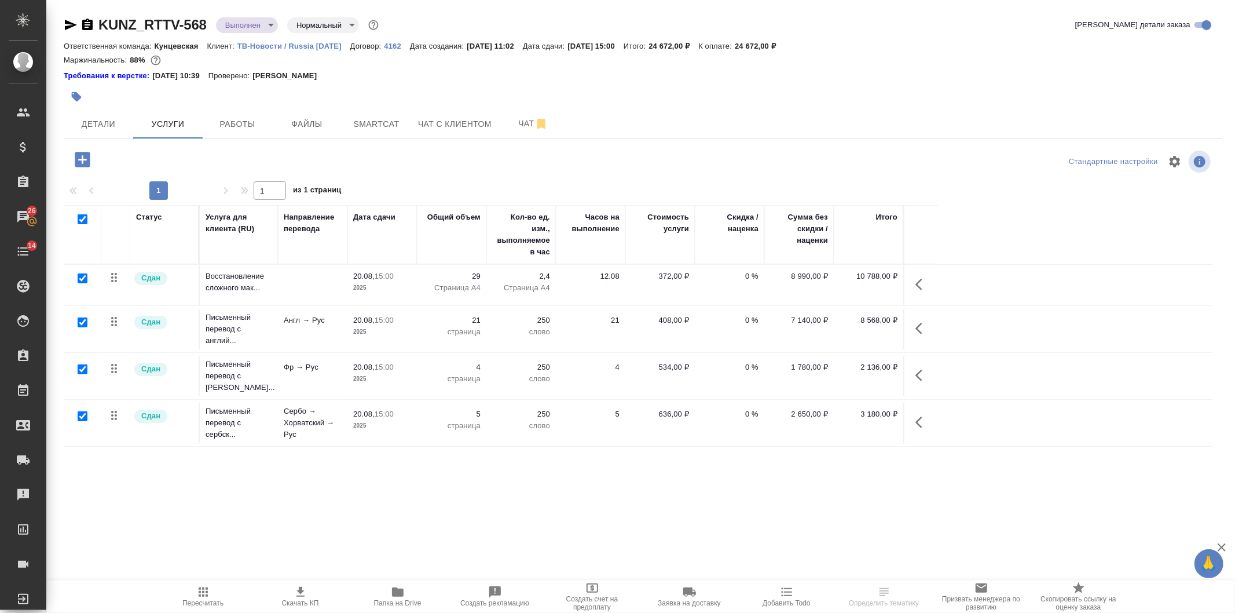
checkbox input "true"
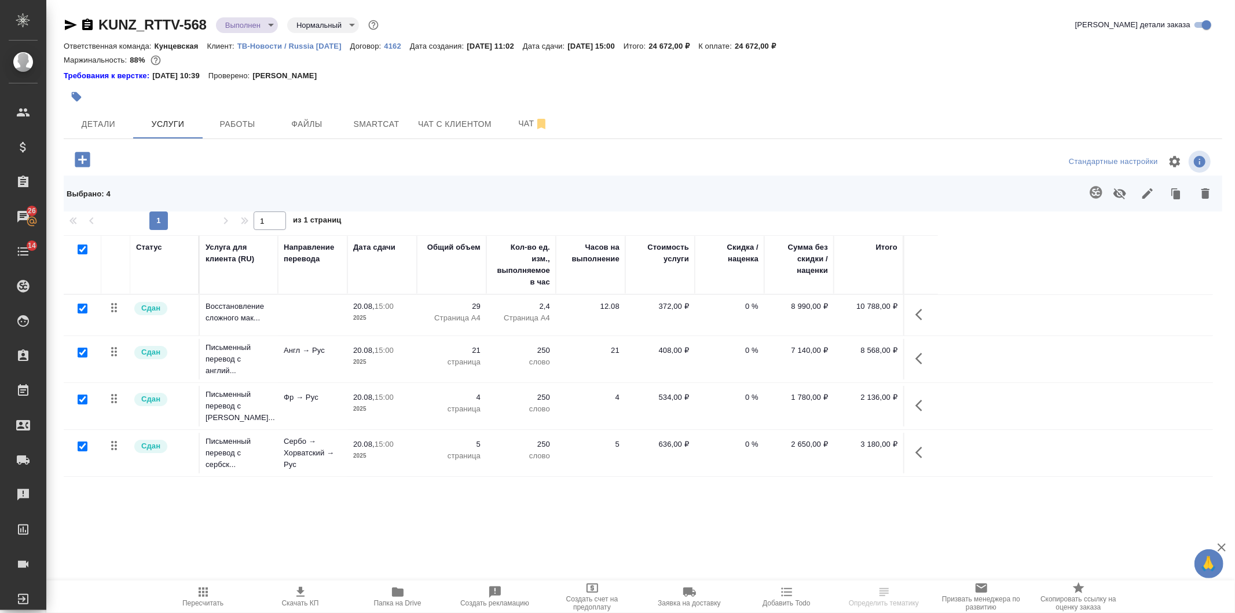
click at [1143, 186] on icon "button" at bounding box center [1148, 193] width 14 height 14
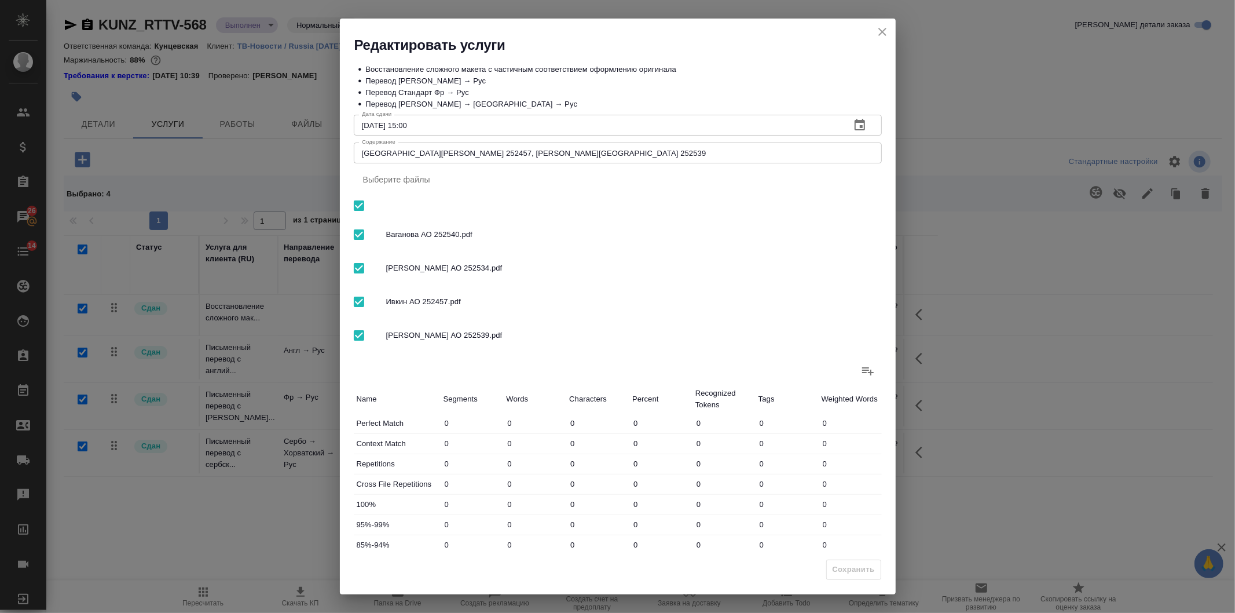
click at [882, 27] on icon "close" at bounding box center [883, 32] width 14 height 14
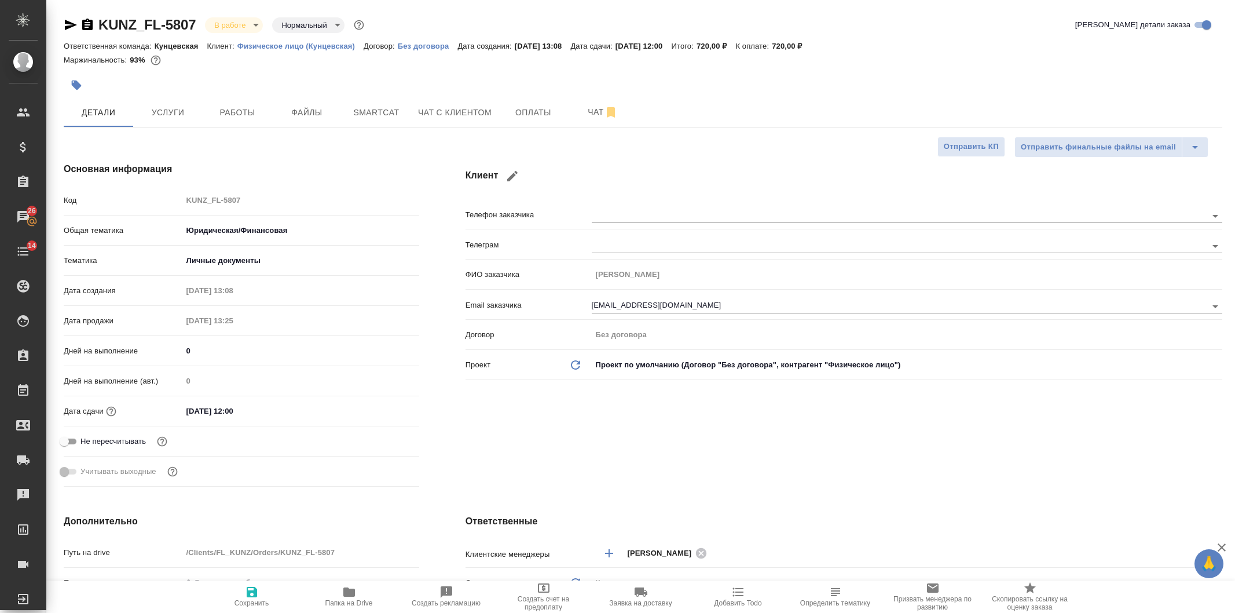
select select "RU"
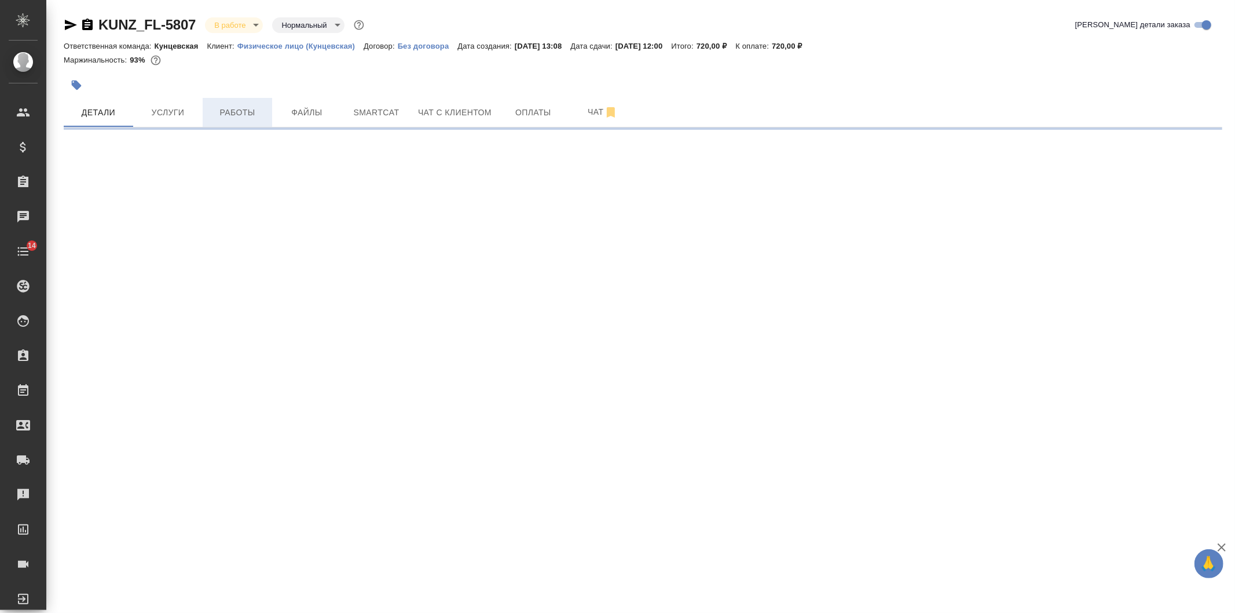
select select "RU"
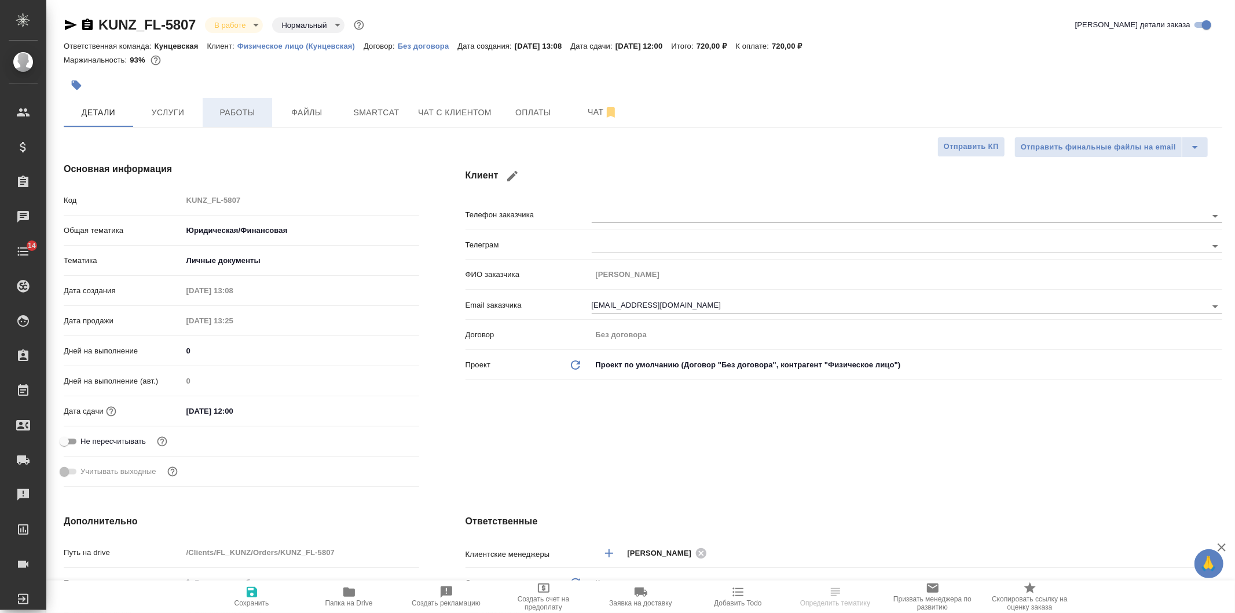
type textarea "x"
click at [504, 105] on button "Оплаты" at bounding box center [533, 112] width 69 height 29
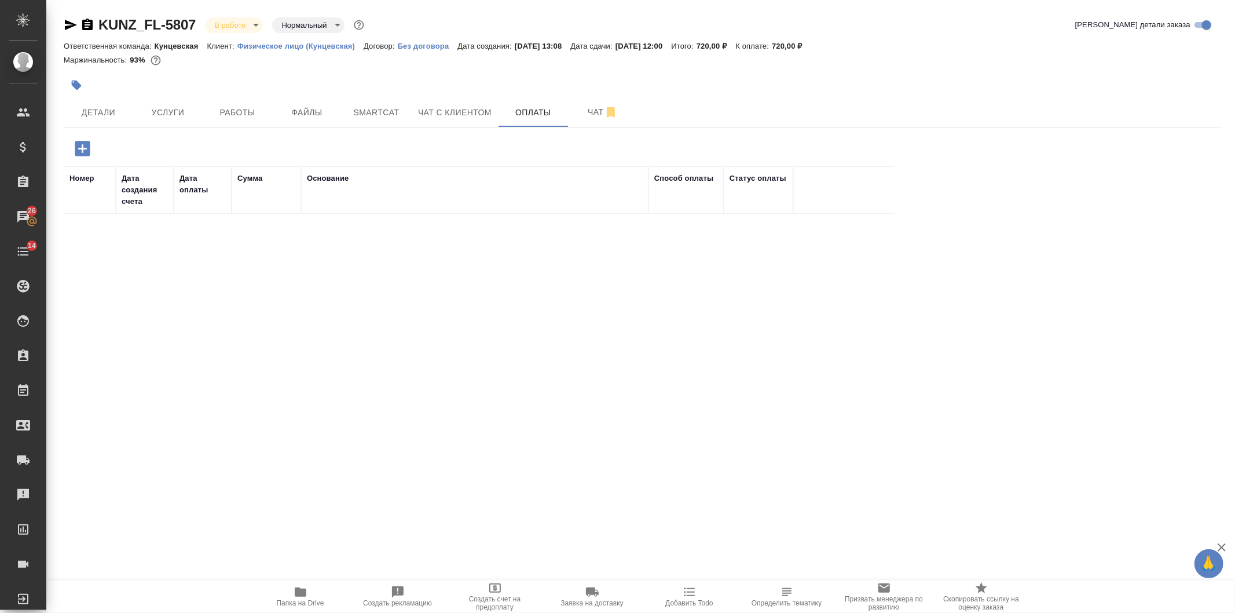
click at [78, 151] on icon "button" at bounding box center [82, 148] width 15 height 15
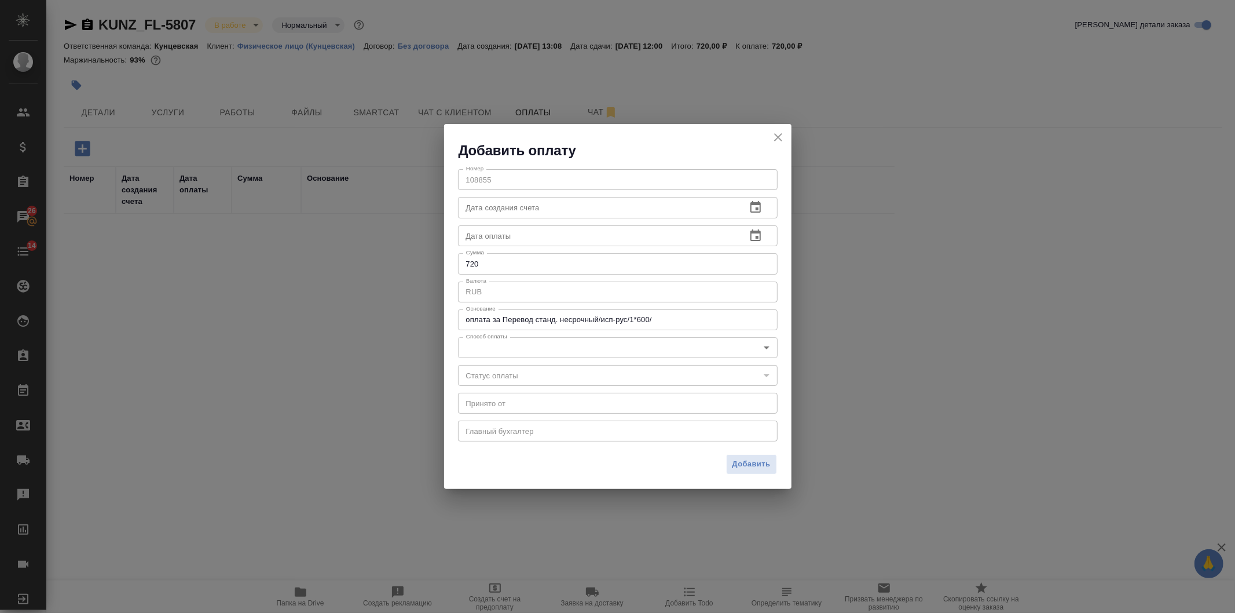
click at [642, 343] on body "🙏 .cls-1 fill:#fff; AWATERA Veselova Yulia Клиенты Спецификации Заказы 26 Чаты …" at bounding box center [617, 306] width 1235 height 613
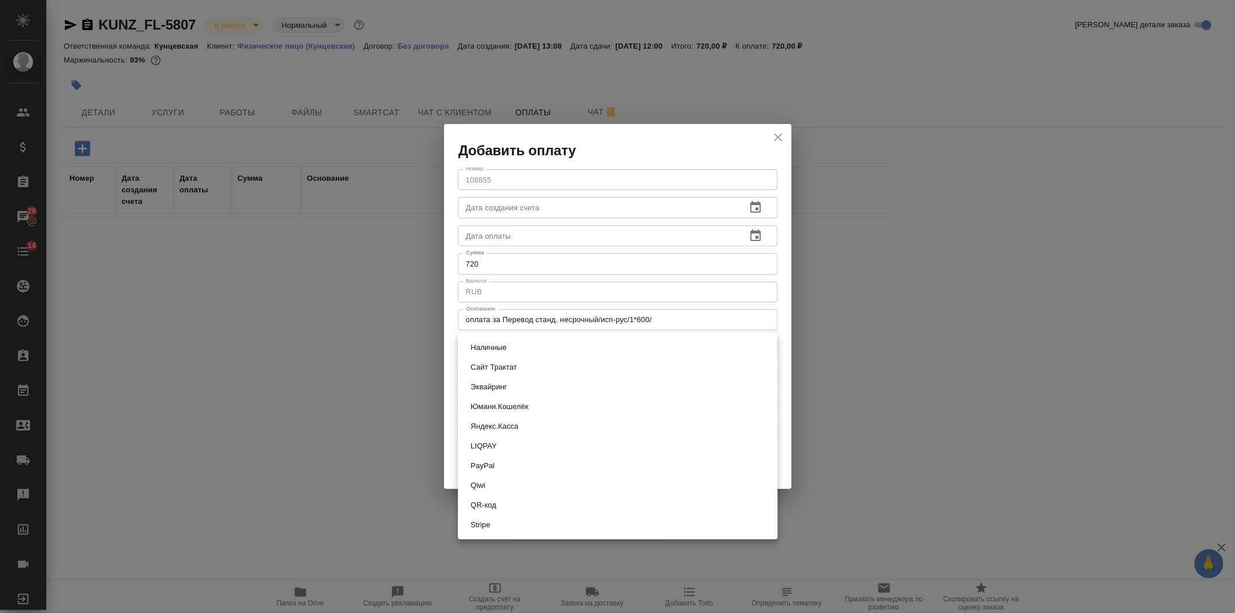
click at [780, 134] on div at bounding box center [617, 306] width 1235 height 613
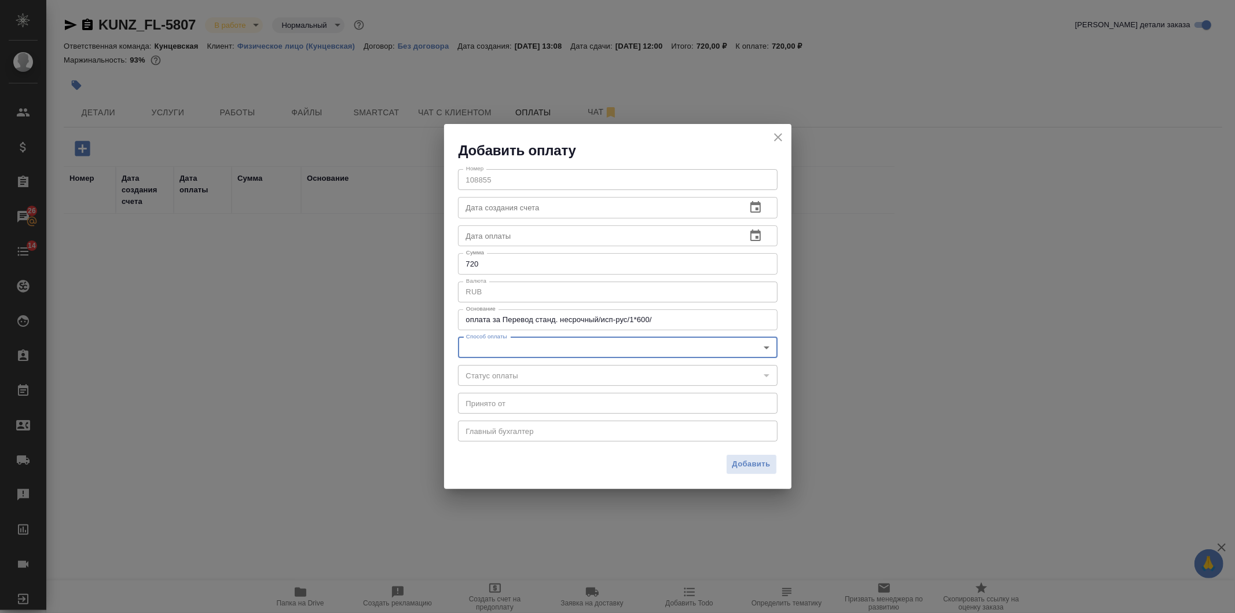
click at [788, 138] on div "Добавить оплату" at bounding box center [617, 142] width 347 height 36
click at [782, 137] on icon "close" at bounding box center [778, 137] width 14 height 14
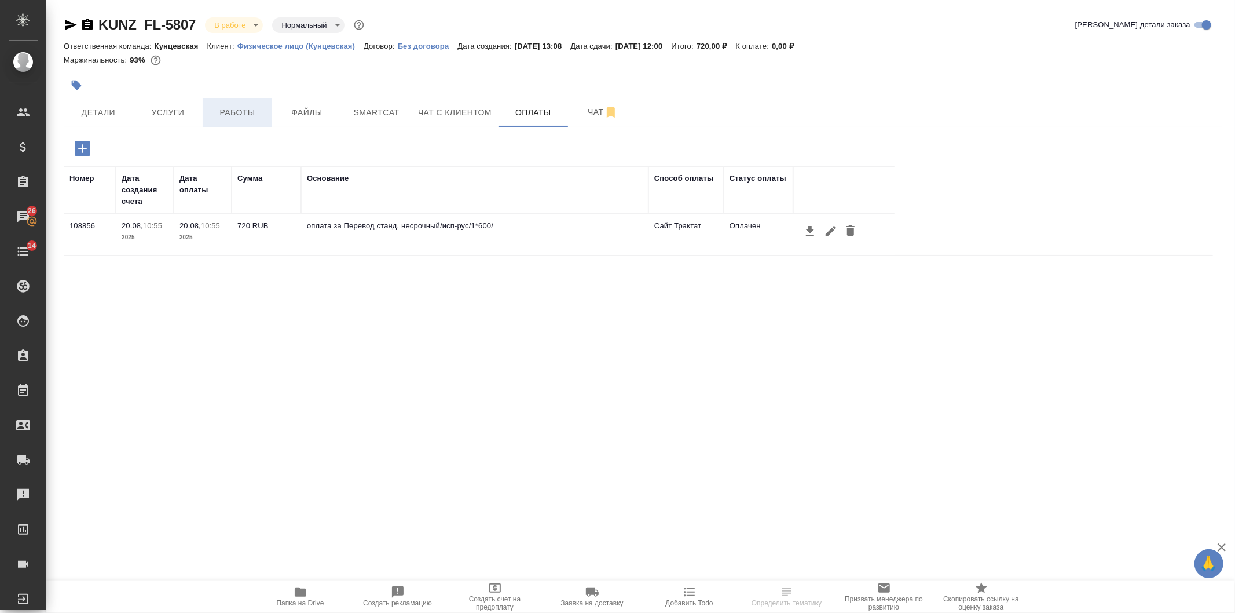
click at [233, 123] on button "Работы" at bounding box center [237, 112] width 69 height 29
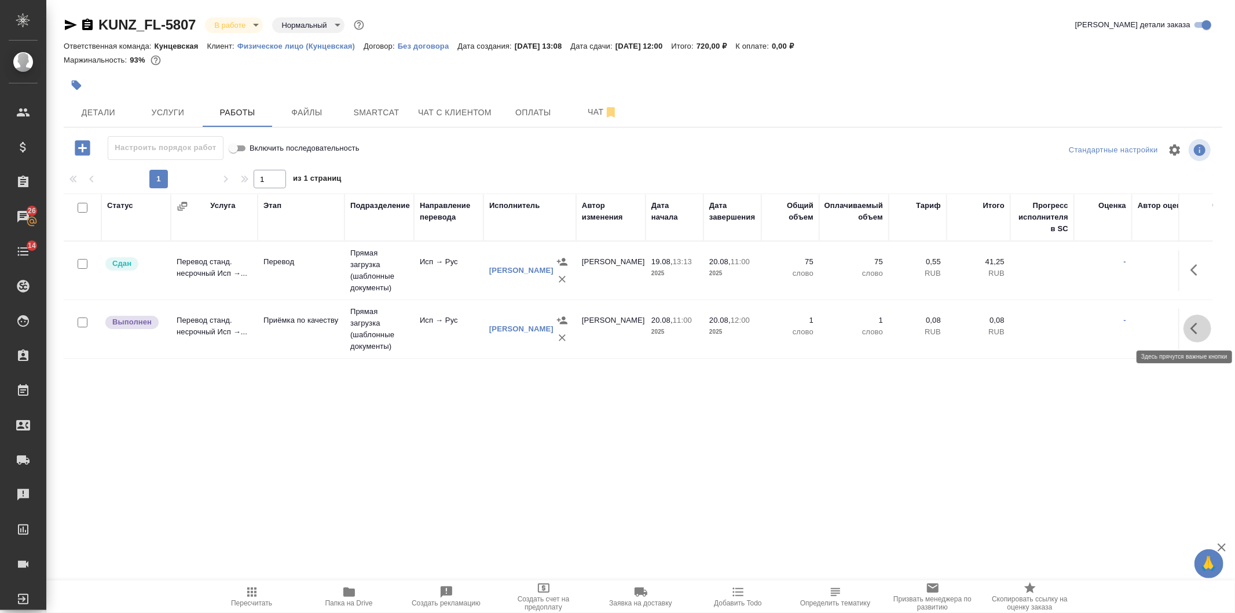
click at [1195, 331] on icon "button" at bounding box center [1198, 328] width 14 height 14
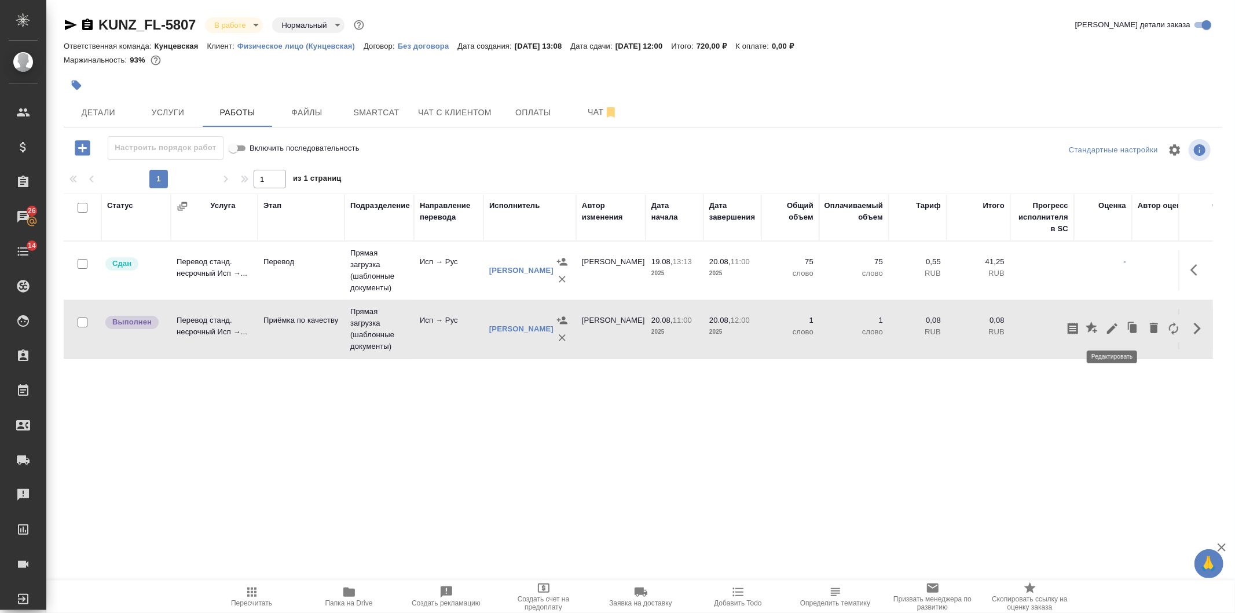
click at [1109, 324] on icon "button" at bounding box center [1112, 328] width 14 height 14
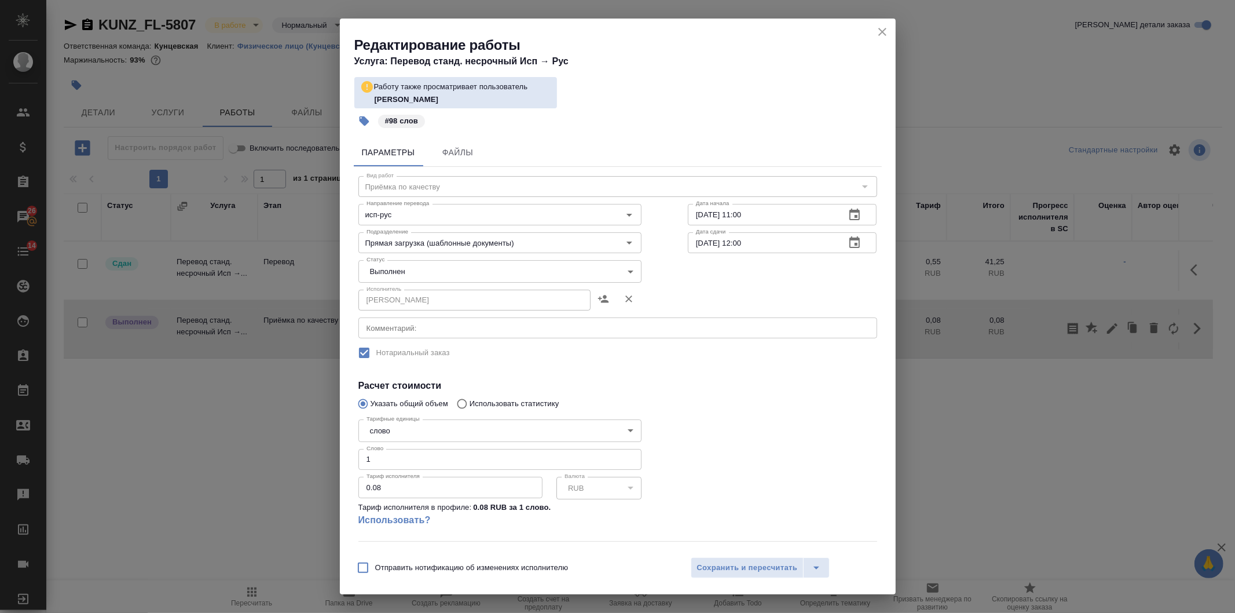
click at [396, 261] on body "🙏 .cls-1 fill:#fff; AWATERA [PERSON_NAME] Спецификации Заказы 26 Чаты 14 Todo П…" at bounding box center [617, 306] width 1235 height 613
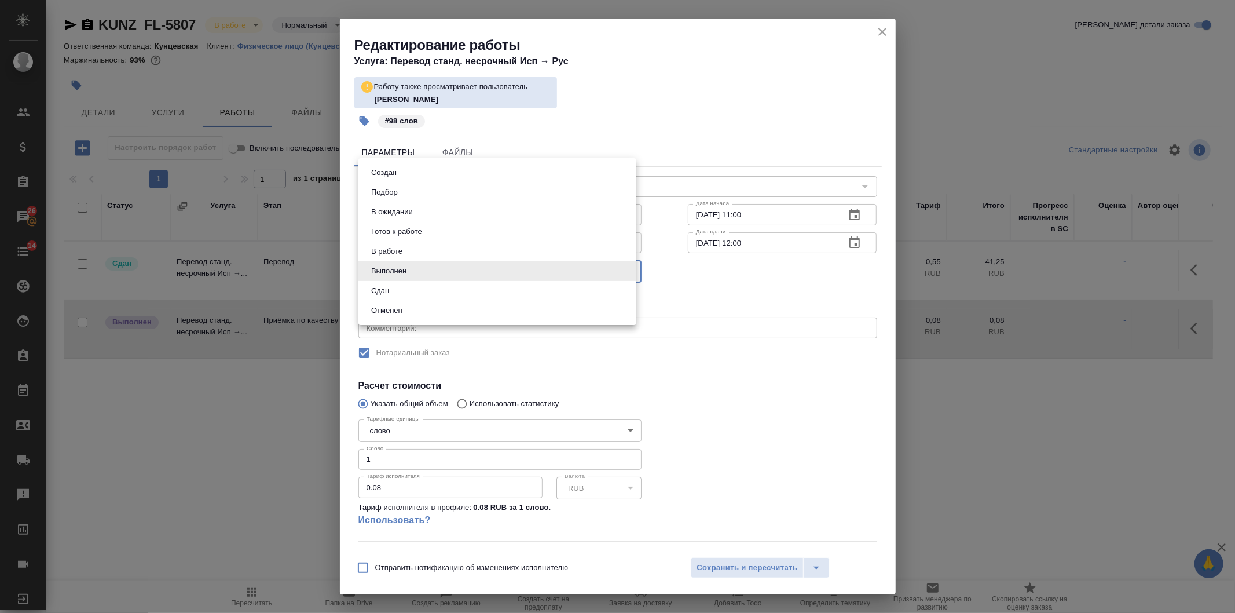
click at [793, 435] on div at bounding box center [617, 306] width 1235 height 613
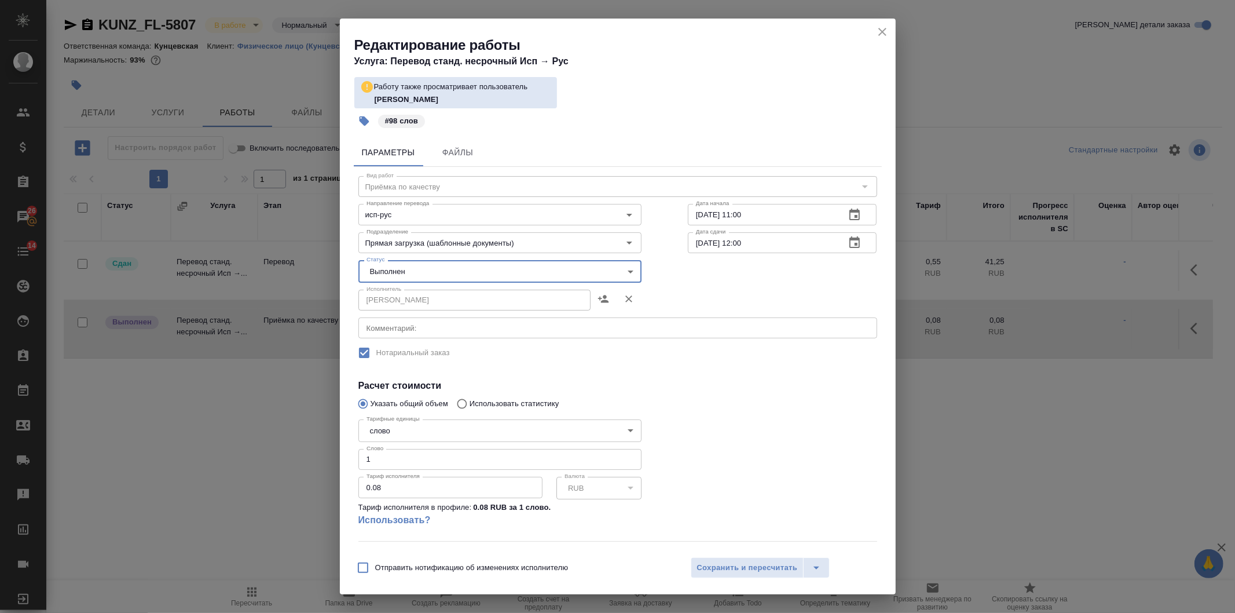
click at [1005, 470] on div "Редактирование работы Услуга: Перевод станд. несрочный Исп → [PERSON_NAME] такж…" at bounding box center [617, 306] width 1235 height 613
click at [876, 38] on icon "close" at bounding box center [883, 32] width 14 height 14
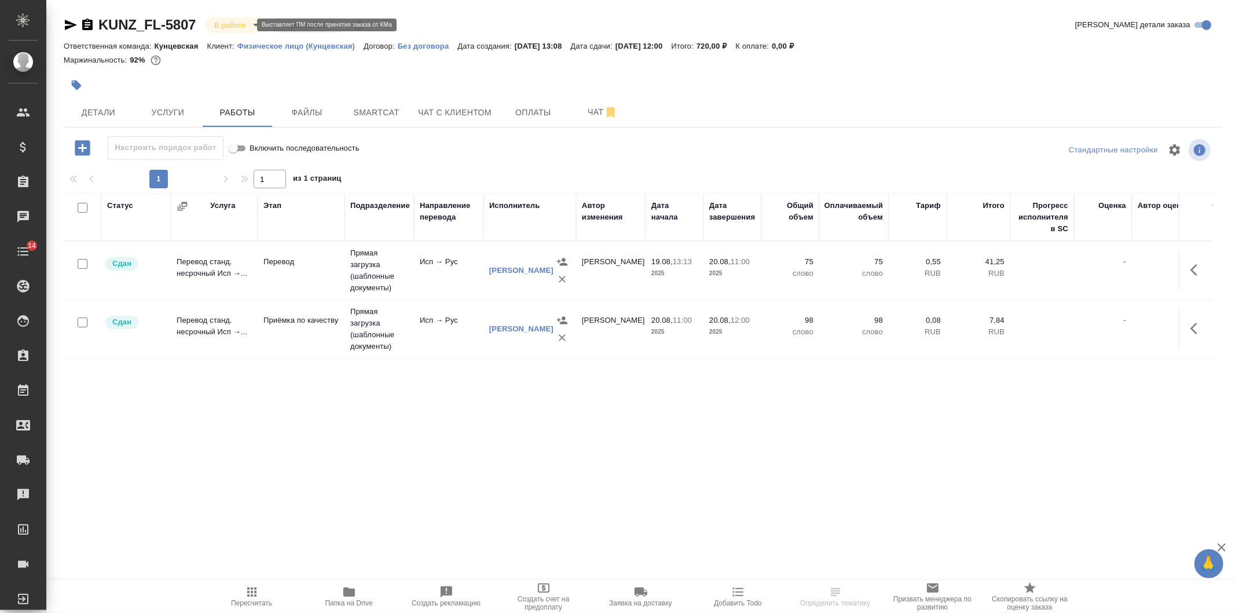
click at [235, 24] on body "🙏 .cls-1 fill:#fff; AWATERA [PERSON_NAME] Спецификации Заказы Чаты 14 Todo Прое…" at bounding box center [617, 306] width 1235 height 613
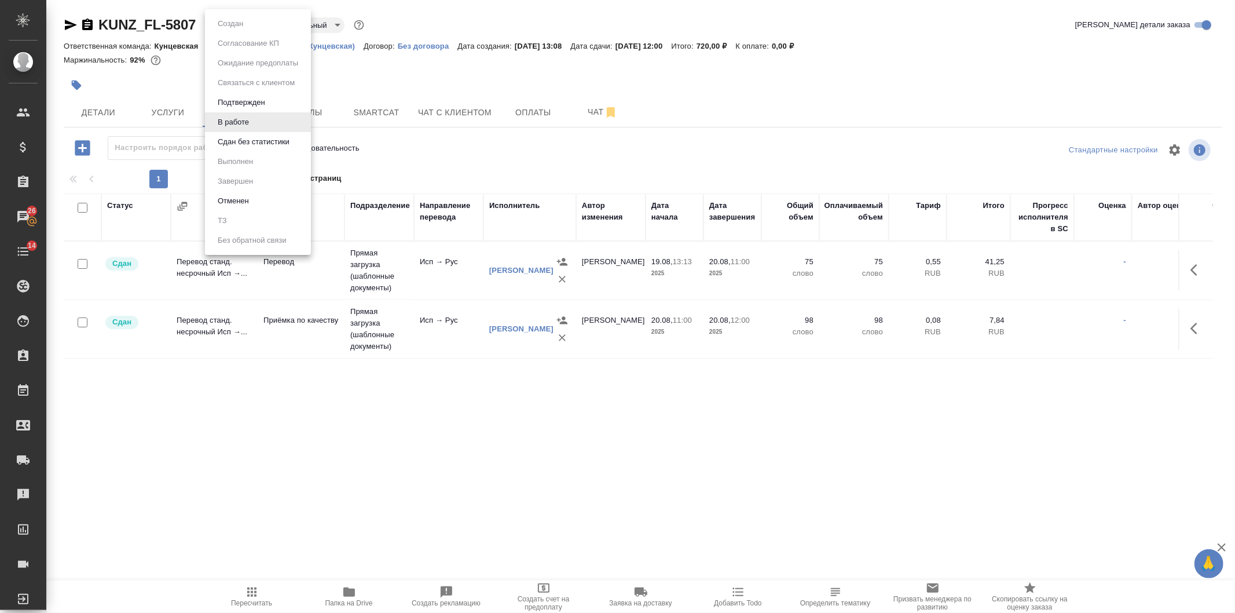
click at [433, 147] on div at bounding box center [617, 306] width 1235 height 613
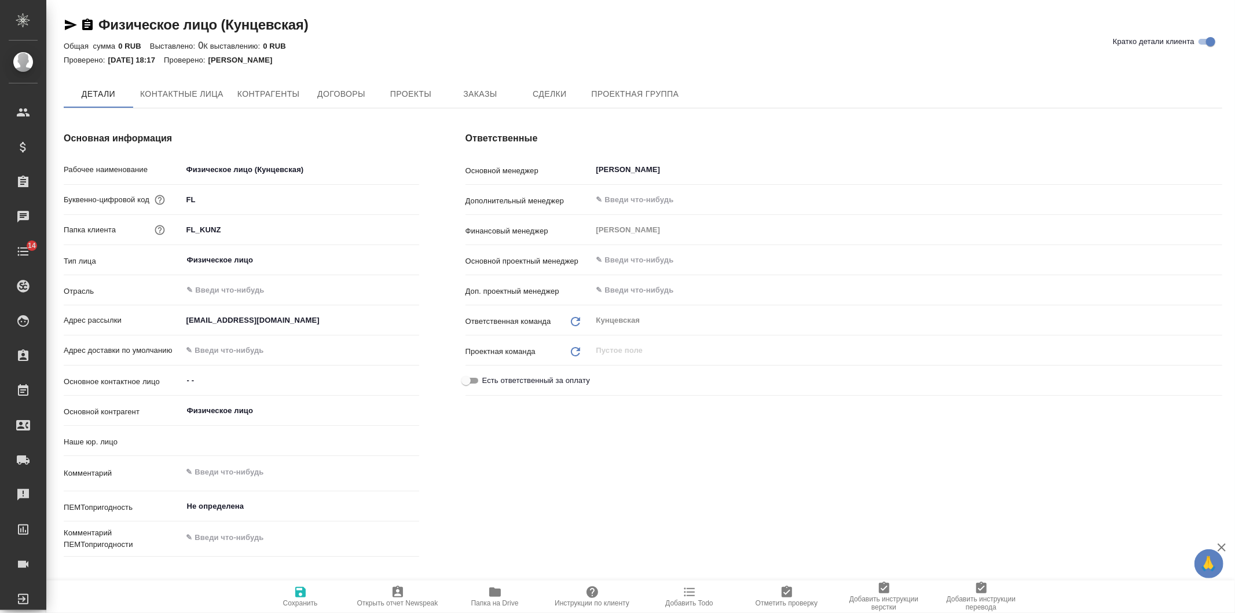
type textarea "x"
type input "(МБ) ООО "Монблан""
type textarea "x"
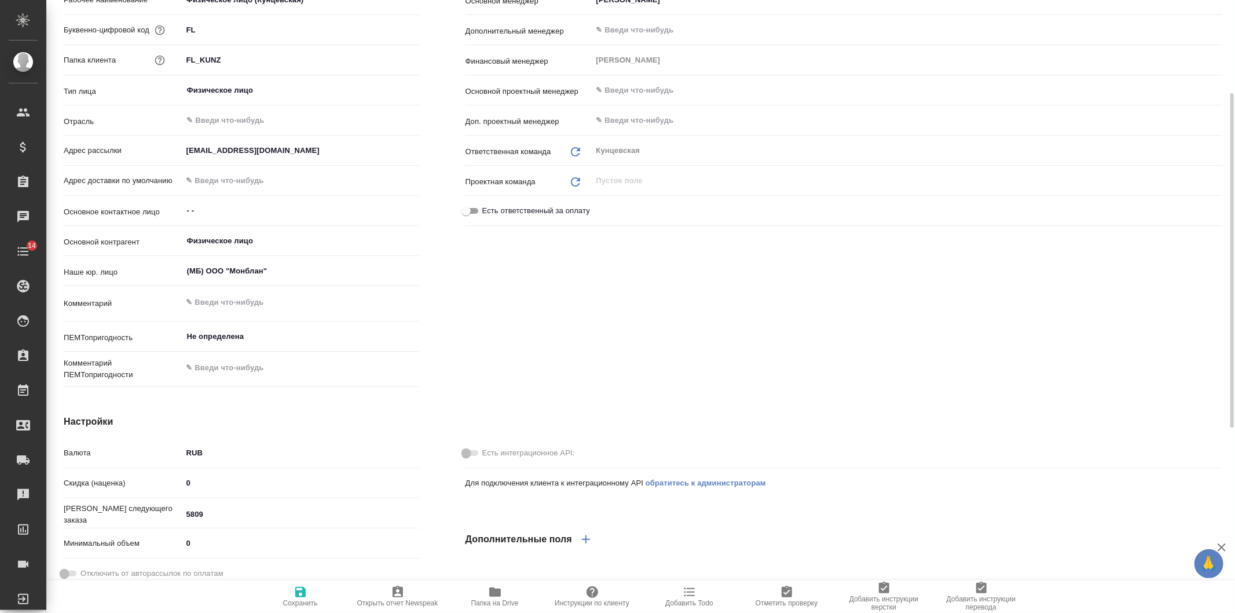
type textarea "x"
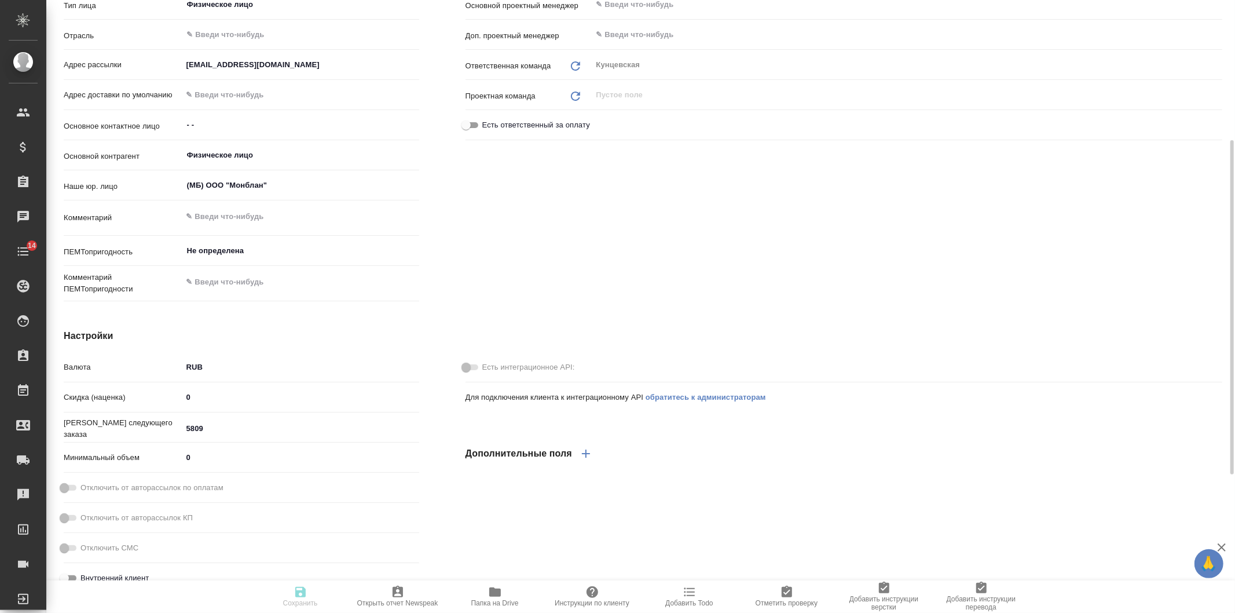
type textarea "x"
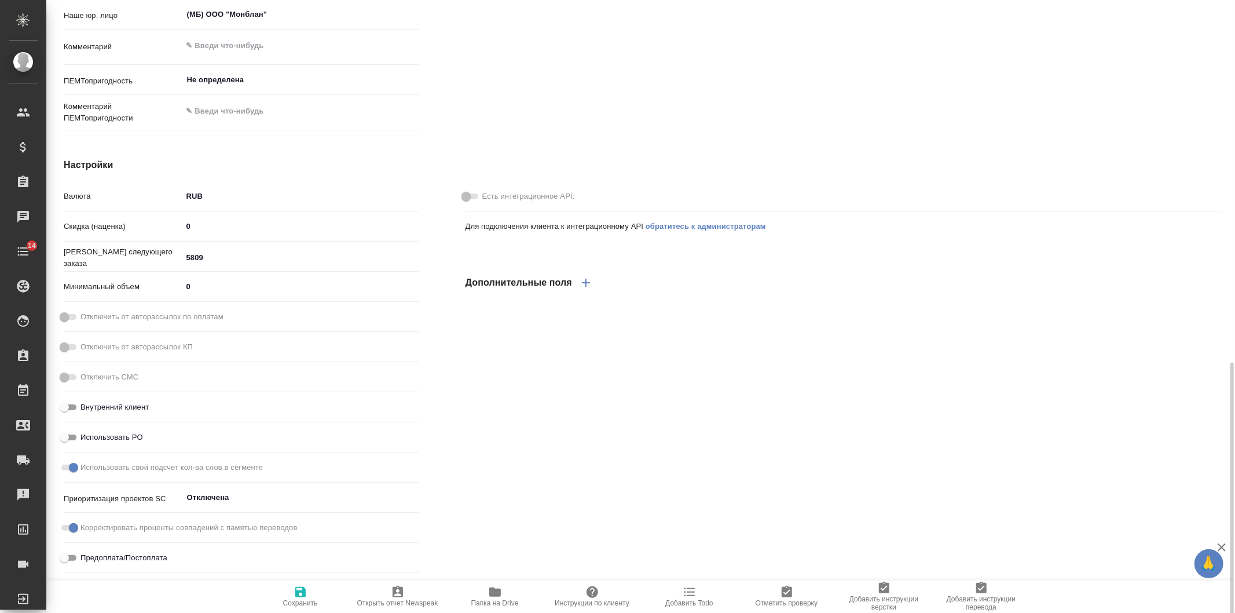
scroll to position [511, 0]
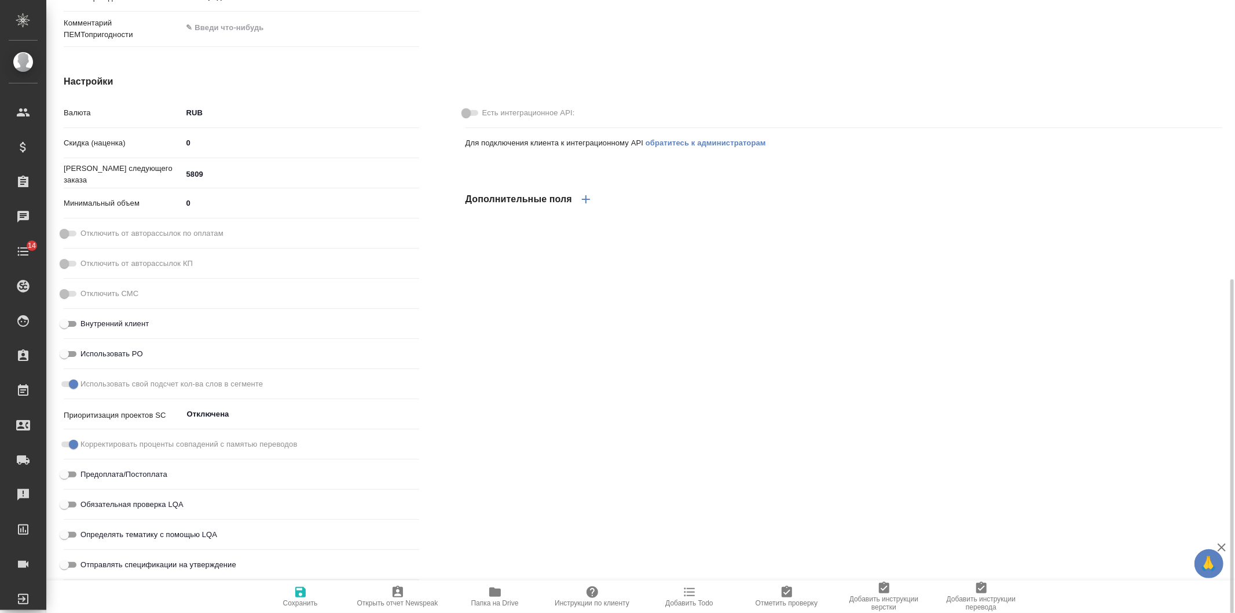
type textarea "x"
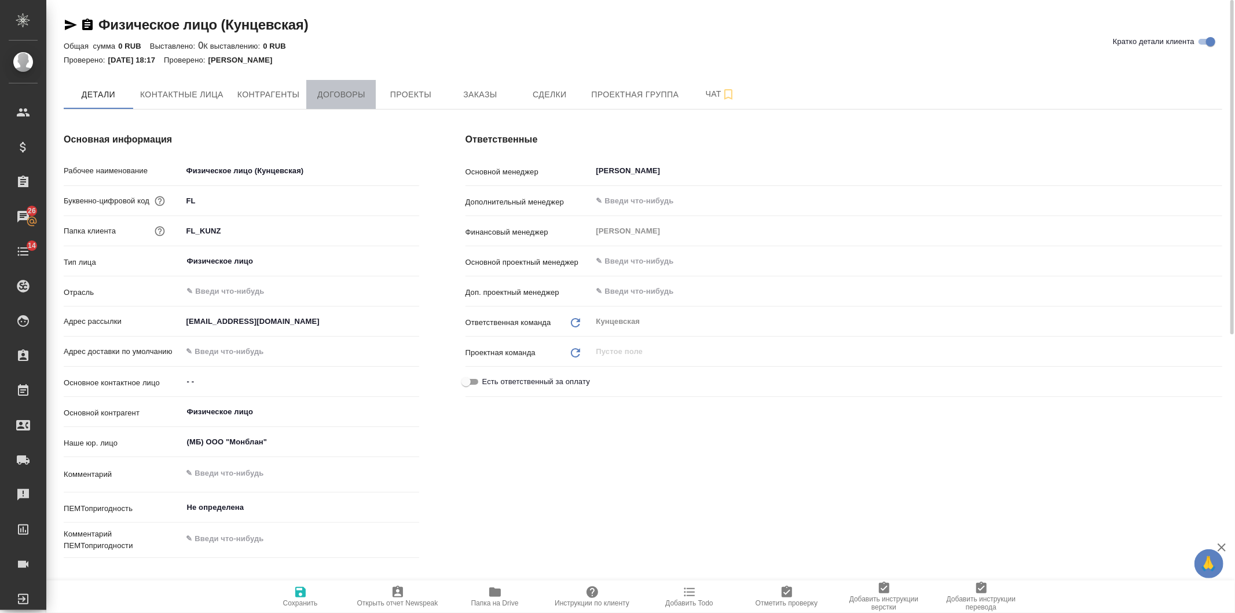
click at [339, 97] on span "Договоры" at bounding box center [341, 94] width 56 height 14
